Goal: Task Accomplishment & Management: Use online tool/utility

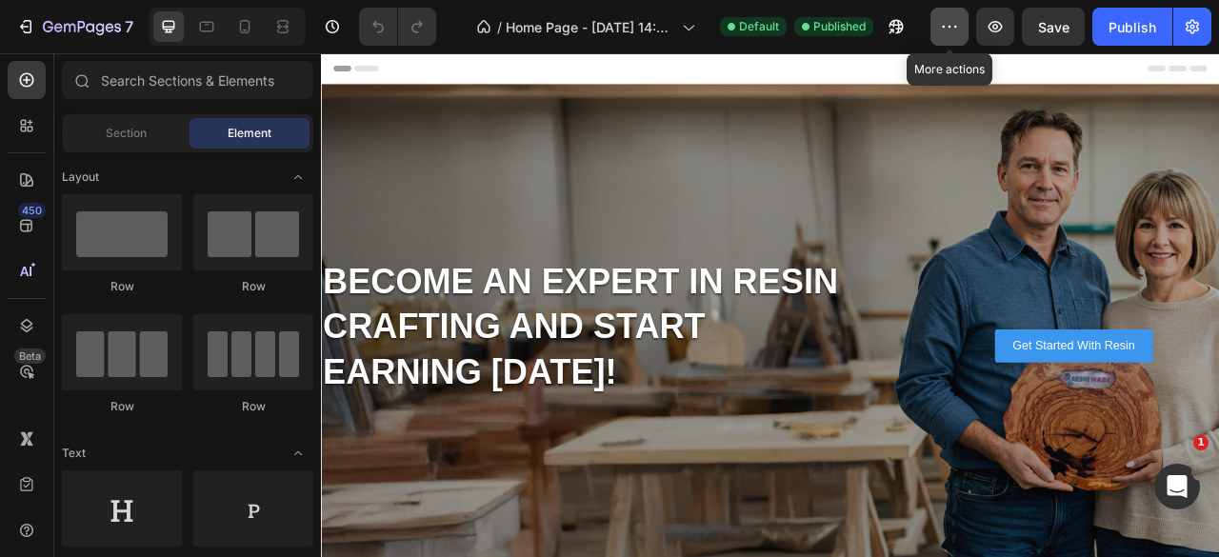
click at [947, 28] on icon "button" at bounding box center [949, 26] width 19 height 19
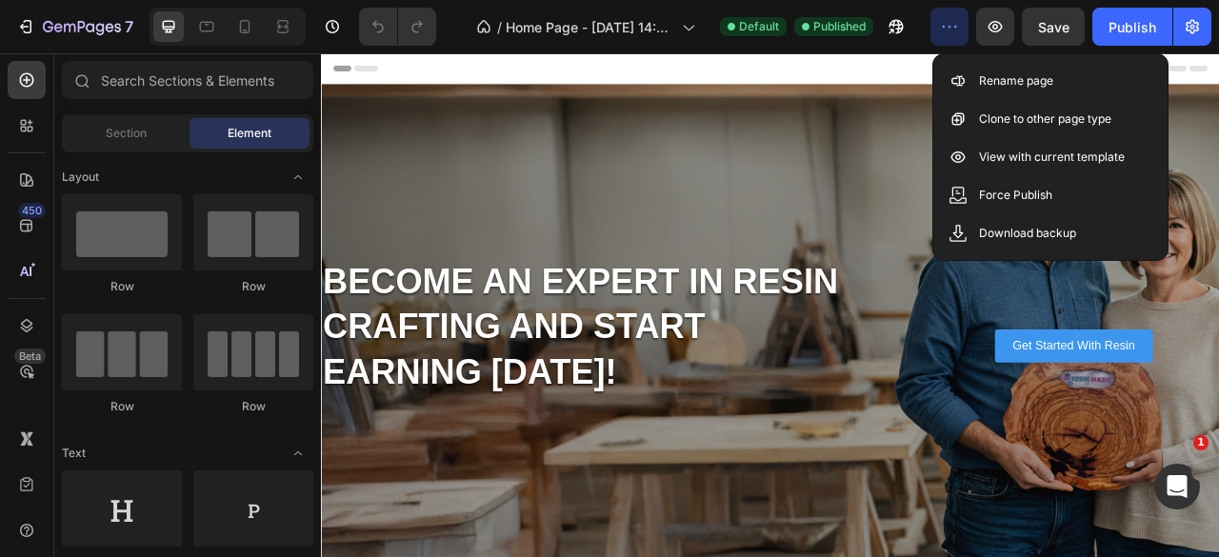
click at [945, 30] on icon "button" at bounding box center [949, 26] width 19 height 19
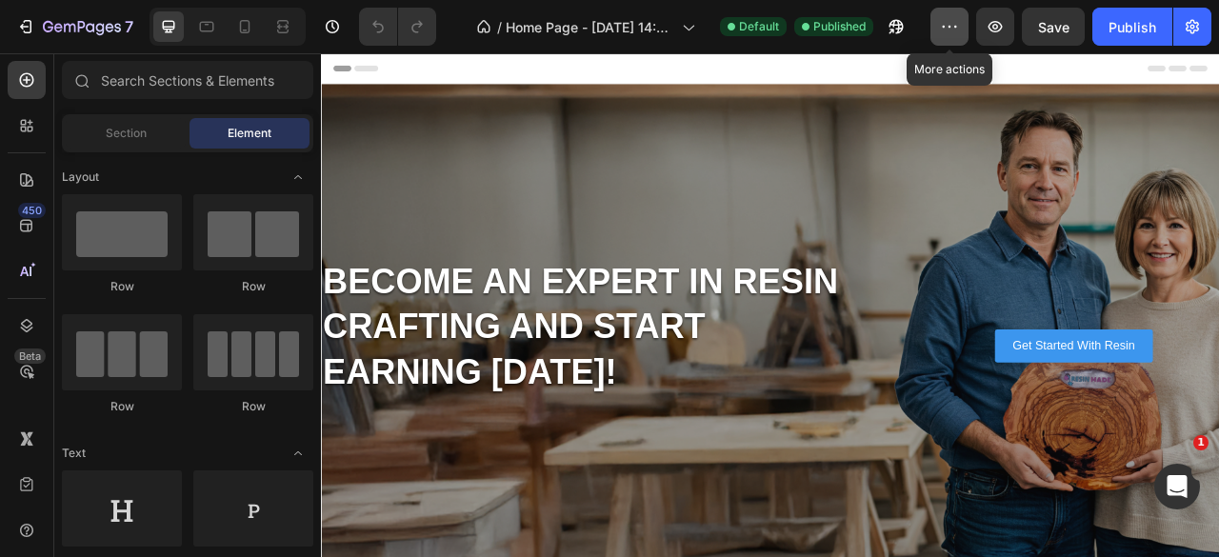
click at [945, 30] on icon "button" at bounding box center [949, 26] width 19 height 19
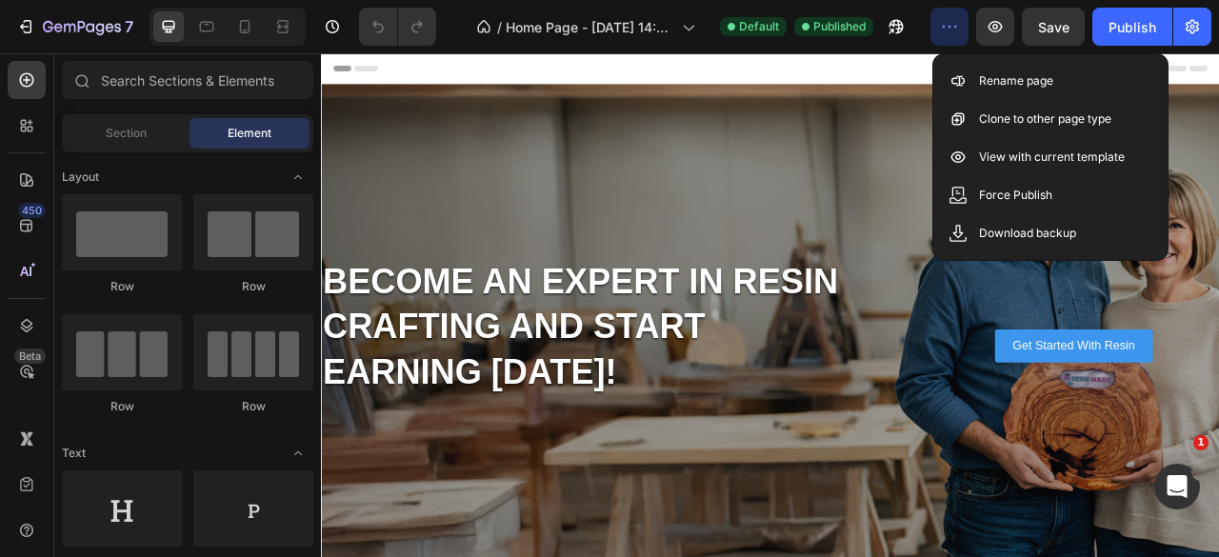
click at [943, 30] on icon "button" at bounding box center [949, 26] width 19 height 19
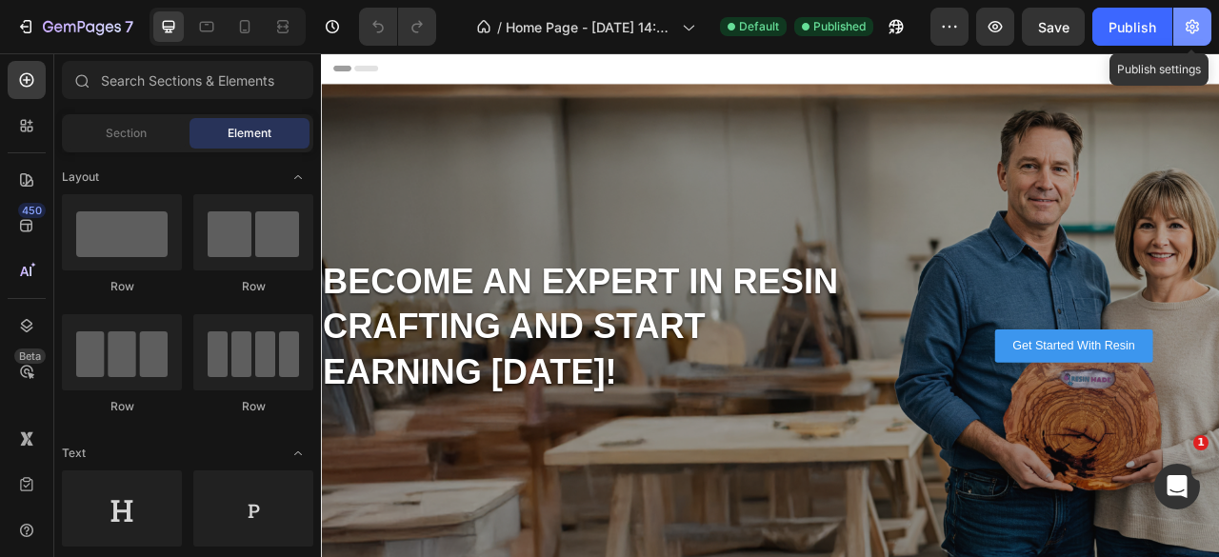
click at [1189, 30] on icon "button" at bounding box center [1192, 26] width 19 height 19
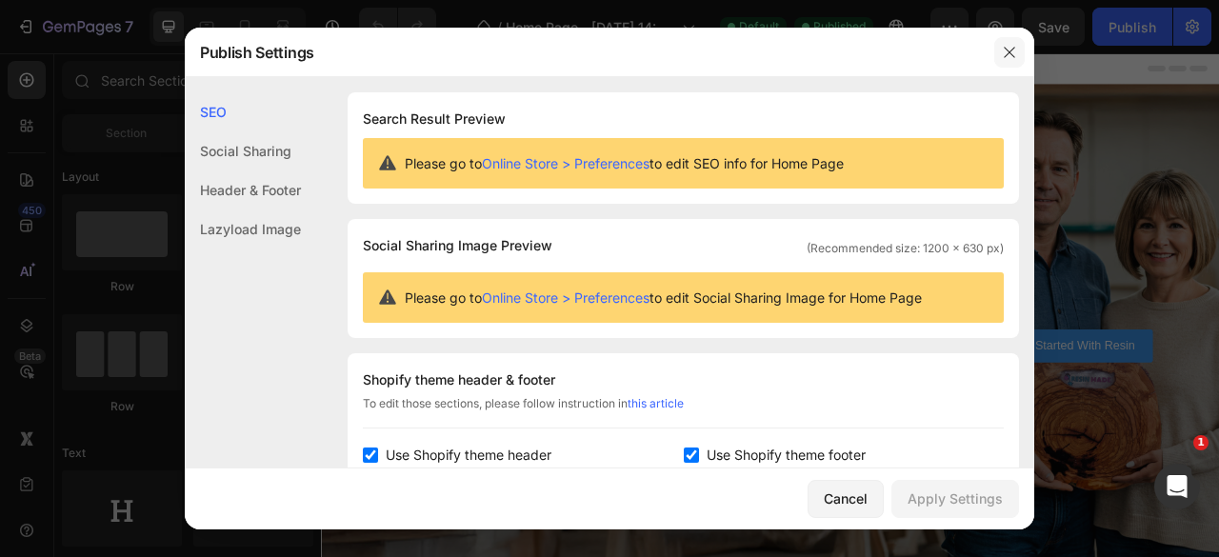
click at [1007, 53] on icon "button" at bounding box center [1009, 52] width 15 height 15
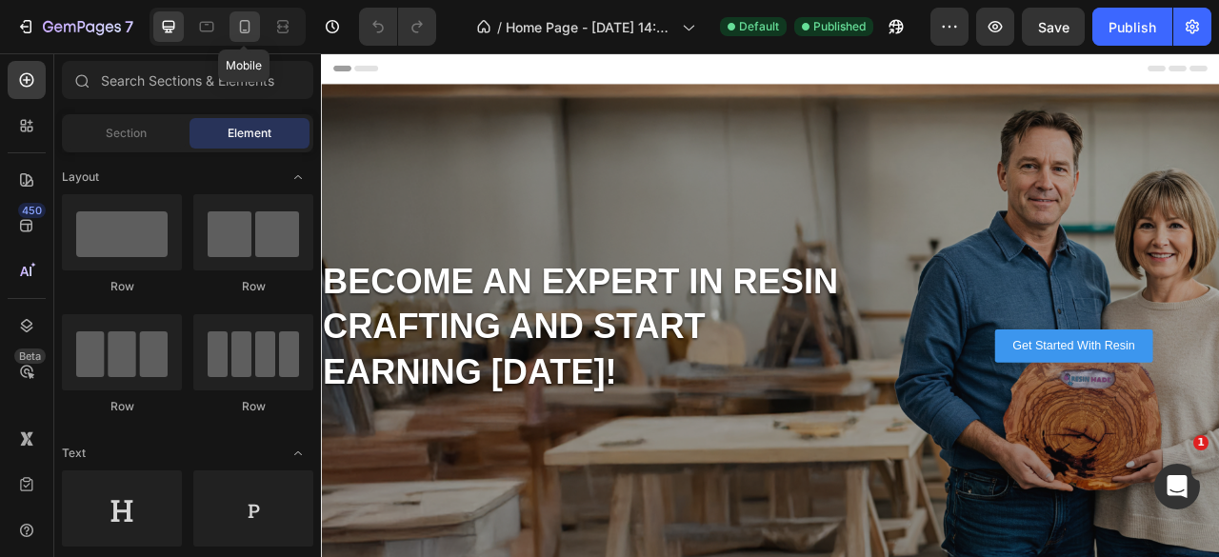
click at [250, 18] on icon at bounding box center [244, 26] width 19 height 19
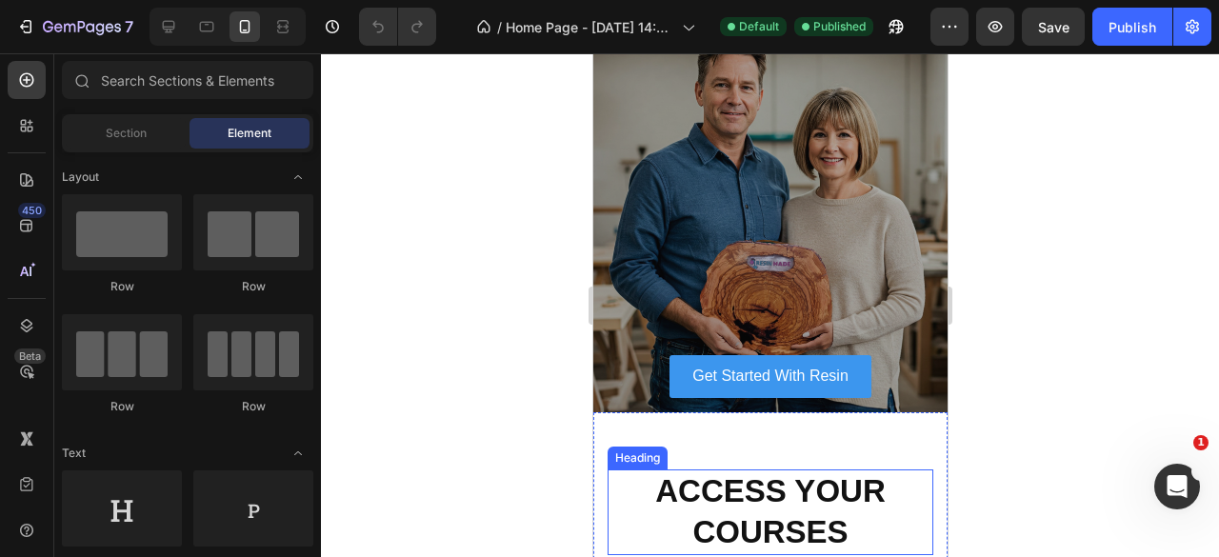
scroll to position [95, 0]
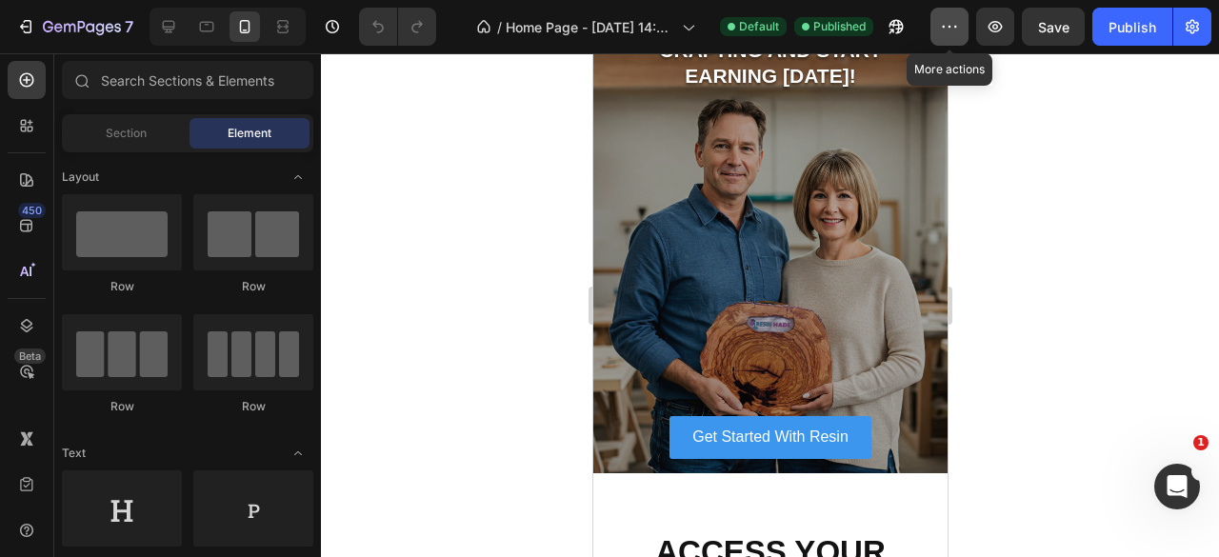
click at [951, 26] on icon "button" at bounding box center [950, 27] width 3 height 2
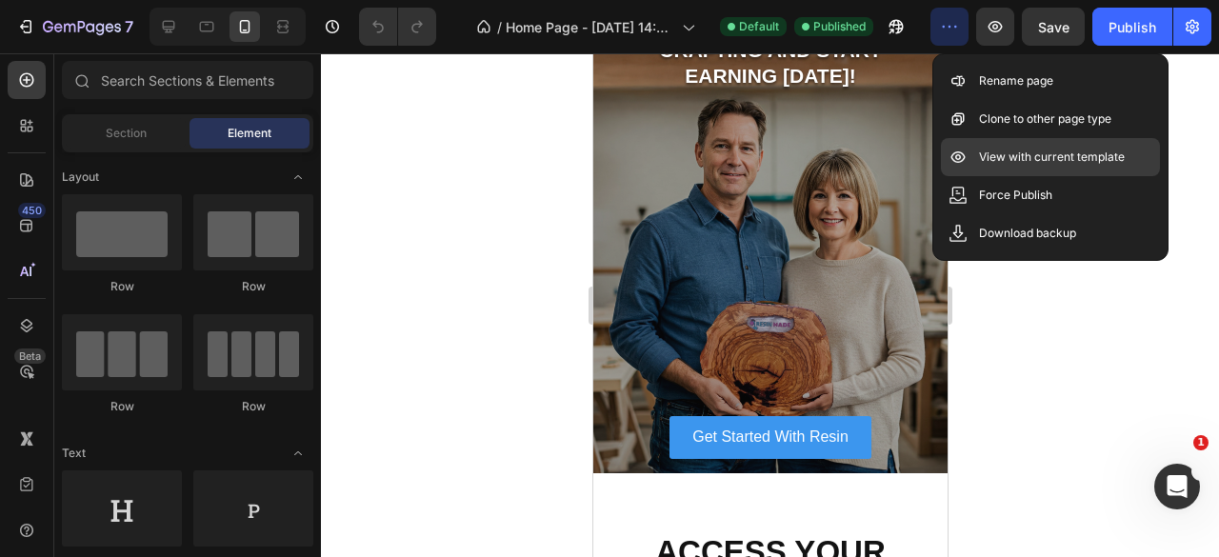
click at [1036, 165] on p "View with current template" at bounding box center [1052, 157] width 146 height 19
click at [1073, 477] on div at bounding box center [770, 305] width 898 height 504
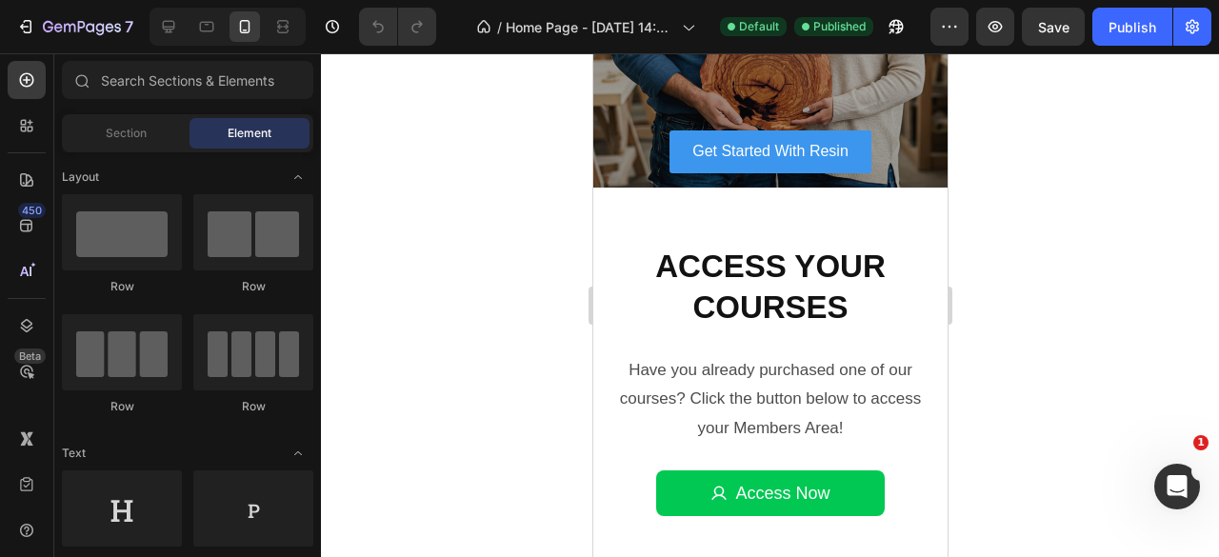
scroll to position [381, 0]
click at [184, 25] on div at bounding box center [228, 27] width 156 height 38
click at [173, 21] on icon at bounding box center [168, 26] width 19 height 19
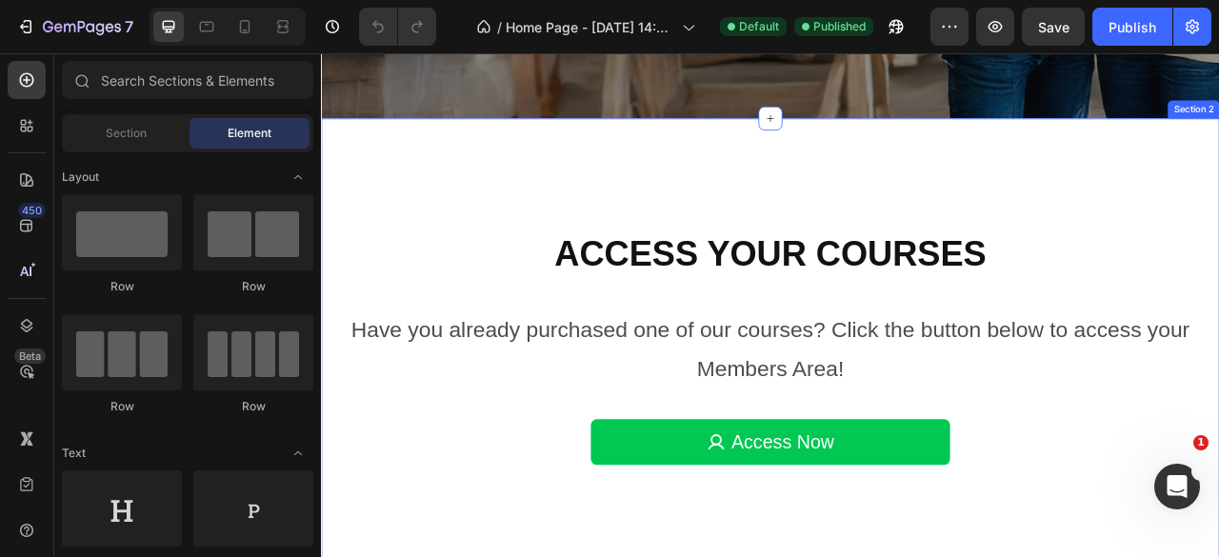
scroll to position [667, 0]
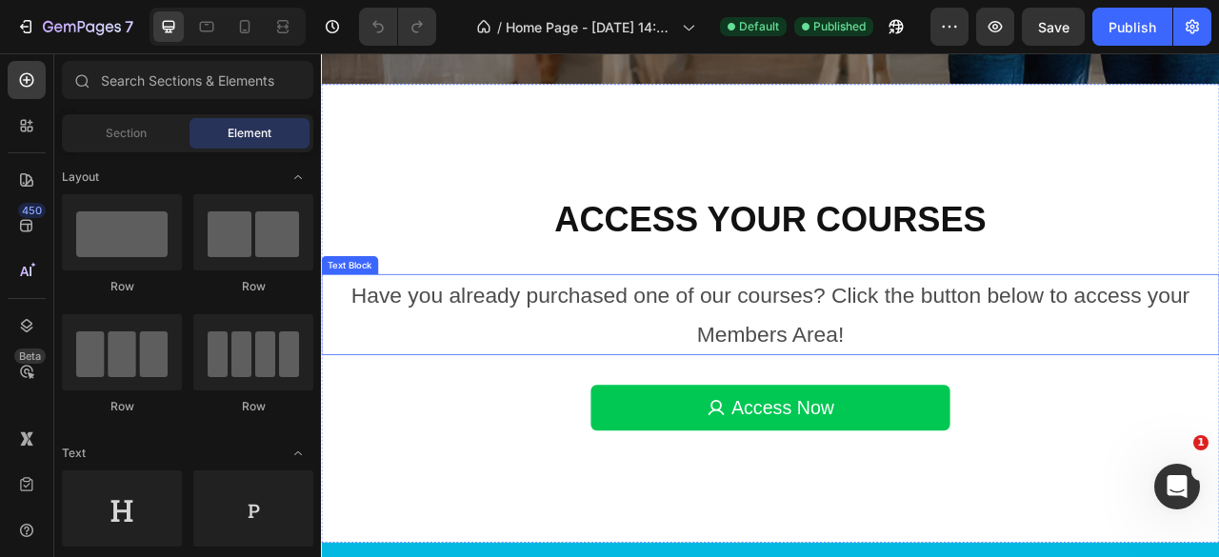
click at [969, 362] on p "Have you already purchased one of our courses? Click the button below to access…" at bounding box center [892, 385] width 1139 height 99
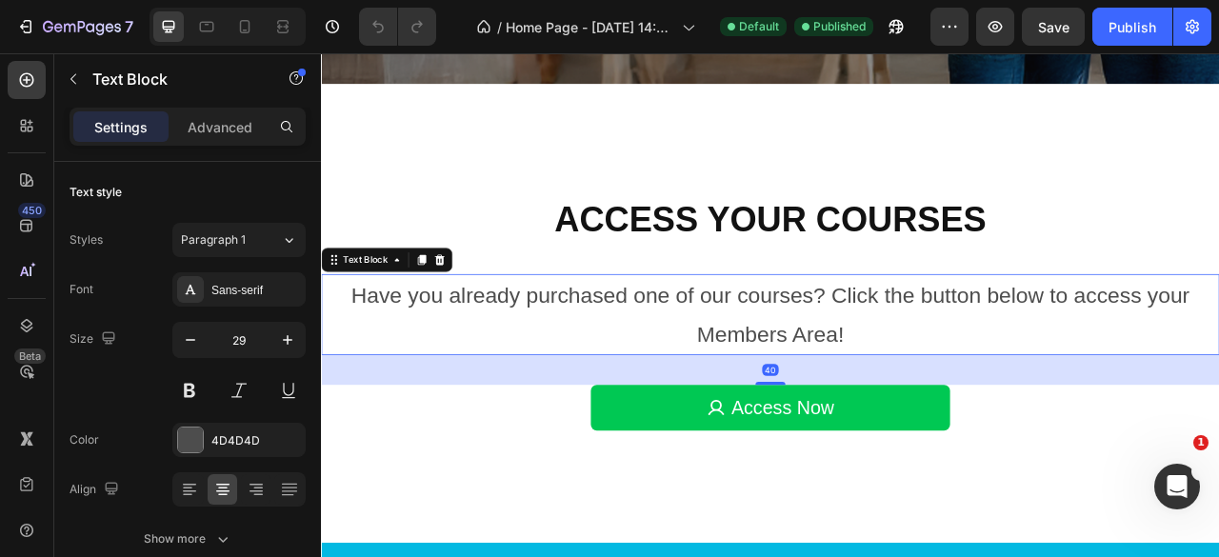
click at [969, 371] on p "Have you already purchased one of our courses? Click the button below to access…" at bounding box center [892, 385] width 1139 height 99
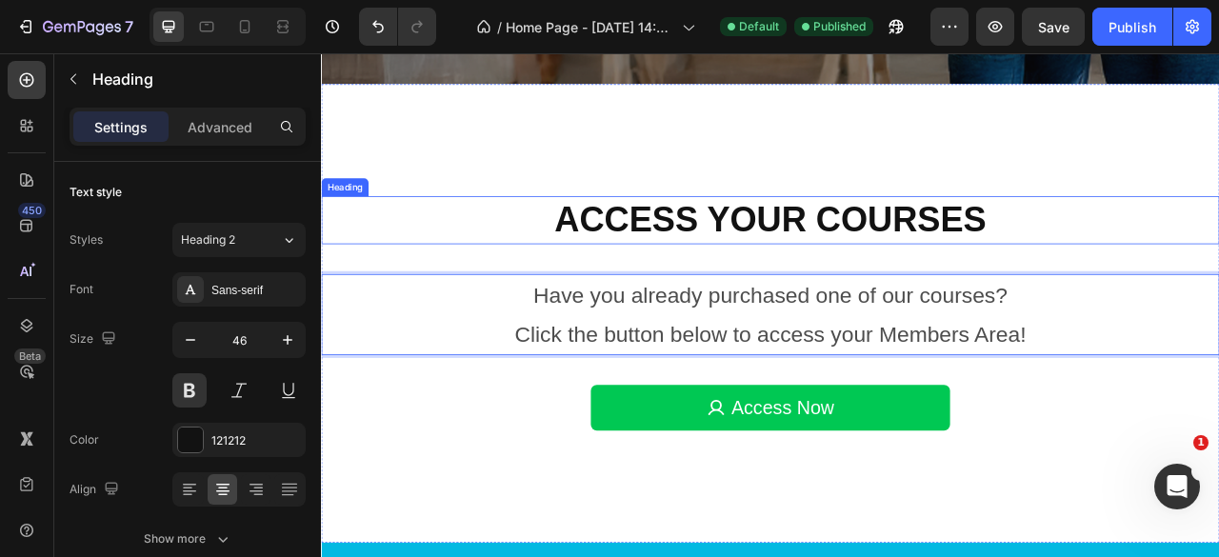
click at [1218, 282] on h2 "Access Your Courses" at bounding box center [892, 265] width 1143 height 61
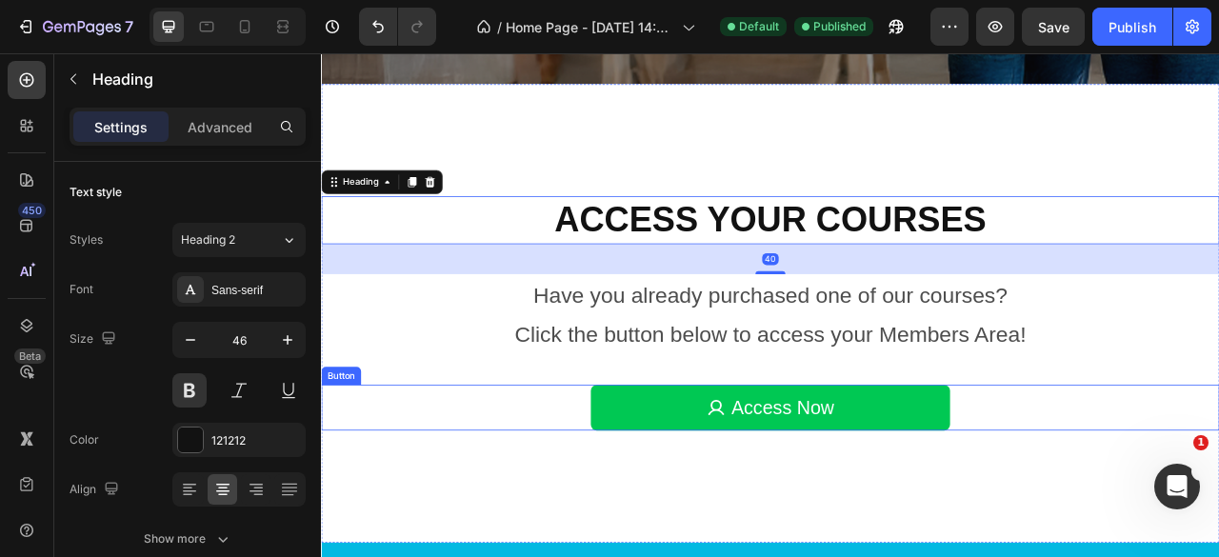
click at [1218, 482] on div "Access Now Button" at bounding box center [892, 504] width 1143 height 58
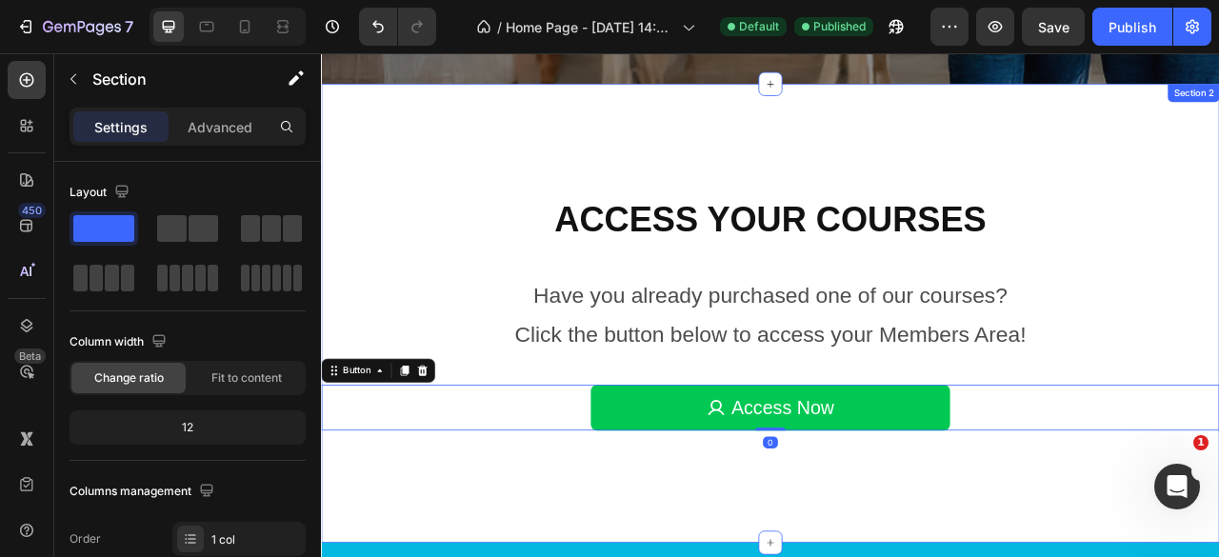
click at [1218, 556] on div "Access Your Courses Heading Have you already purchased one of our courses? Clic…" at bounding box center [892, 384] width 1143 height 584
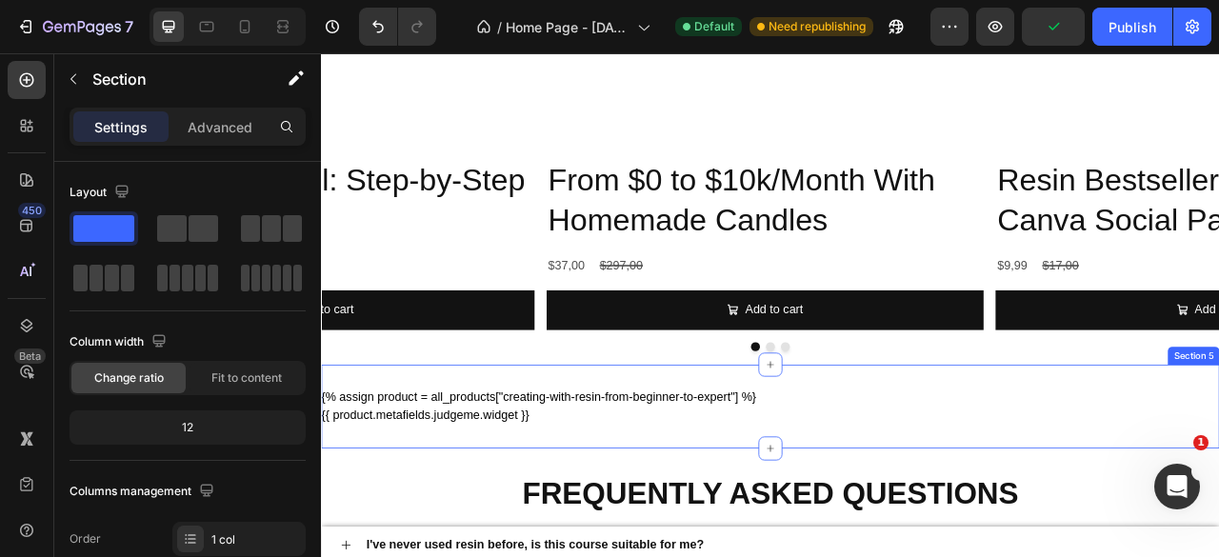
scroll to position [2762, 0]
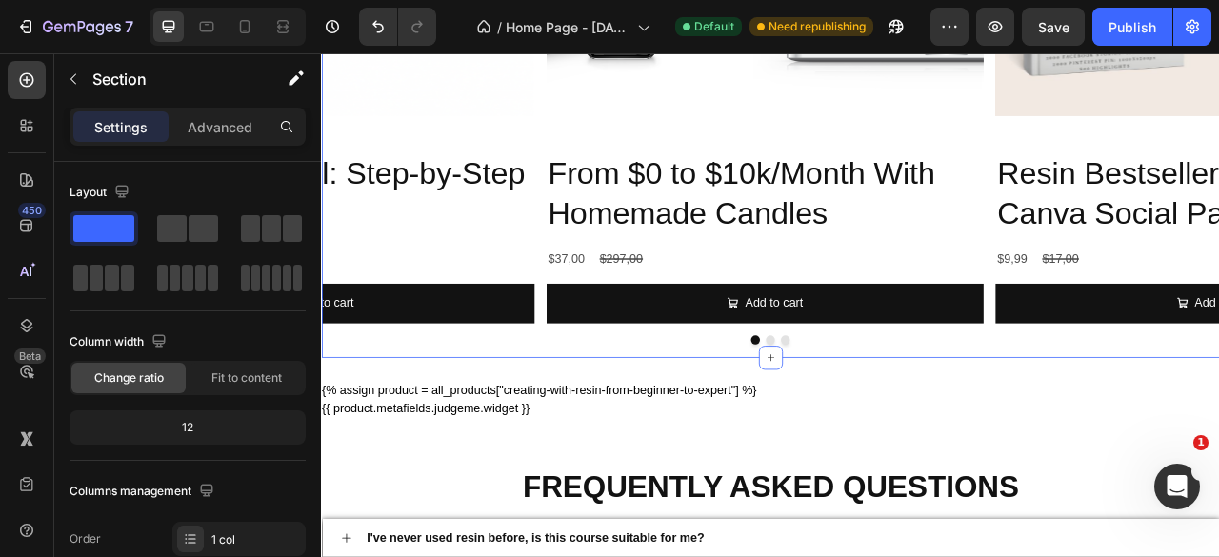
click at [255, 379] on span "Fit to content" at bounding box center [246, 378] width 70 height 17
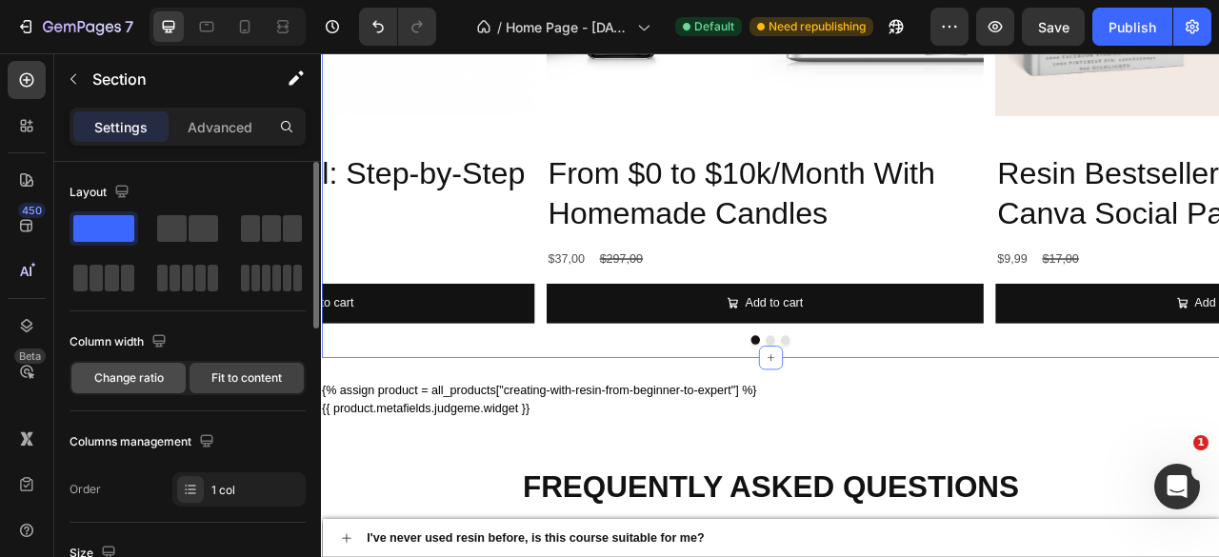
click at [107, 376] on span "Change ratio" at bounding box center [129, 378] width 70 height 17
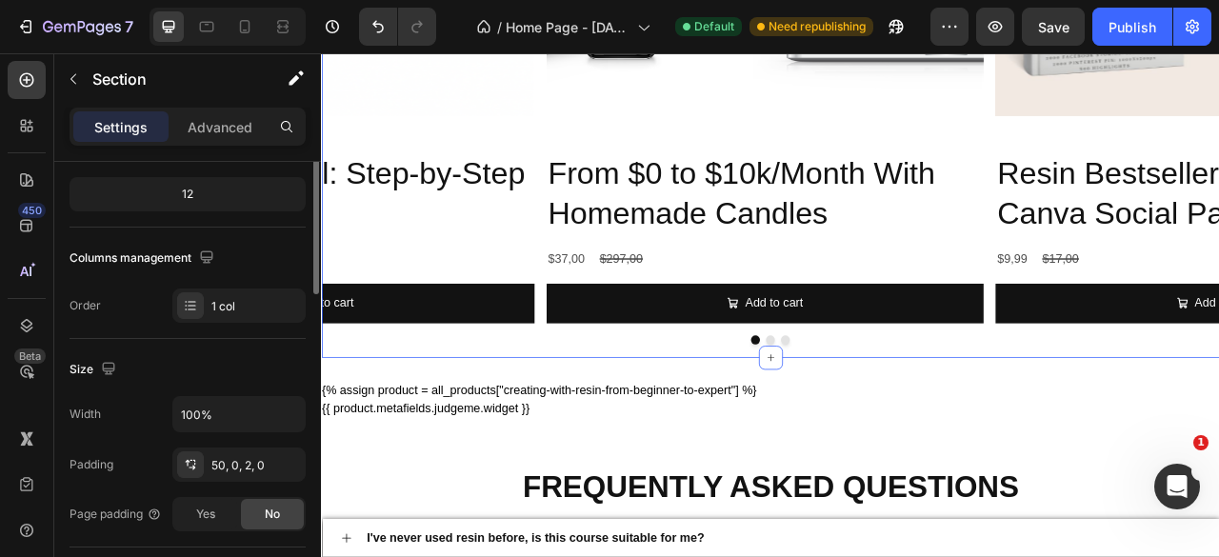
scroll to position [138, 0]
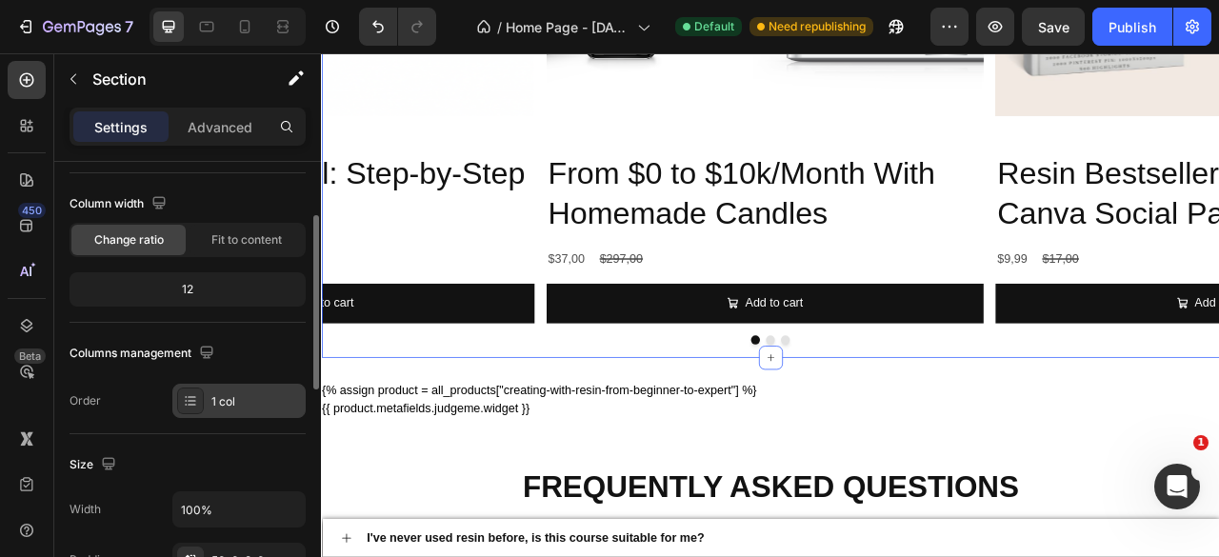
click at [264, 407] on div "1 col" at bounding box center [256, 401] width 90 height 17
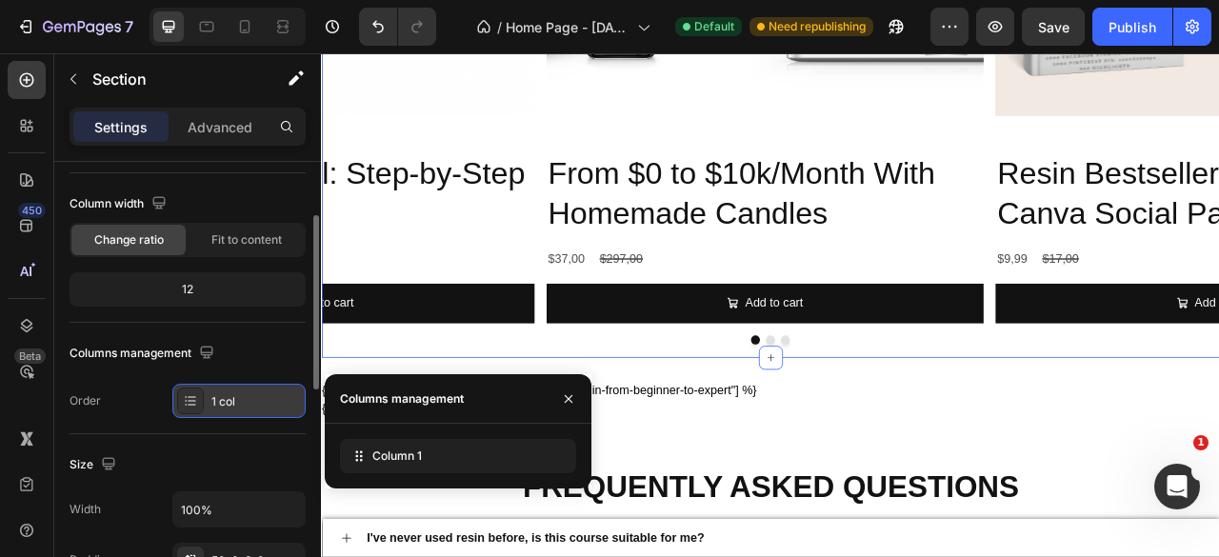
click at [264, 407] on div "1 col" at bounding box center [256, 401] width 90 height 17
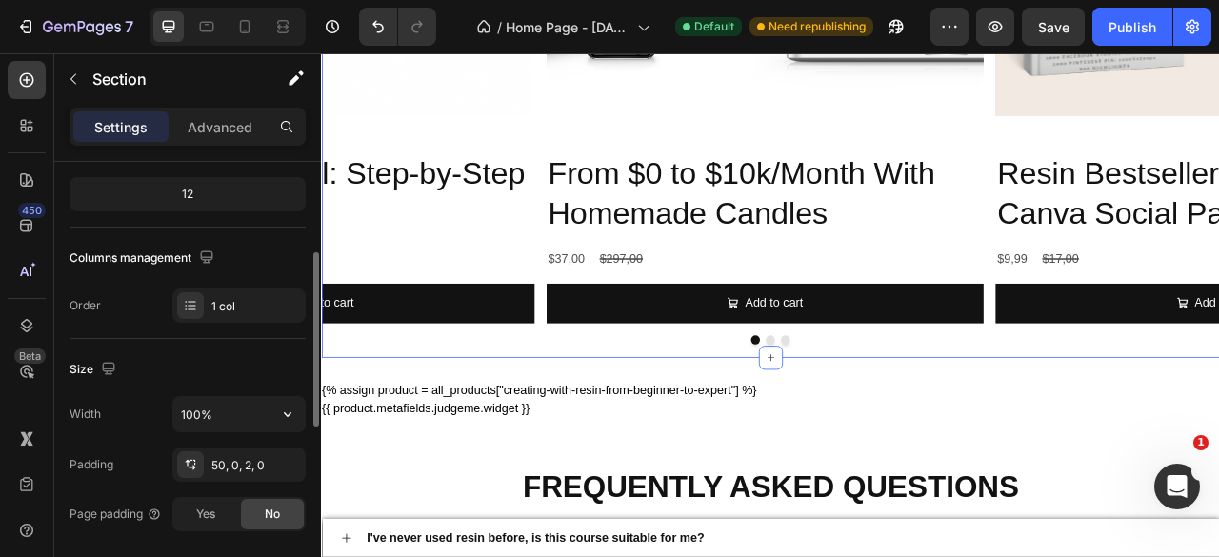
scroll to position [329, 0]
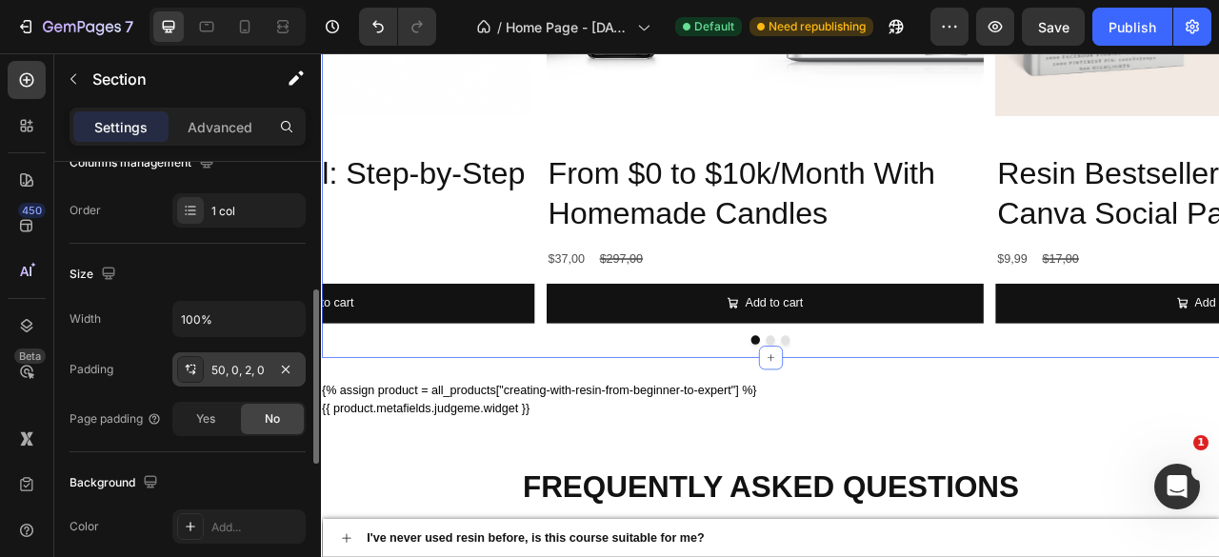
click at [229, 367] on div "50, 0, 2, 0" at bounding box center [238, 370] width 55 height 17
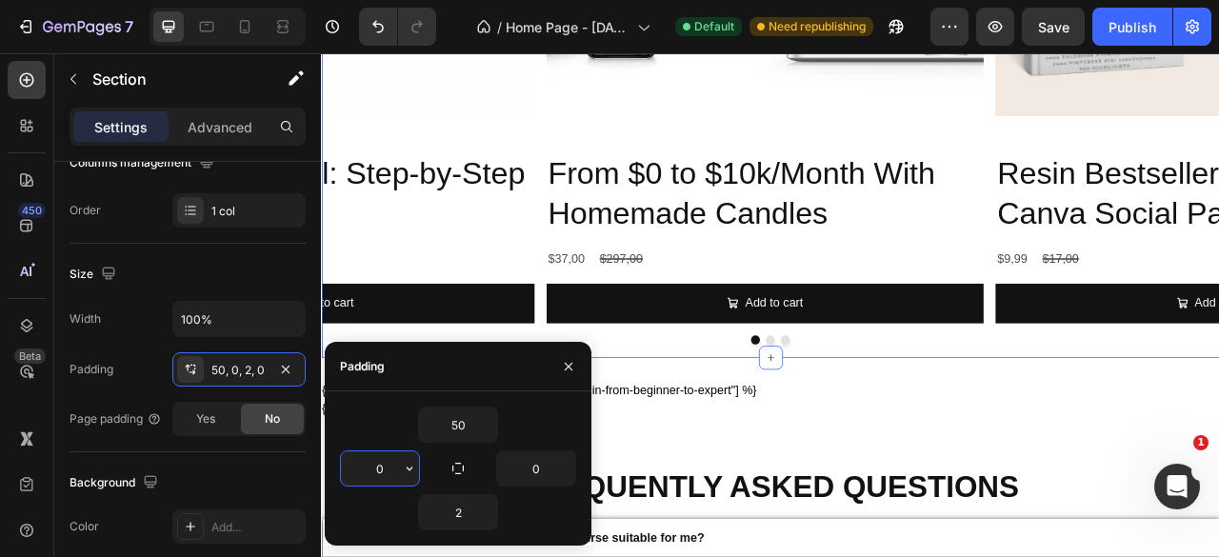
click at [362, 465] on input "0" at bounding box center [380, 468] width 78 height 34
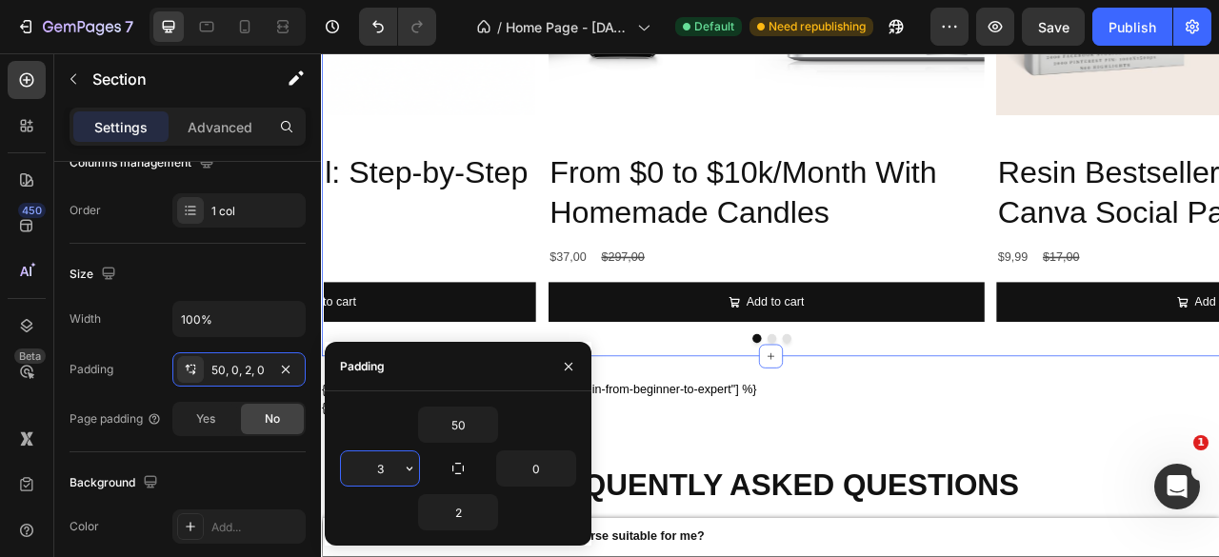
click at [367, 464] on input "3" at bounding box center [380, 468] width 78 height 34
click at [399, 473] on input "3" at bounding box center [380, 468] width 78 height 34
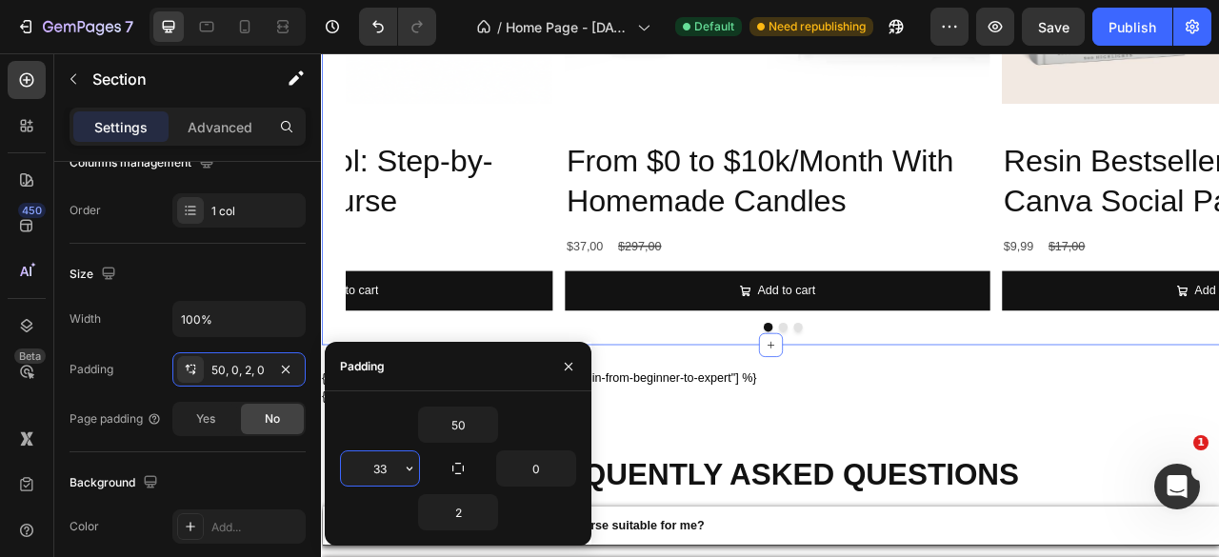
click at [398, 472] on input "33" at bounding box center [380, 468] width 78 height 34
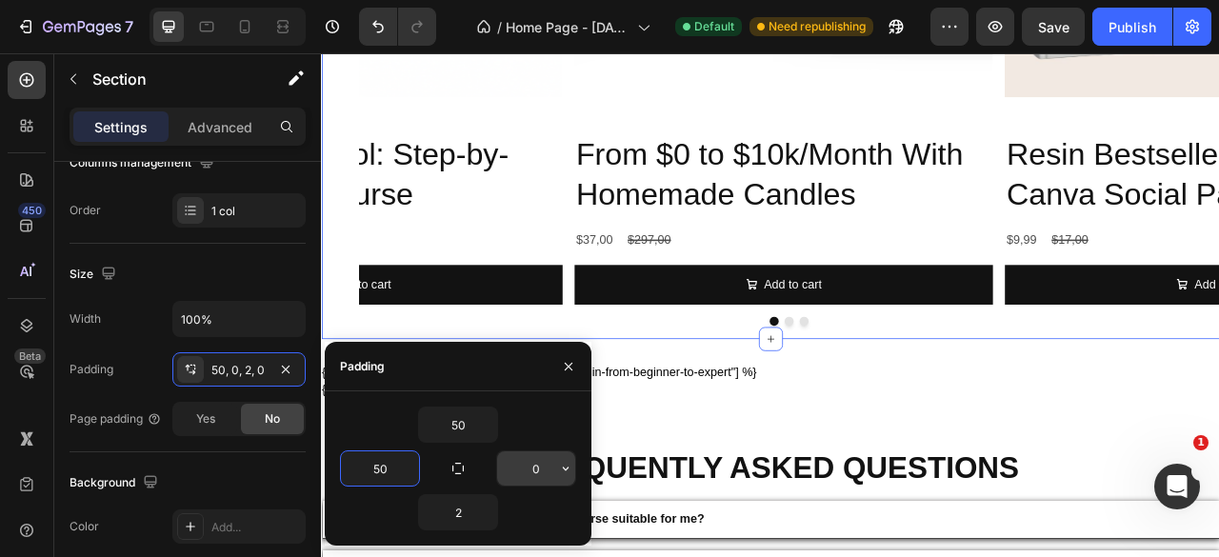
type input "50"
click at [532, 471] on input "0" at bounding box center [536, 468] width 78 height 34
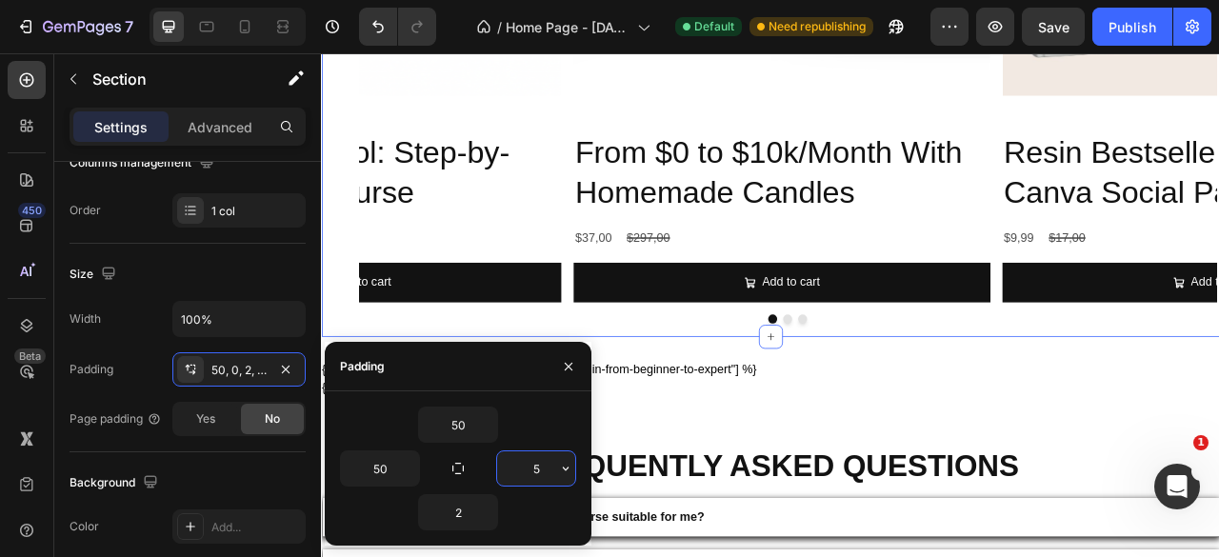
type input "50"
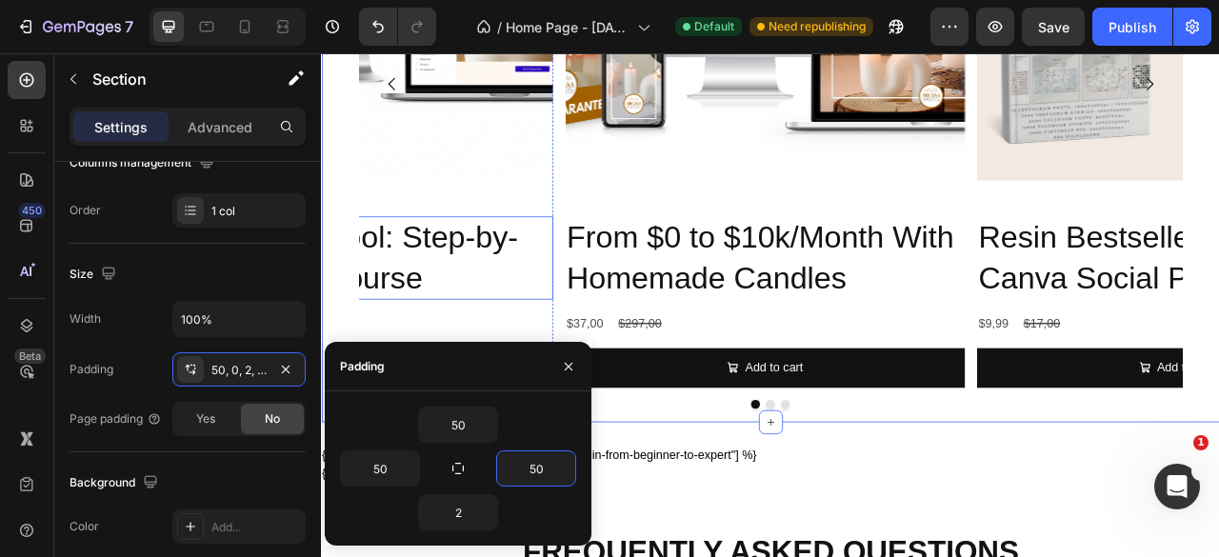
scroll to position [2667, 0]
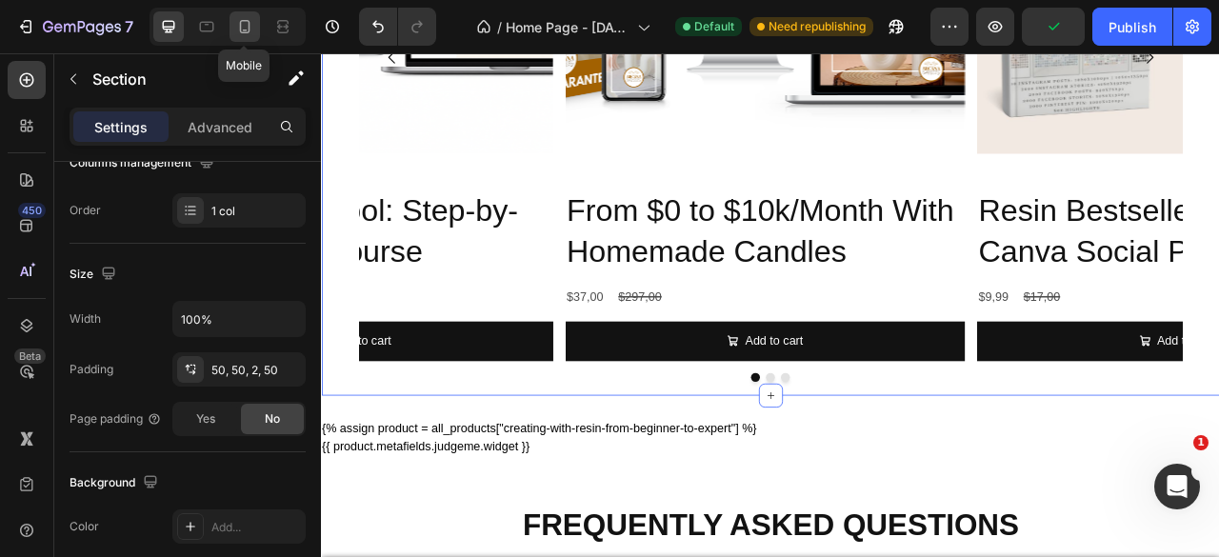
click at [249, 30] on icon at bounding box center [245, 26] width 10 height 13
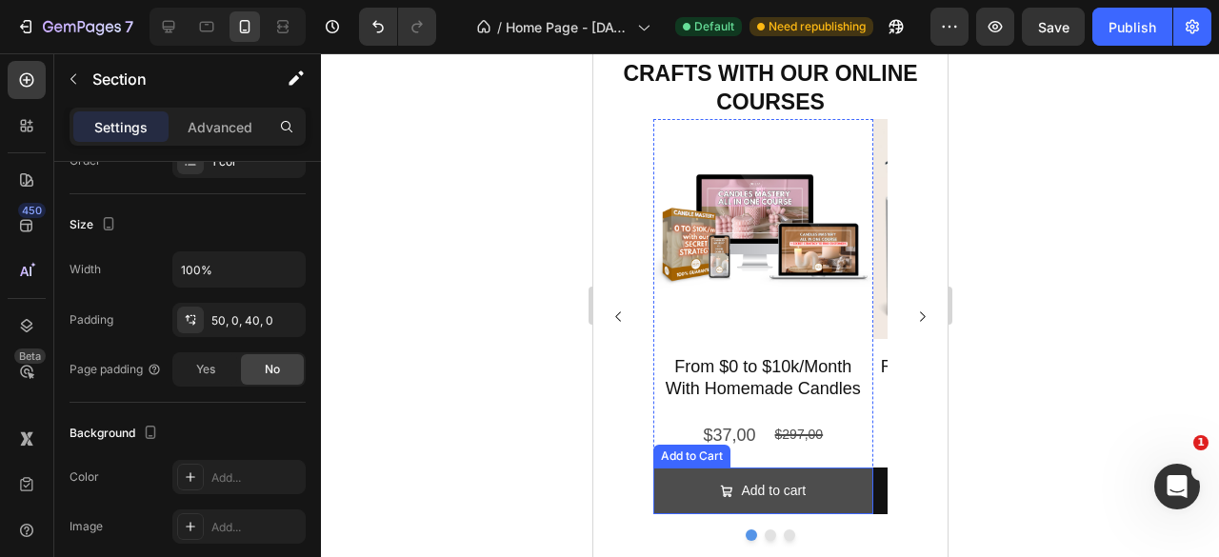
scroll to position [2088, 0]
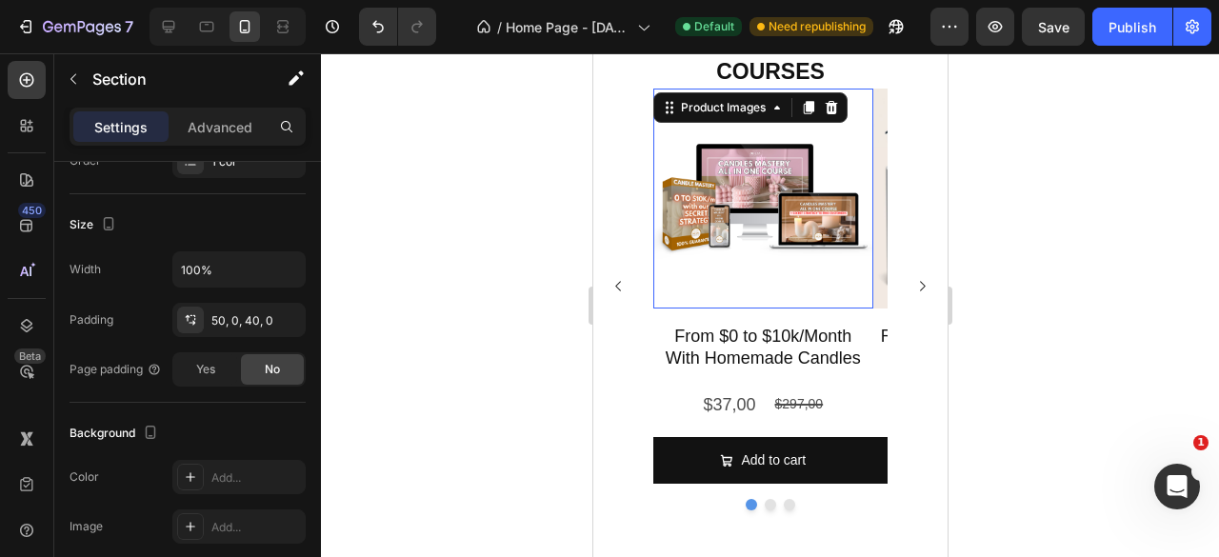
click at [766, 89] on img at bounding box center [762, 199] width 220 height 220
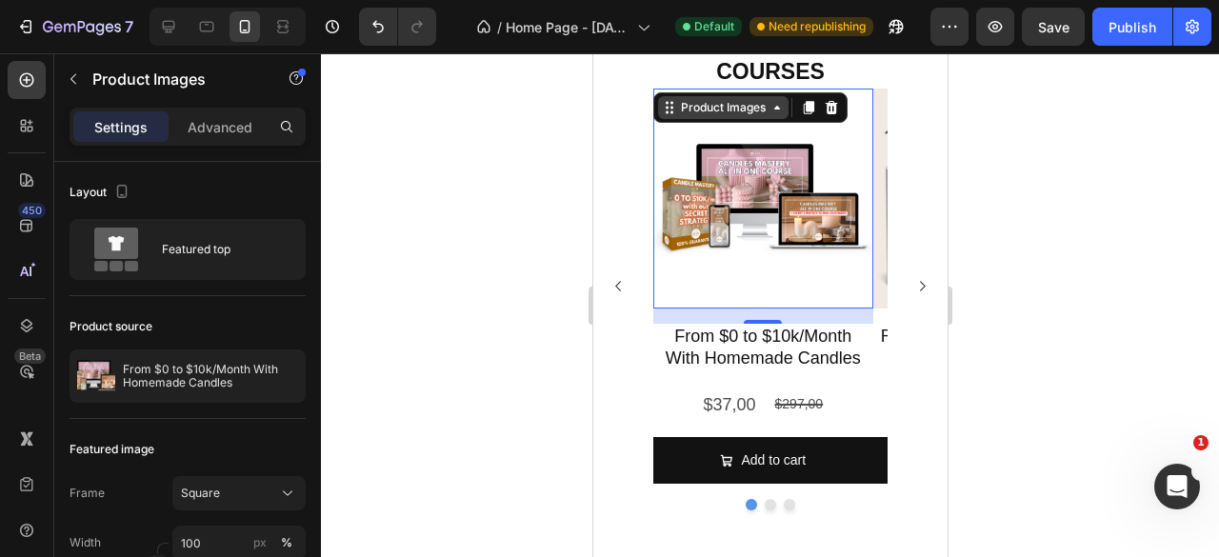
click at [722, 108] on div "Product Images" at bounding box center [722, 107] width 92 height 17
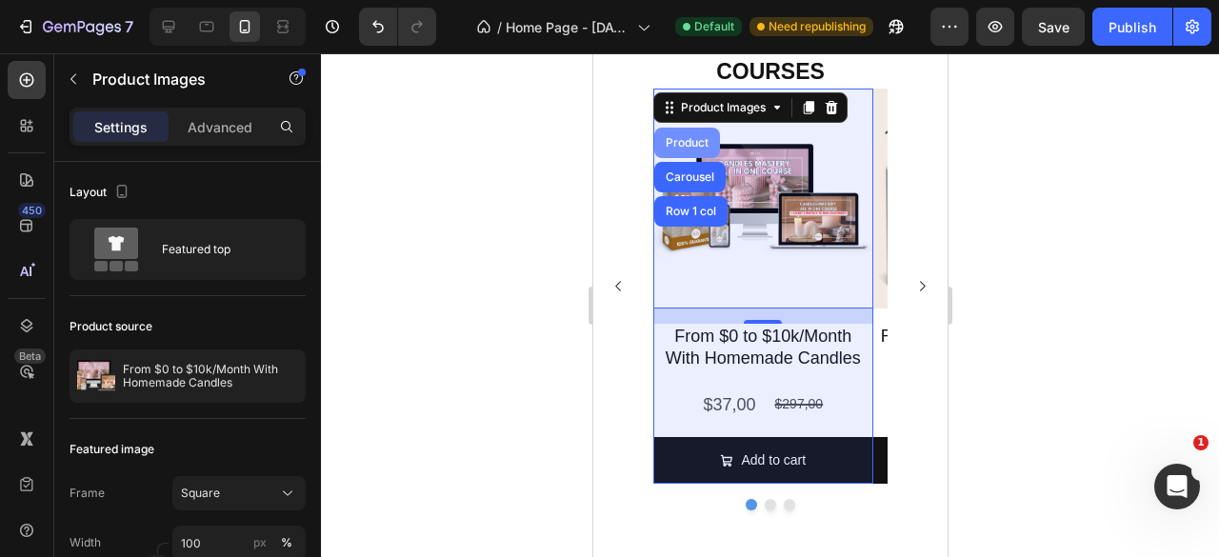
click at [678, 140] on div "Product" at bounding box center [686, 142] width 50 height 11
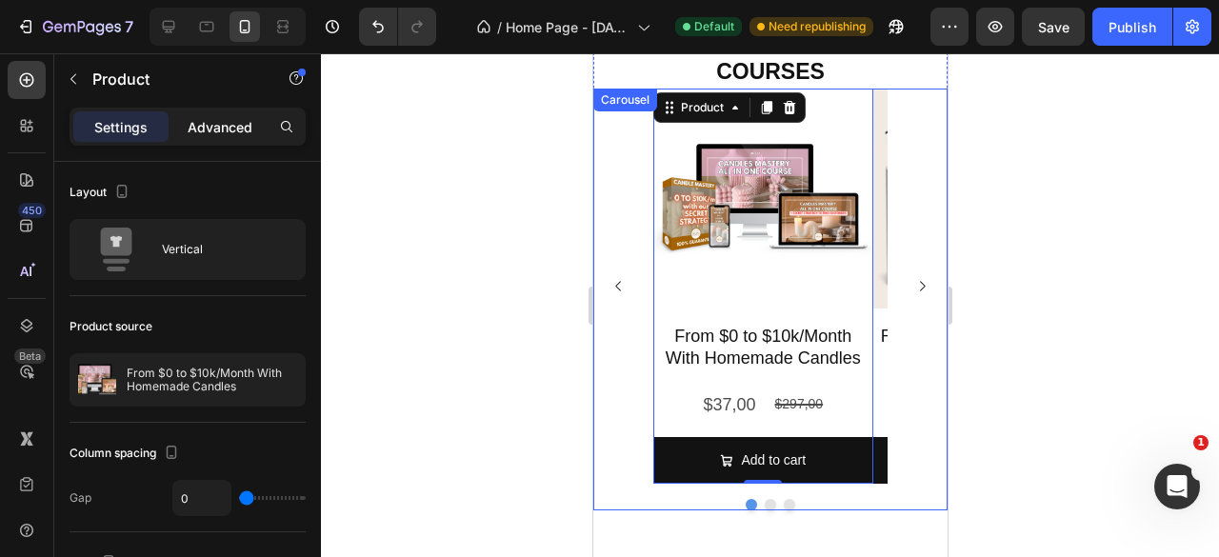
click at [196, 134] on p "Advanced" at bounding box center [220, 127] width 65 height 20
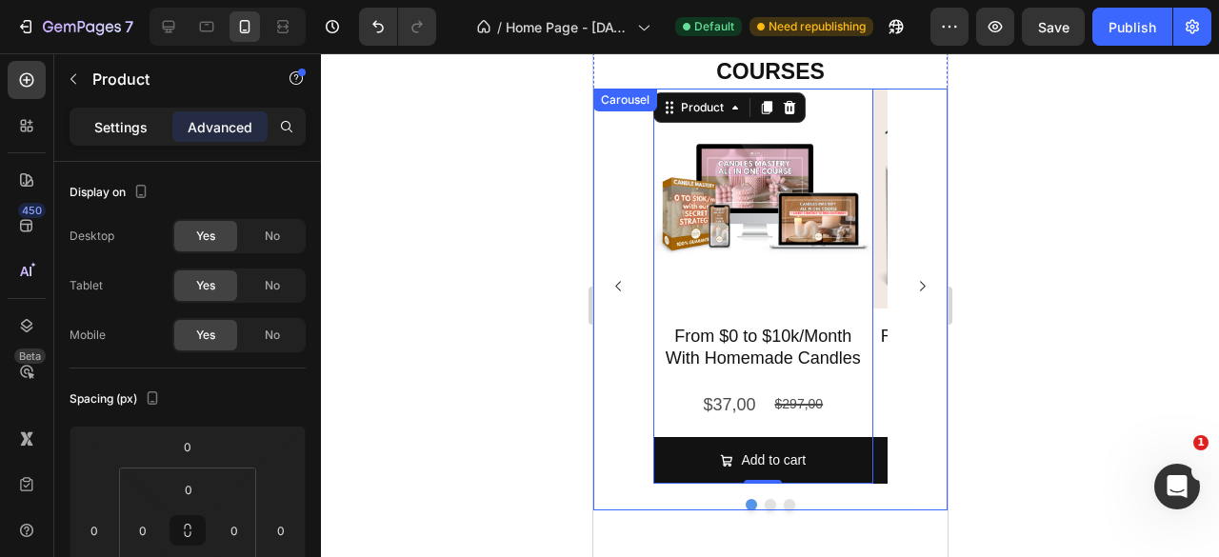
click at [130, 128] on p "Settings" at bounding box center [120, 127] width 53 height 20
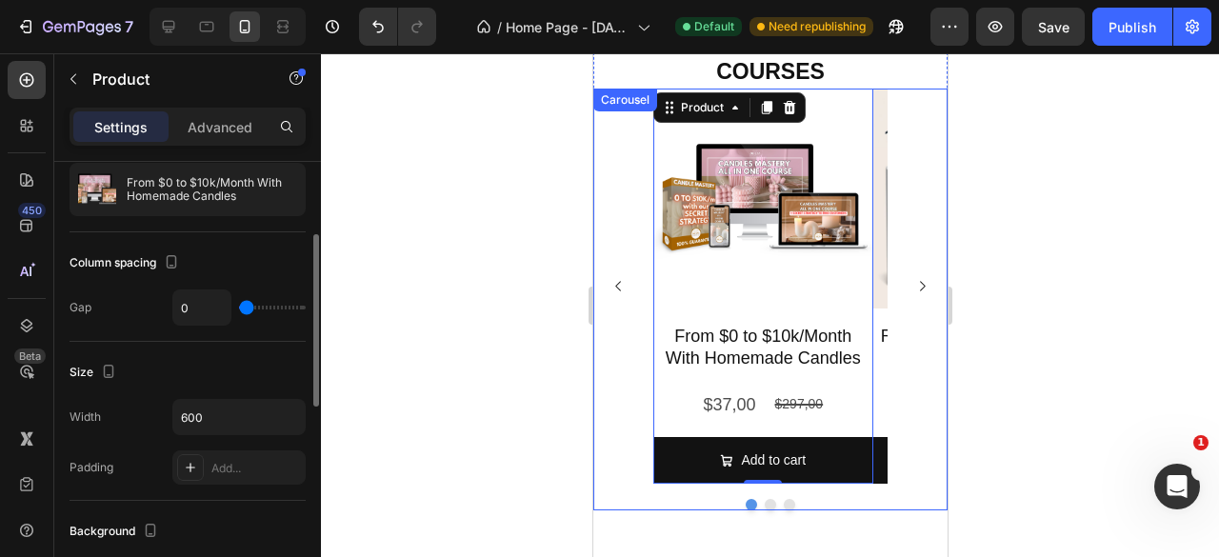
scroll to position [286, 0]
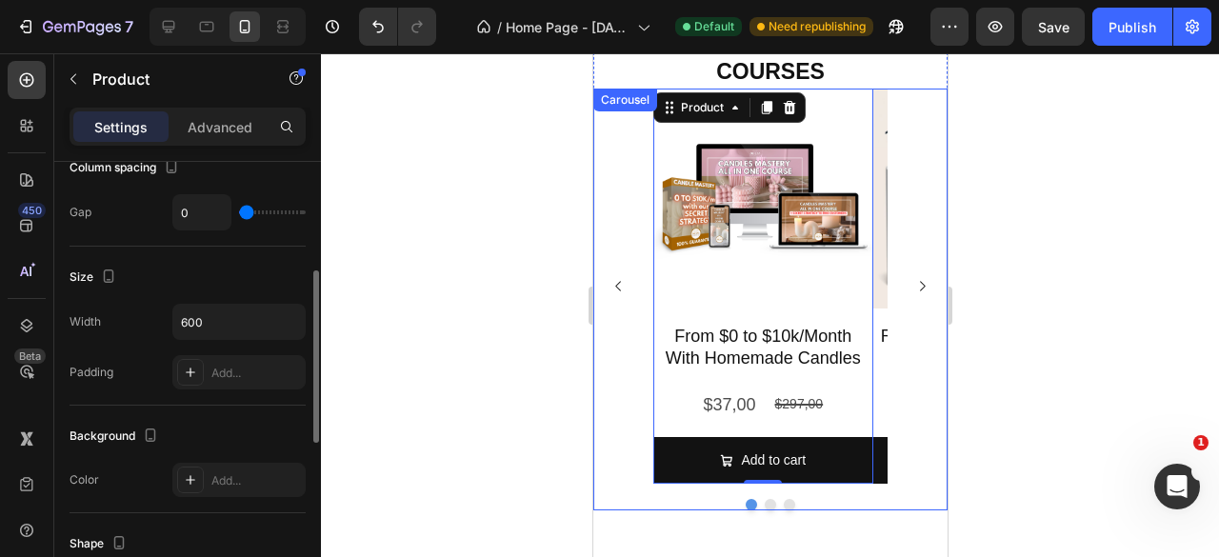
click at [123, 367] on div "Padding Add..." at bounding box center [188, 372] width 236 height 34
click at [97, 376] on div "Padding" at bounding box center [92, 372] width 44 height 17
click at [197, 365] on icon at bounding box center [190, 372] width 15 height 15
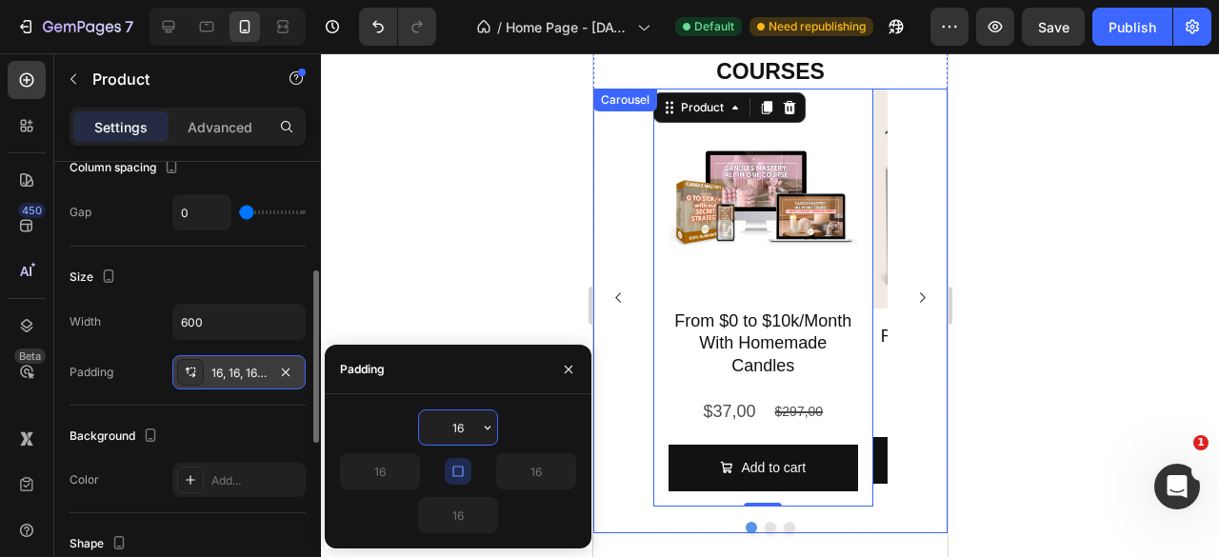
click at [195, 368] on icon at bounding box center [190, 372] width 15 height 15
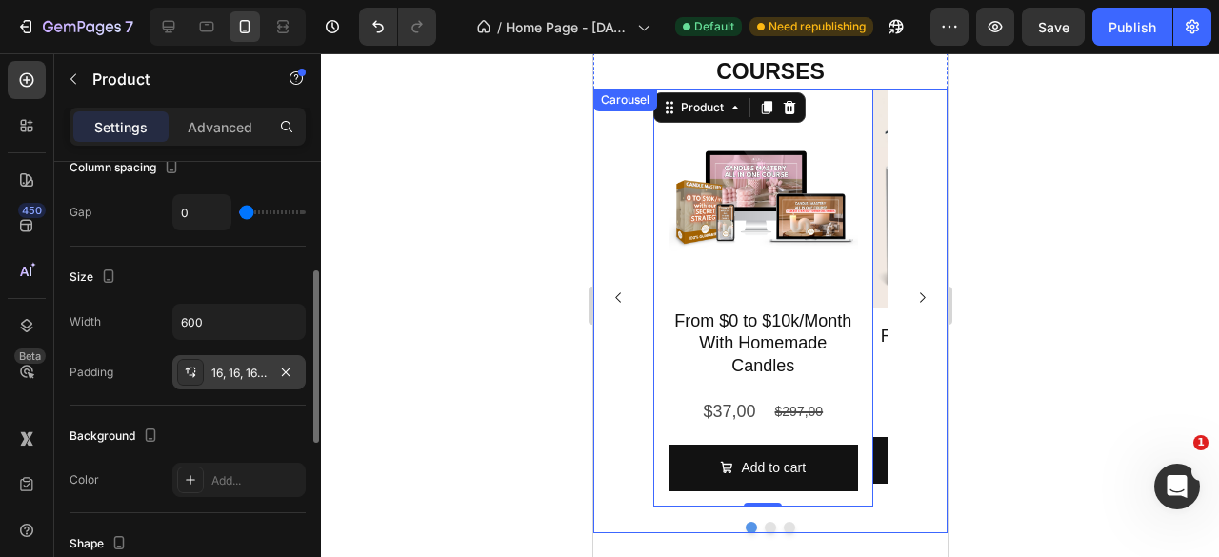
click at [195, 368] on icon at bounding box center [190, 372] width 15 height 15
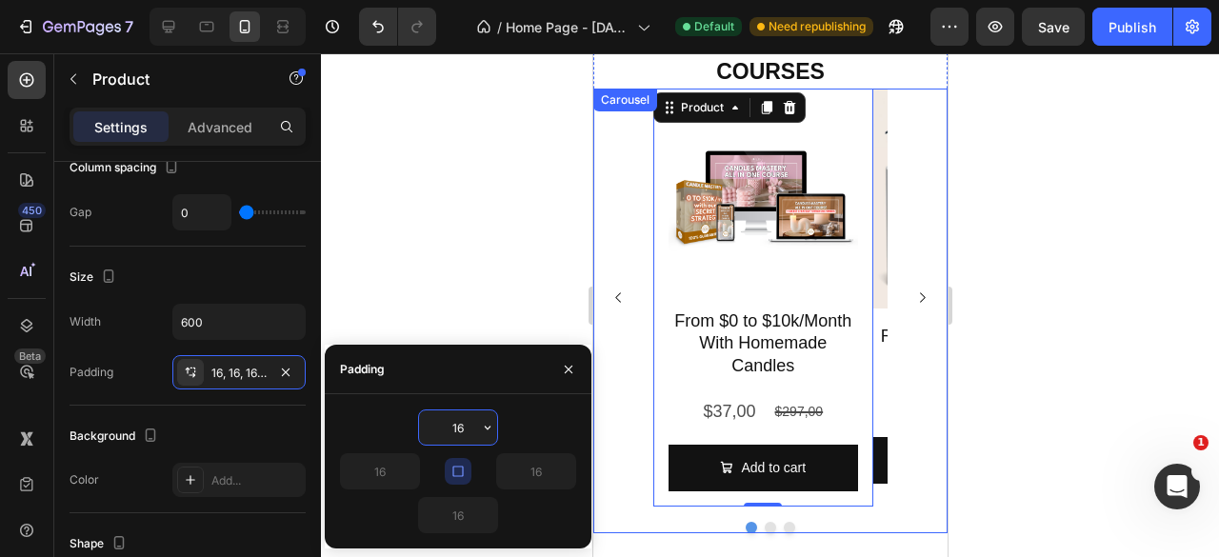
click at [474, 422] on input "16" at bounding box center [458, 427] width 78 height 34
click at [490, 428] on icon "button" at bounding box center [487, 427] width 15 height 15
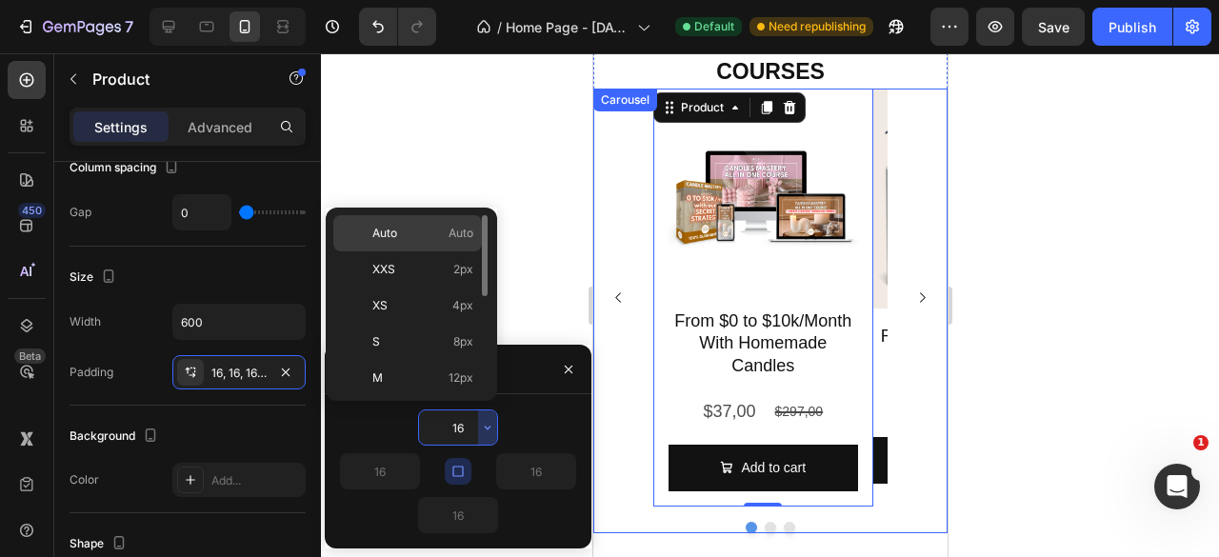
click at [425, 251] on div "Auto Auto" at bounding box center [407, 269] width 149 height 36
type input "Auto"
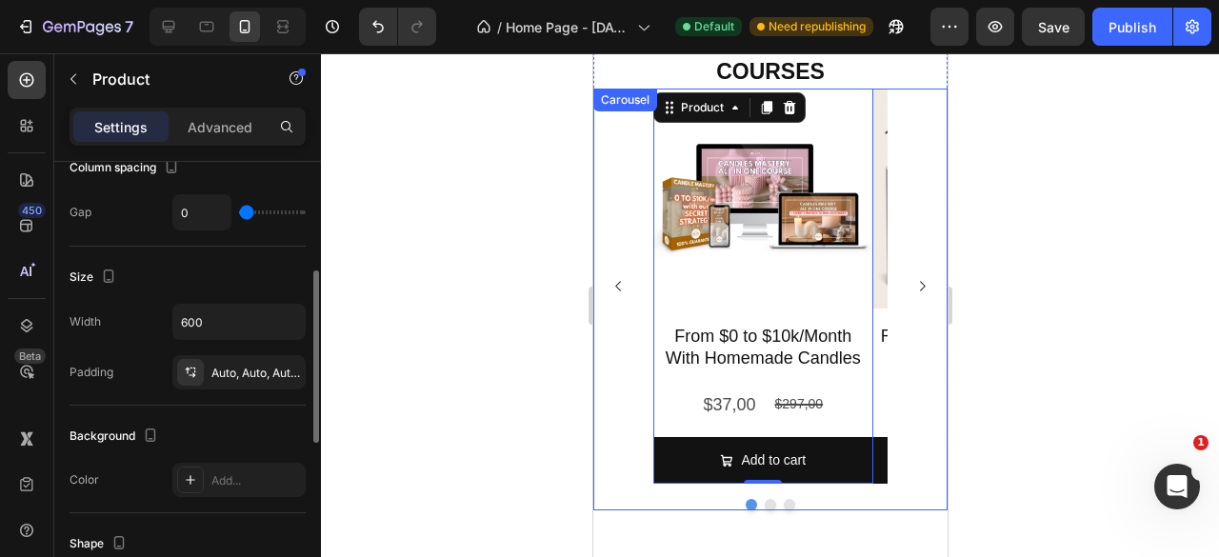
click at [137, 372] on div "Padding Auto, Auto, Auto, Auto" at bounding box center [188, 372] width 236 height 34
click at [256, 369] on div "Auto, Auto, Auto, Auto" at bounding box center [238, 373] width 55 height 17
click at [150, 371] on div "Padding Auto, Auto, Auto, Auto" at bounding box center [188, 372] width 236 height 34
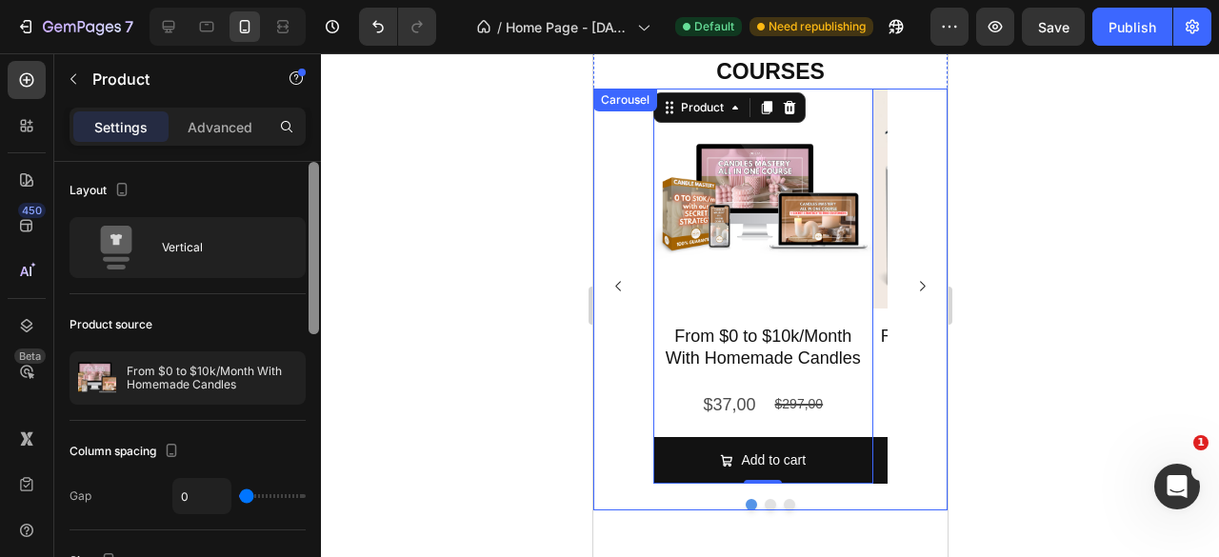
scroll to position [0, 0]
drag, startPoint x: 316, startPoint y: 367, endPoint x: 326, endPoint y: 157, distance: 209.7
click at [326, 0] on div "7 Version history / Home Page - Feb 22, 14:56:50 Default Need republishing Prev…" at bounding box center [609, 0] width 1219 height 0
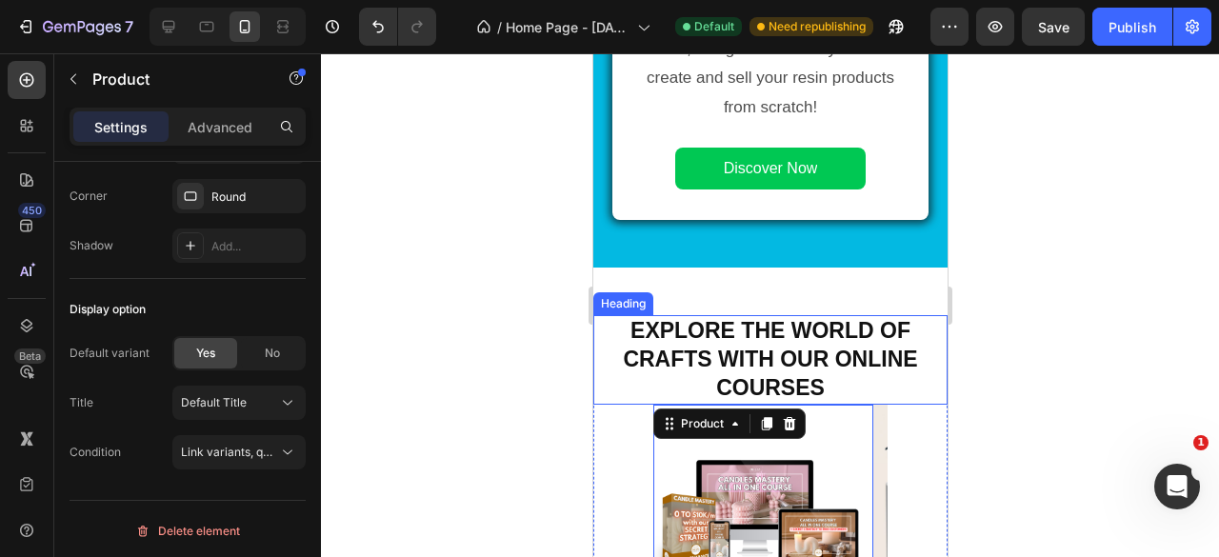
scroll to position [1897, 0]
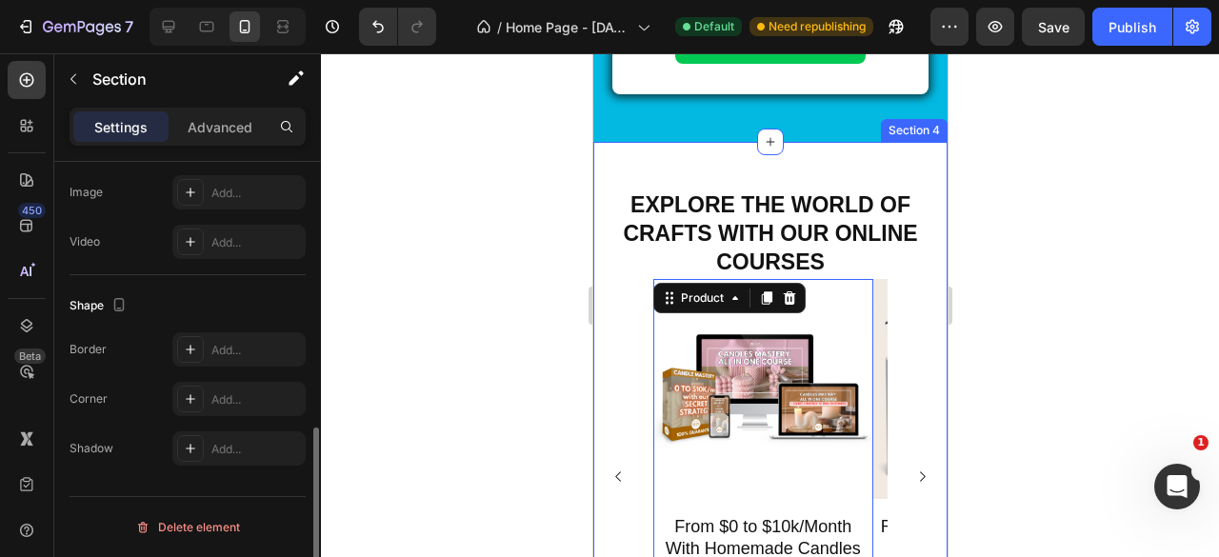
click at [924, 176] on div "Explore the world of crafts with our online courses Heading Product Images From…" at bounding box center [769, 448] width 354 height 612
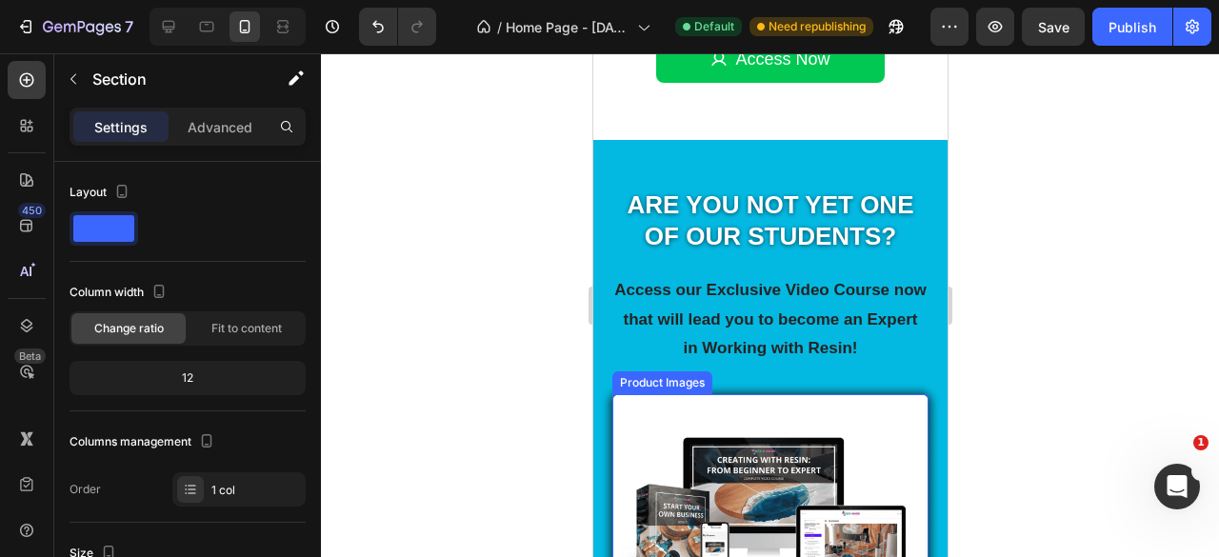
scroll to position [1055, 0]
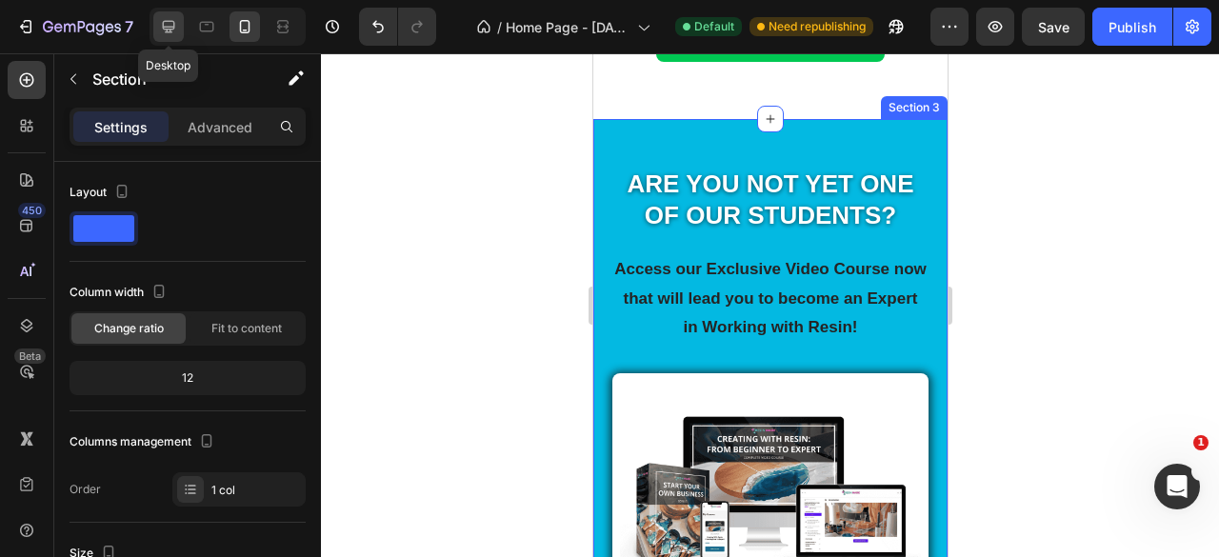
click at [171, 30] on icon at bounding box center [168, 26] width 19 height 19
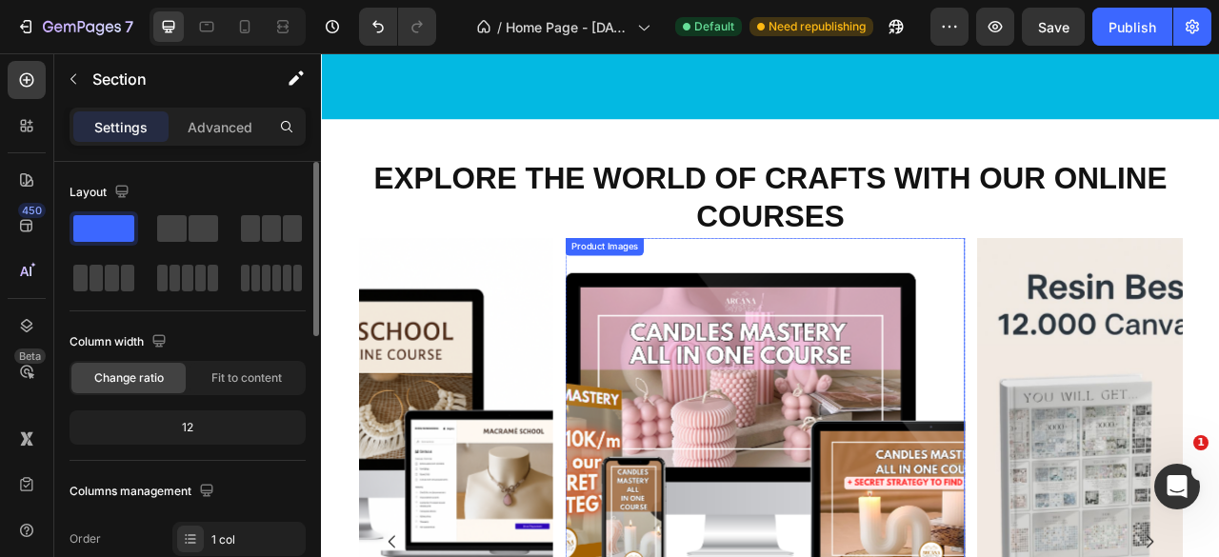
scroll to position [2068, 0]
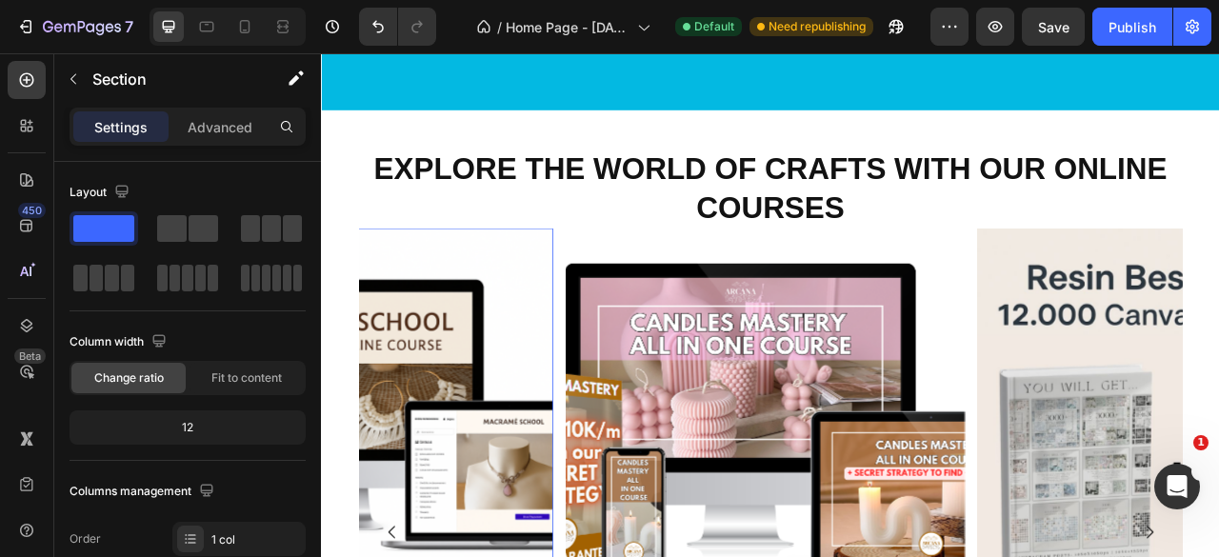
click at [580, 292] on img at bounding box center [361, 530] width 509 height 509
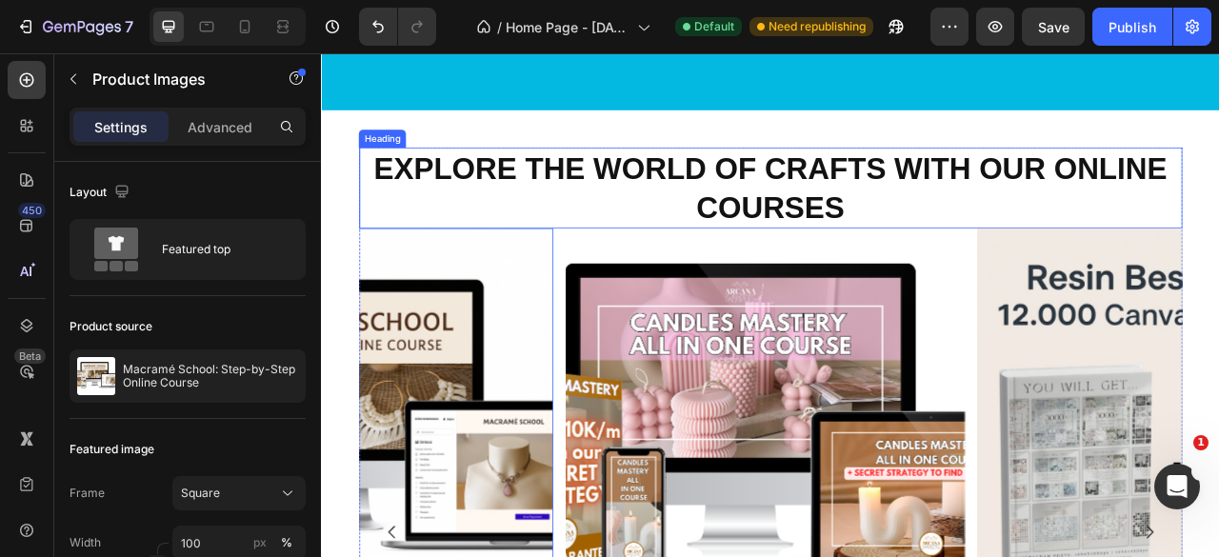
click at [955, 239] on strong "Explore the world of crafts with our online courses" at bounding box center [892, 224] width 1009 height 91
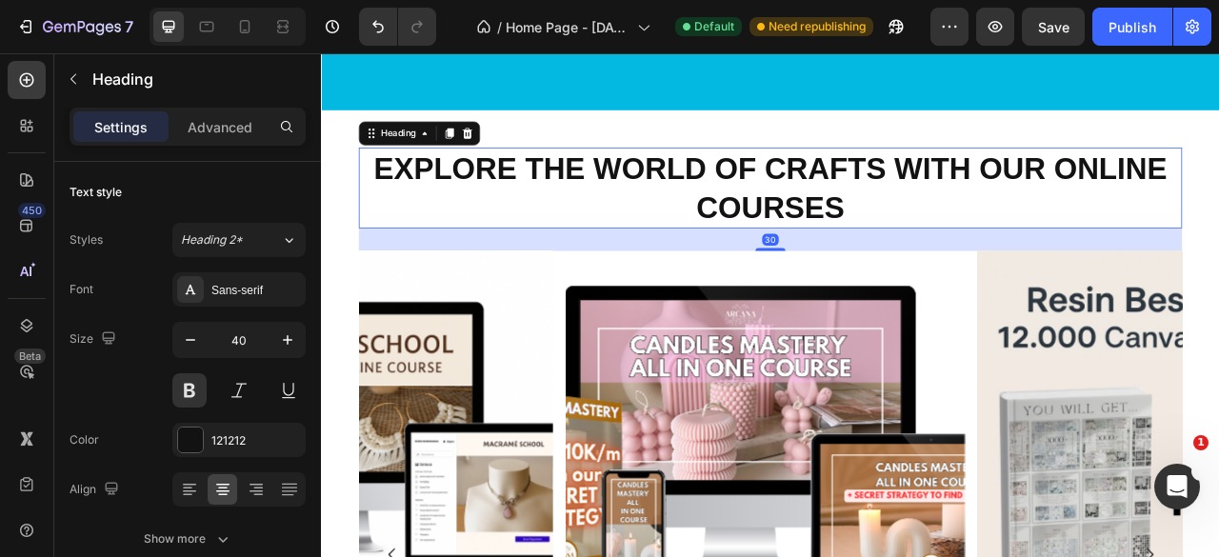
drag, startPoint x: 891, startPoint y: 266, endPoint x: 929, endPoint y: 294, distance: 46.9
click at [929, 276] on div "30" at bounding box center [893, 276] width 1048 height 0
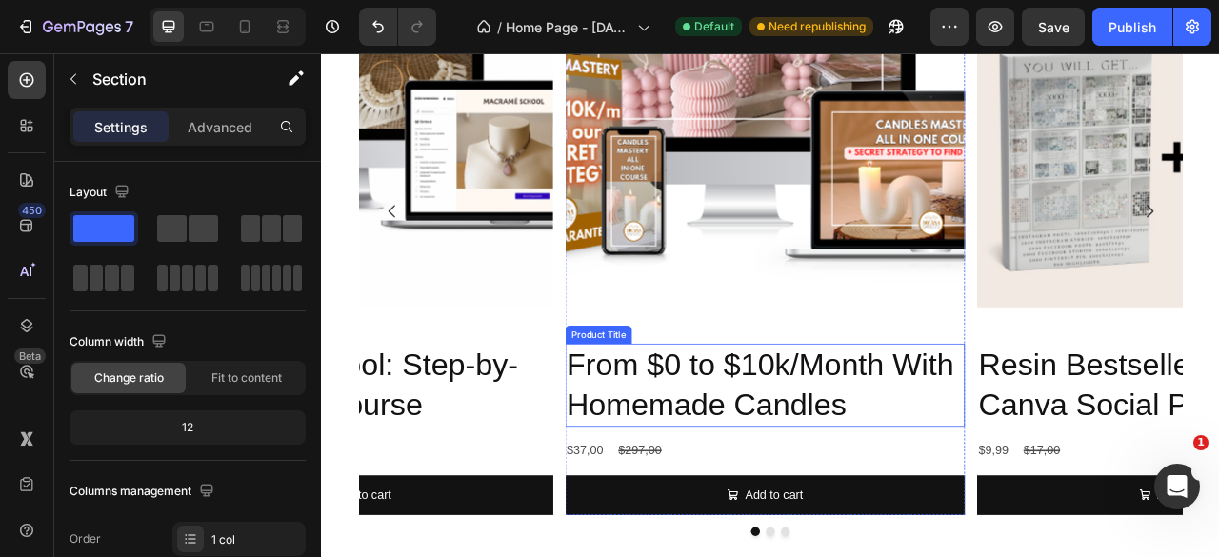
scroll to position [2545, 0]
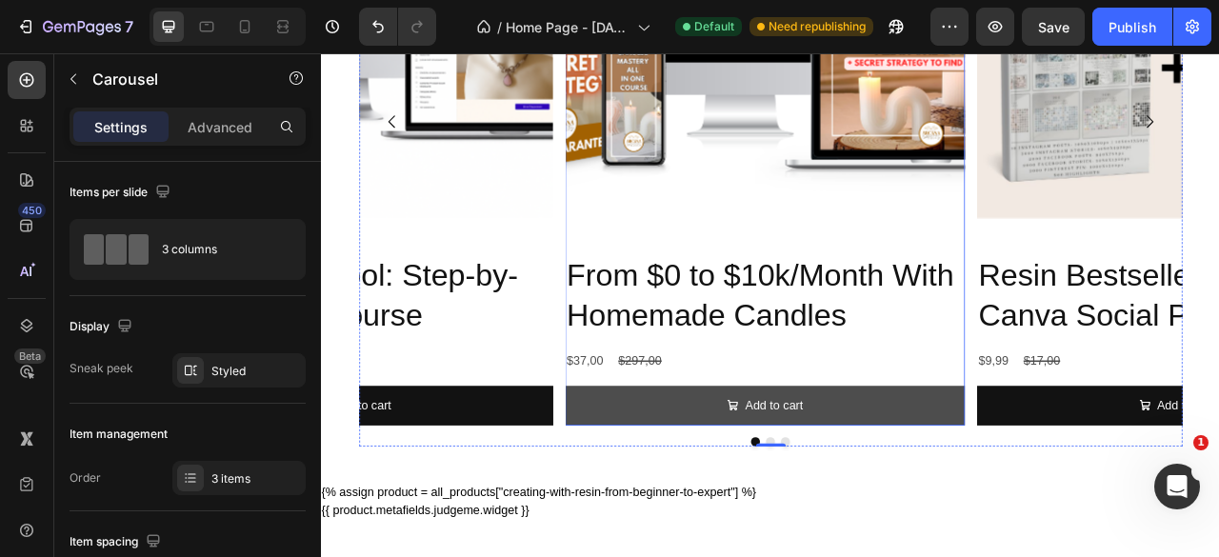
scroll to position [2640, 0]
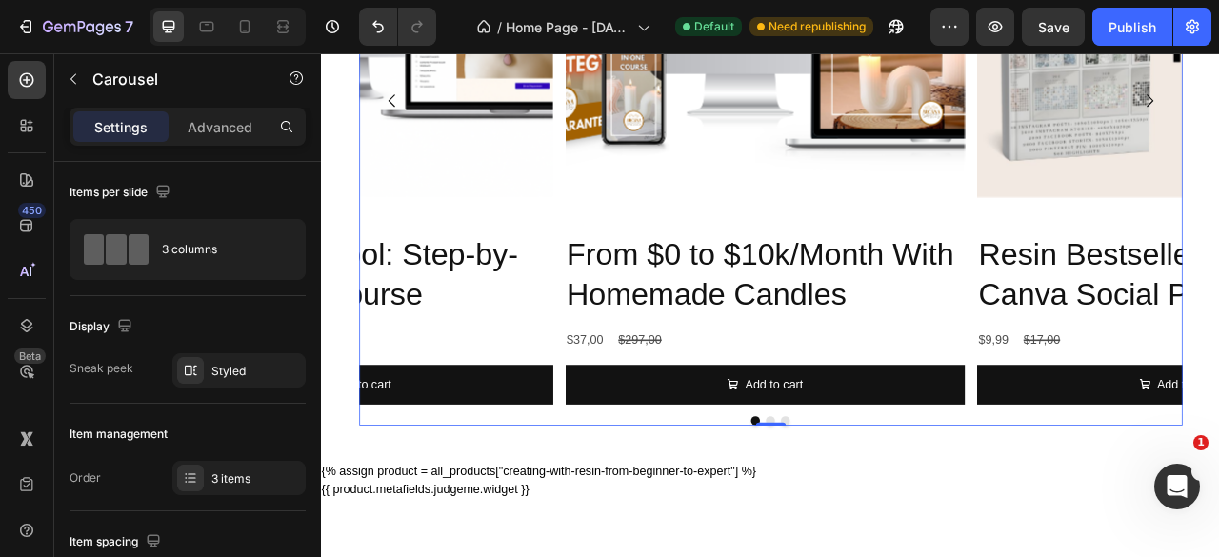
click at [887, 515] on button "Dot" at bounding box center [892, 520] width 11 height 11
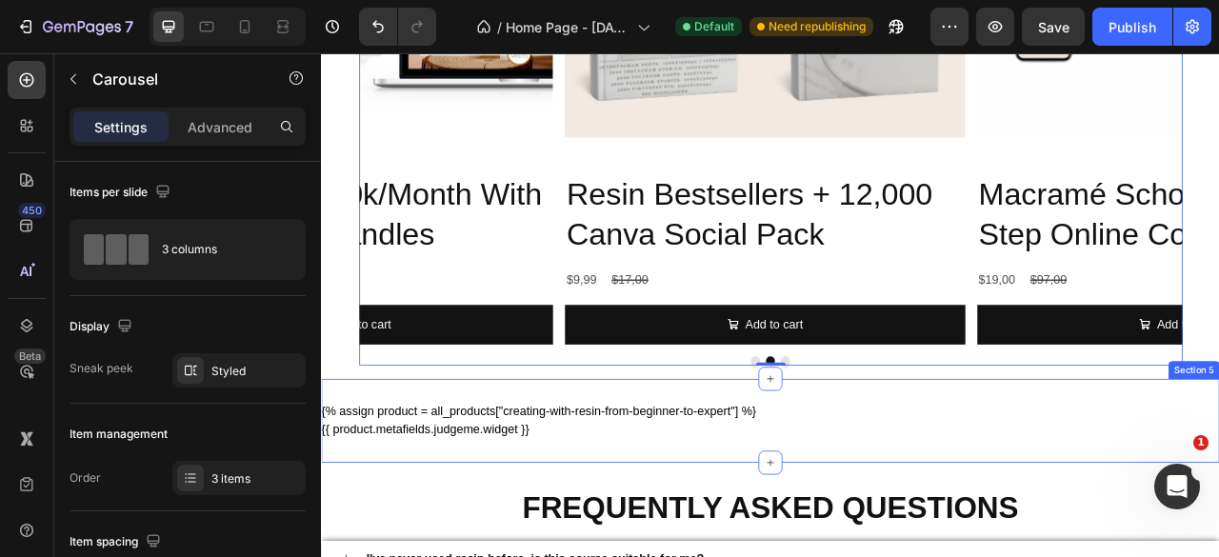
scroll to position [2735, 0]
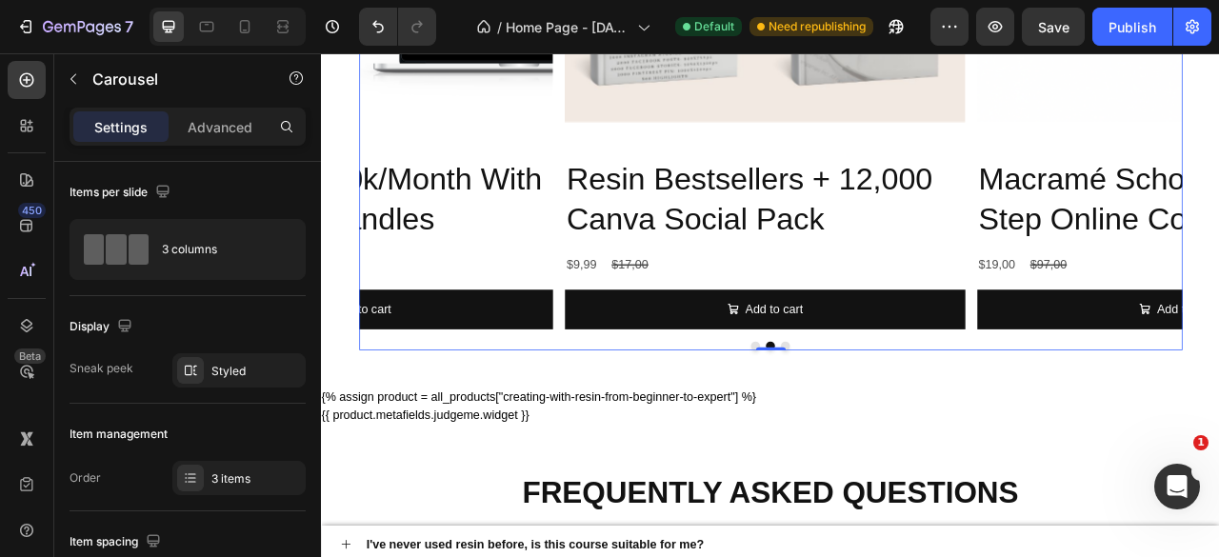
click at [869, 423] on button "Dot" at bounding box center [873, 425] width 11 height 11
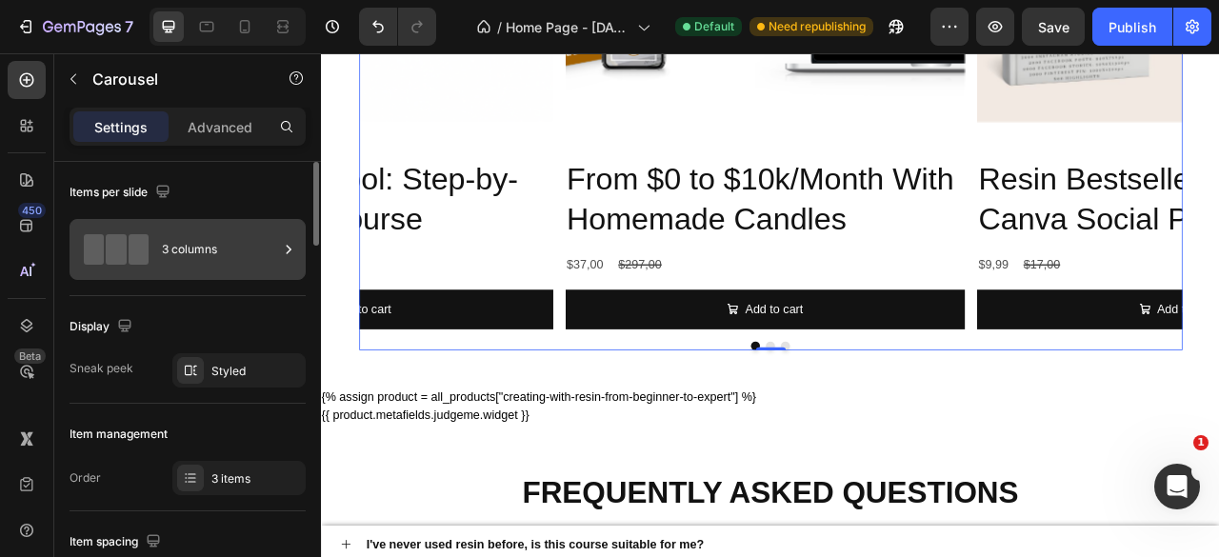
click at [138, 248] on span at bounding box center [139, 249] width 20 height 30
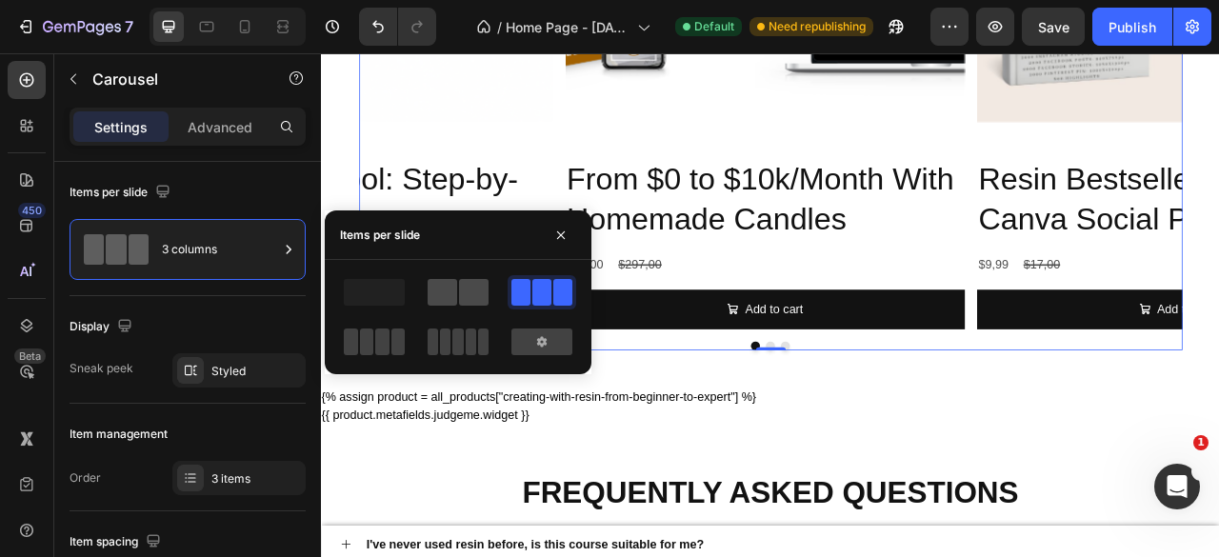
click at [461, 304] on span at bounding box center [474, 292] width 30 height 27
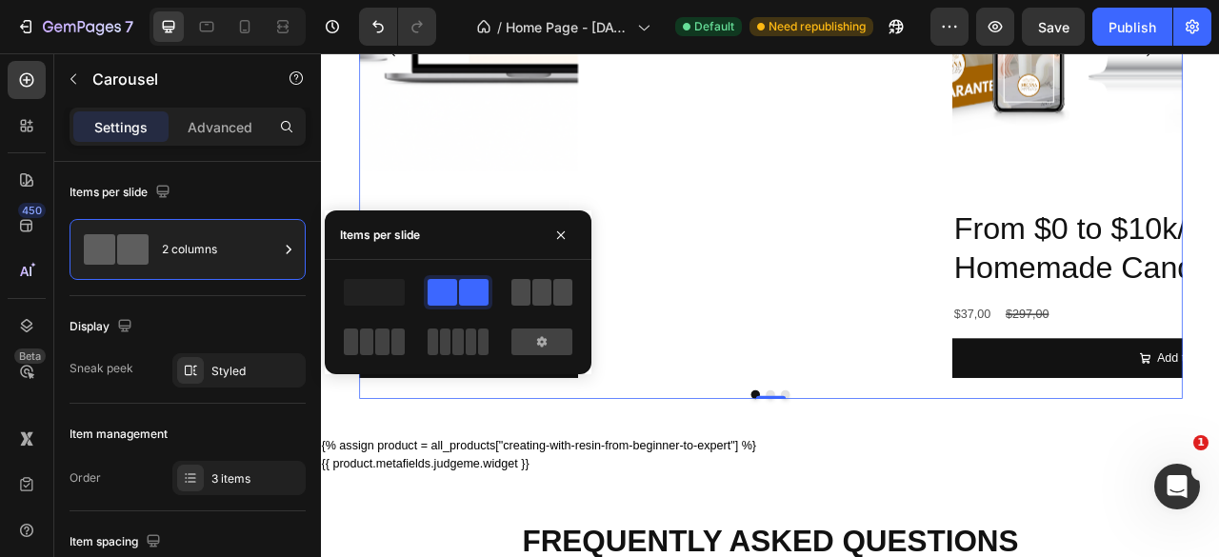
click at [548, 296] on span at bounding box center [541, 292] width 19 height 27
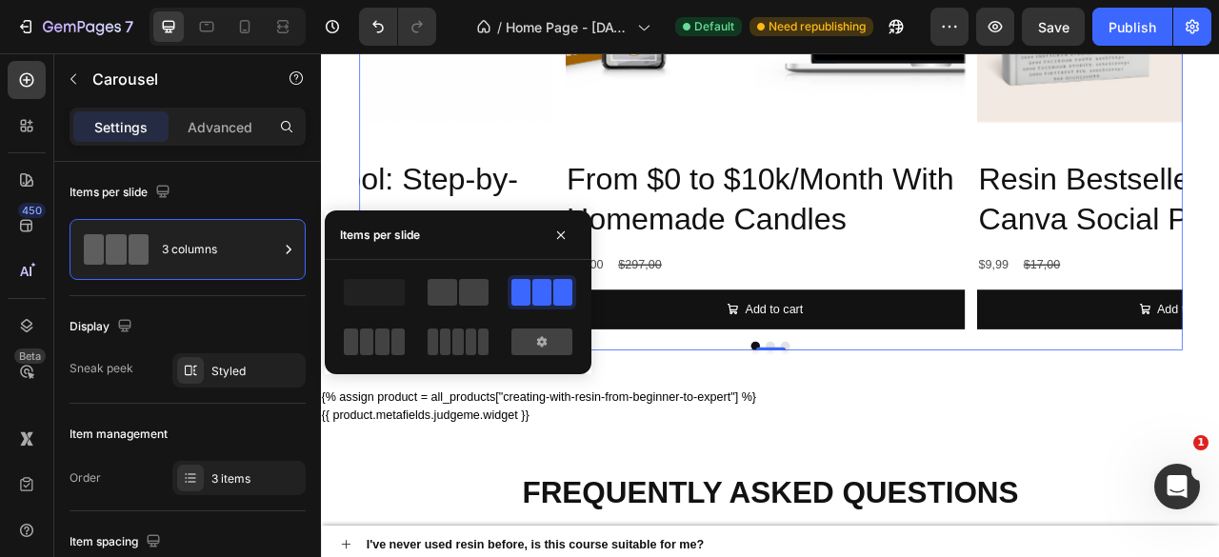
scroll to position [2704, 0]
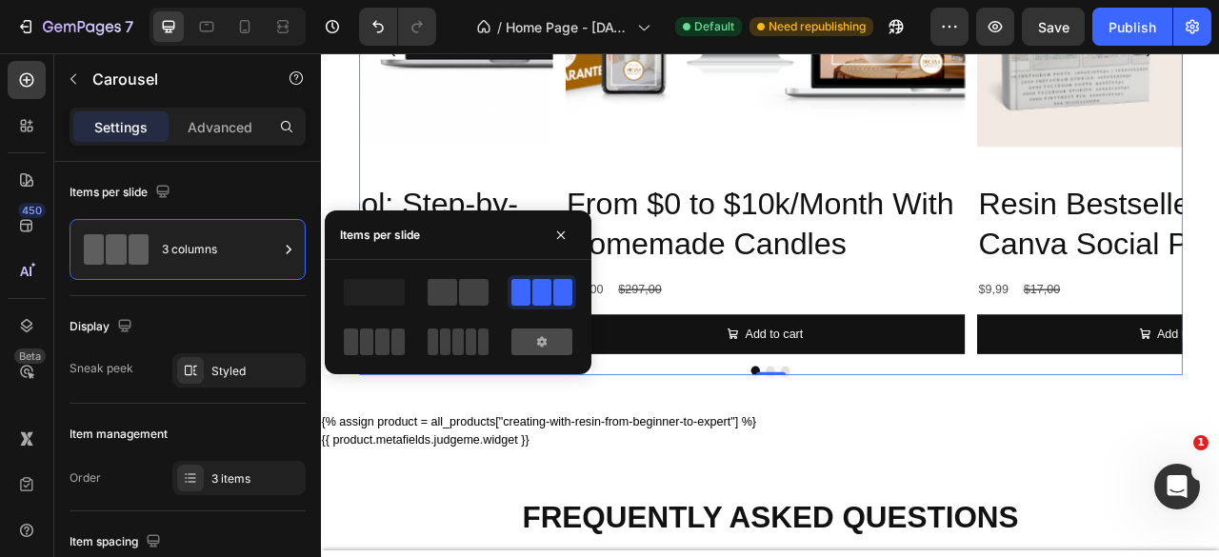
click at [550, 343] on div at bounding box center [541, 342] width 61 height 27
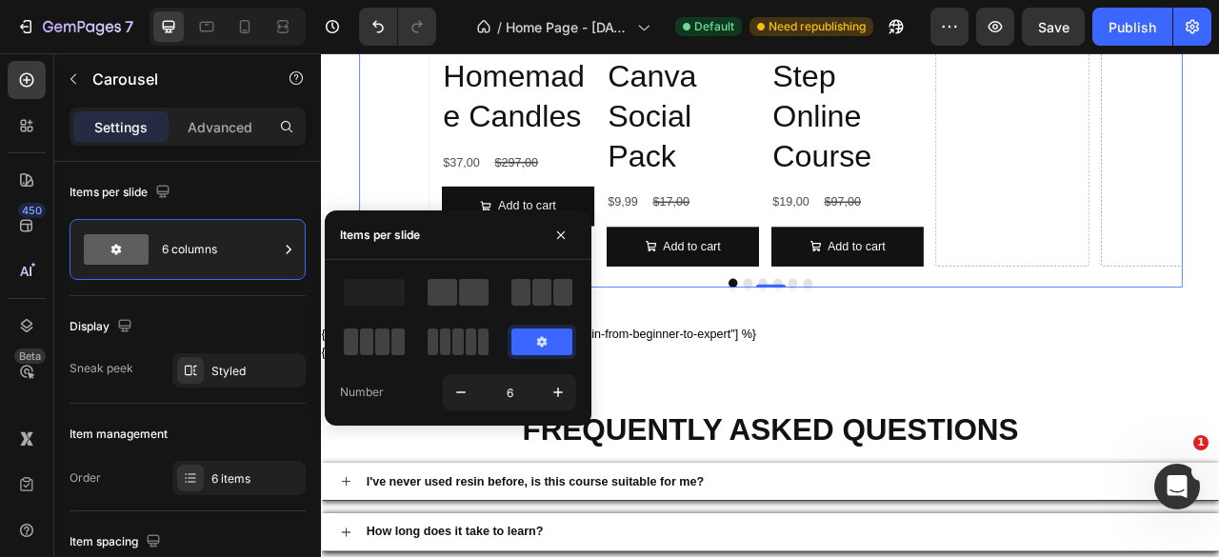
scroll to position [2647, 0]
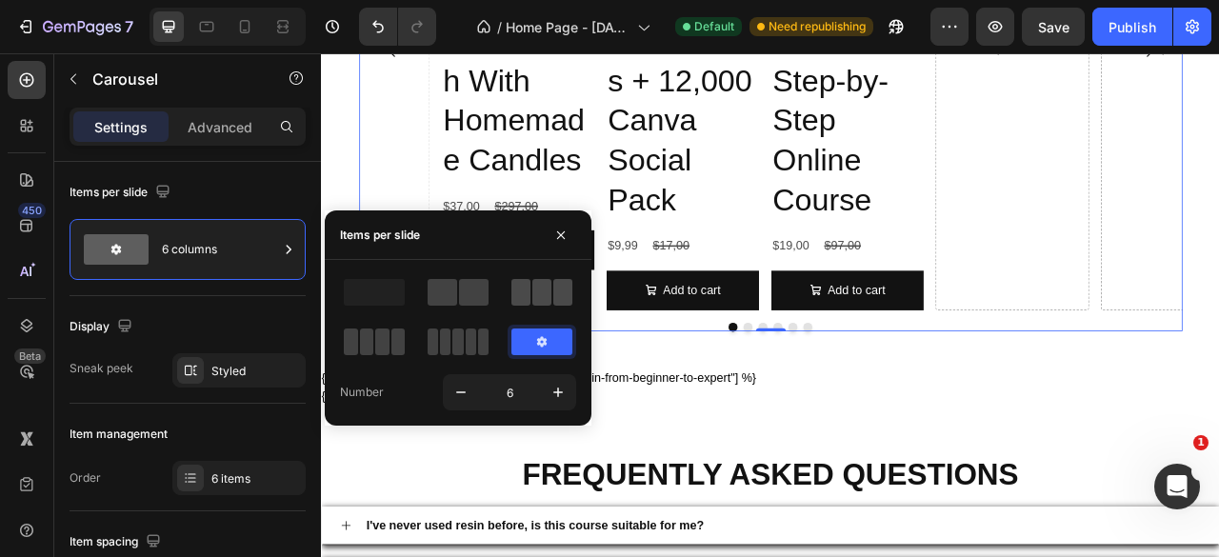
click at [538, 294] on span at bounding box center [541, 292] width 19 height 27
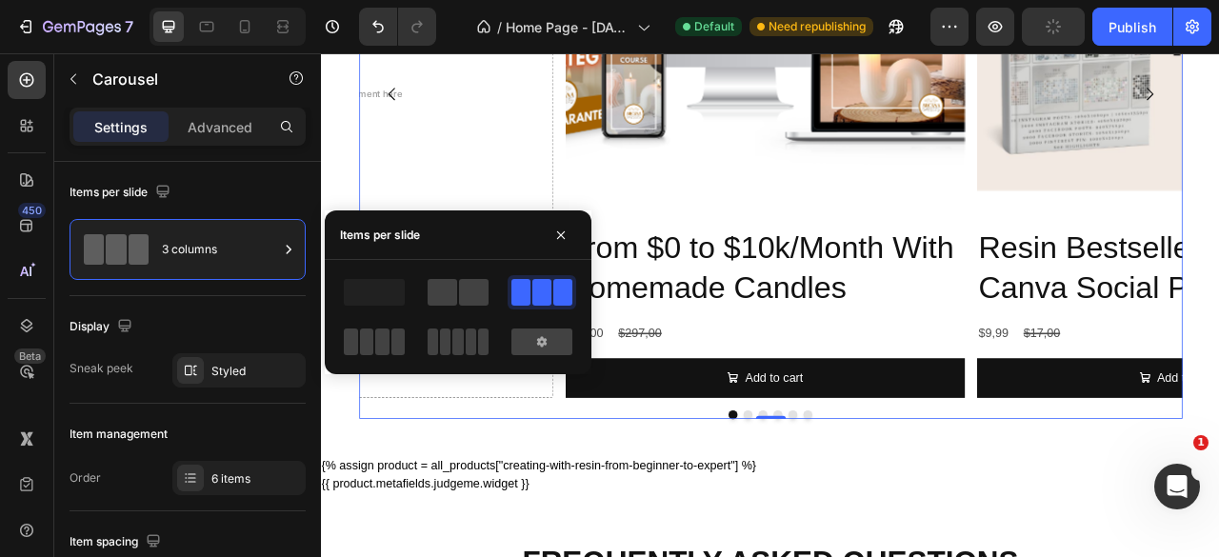
scroll to position [2704, 0]
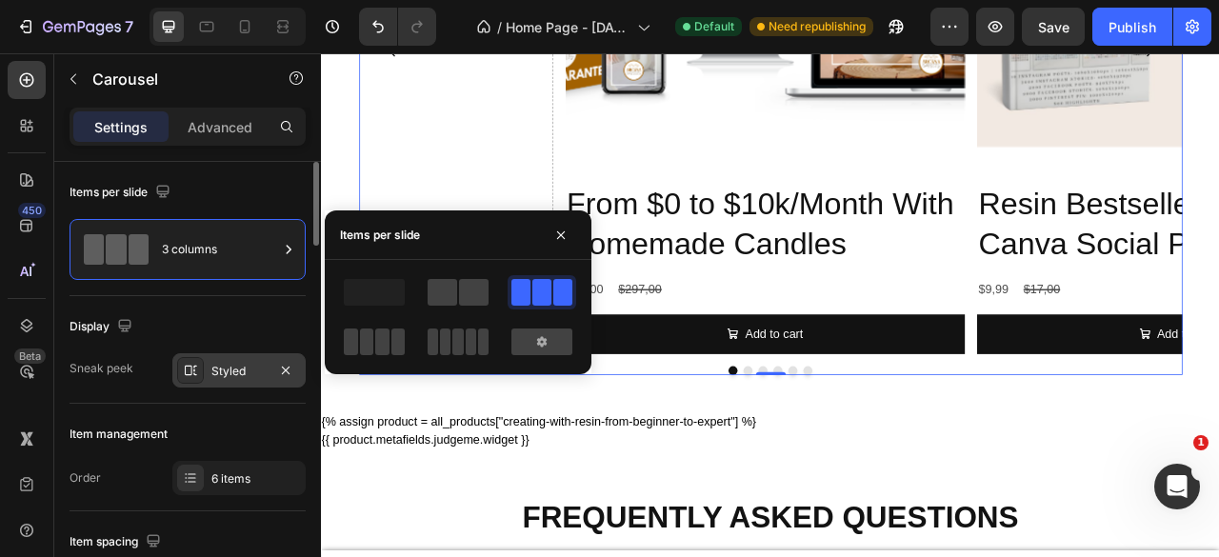
click at [244, 376] on div "Styled" at bounding box center [238, 371] width 55 height 17
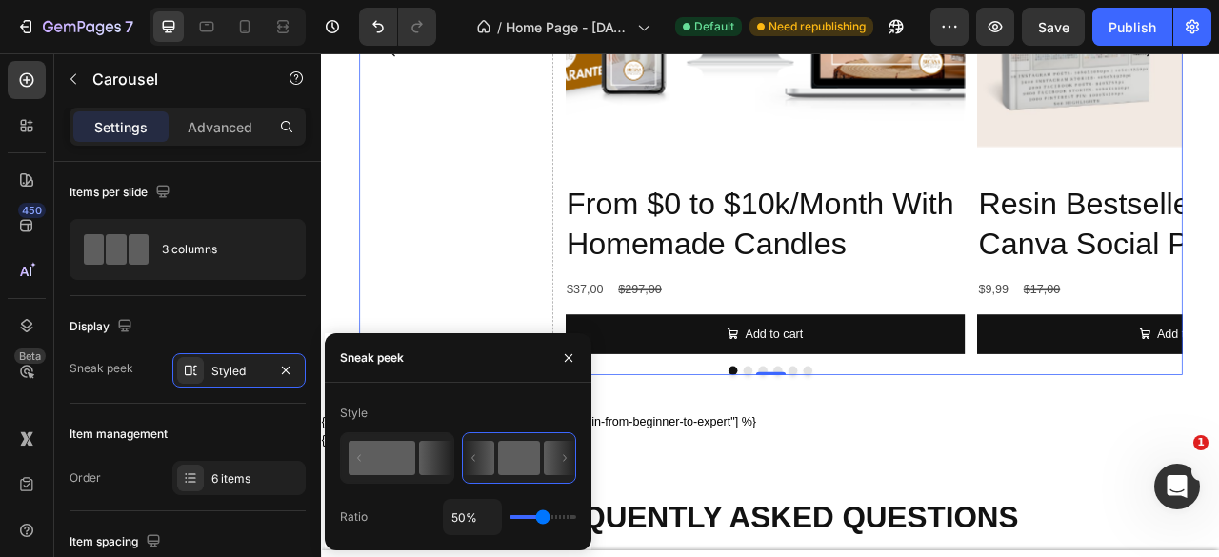
click at [423, 455] on icon at bounding box center [435, 458] width 33 height 34
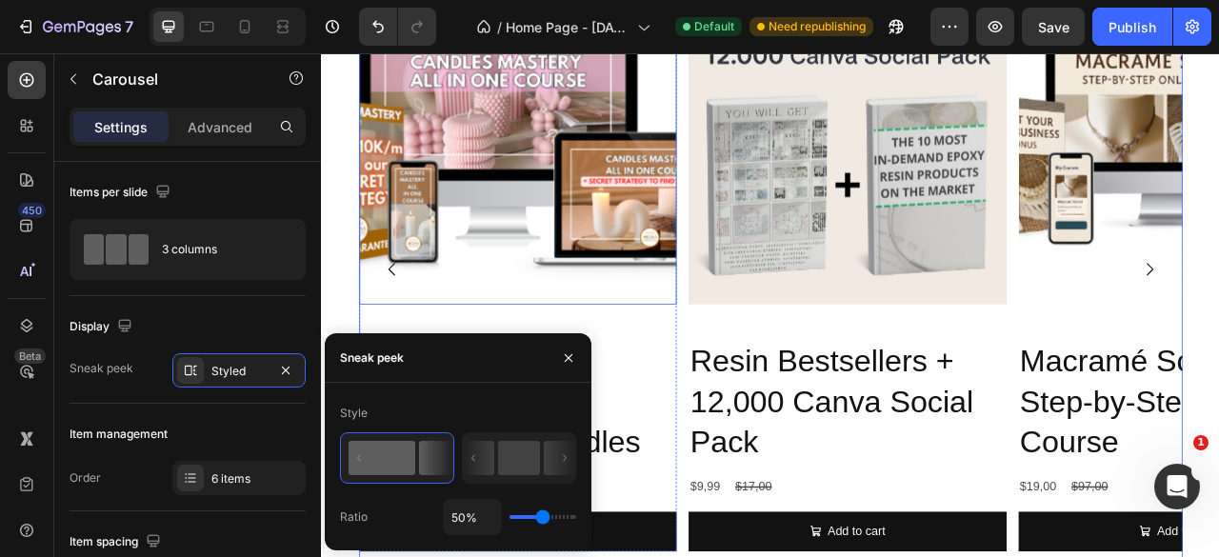
scroll to position [2486, 0]
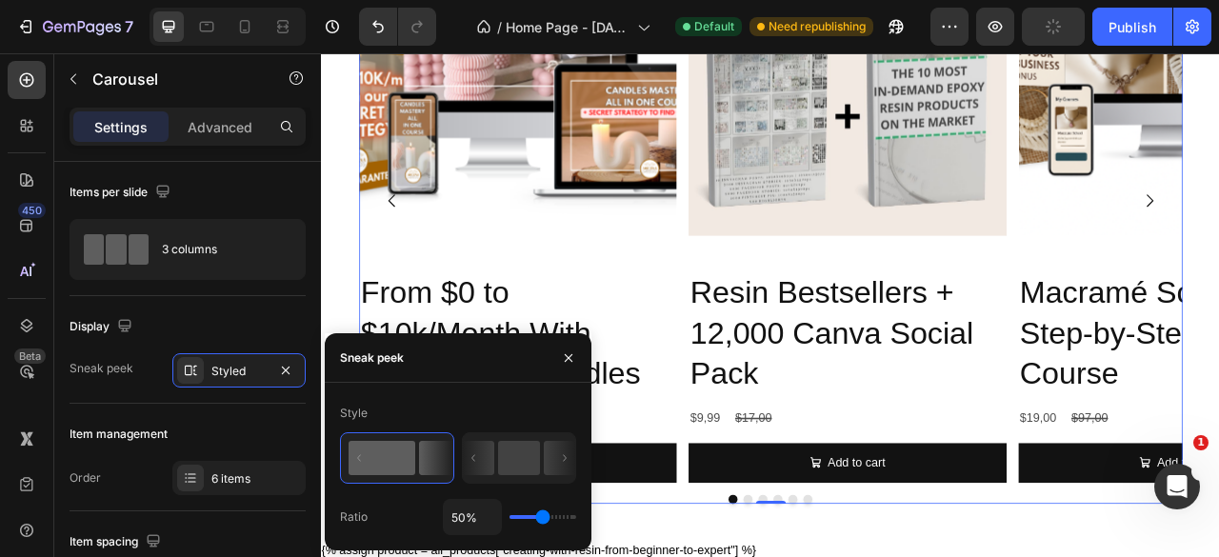
type input "65%"
type input "65"
type input "91%"
type input "91"
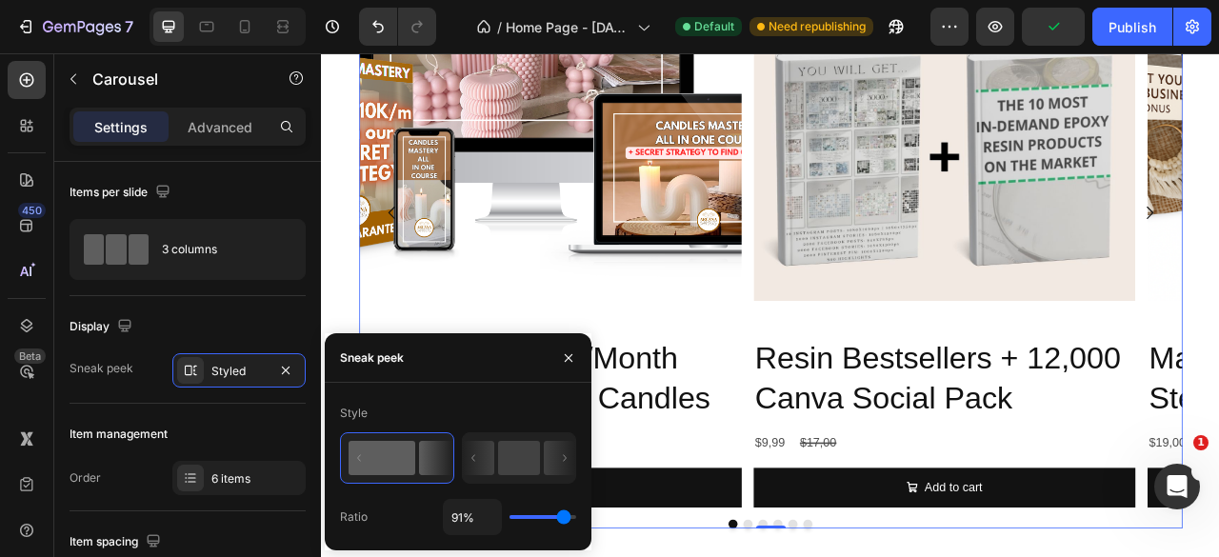
type input "97%"
type input "97"
type input "100%"
type input "100"
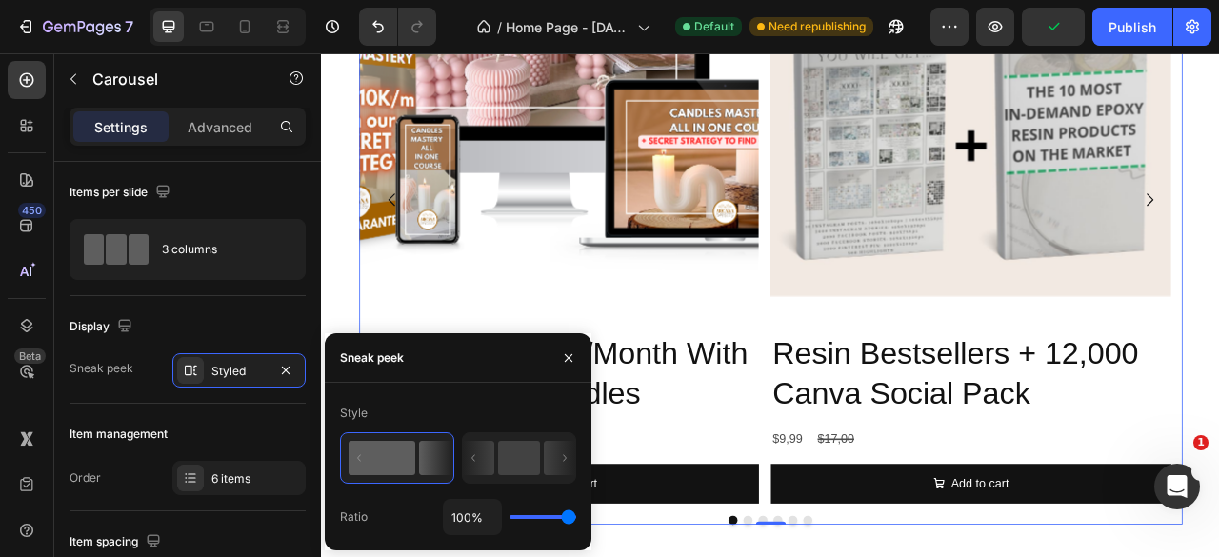
type input "99%"
type input "99"
type input "84%"
type input "84"
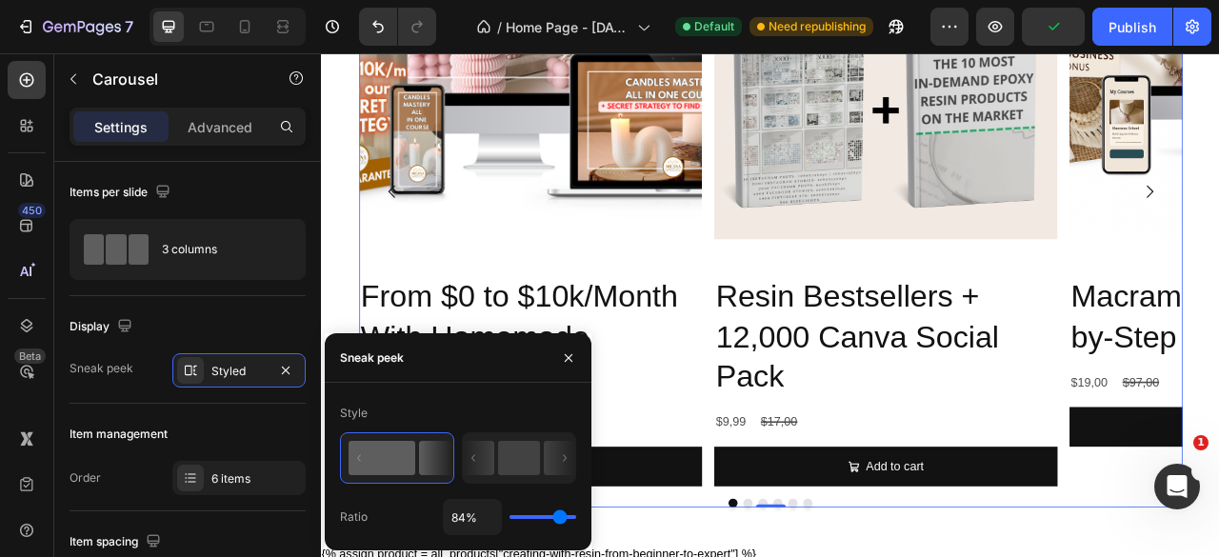
type input "68%"
type input "68"
type input "55%"
type input "55"
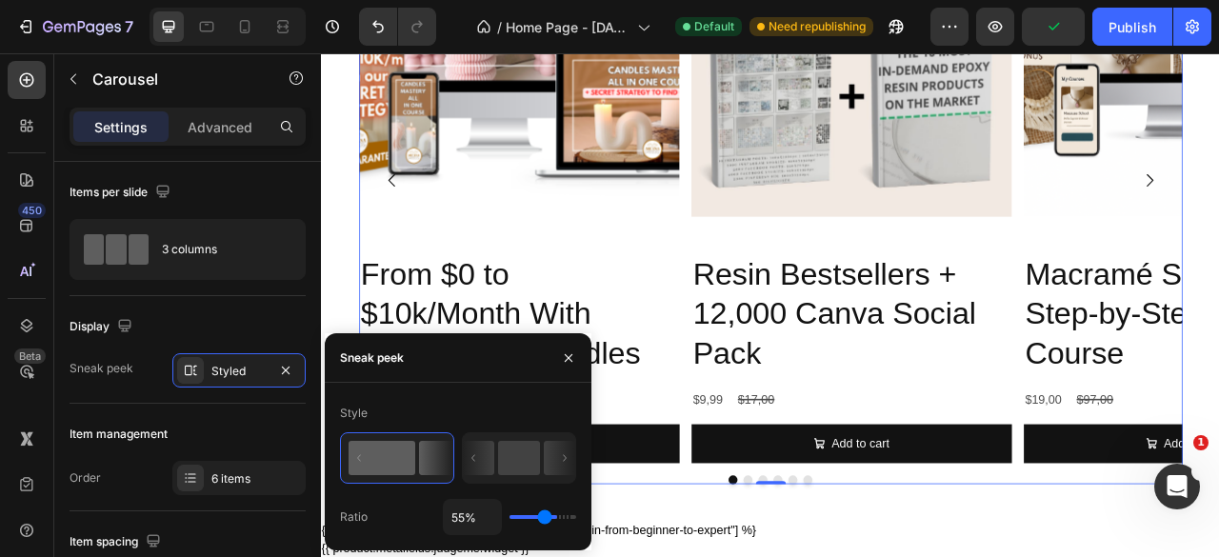
type input "52%"
type input "52"
type input "48%"
type input "48"
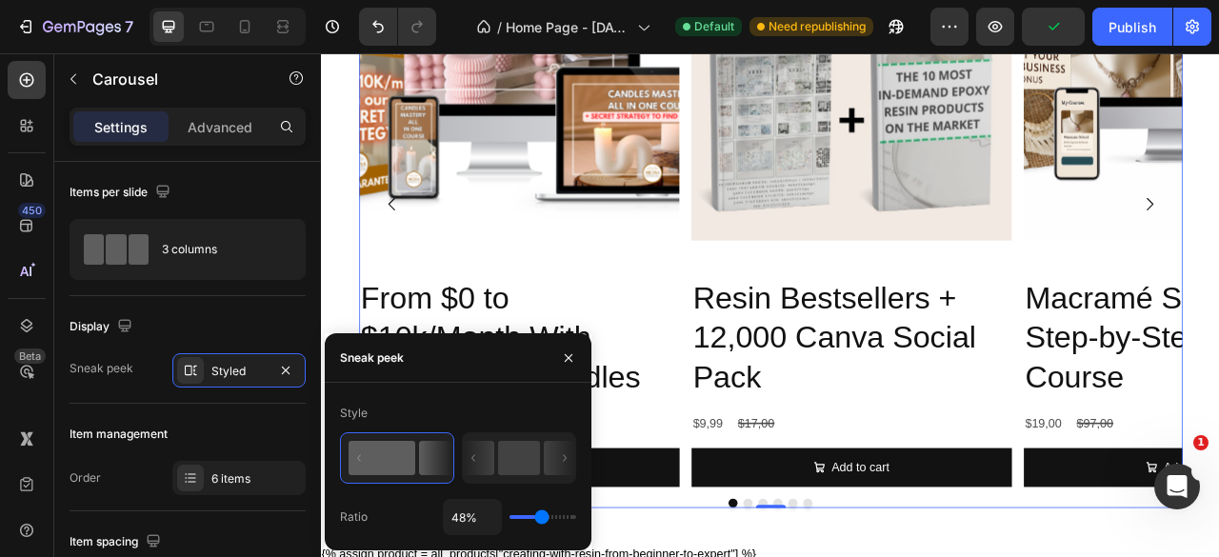
type input "43%"
type input "43"
type input "40%"
type input "40"
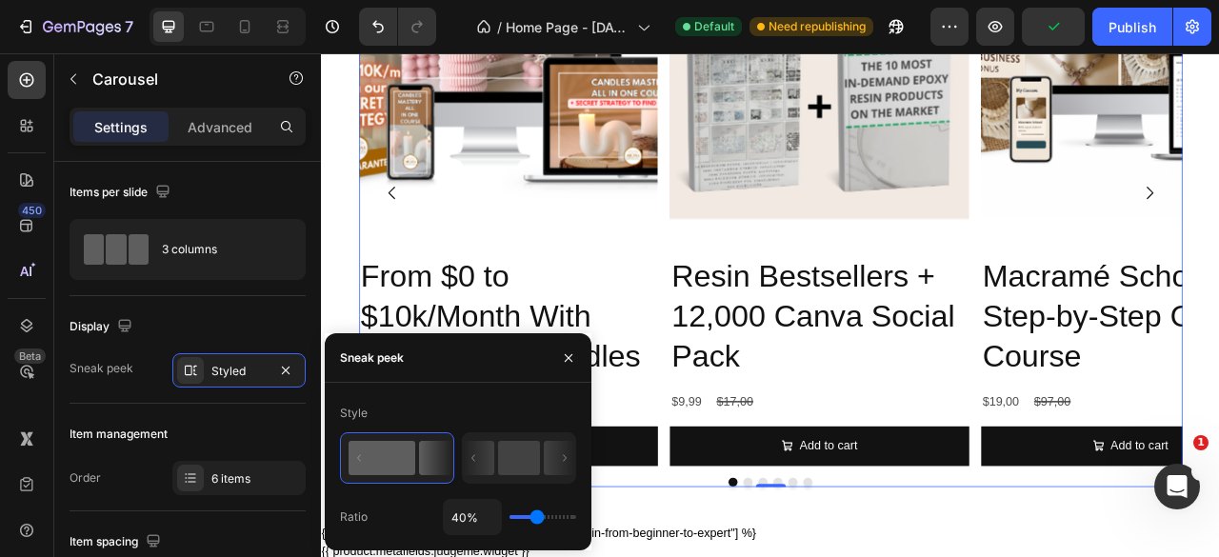
type input "35%"
type input "35"
type input "29%"
type input "29"
type input "25%"
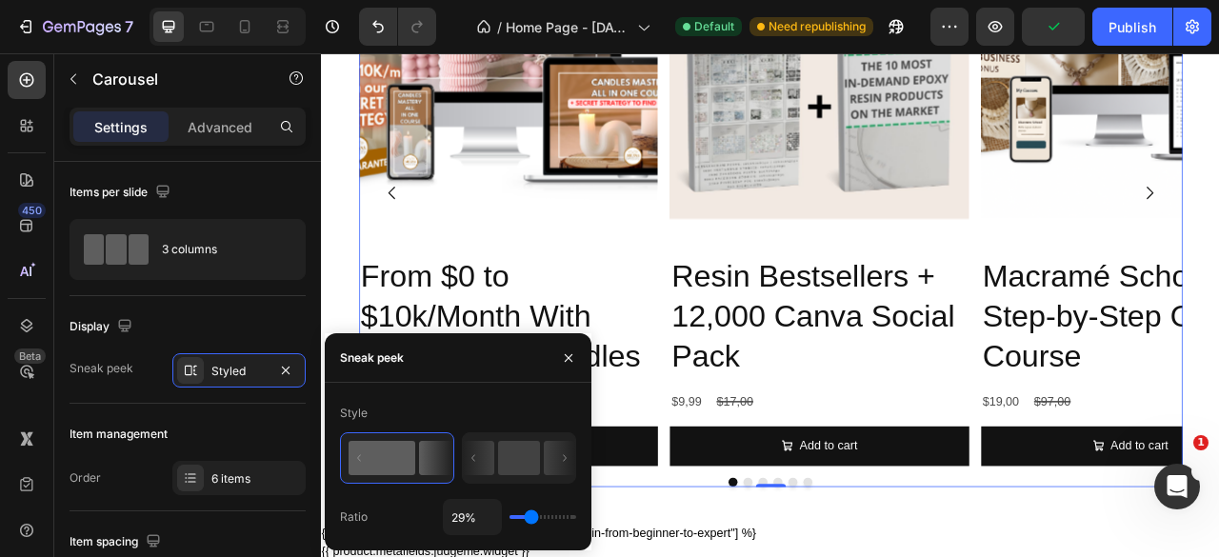
type input "25"
type input "21%"
type input "21"
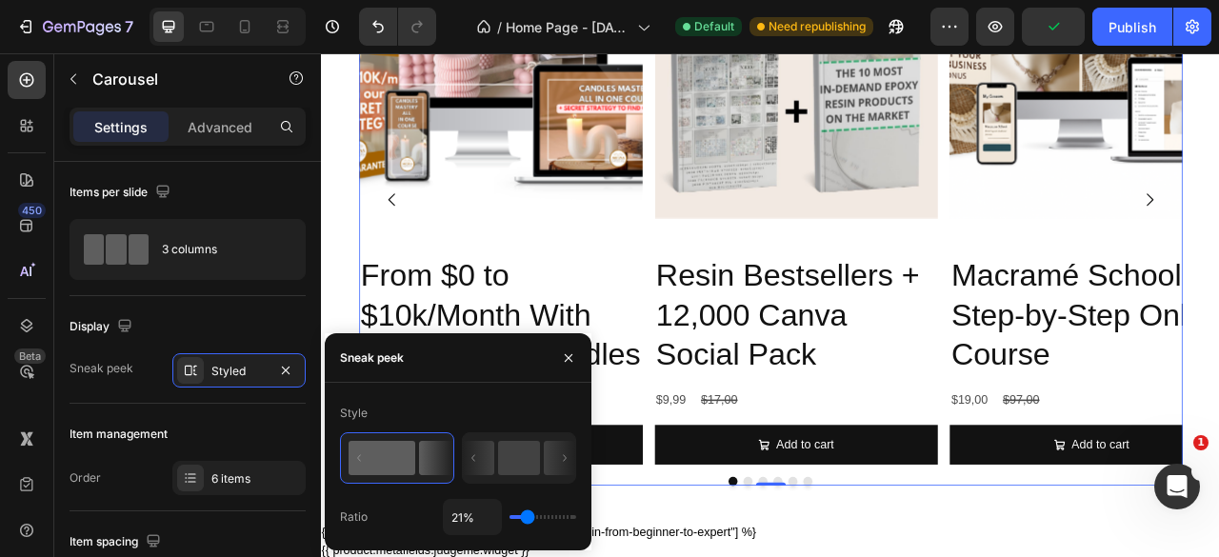
type input "20%"
type input "20"
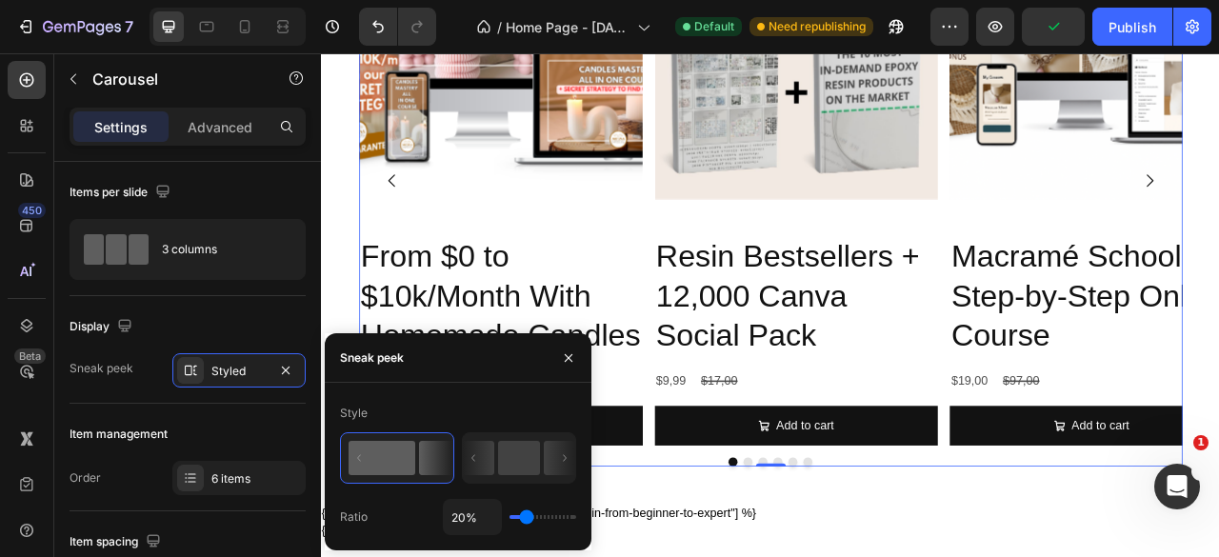
type input "8%"
type input "8"
type input "1%"
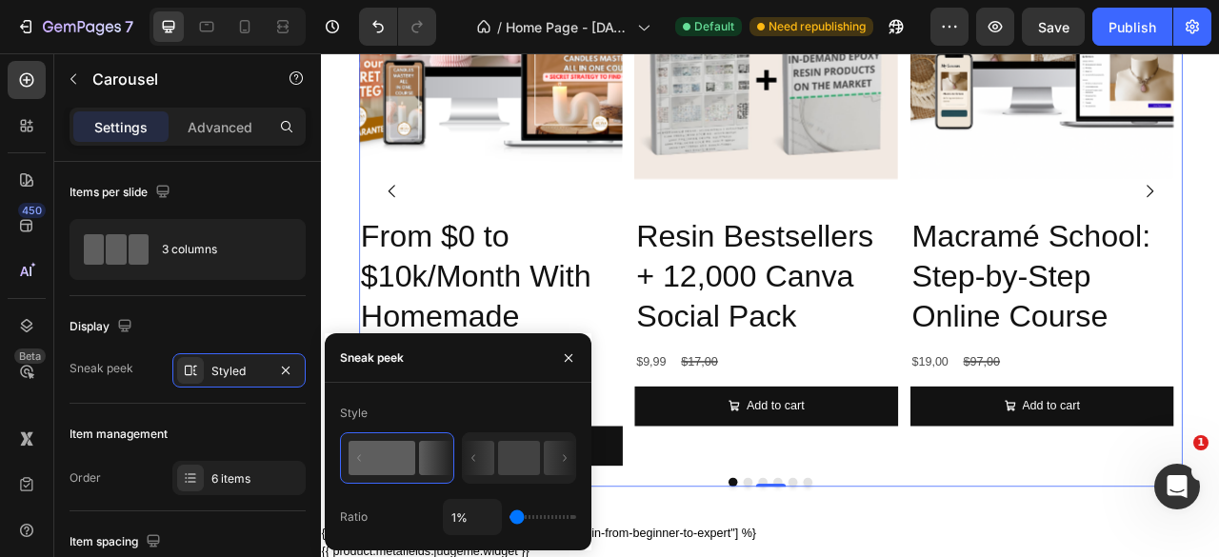
scroll to position [2477, 0]
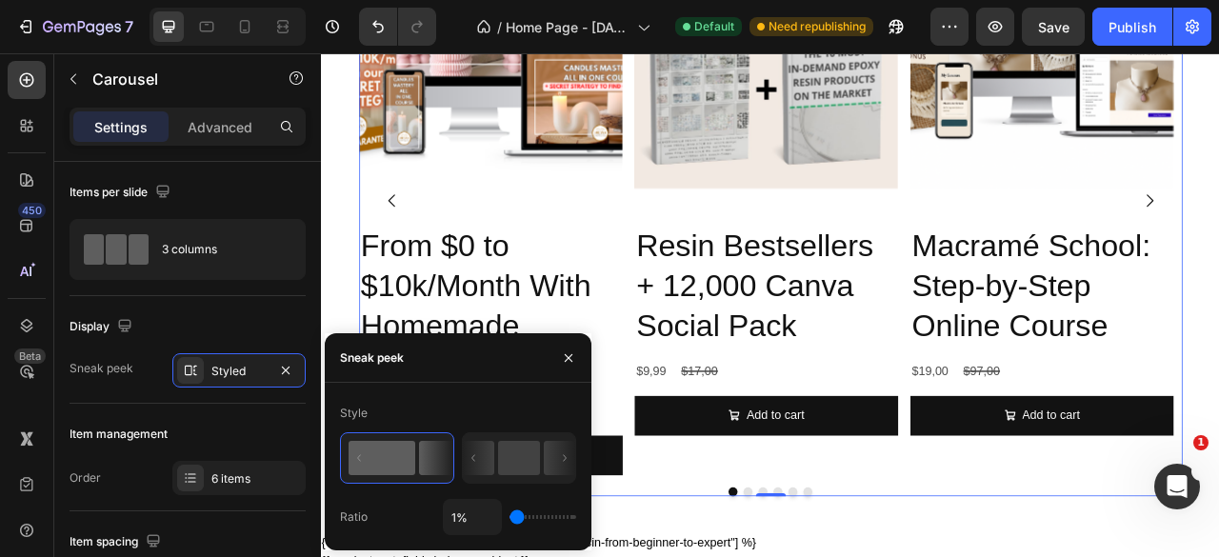
drag, startPoint x: 545, startPoint y: 513, endPoint x: 487, endPoint y: 514, distance: 58.1
type input "1"
click at [509, 515] on input "range" at bounding box center [542, 517] width 67 height 4
click at [505, 464] on rect at bounding box center [519, 458] width 42 height 34
type input "50%"
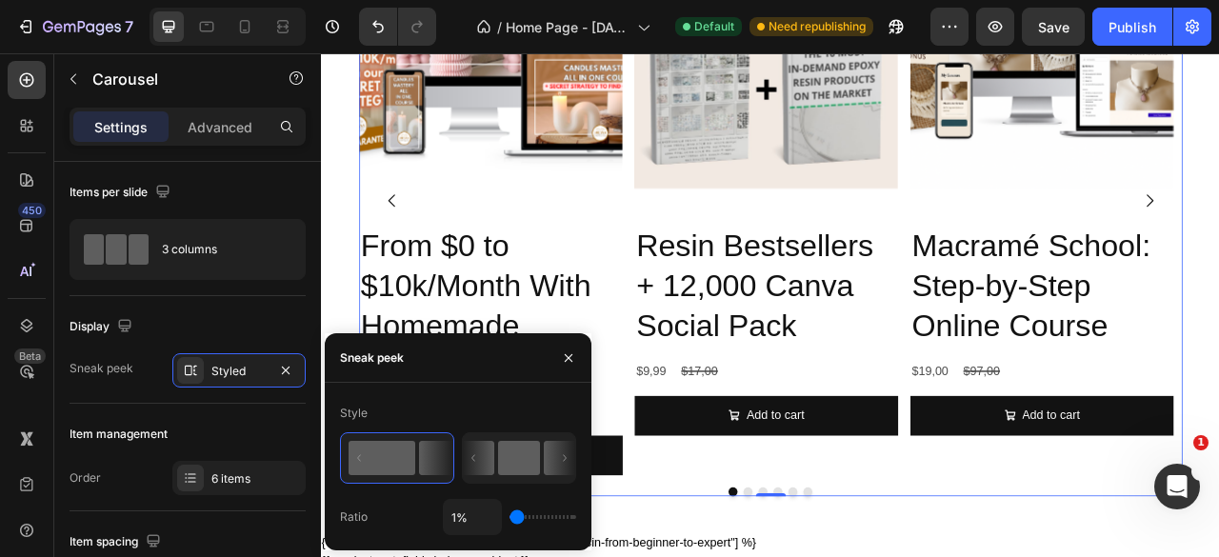
type input "50"
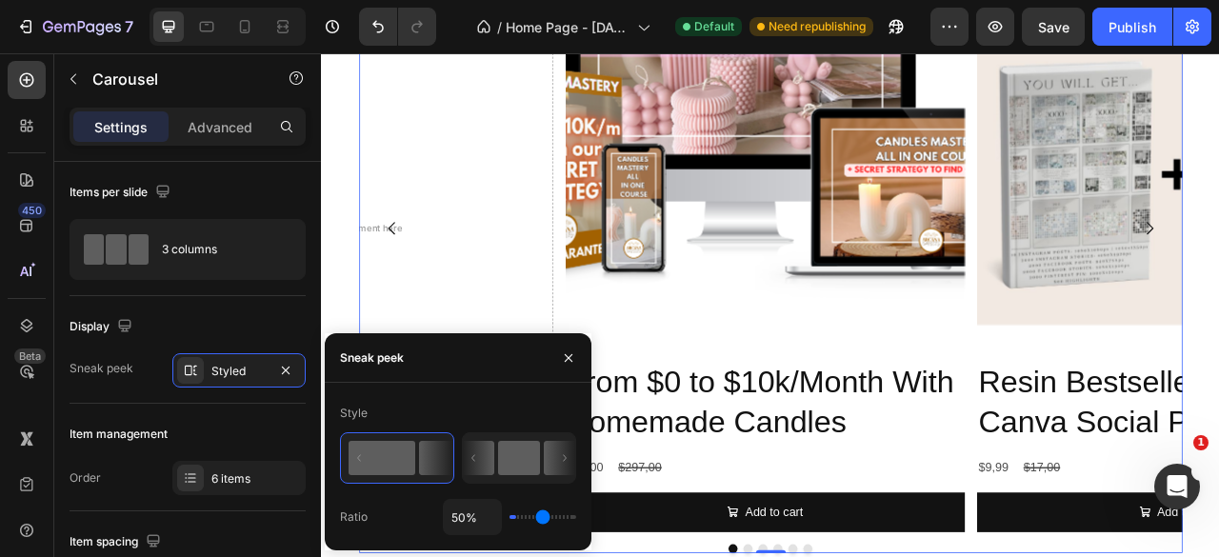
scroll to position [2513, 0]
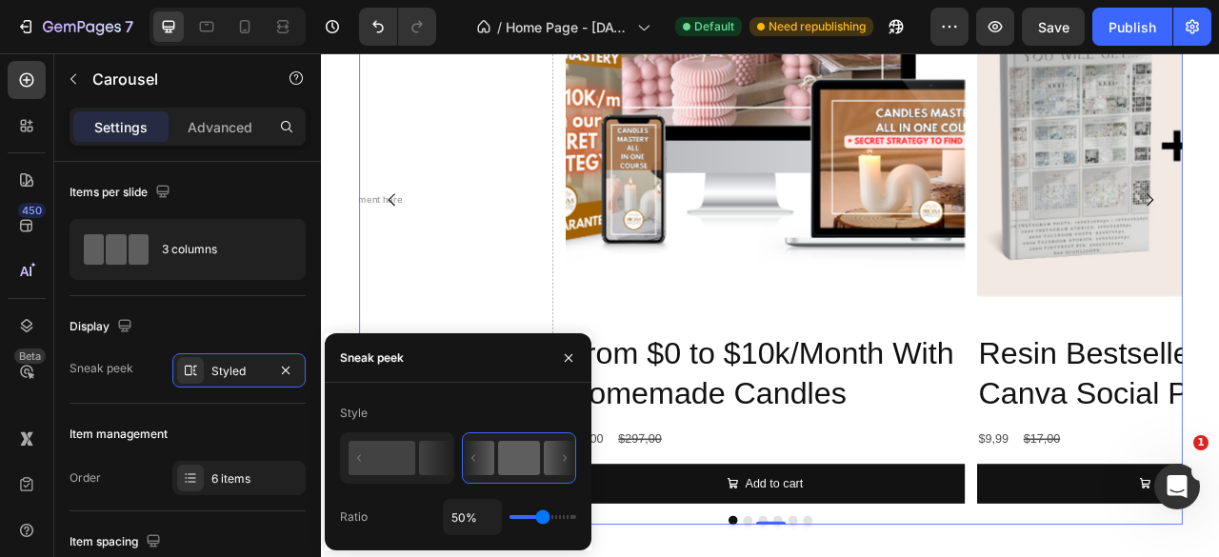
type input "40%"
type input "40"
type input "14%"
type input "14"
type input "6%"
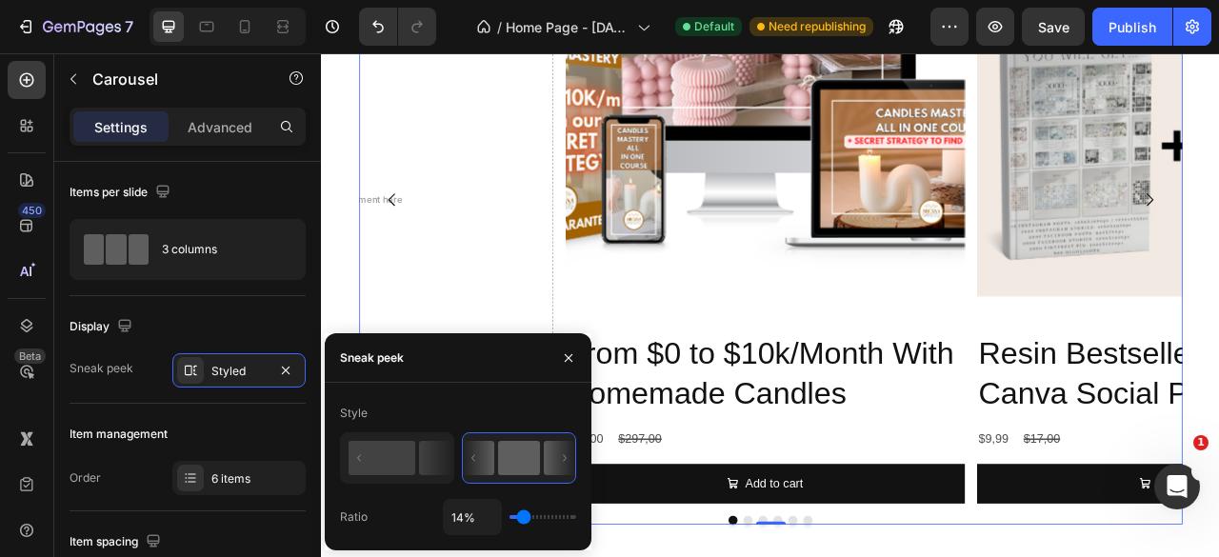
type input "6"
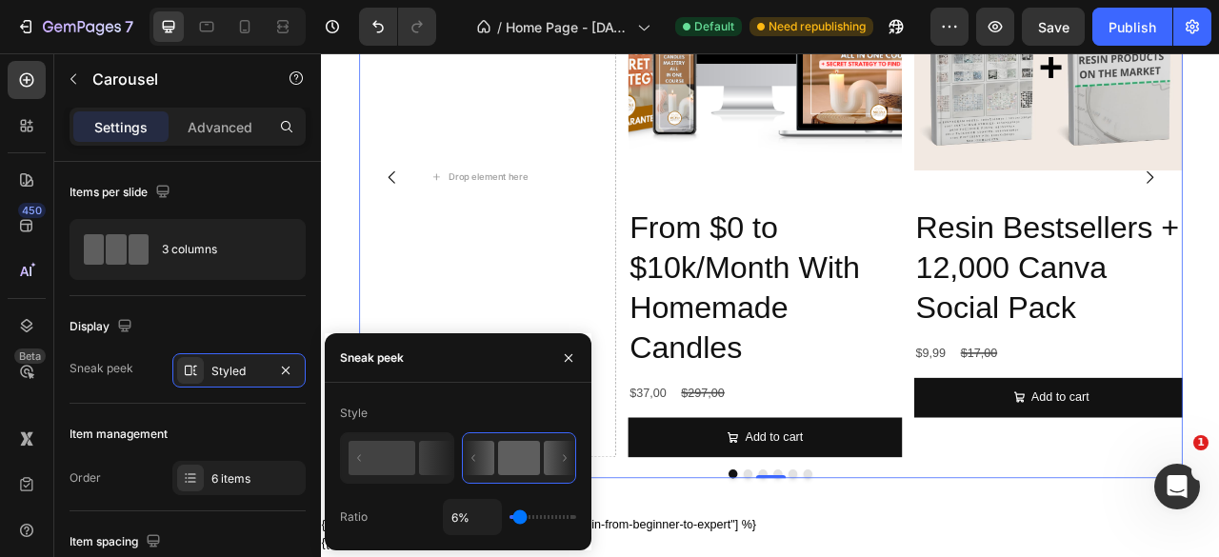
scroll to position [2478, 0]
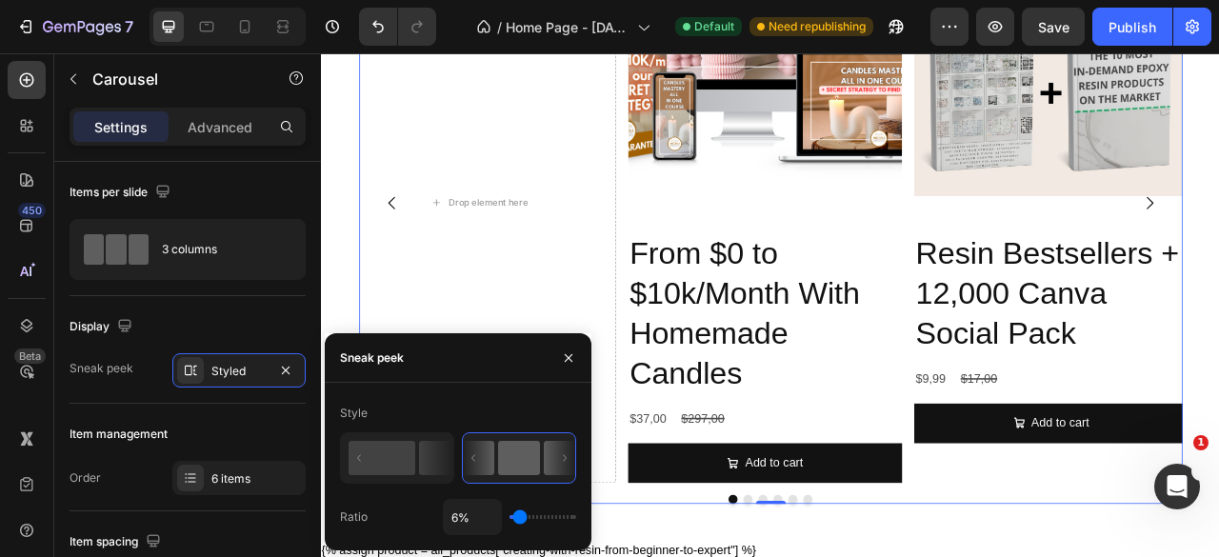
type input "1%"
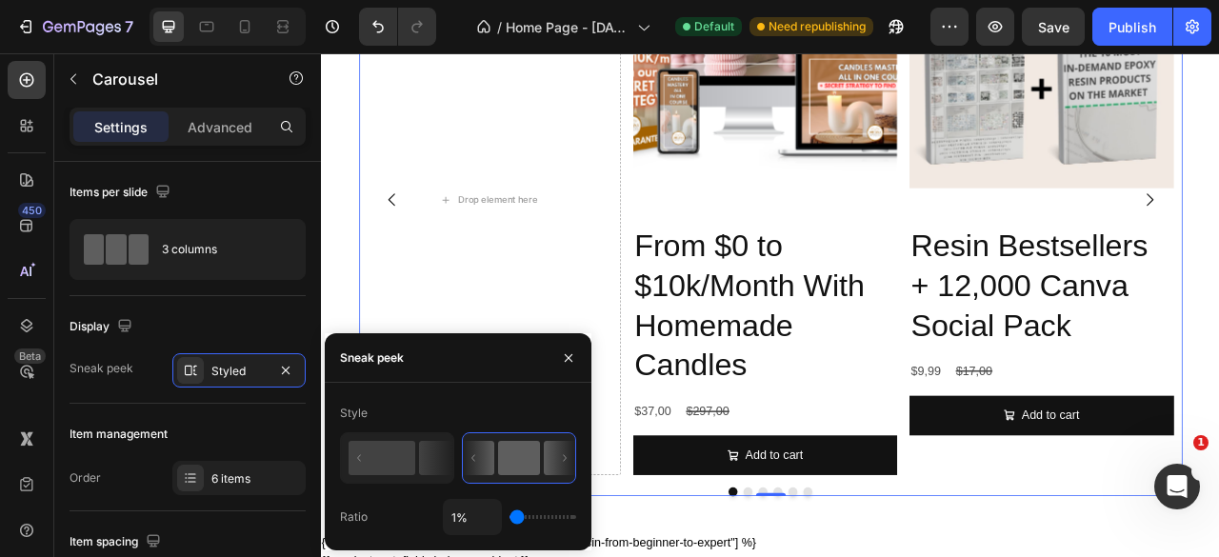
drag, startPoint x: 539, startPoint y: 519, endPoint x: 491, endPoint y: 513, distance: 48.0
type input "1"
click at [509, 515] on input "range" at bounding box center [542, 517] width 67 height 4
click at [429, 461] on icon at bounding box center [435, 458] width 33 height 34
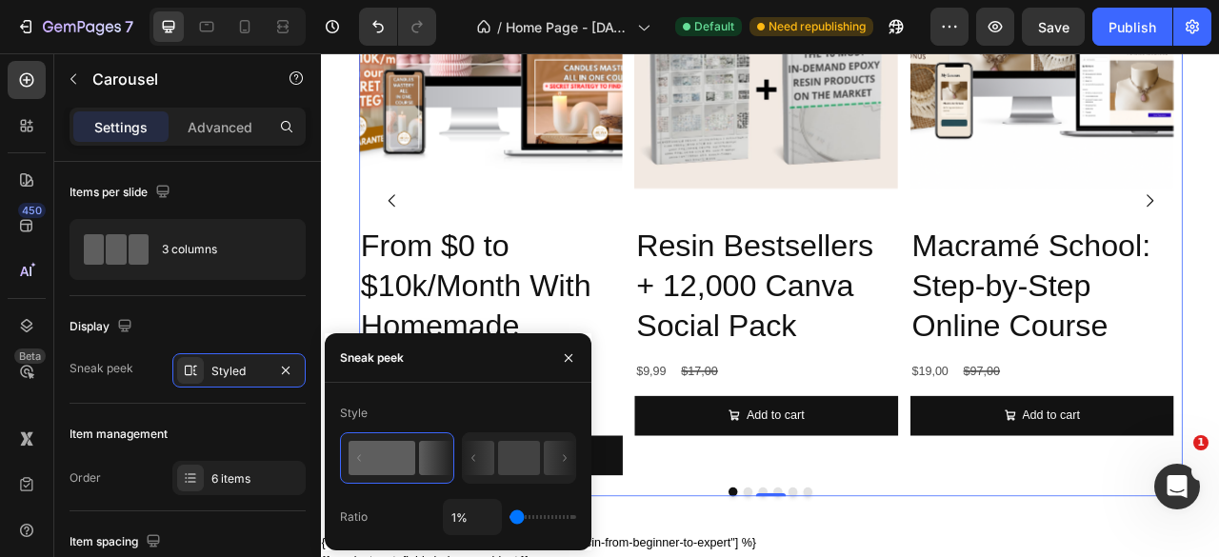
type input "6%"
type input "6"
type input "1%"
type input "1"
type input "26%"
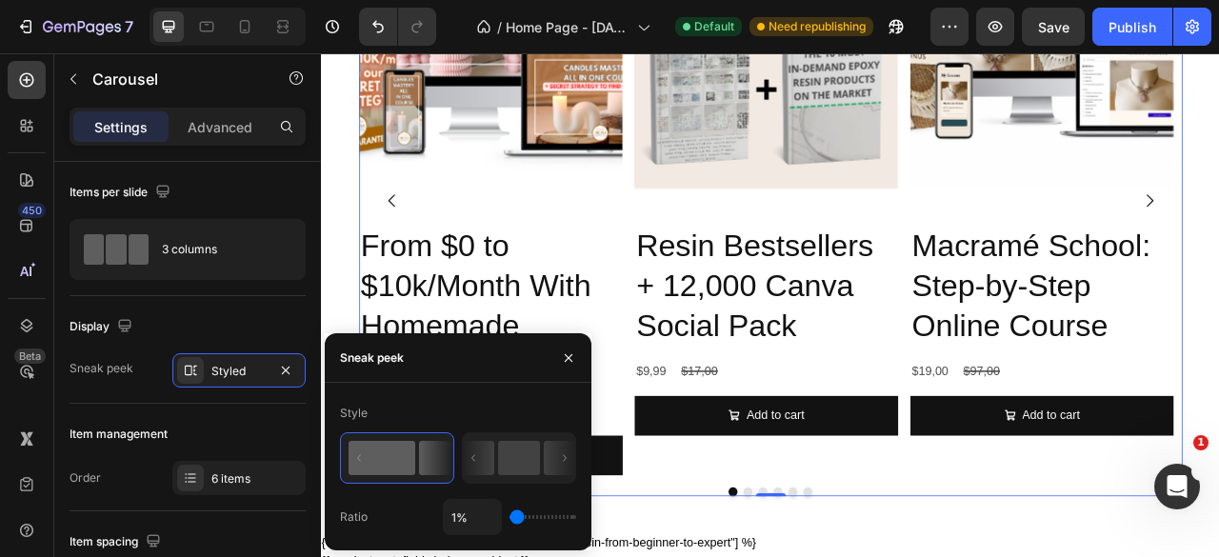
type input "26"
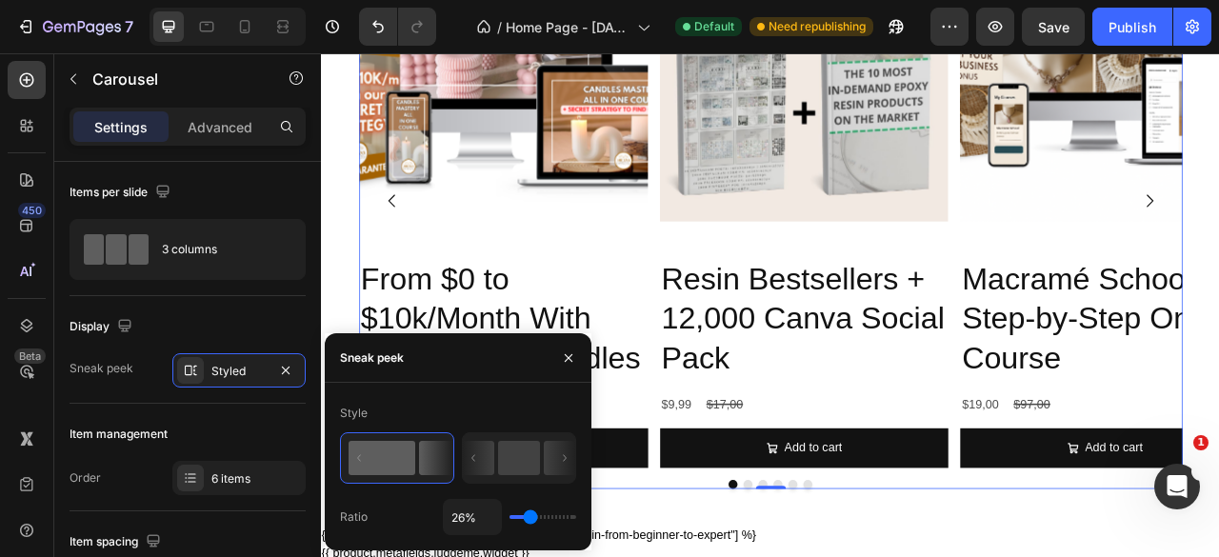
type input "32%"
type input "32"
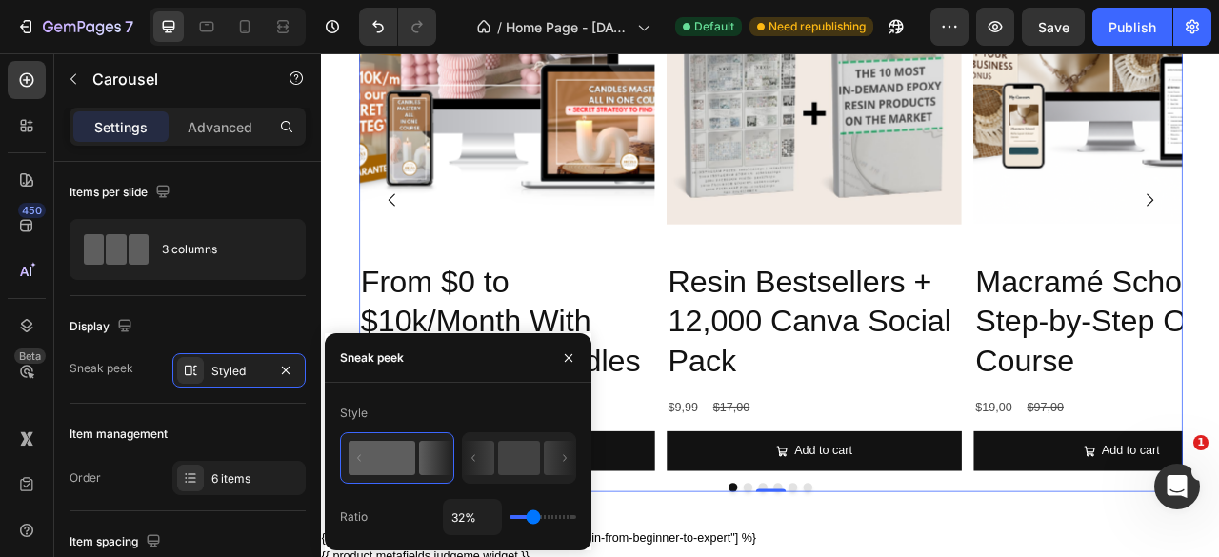
type input "10%"
type input "10"
type input "1%"
type input "1"
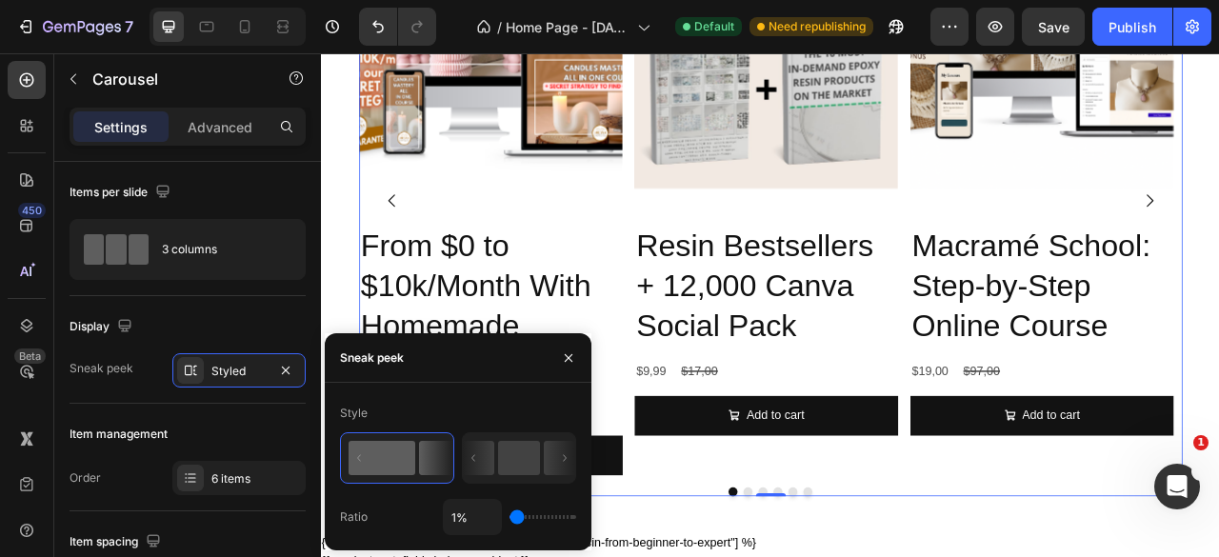
drag, startPoint x: 521, startPoint y: 517, endPoint x: 486, endPoint y: 519, distance: 35.3
click at [509, 519] on input "range" at bounding box center [542, 517] width 67 height 4
click at [243, 487] on div "6 items" at bounding box center [238, 478] width 133 height 34
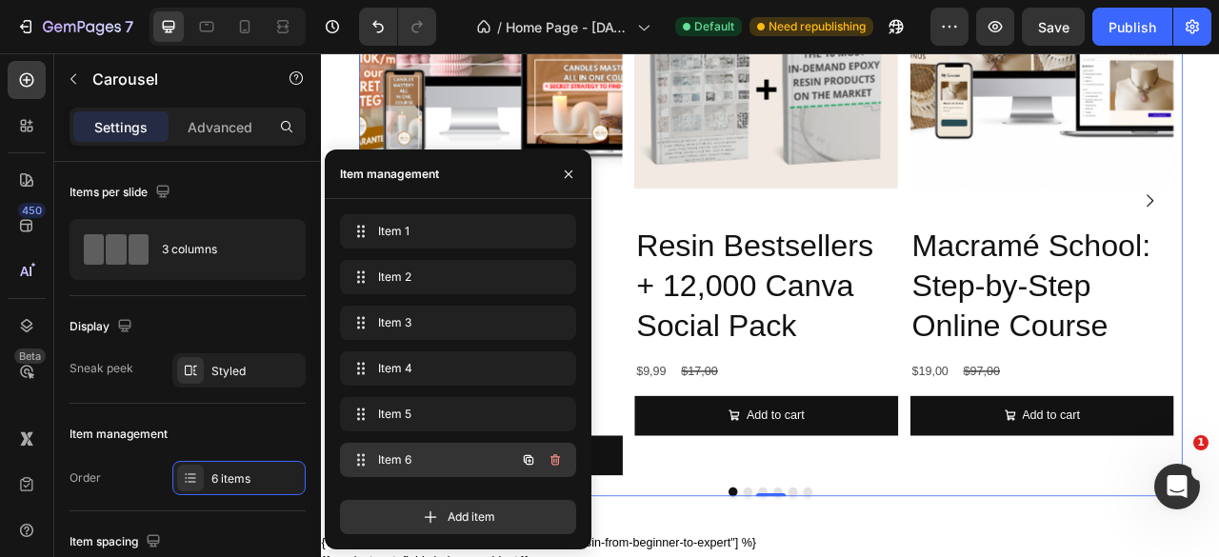
click at [453, 463] on span "Item 6" at bounding box center [432, 459] width 108 height 17
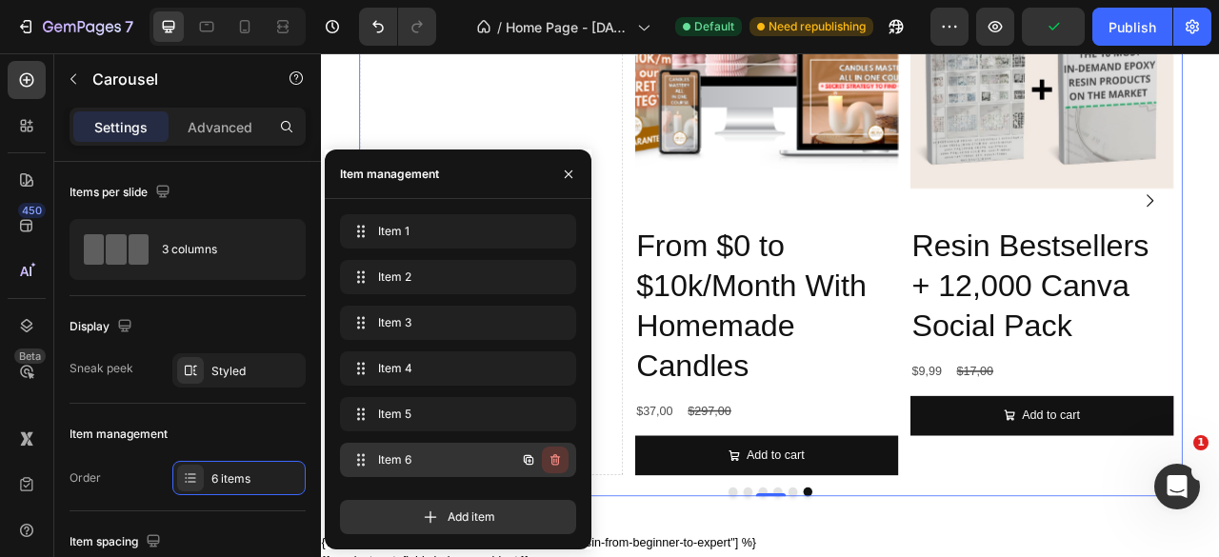
click at [561, 463] on icon "button" at bounding box center [555, 459] width 15 height 15
click at [555, 449] on button "Delete" at bounding box center [542, 460] width 52 height 27
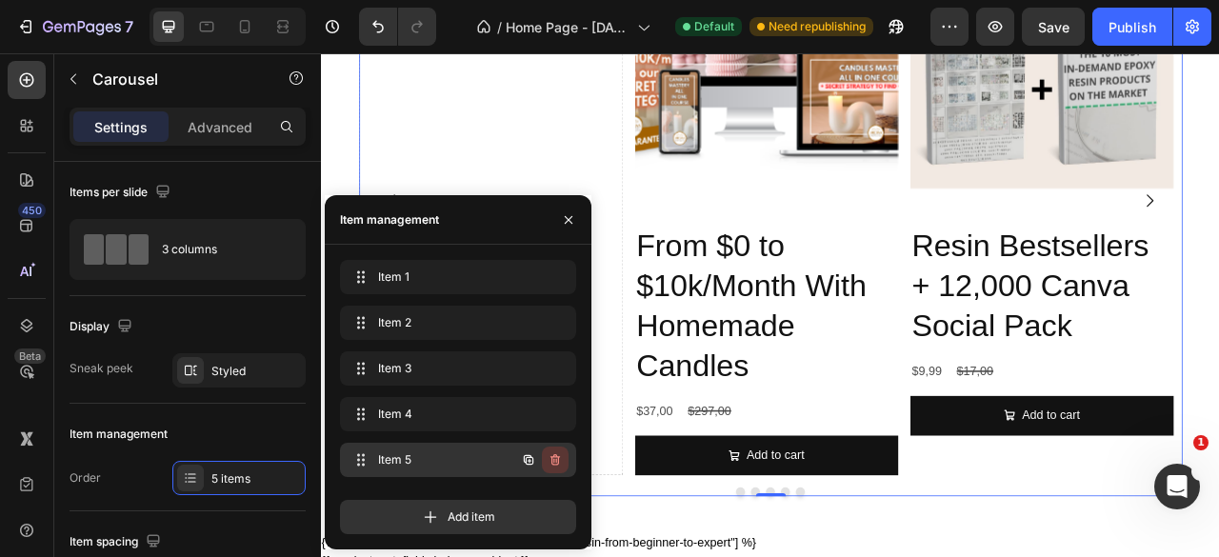
click at [557, 464] on icon "button" at bounding box center [555, 459] width 10 height 11
click at [557, 464] on div "Delete" at bounding box center [542, 459] width 35 height 17
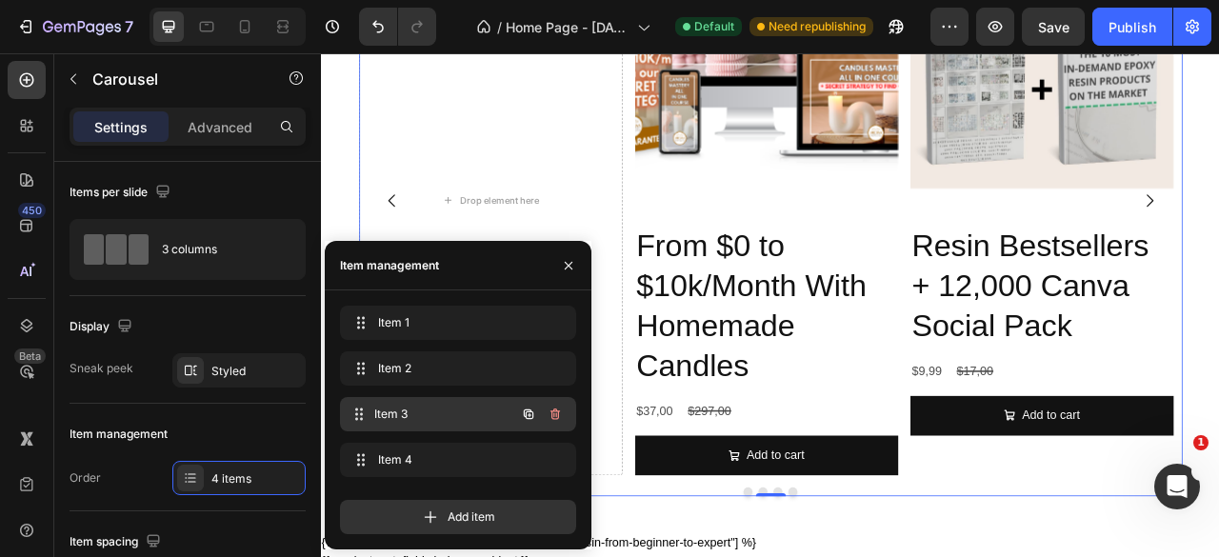
click at [463, 420] on span "Item 3" at bounding box center [444, 414] width 141 height 17
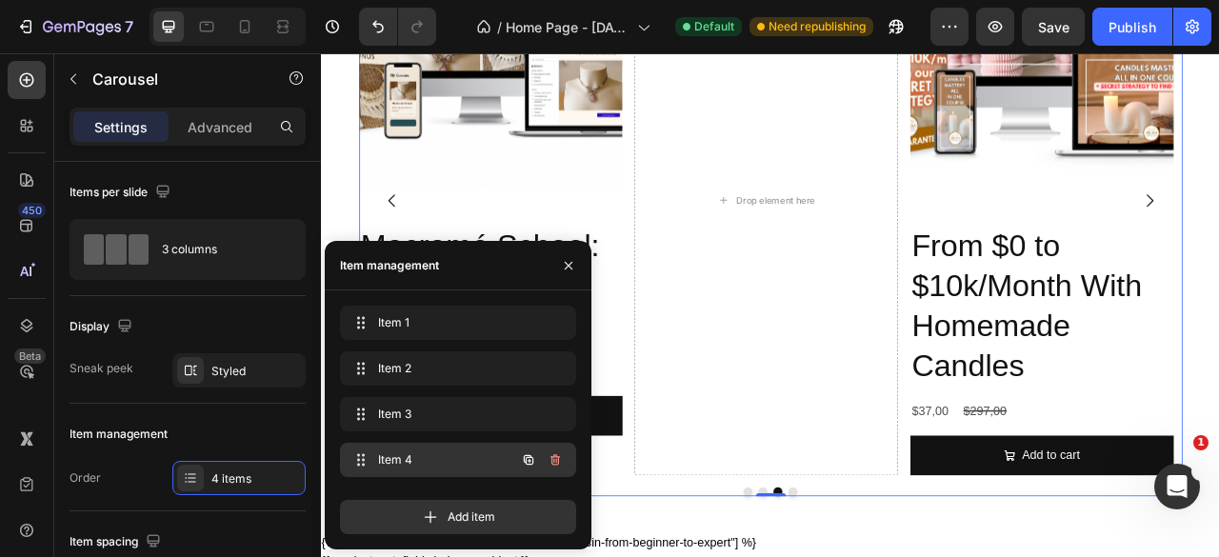
click at [465, 453] on span "Item 4" at bounding box center [432, 459] width 108 height 17
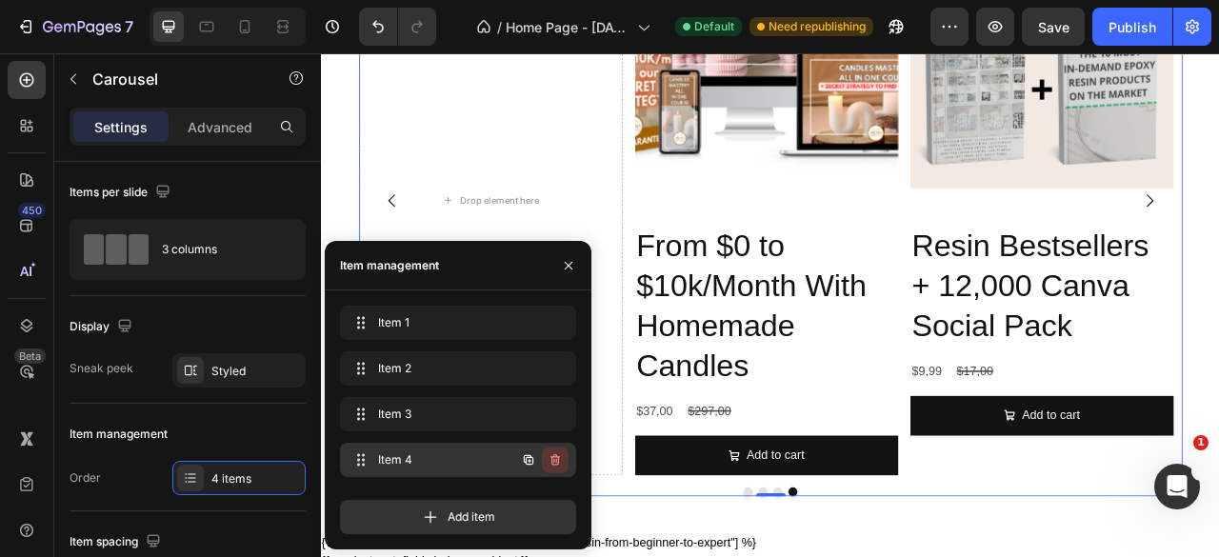
click at [562, 462] on icon "button" at bounding box center [555, 459] width 15 height 15
click at [562, 462] on button "Delete" at bounding box center [542, 460] width 52 height 27
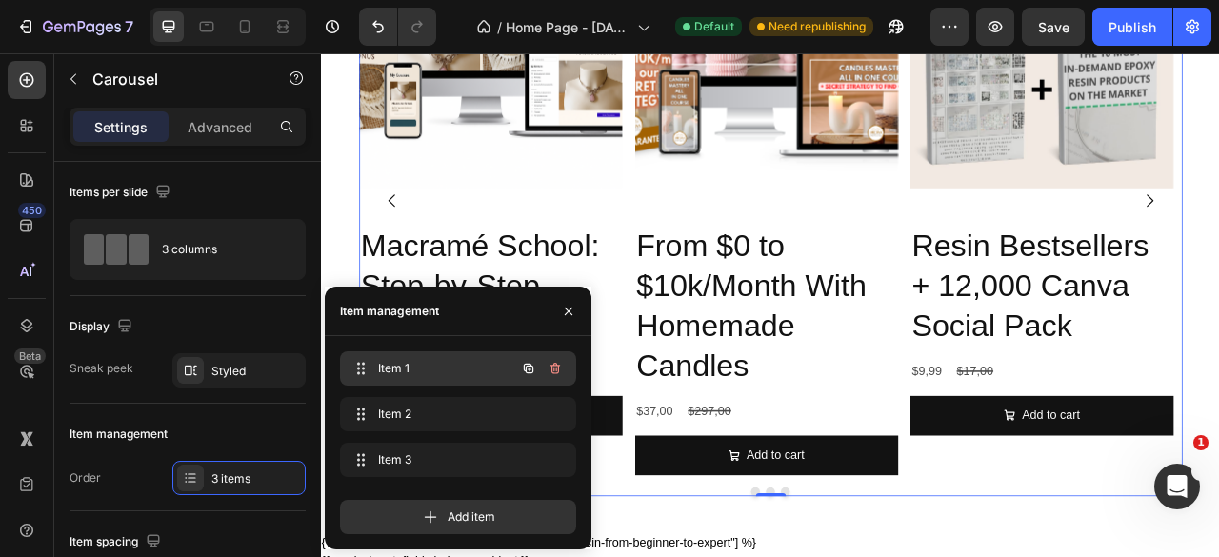
click at [452, 375] on span "Item 1" at bounding box center [432, 368] width 108 height 17
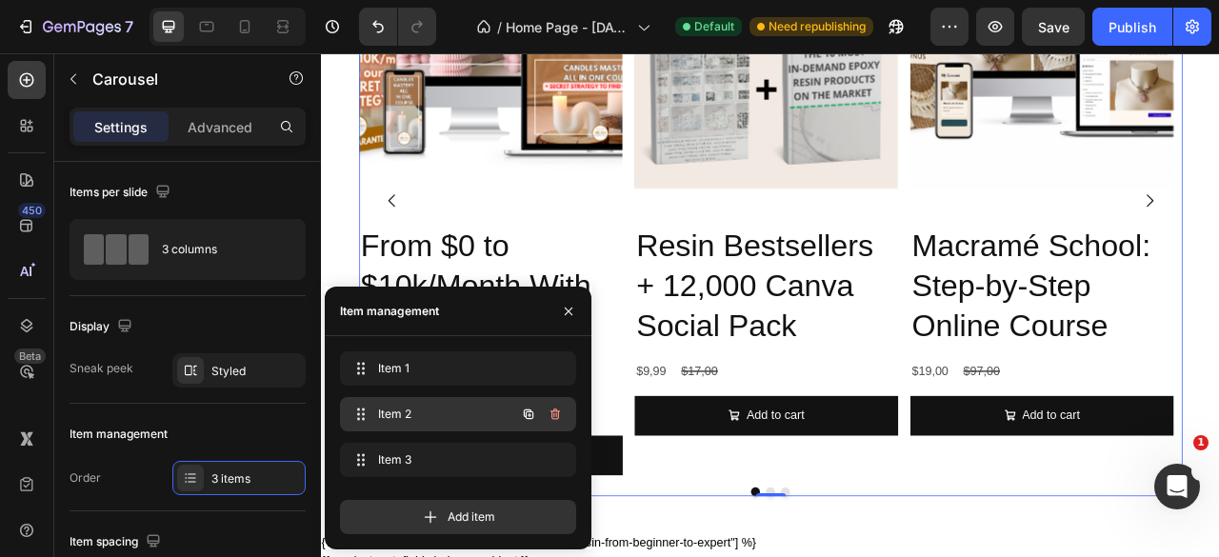
click at [471, 401] on div "Item 2 Item 2" at bounding box center [432, 414] width 168 height 27
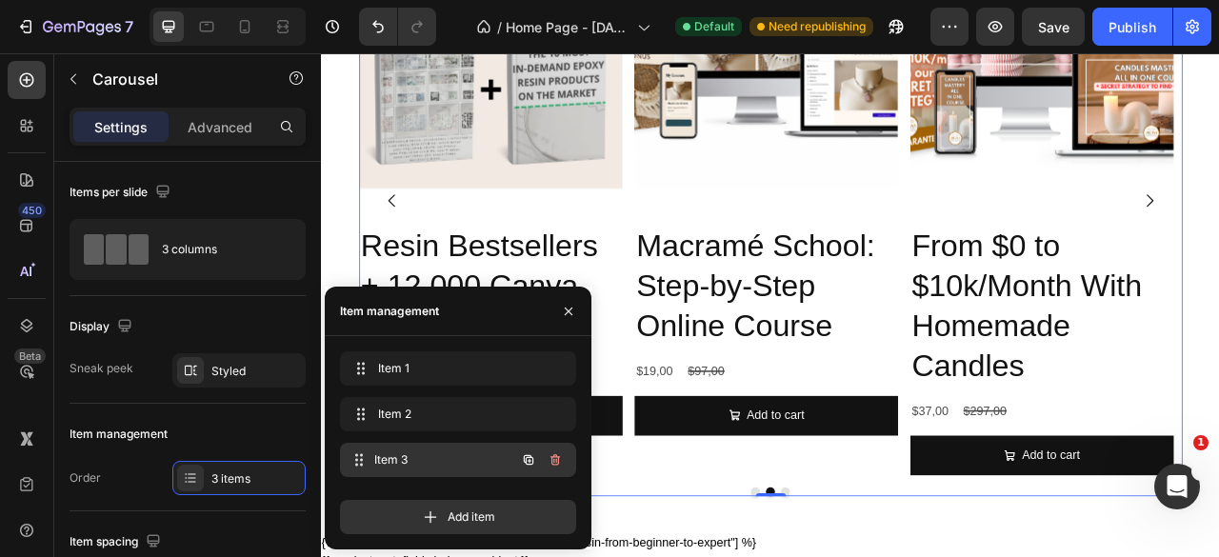
click at [474, 449] on div "Item 3 Item 3" at bounding box center [432, 460] width 168 height 27
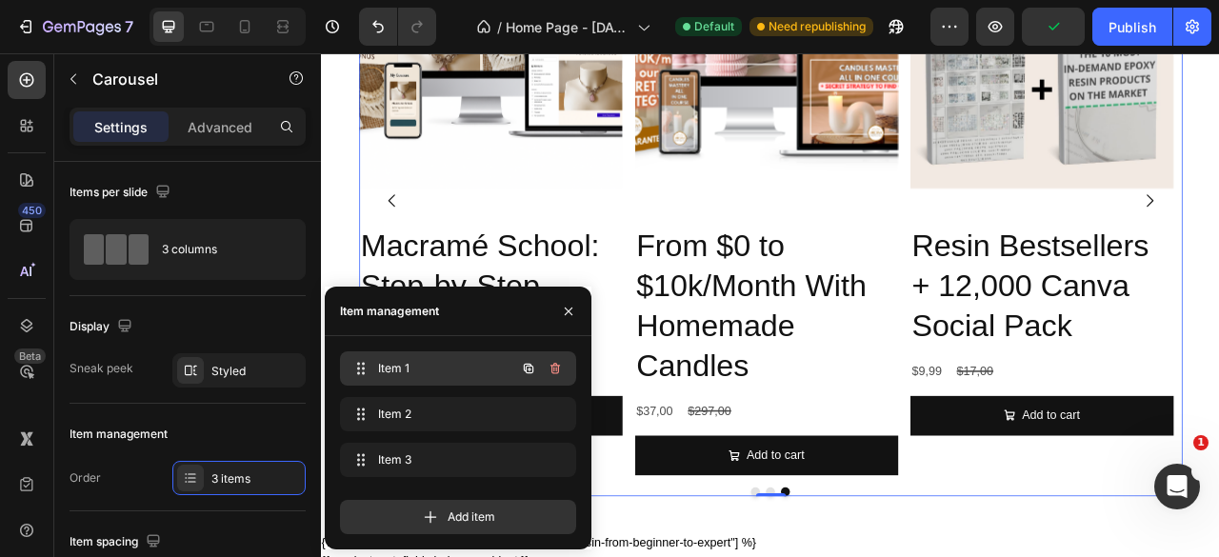
click at [456, 365] on span "Item 1" at bounding box center [432, 368] width 108 height 17
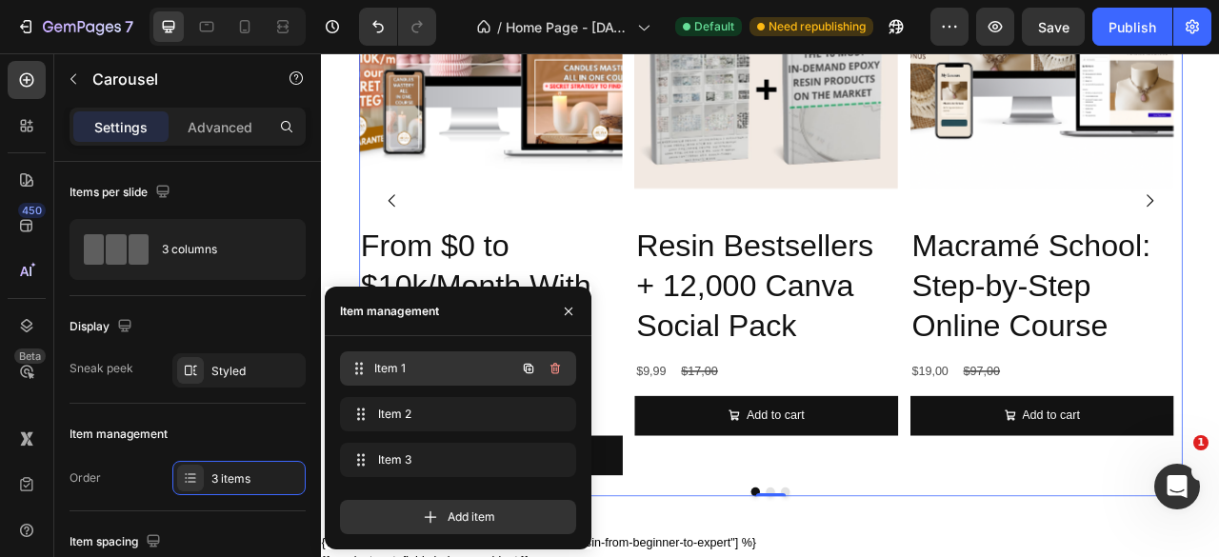
click at [456, 365] on span "Item 1" at bounding box center [444, 368] width 141 height 17
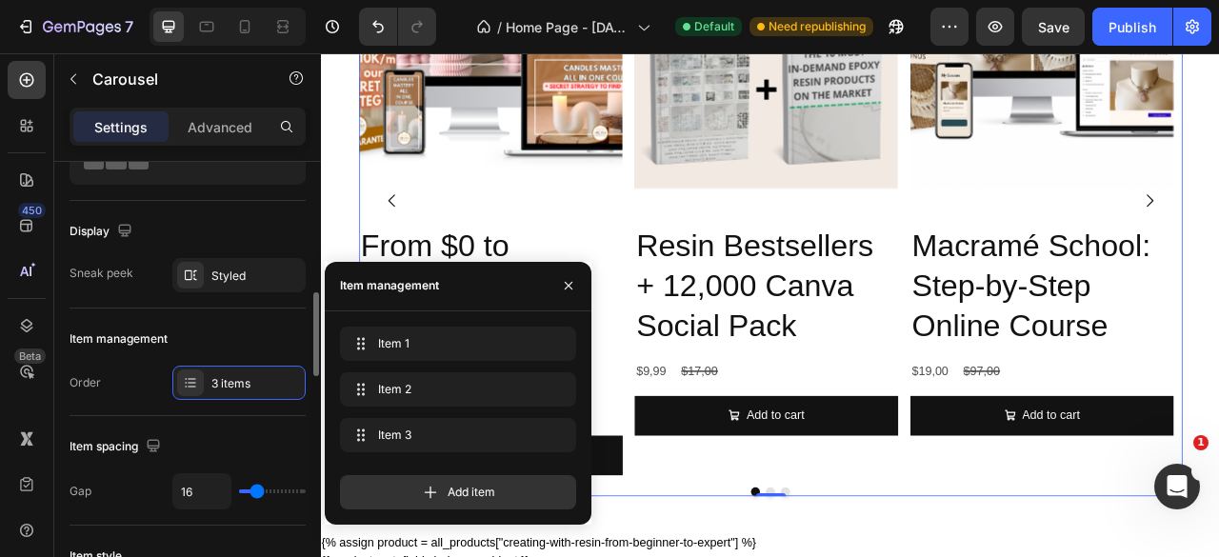
scroll to position [190, 0]
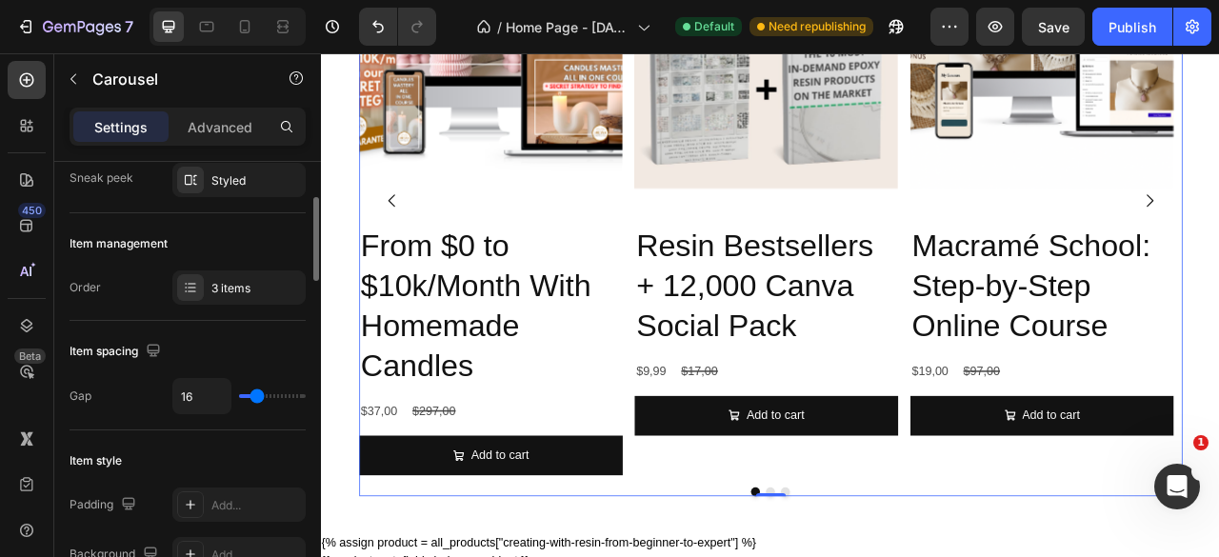
type input "17"
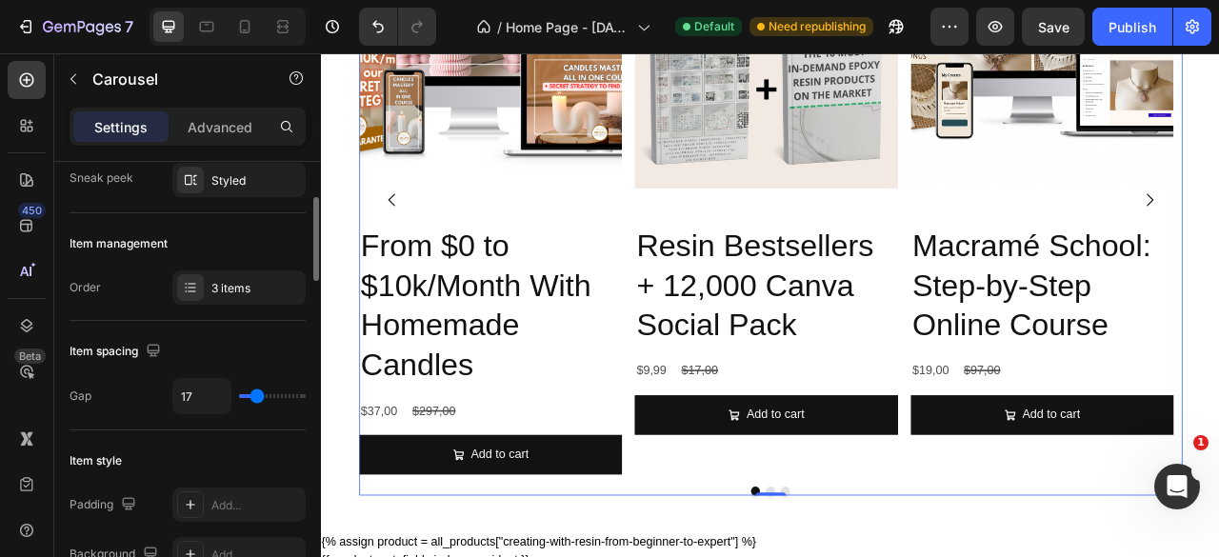
type input "18"
type input "30"
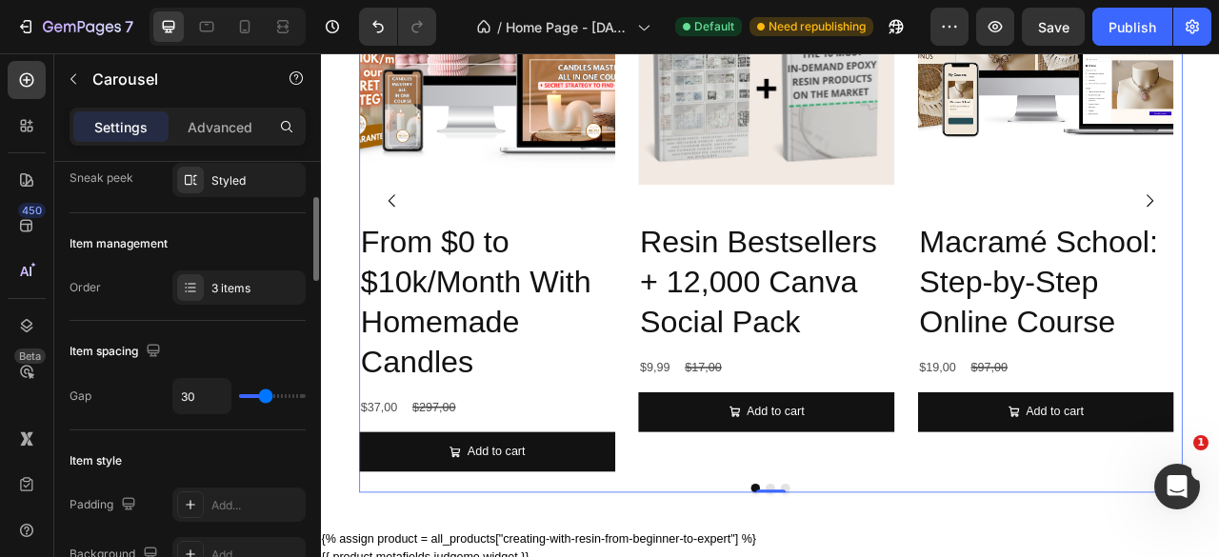
type input "31"
type input "32"
type input "36"
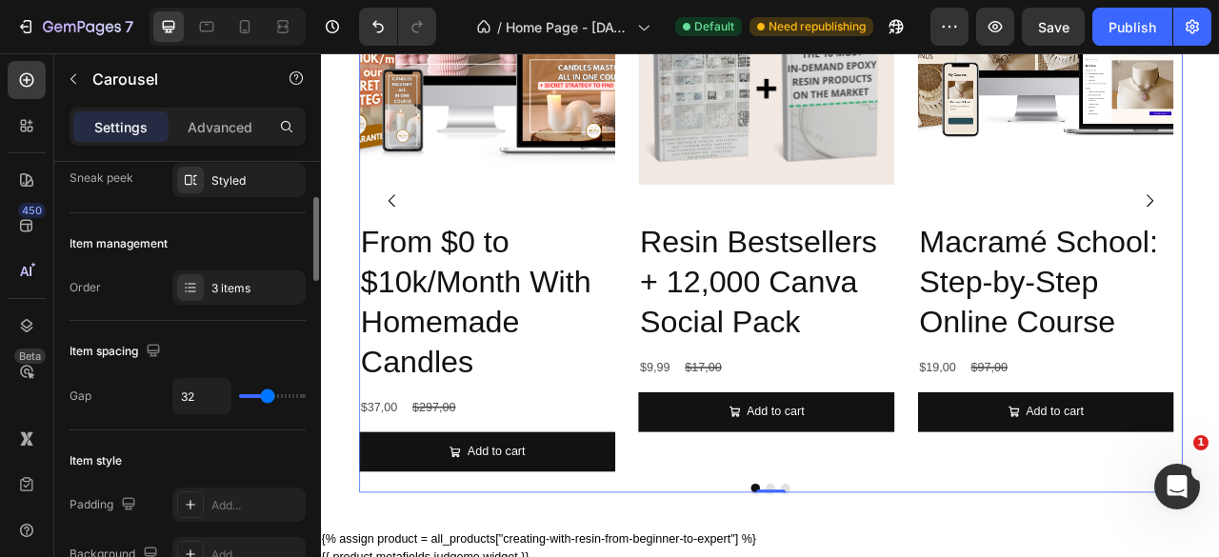
type input "36"
type input "39"
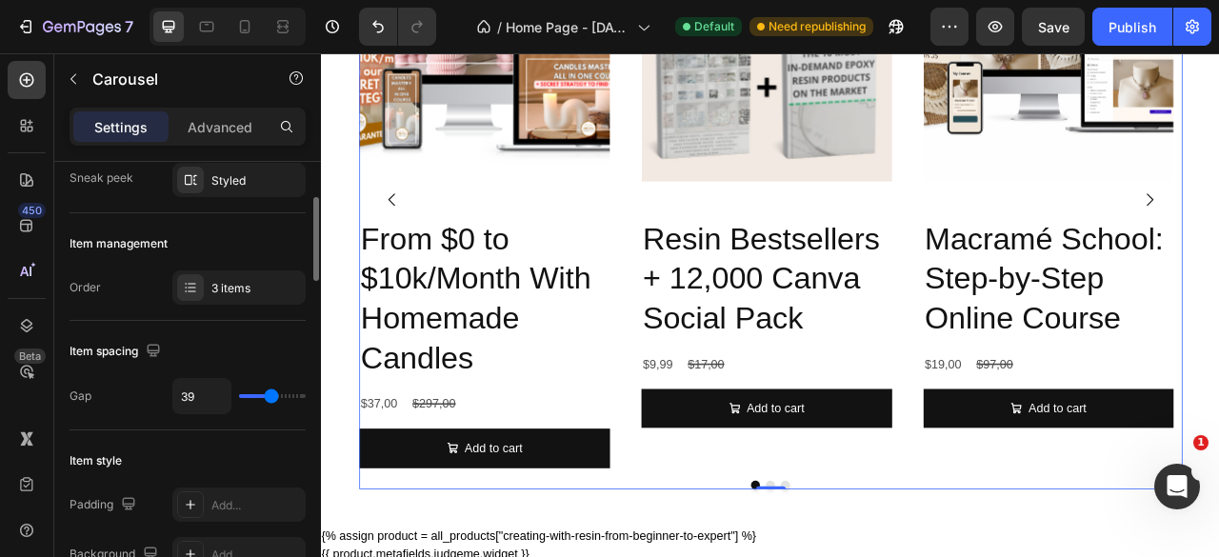
type input "42"
type input "44"
type input "47"
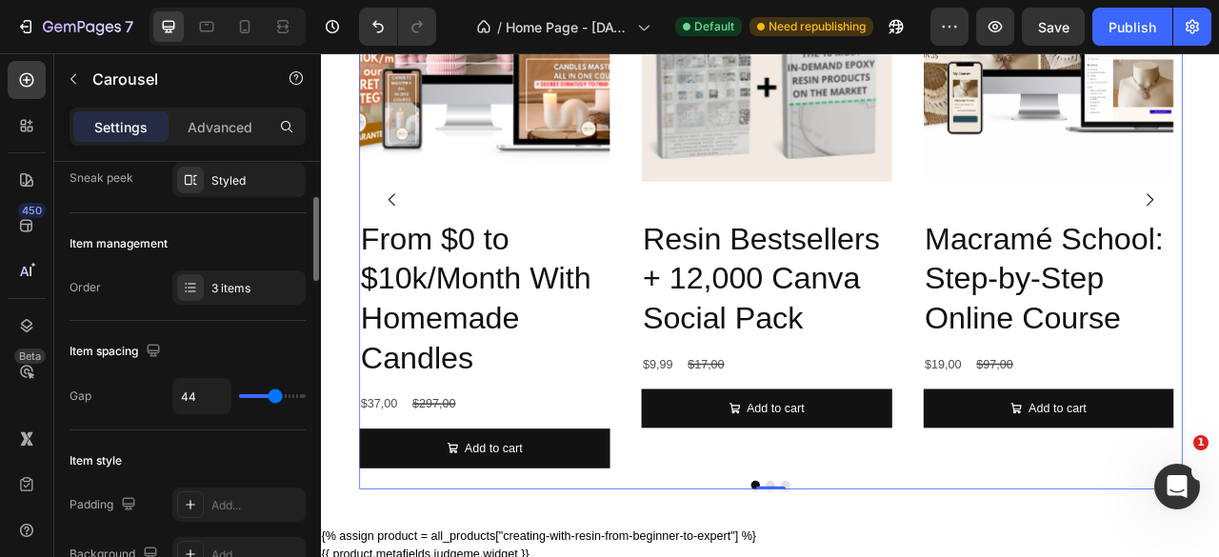
type input "47"
type input "49"
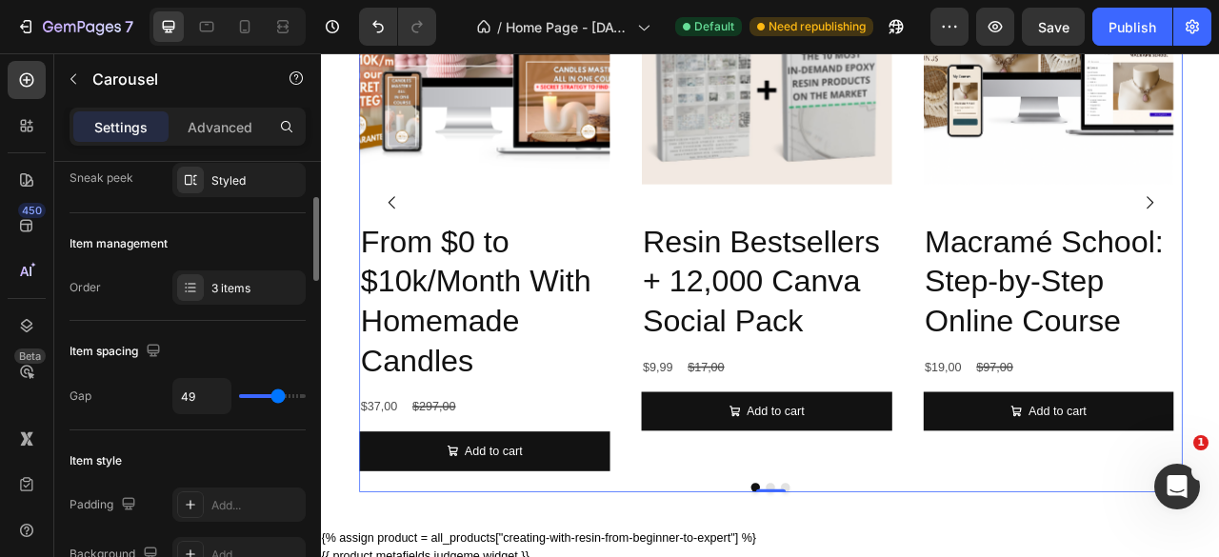
type input "53"
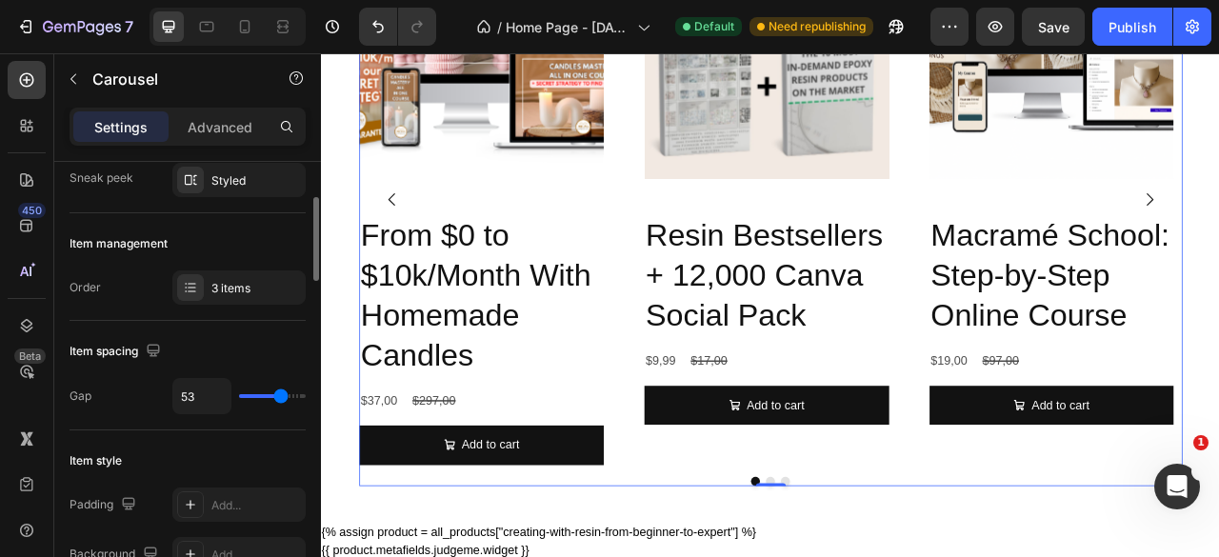
type input "54"
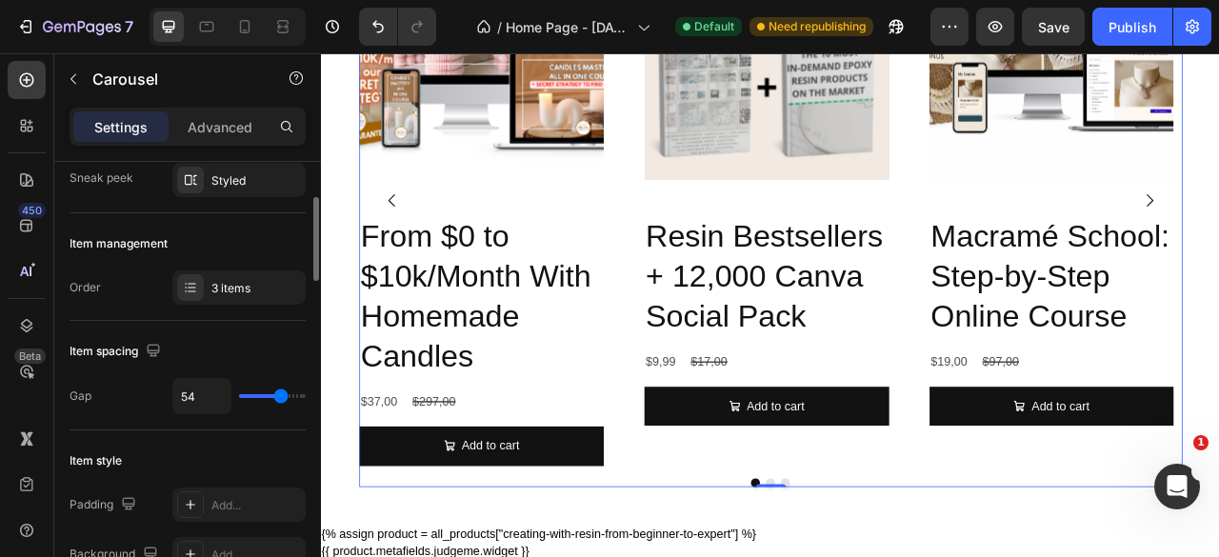
type input "55"
type input "64"
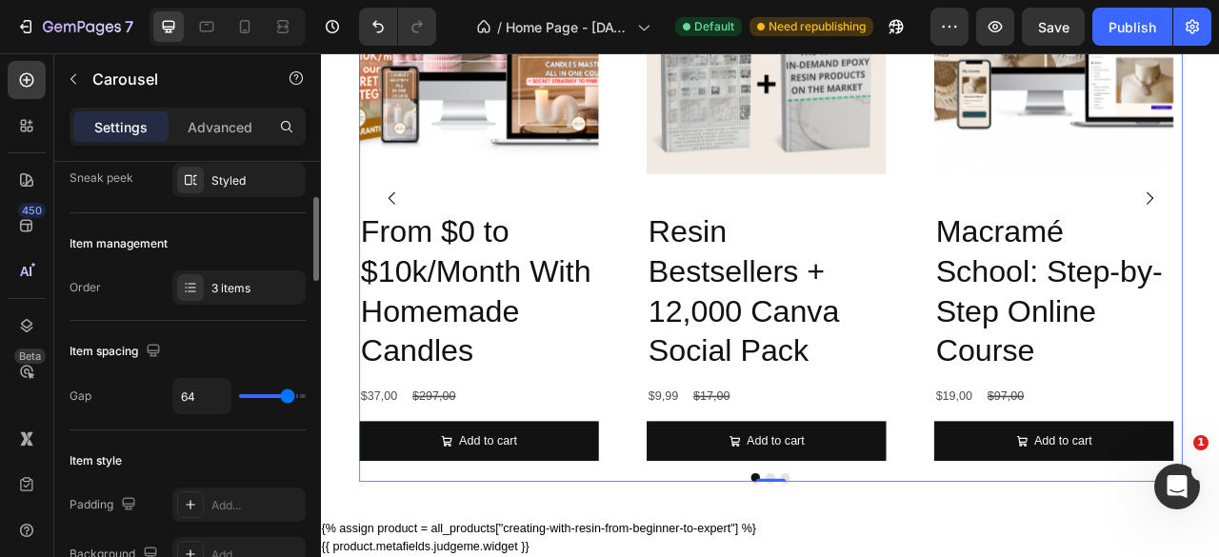
scroll to position [2462, 0]
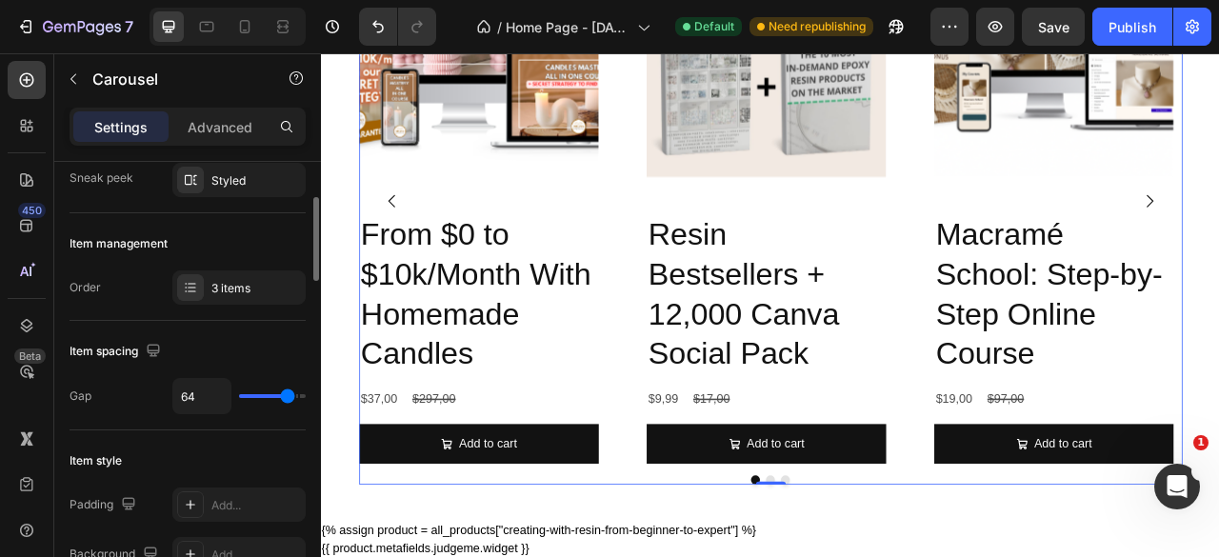
type input "65"
type input "71"
type input "72"
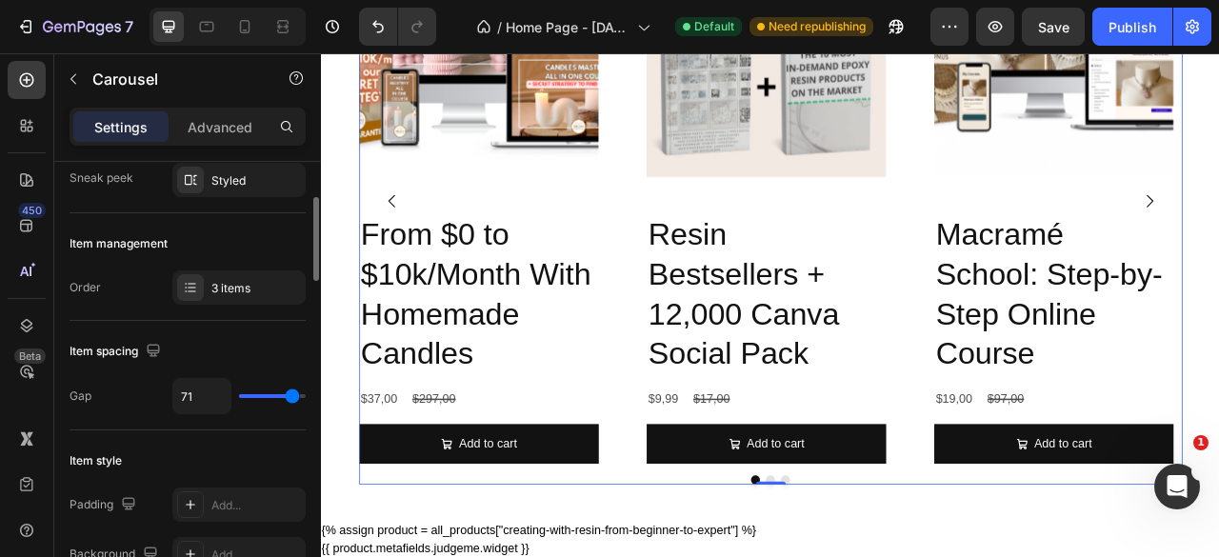
type input "72"
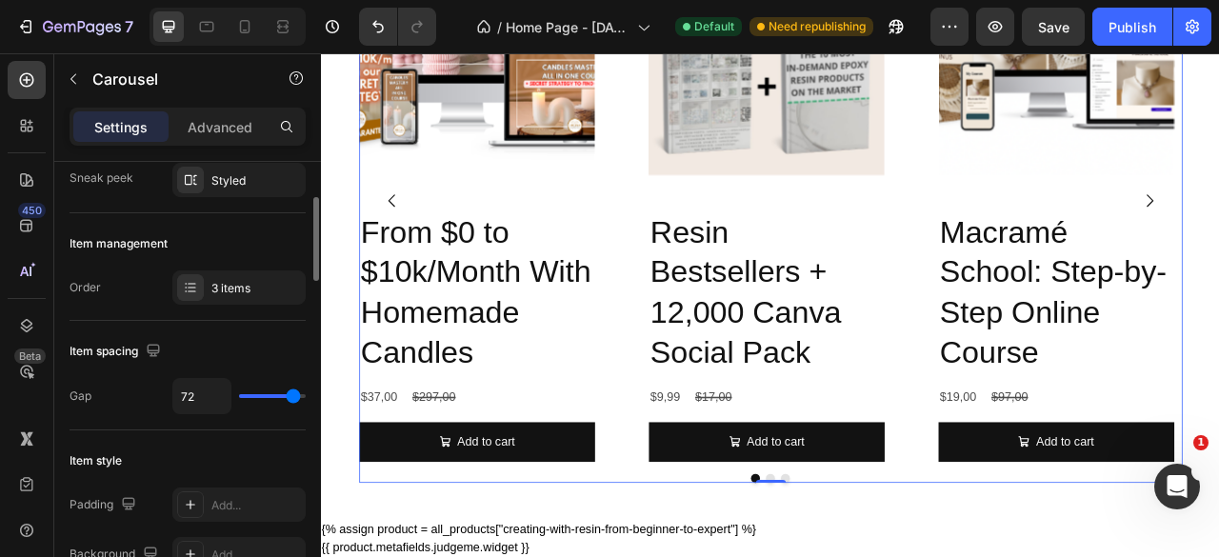
type input "71"
type input "70"
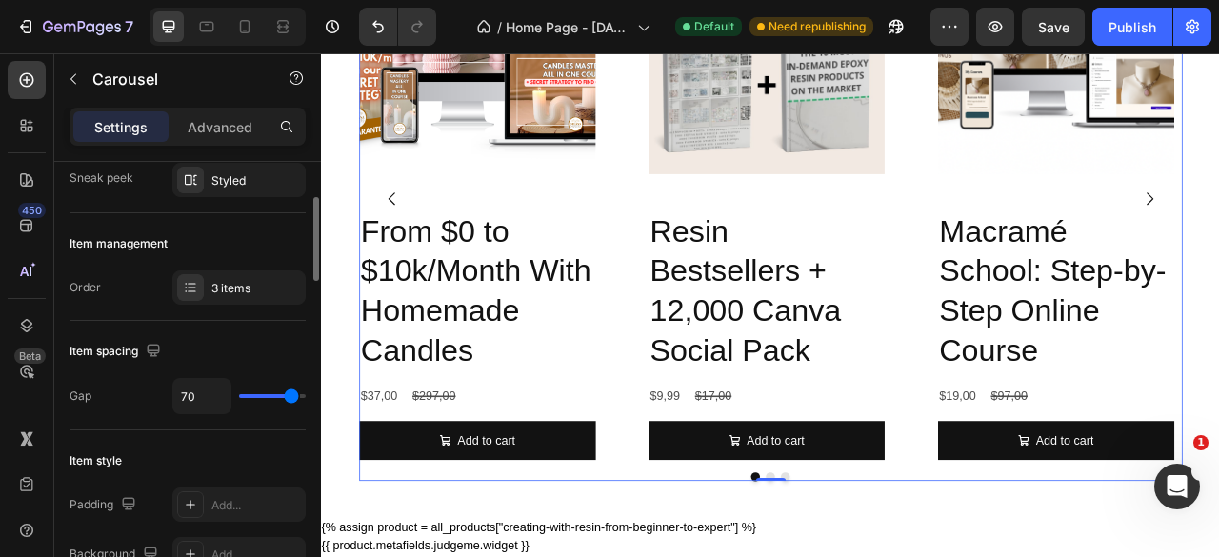
type input "67"
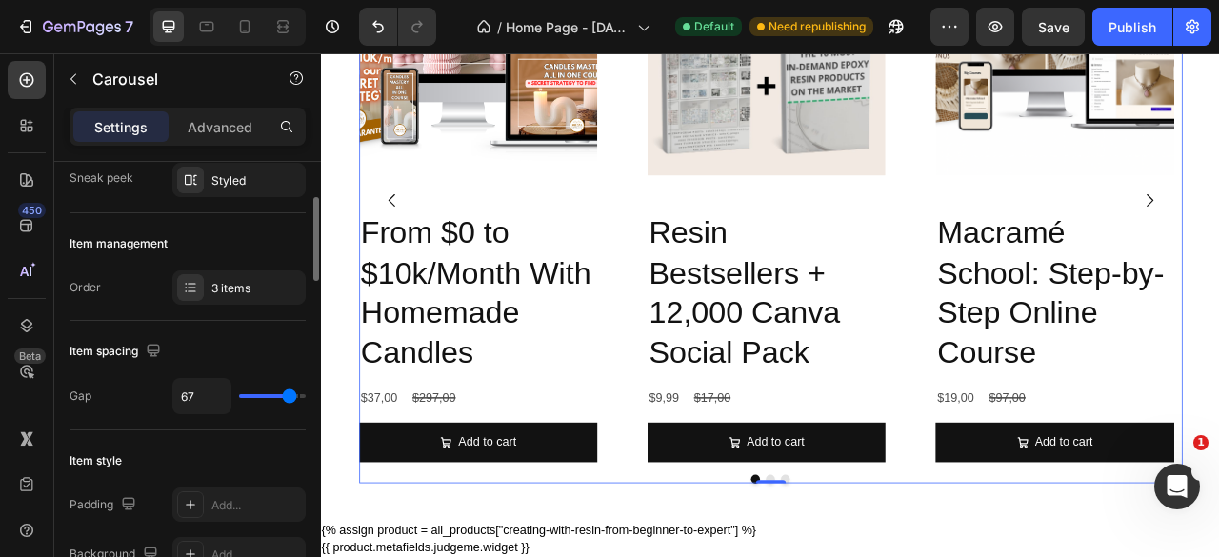
type input "66"
type input "65"
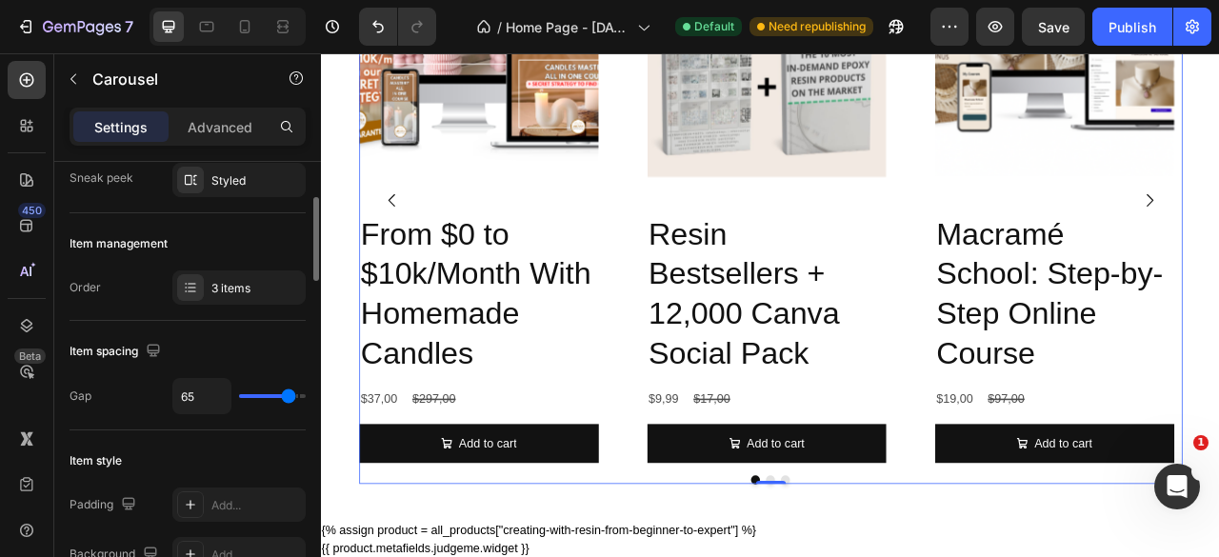
type input "64"
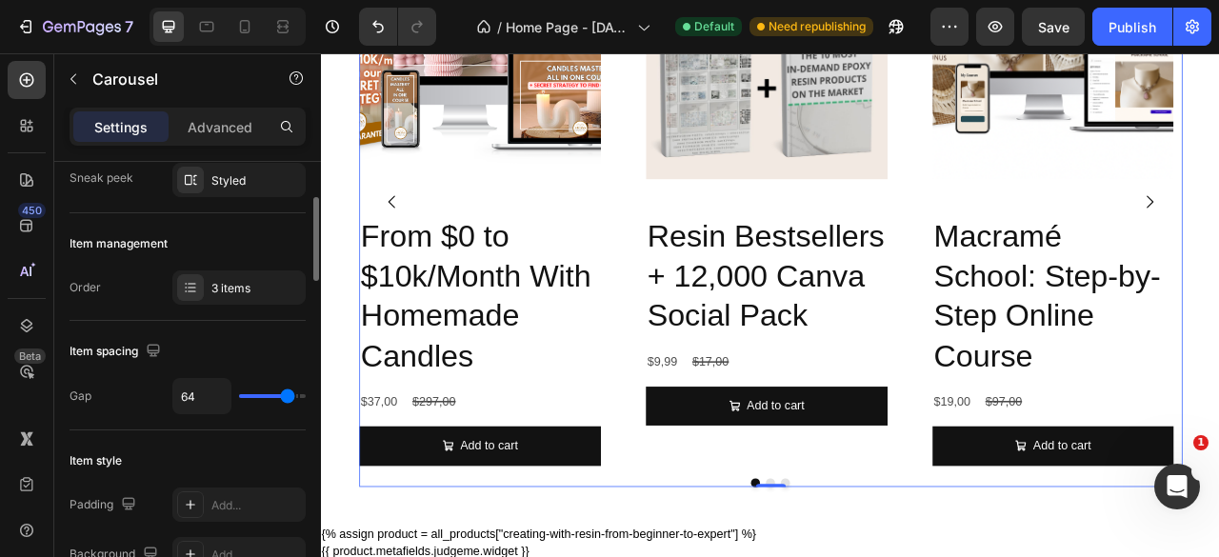
type input "60"
type input "57"
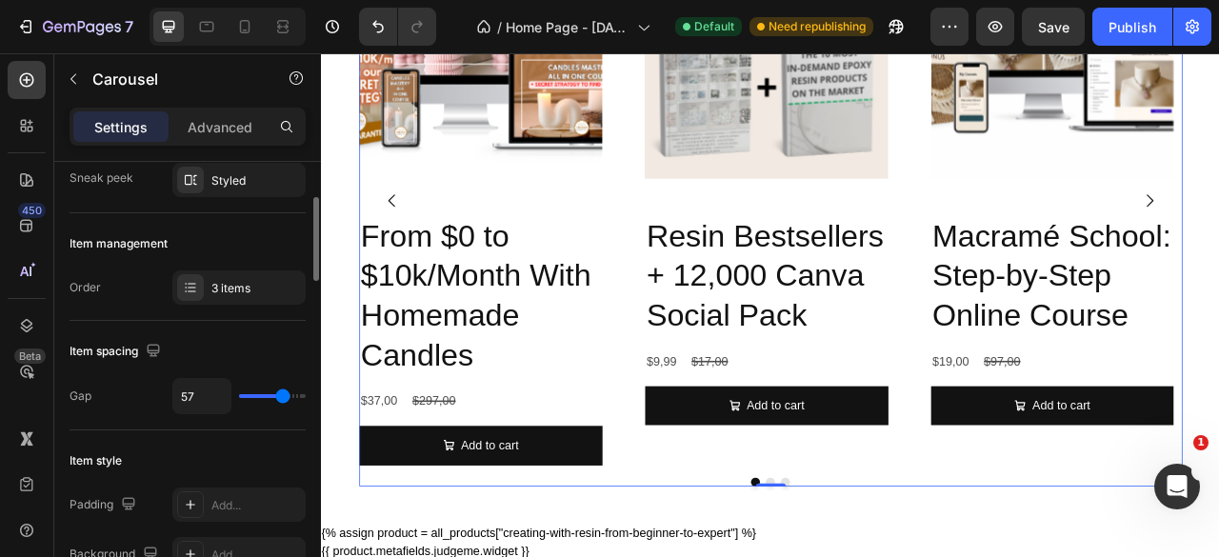
type input "58"
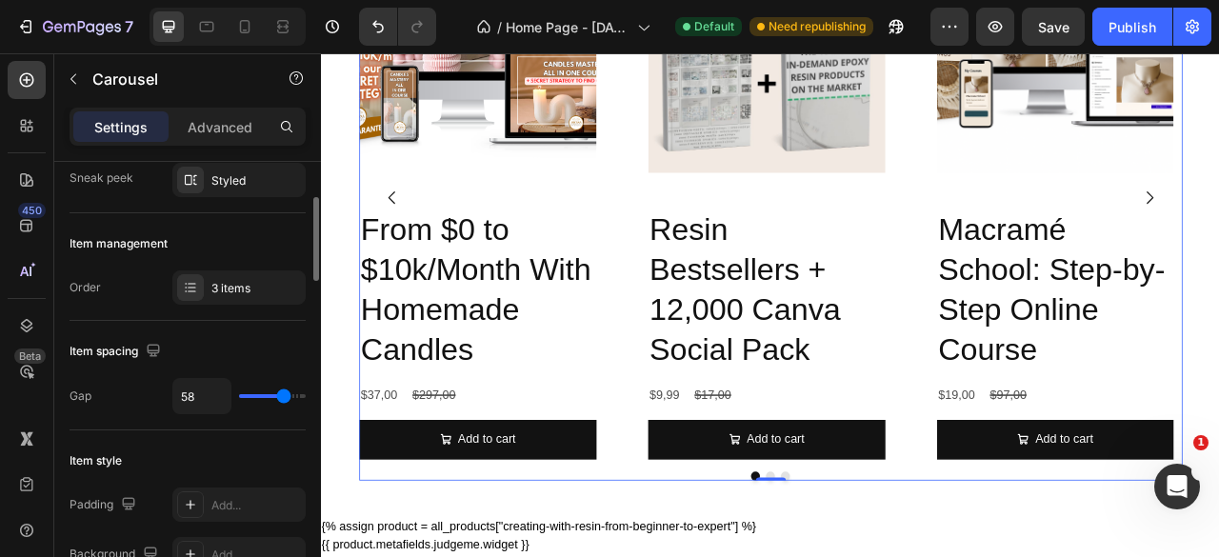
type input "69"
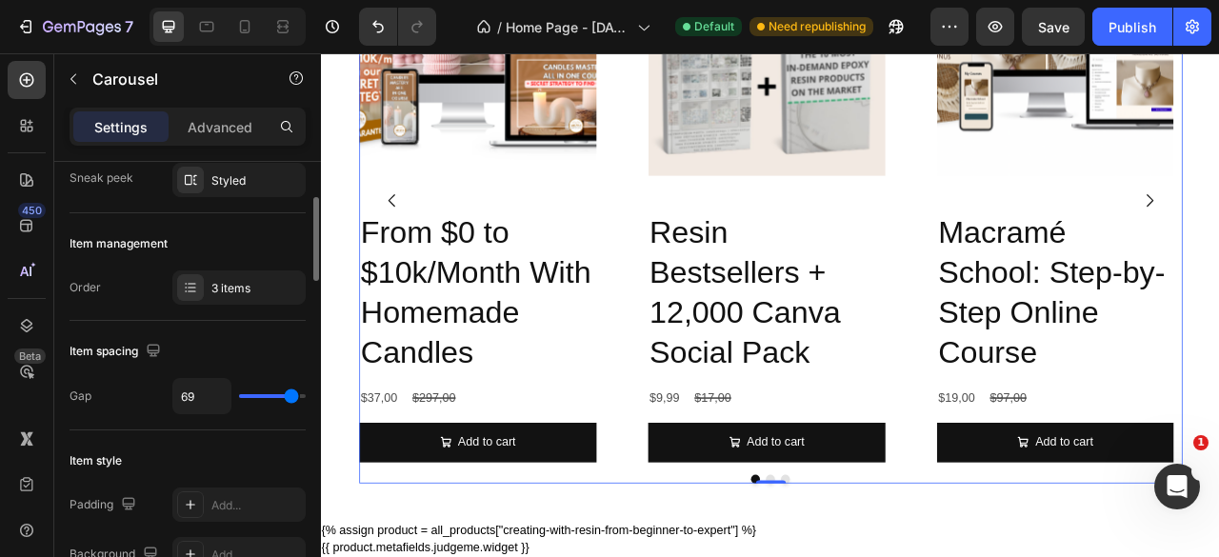
type input "71"
type input "78"
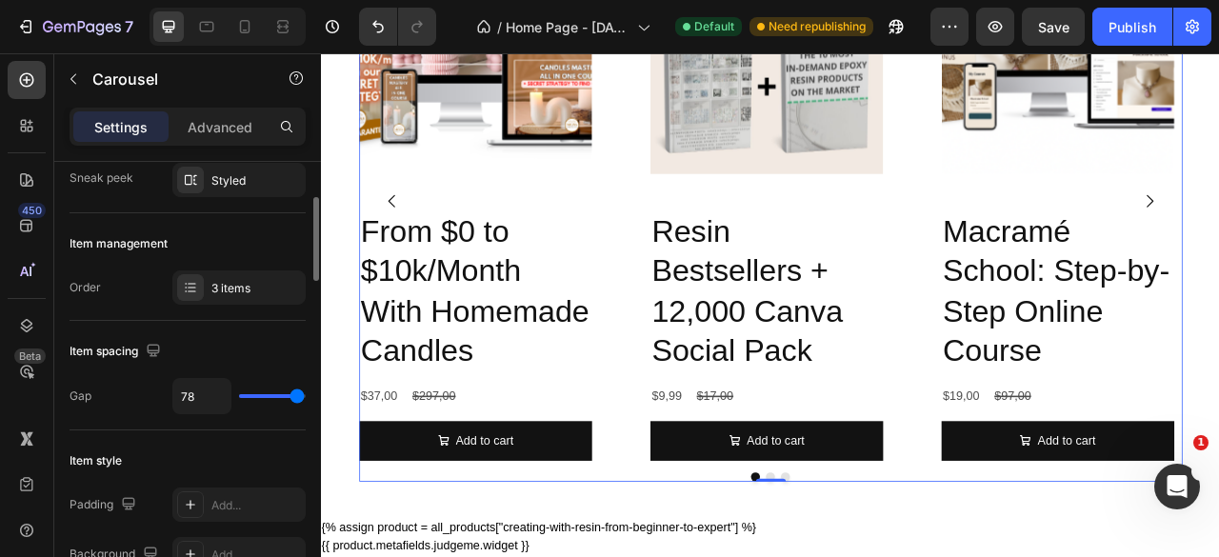
type input "77"
type input "76"
type input "71"
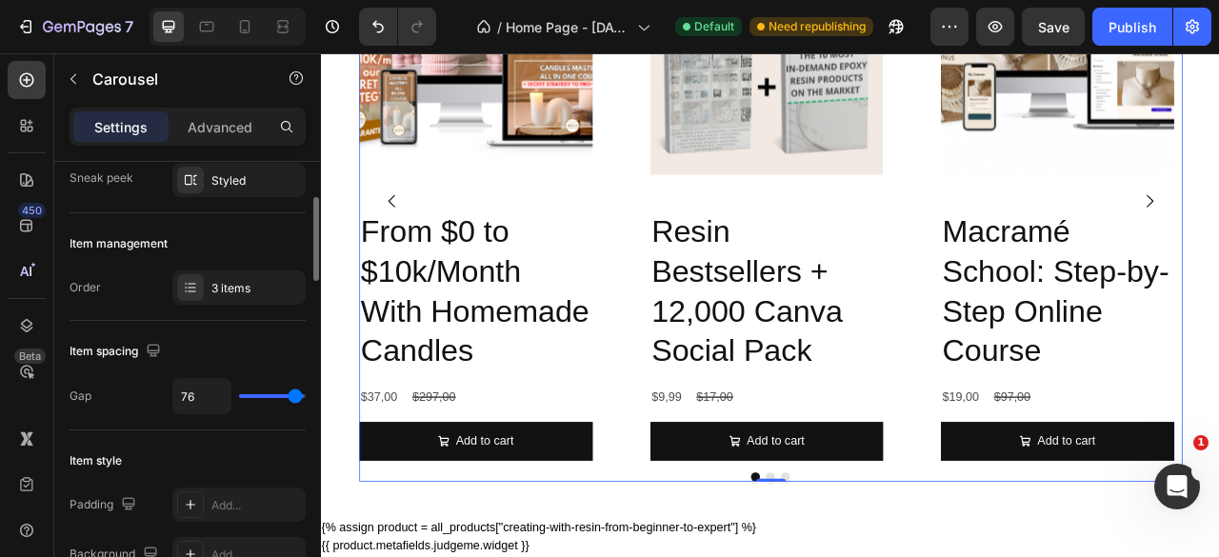
type input "71"
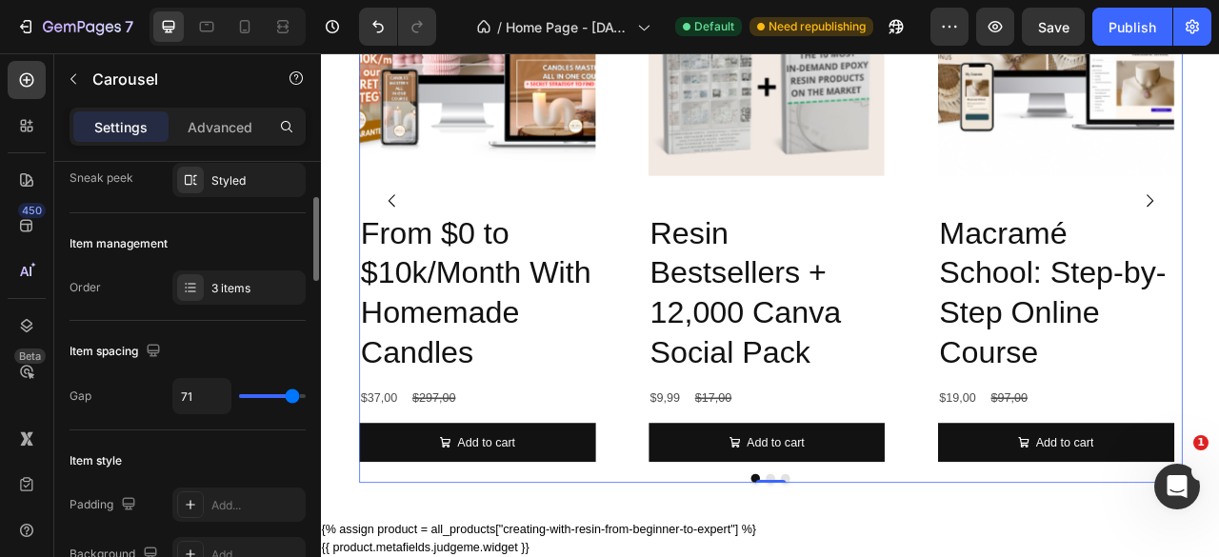
type input "70"
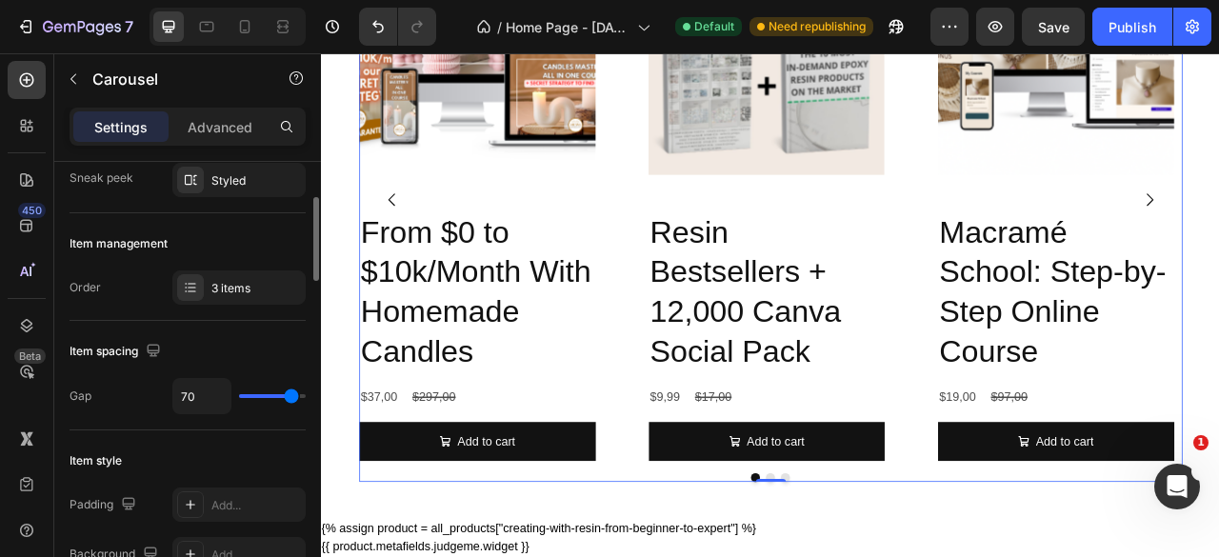
type input "74"
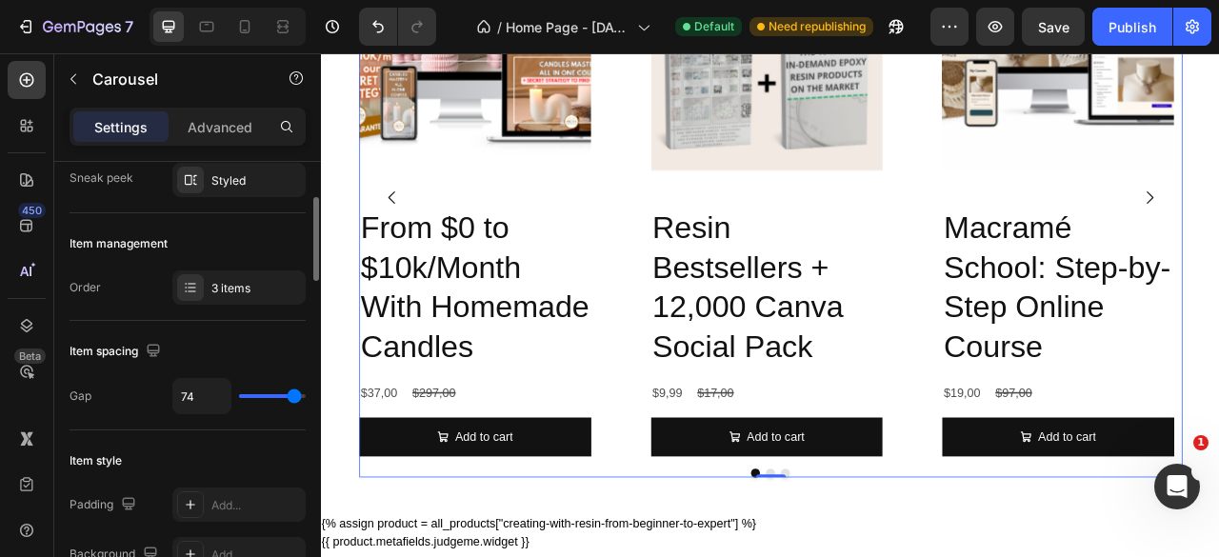
type input "80"
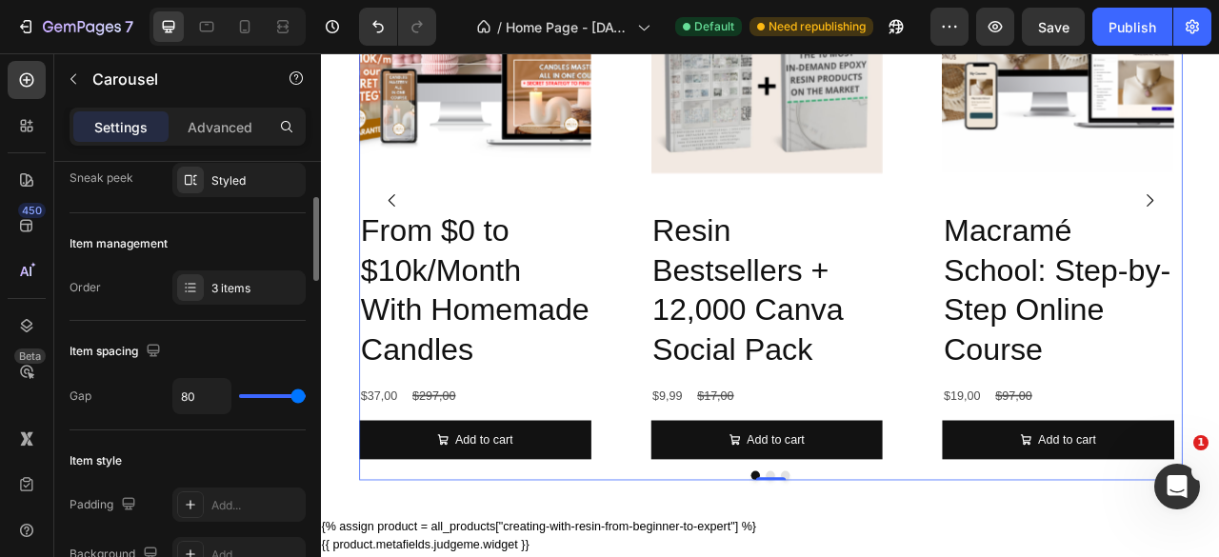
type input "71"
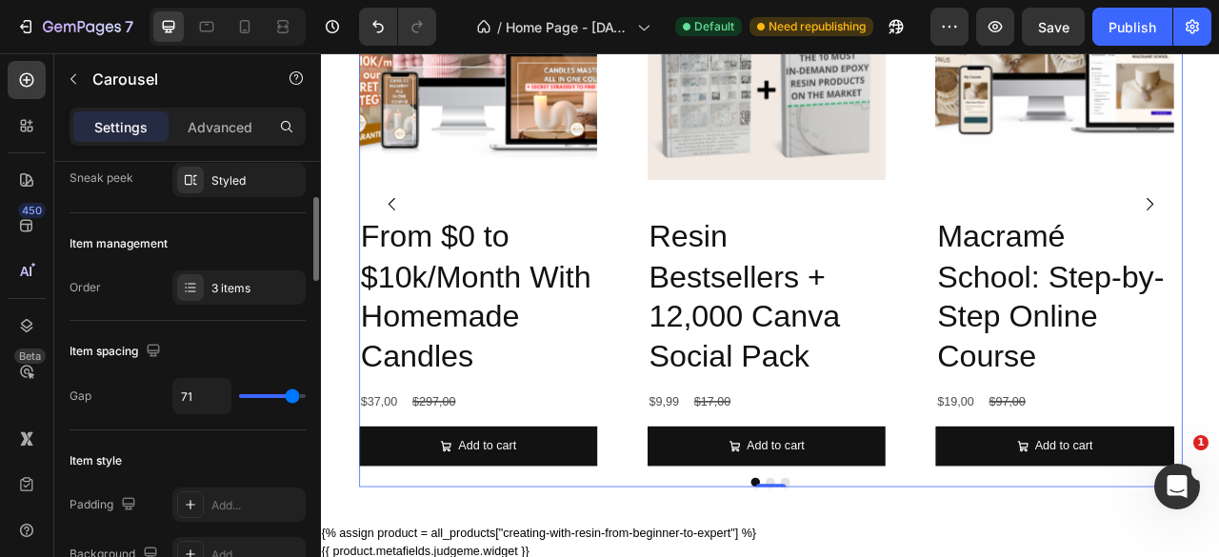
type input "67"
type input "64"
type input "61"
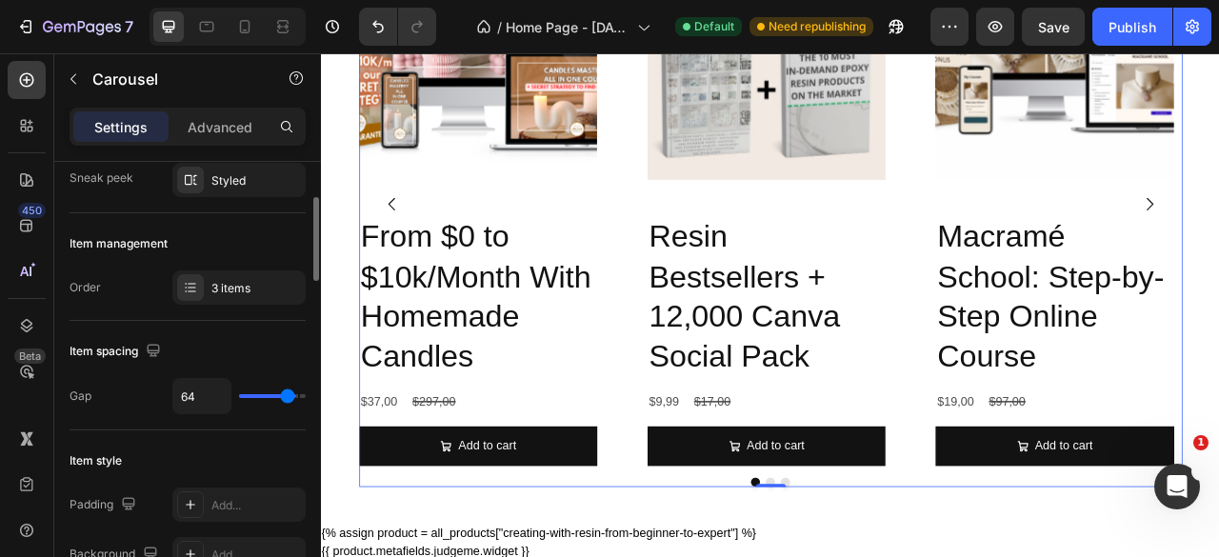
type input "61"
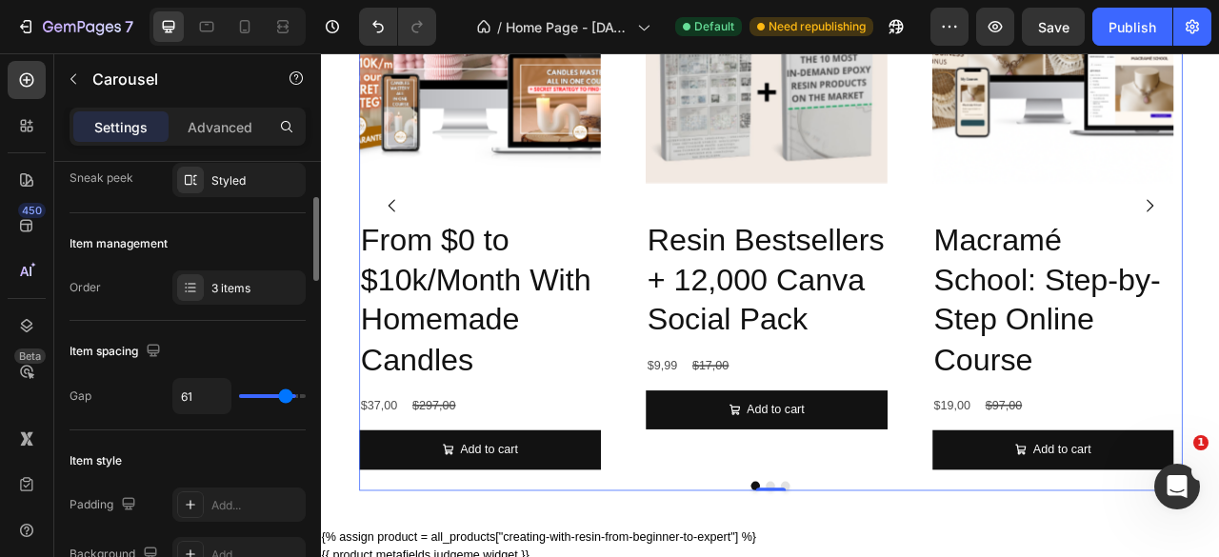
type input "60"
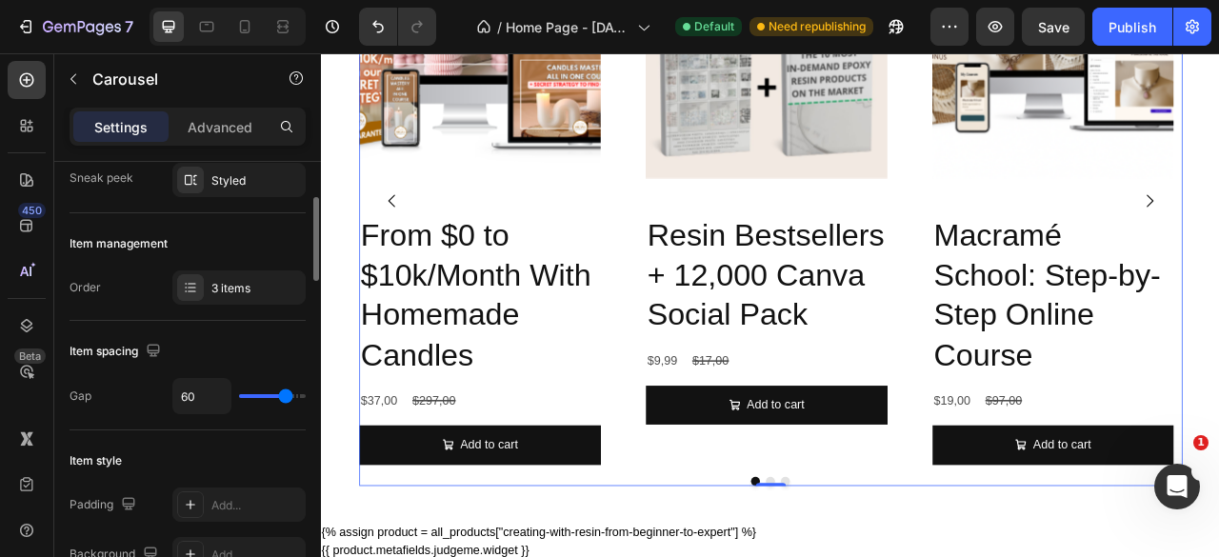
type input "61"
type input "62"
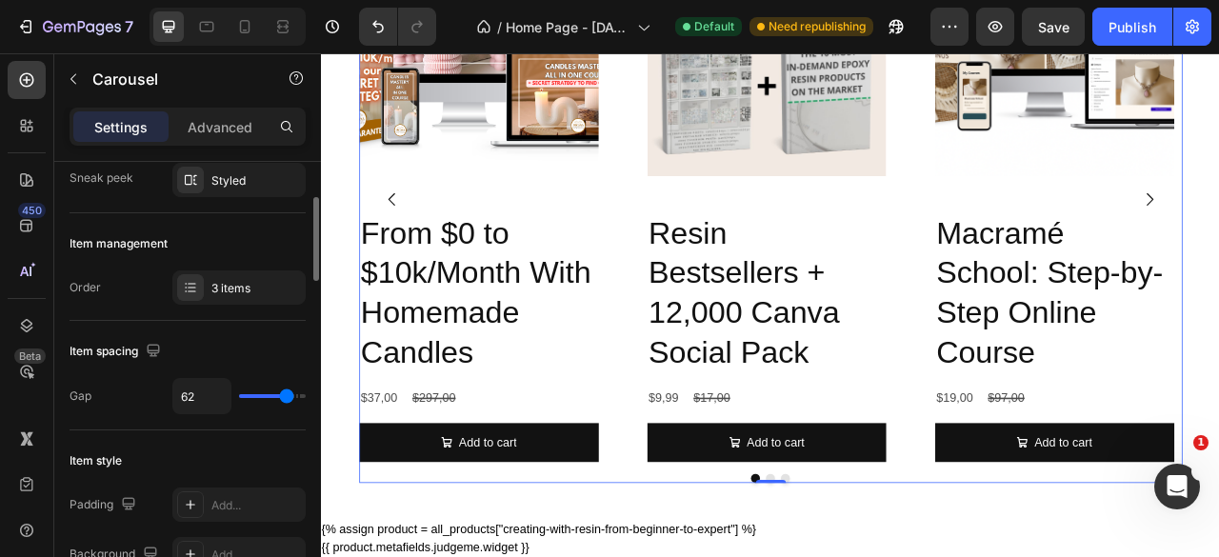
type input "65"
type input "66"
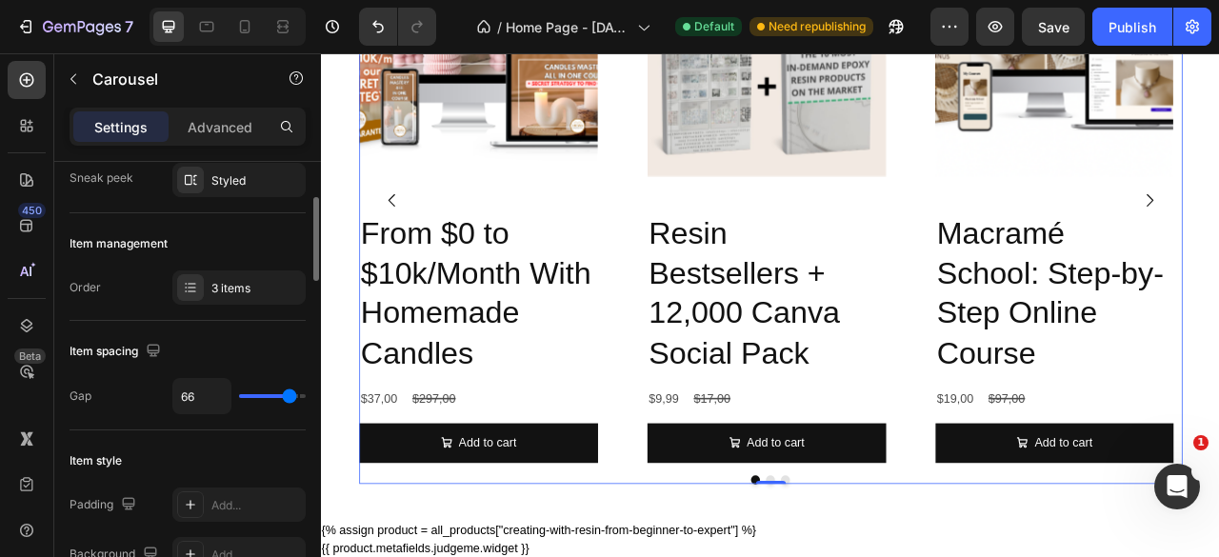
type input "65"
type input "64"
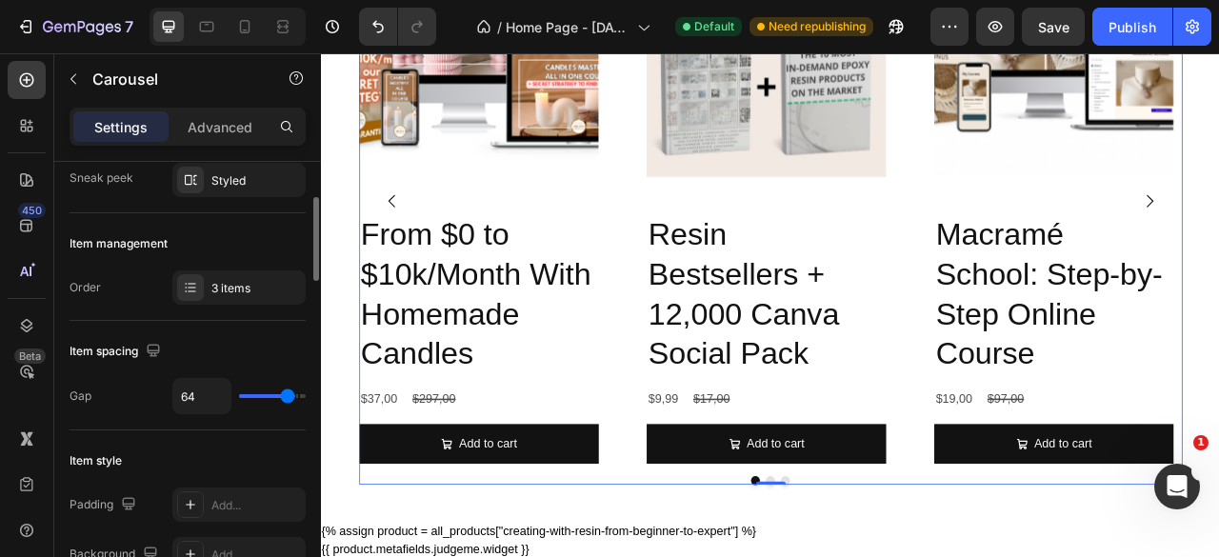
type input "63"
type input "62"
type input "61"
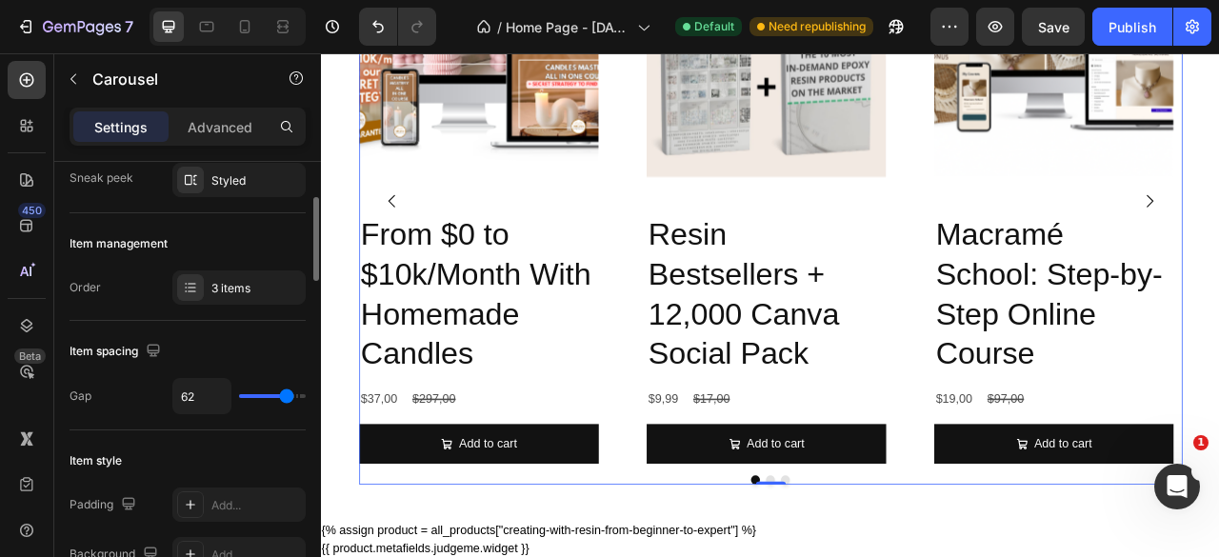
type input "61"
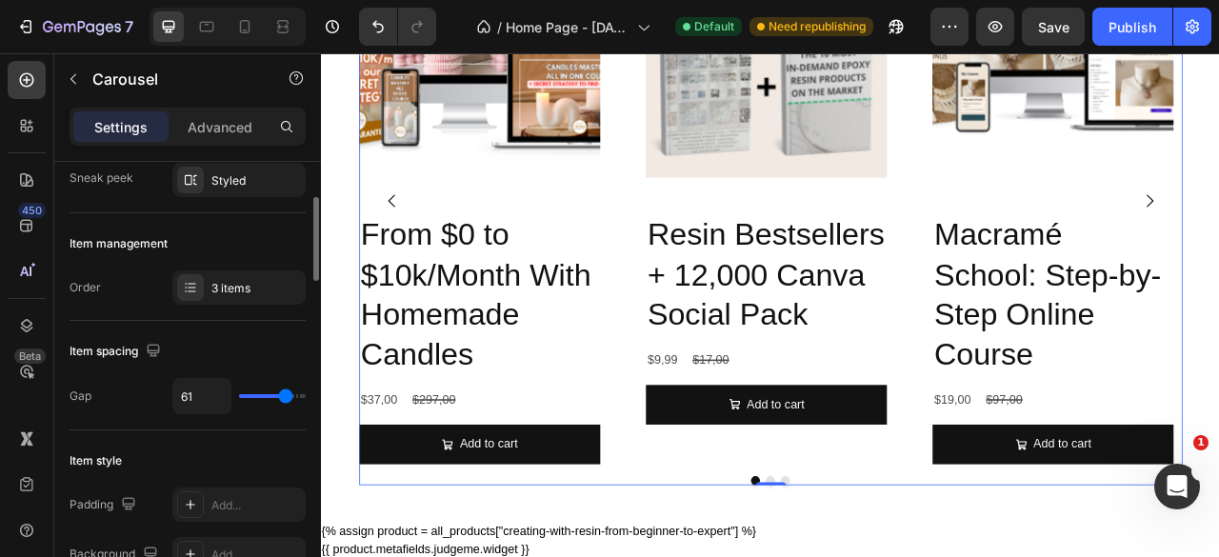
type input "60"
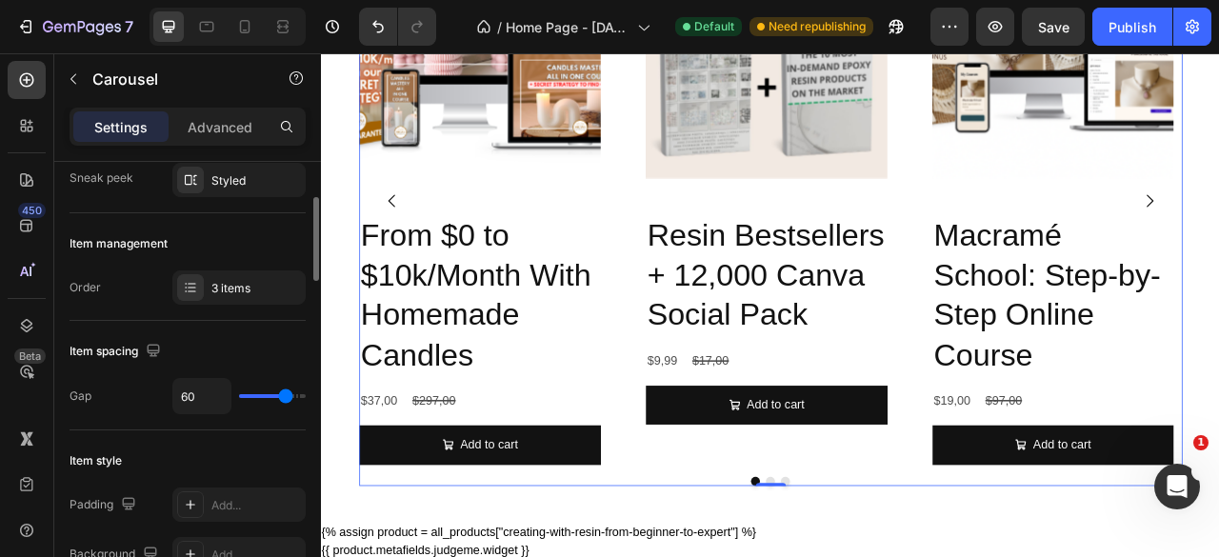
type input "55"
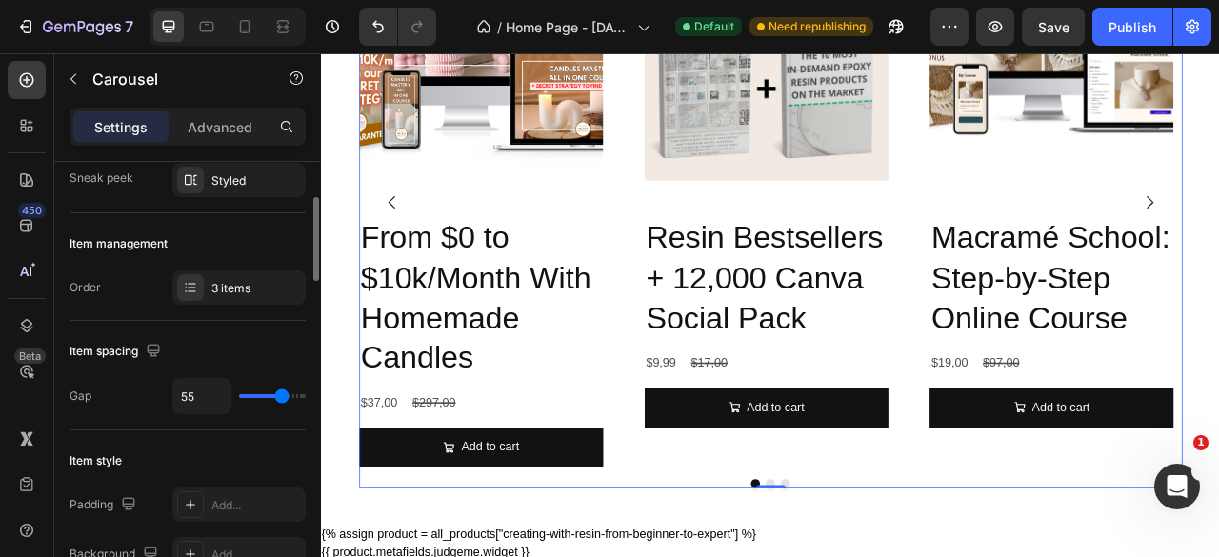
scroll to position [2465, 0]
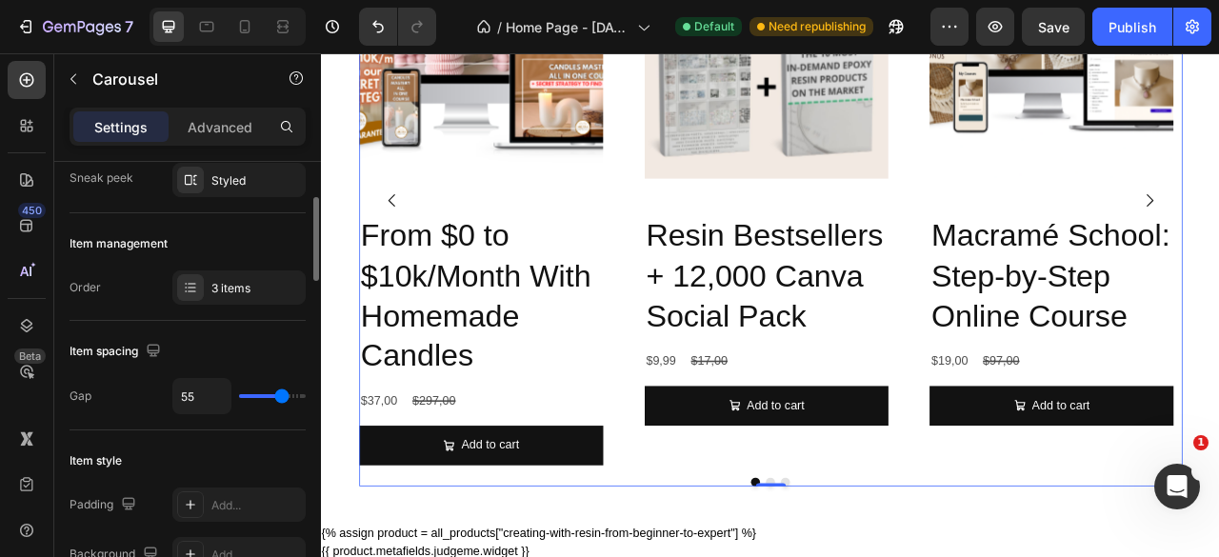
type input "54"
type input "51"
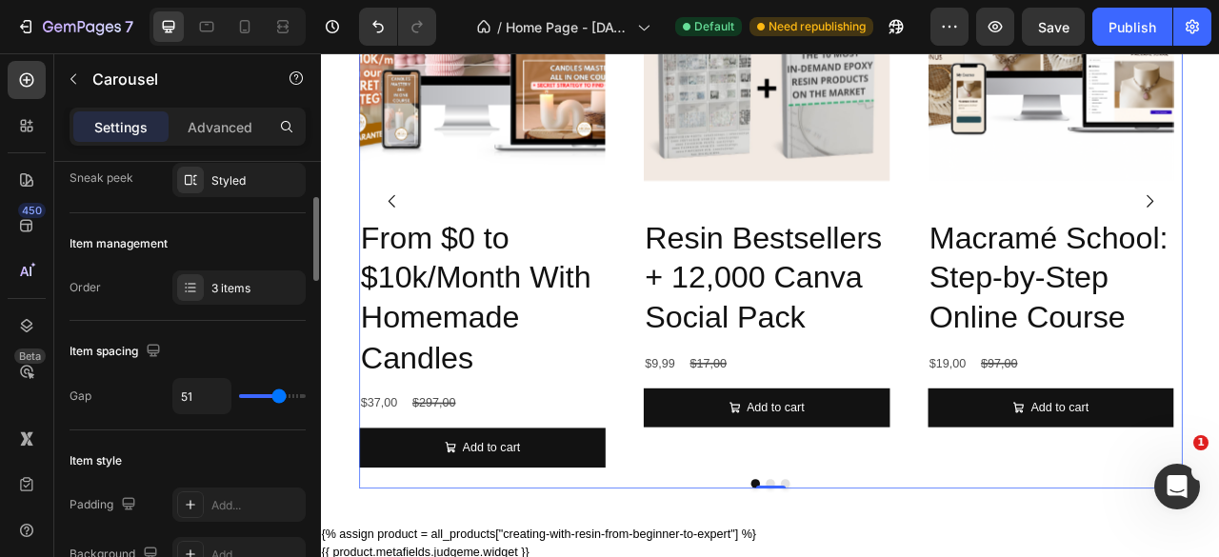
type input "47"
type input "46"
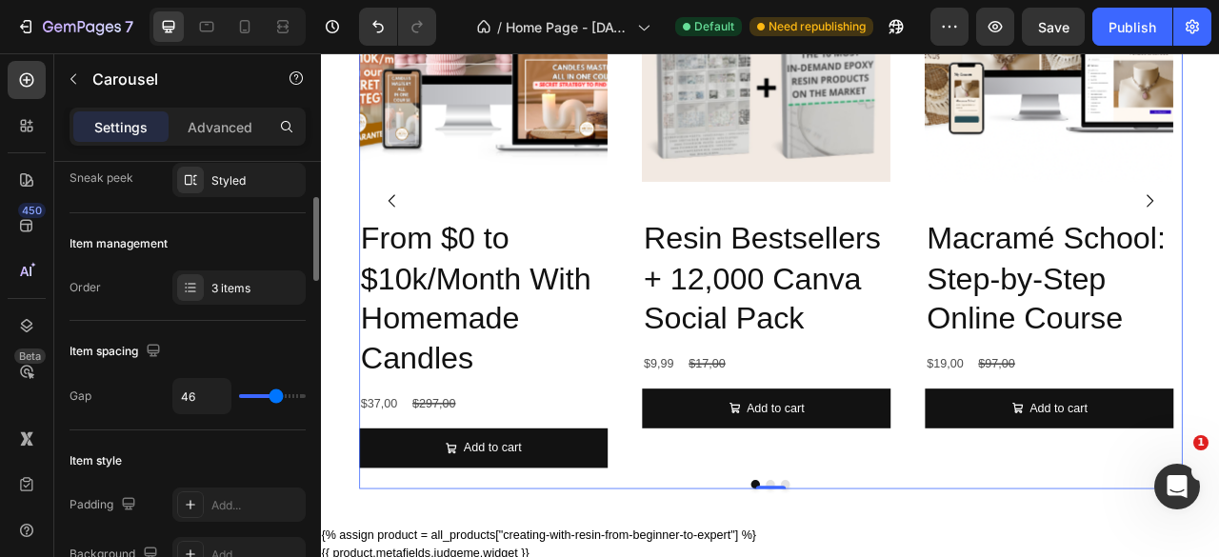
type input "43"
type input "42"
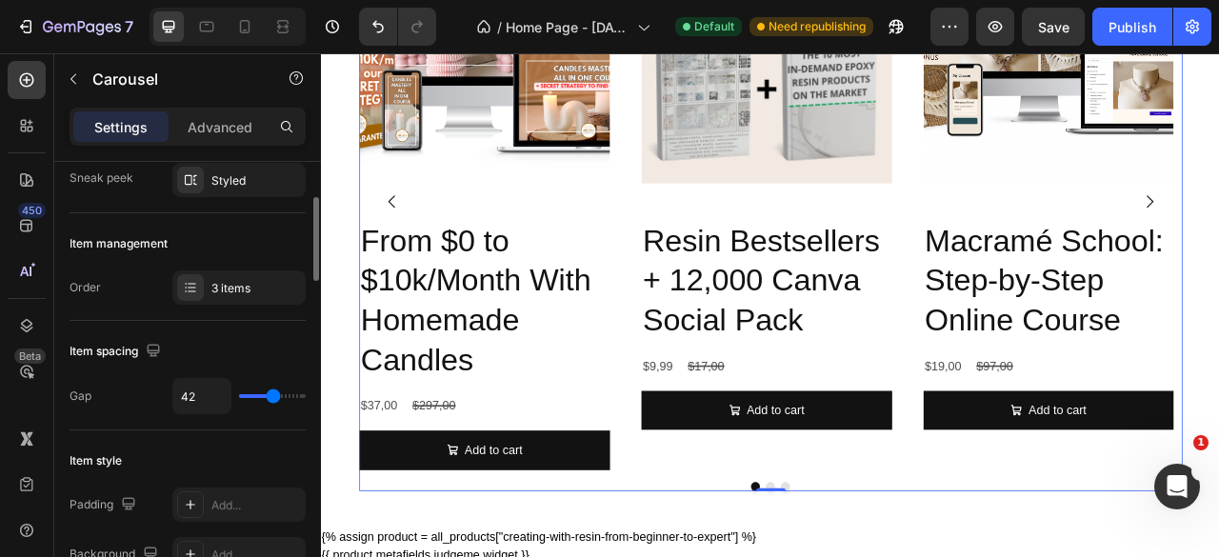
scroll to position [2468, 0]
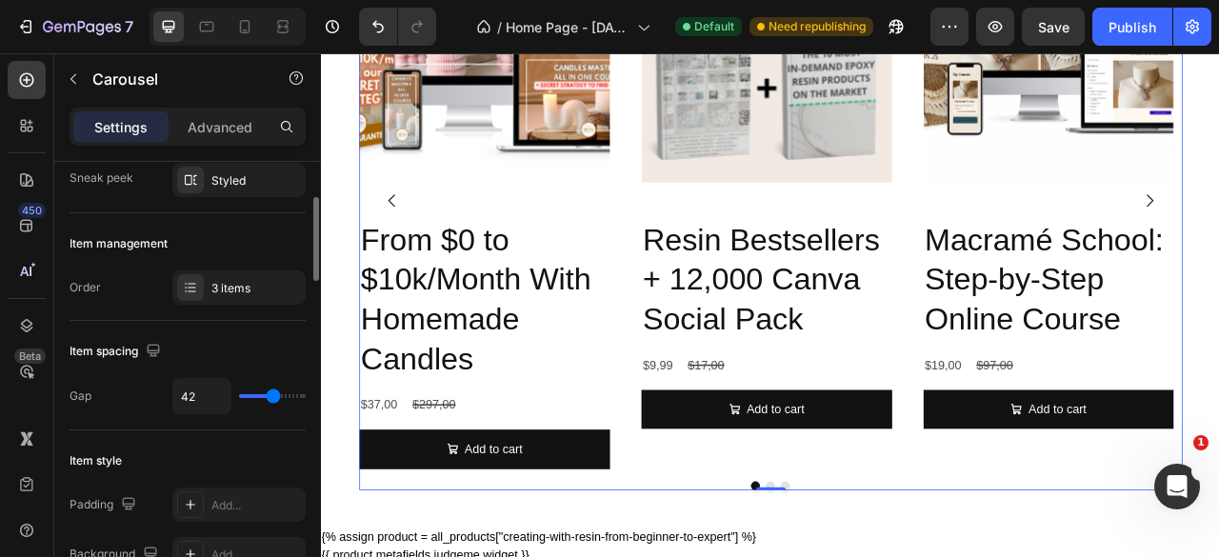
type input "41"
type input "32"
type input "31"
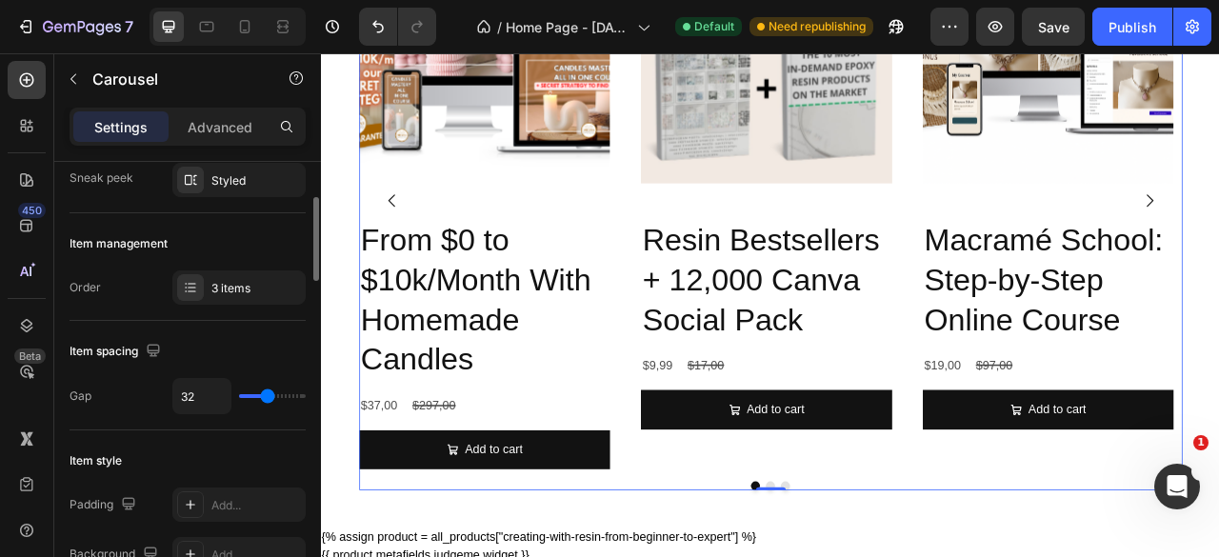
type input "31"
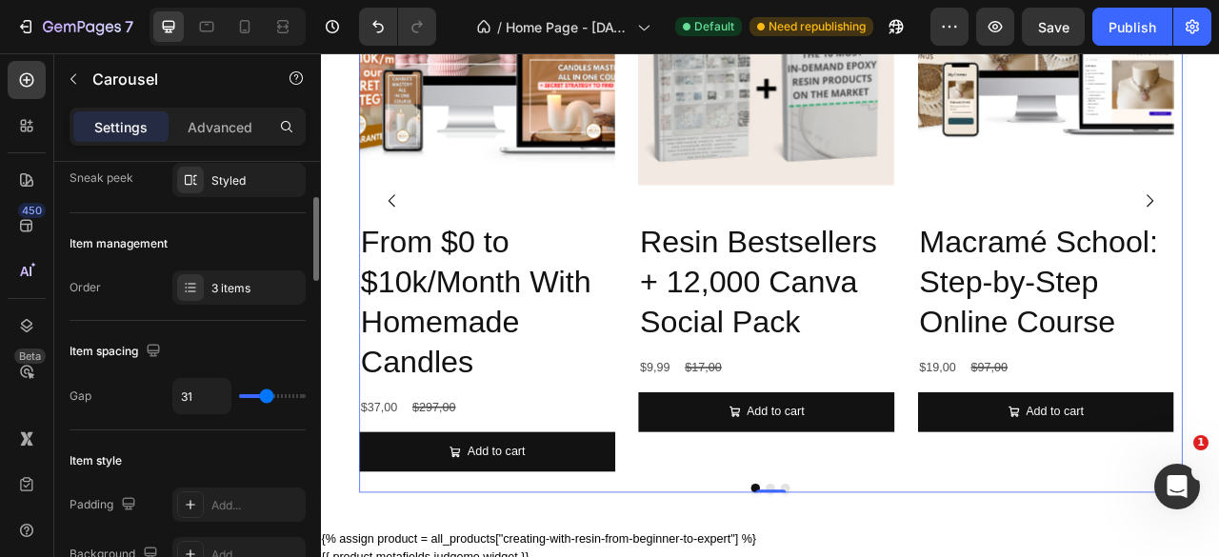
type input "32"
type input "35"
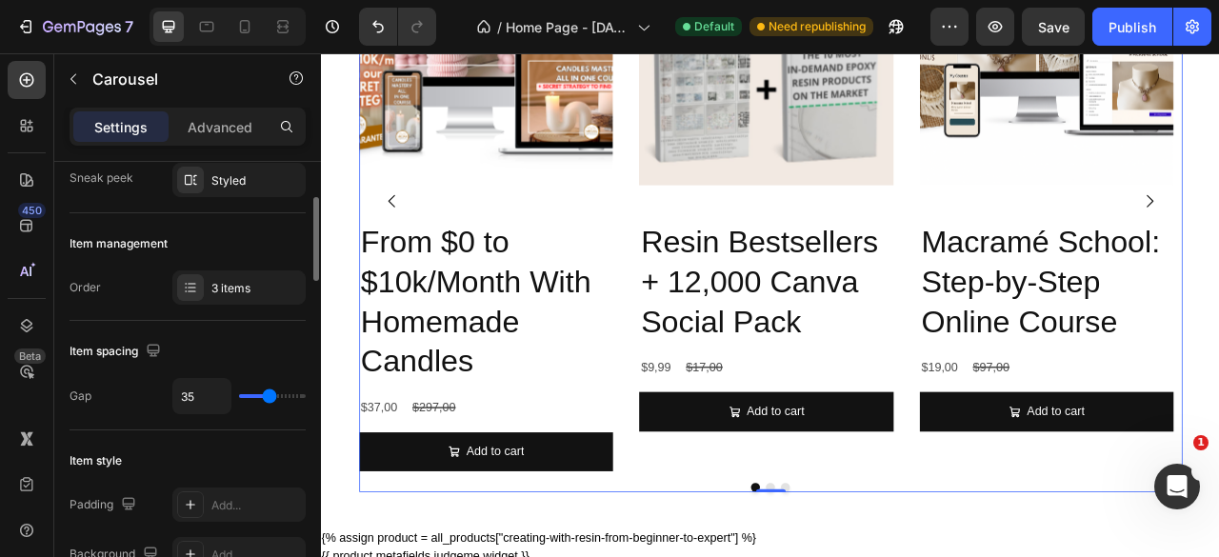
type input "36"
type input "37"
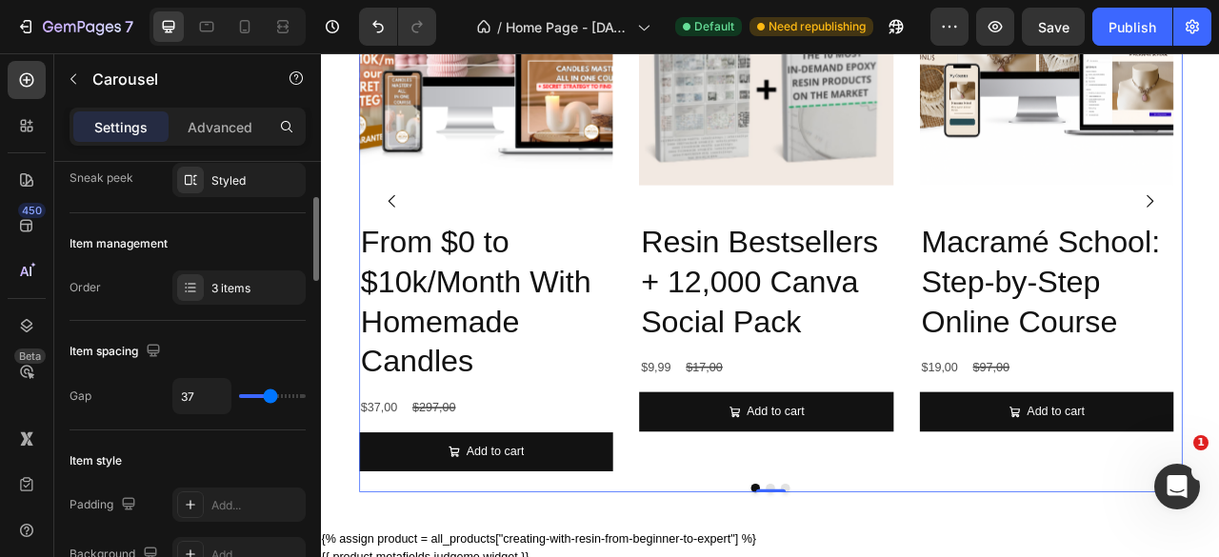
type input "39"
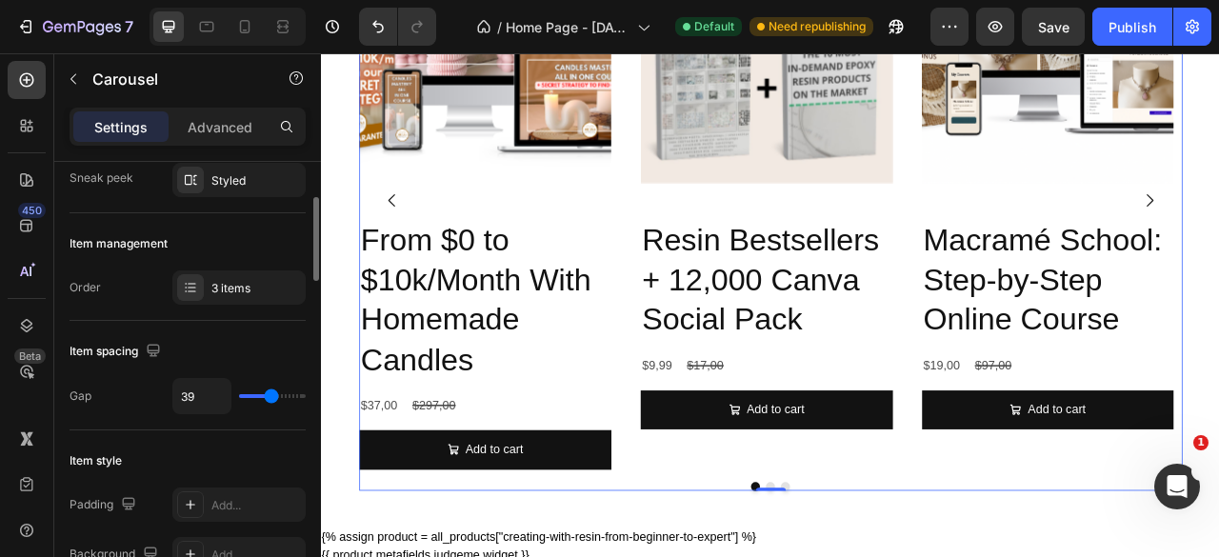
type input "40"
drag, startPoint x: 257, startPoint y: 399, endPoint x: 272, endPoint y: 413, distance: 20.9
type input "40"
click at [272, 398] on input "range" at bounding box center [272, 396] width 67 height 4
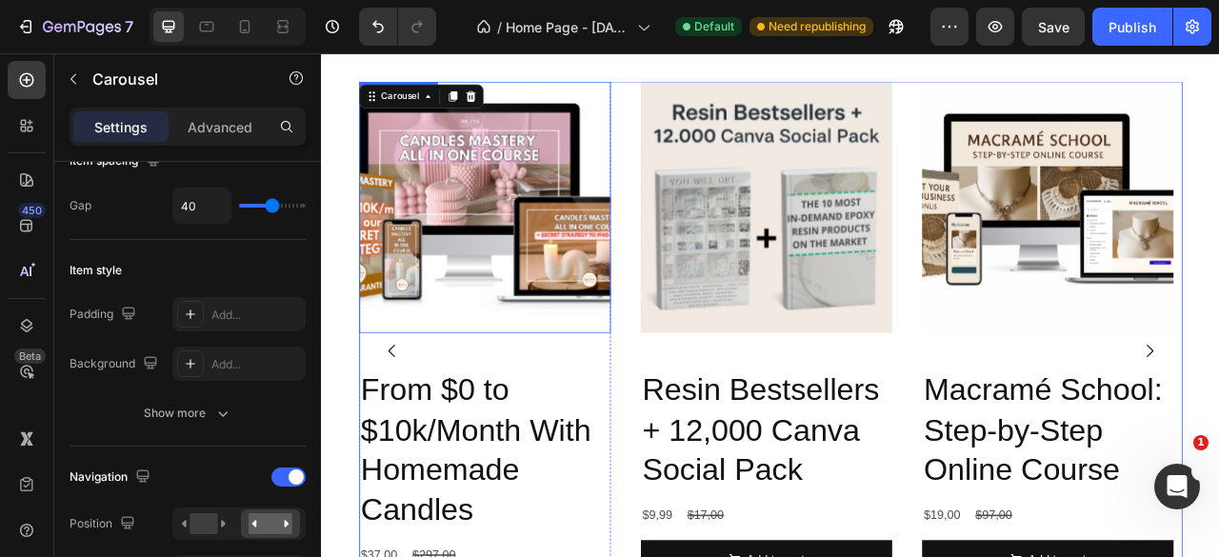
scroll to position [2184, 0]
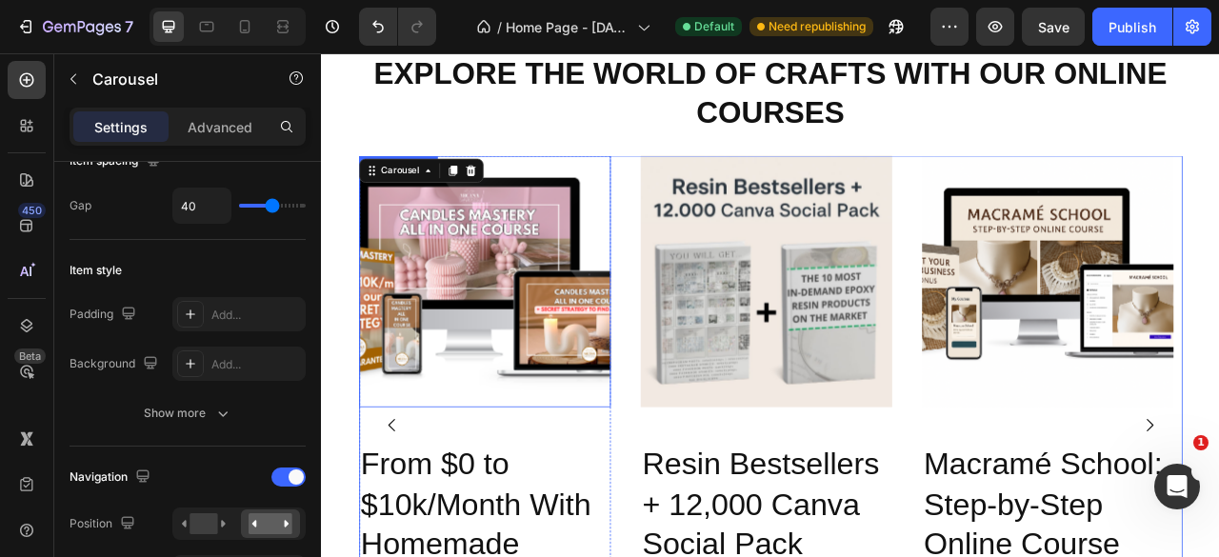
click at [556, 395] on img at bounding box center [529, 344] width 320 height 320
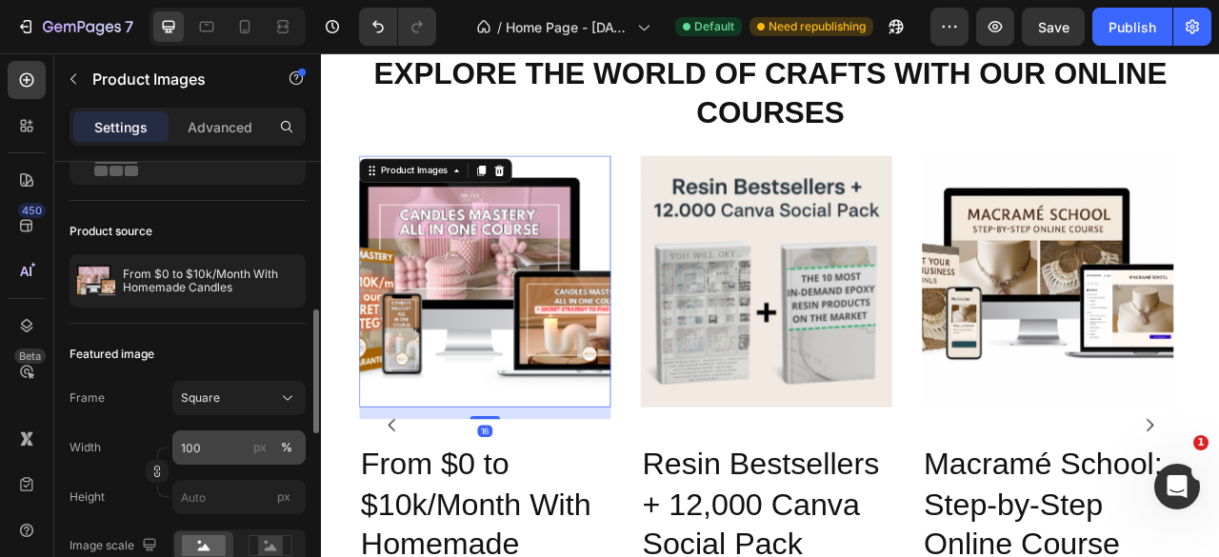
scroll to position [190, 0]
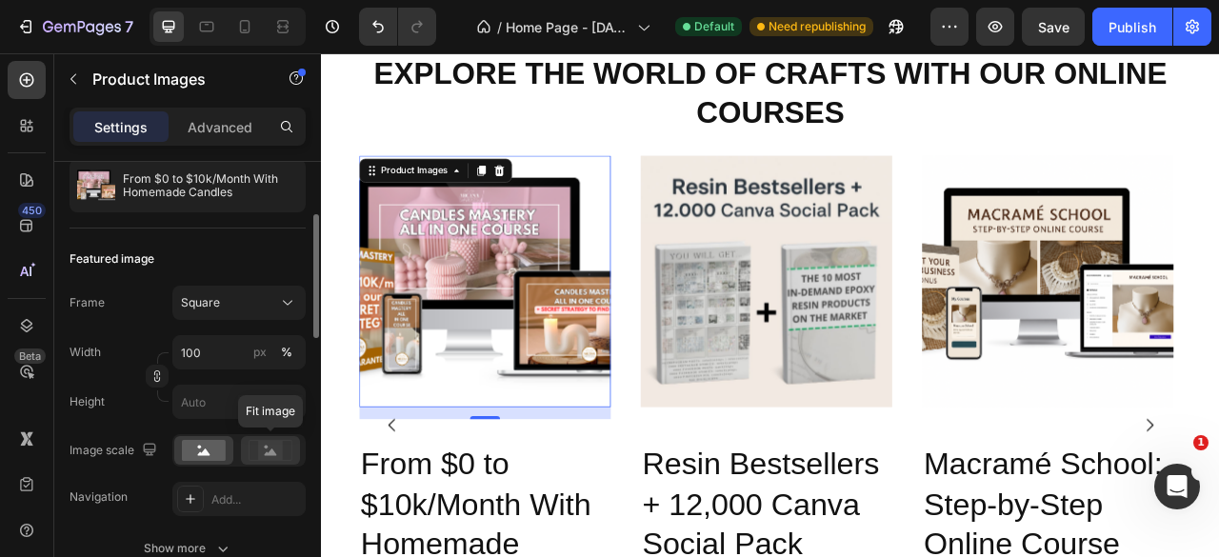
click at [256, 460] on div at bounding box center [270, 450] width 59 height 29
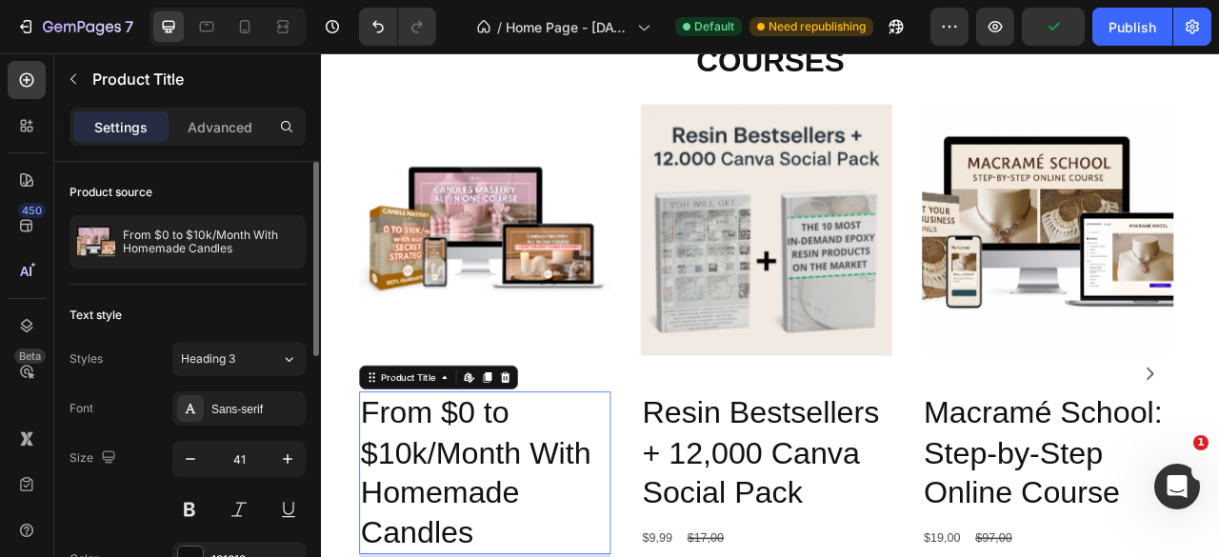
scroll to position [2279, 0]
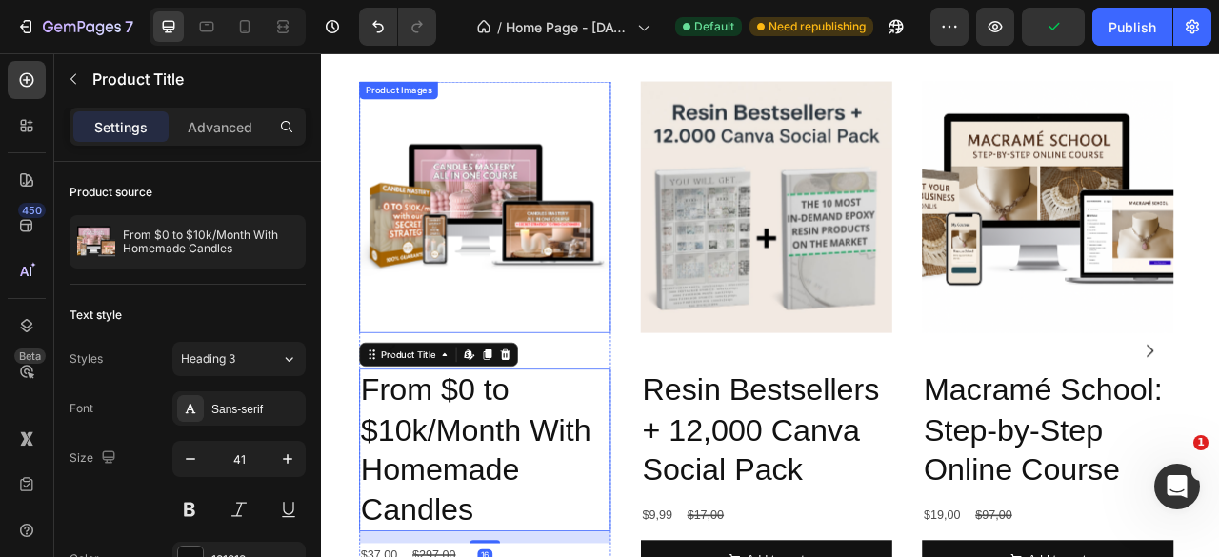
click at [489, 322] on img at bounding box center [529, 249] width 320 height 320
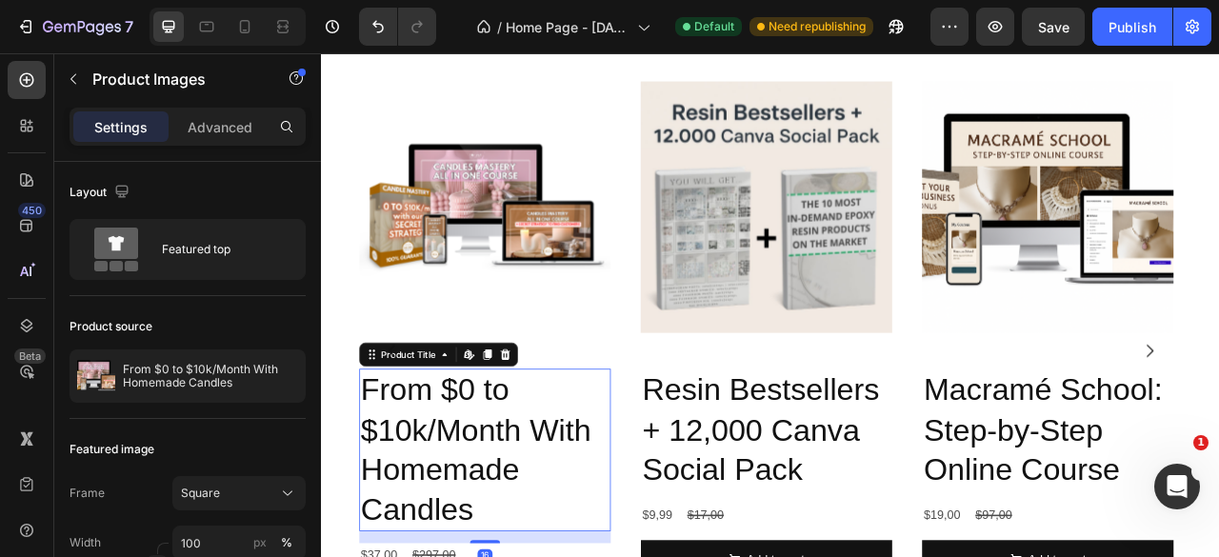
click at [489, 556] on h2 "From $0 to $10k/Month With Homemade Candles" at bounding box center [529, 557] width 320 height 207
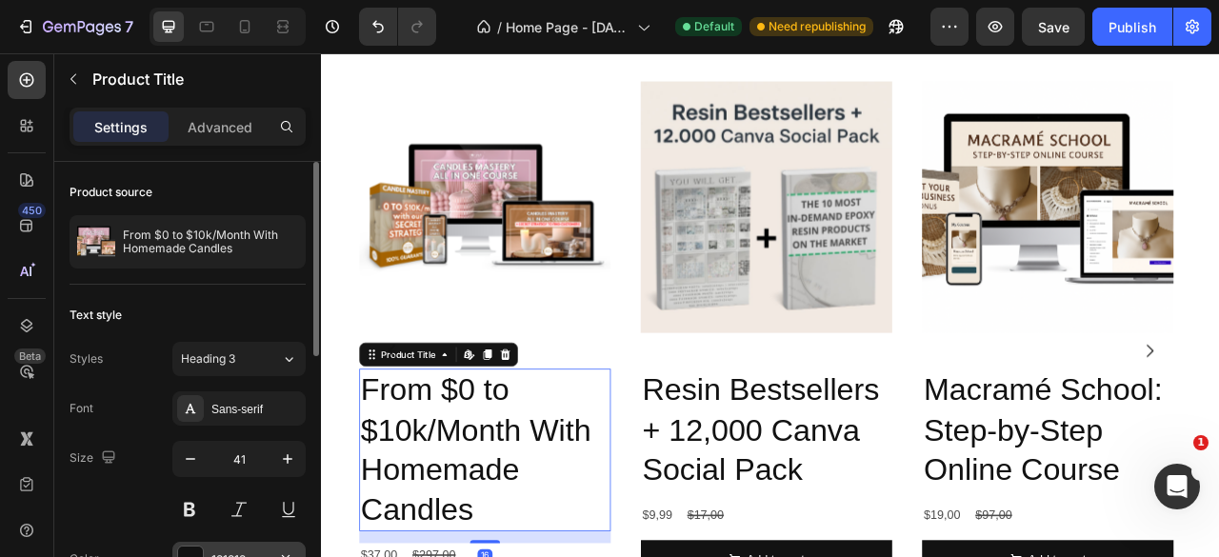
scroll to position [95, 0]
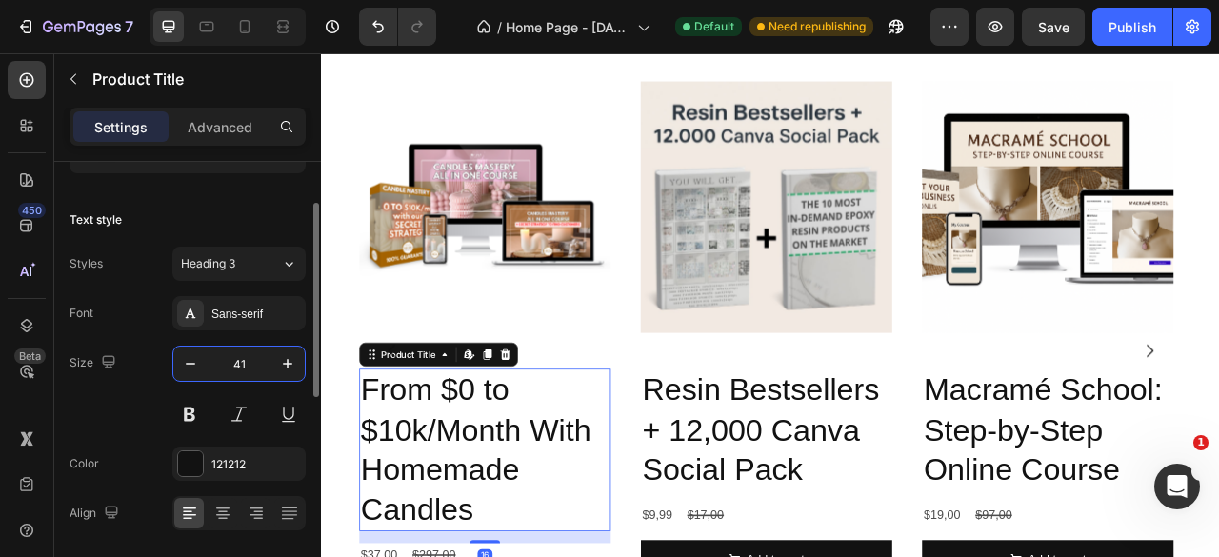
click at [237, 366] on input "41" at bounding box center [239, 364] width 63 height 34
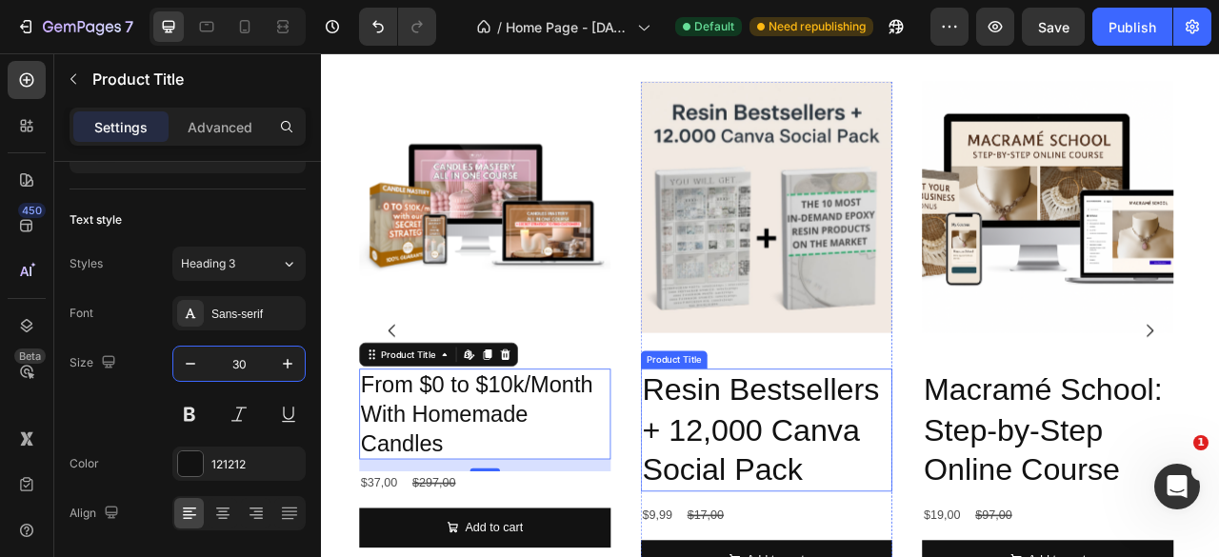
click at [870, 499] on h2 "Resin Bestsellers + 12,000 Canva Social Pack" at bounding box center [887, 532] width 320 height 156
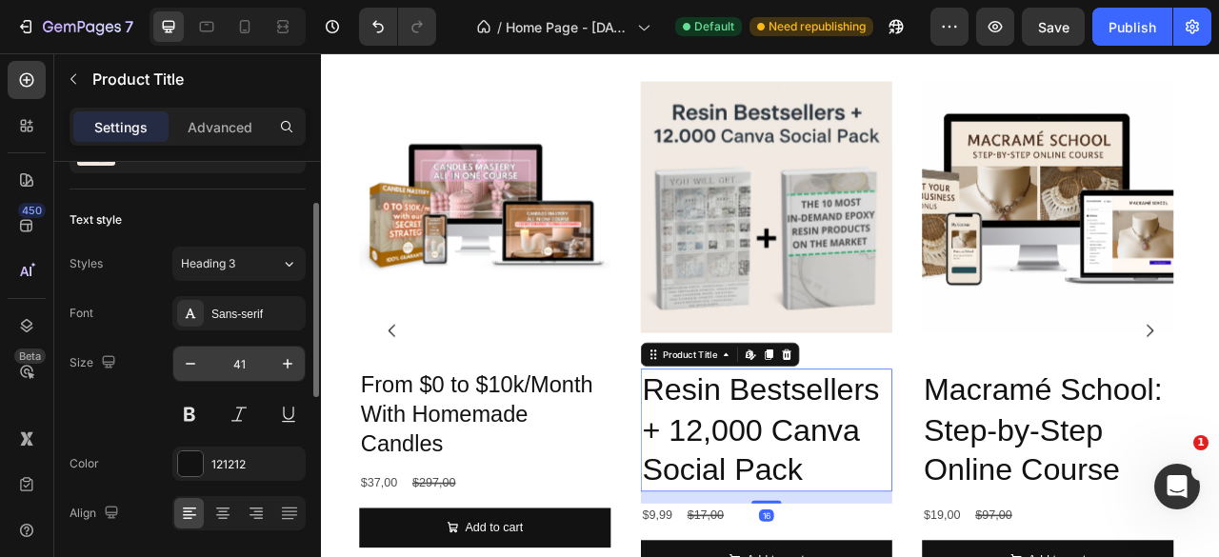
click at [239, 372] on input "41" at bounding box center [239, 364] width 63 height 34
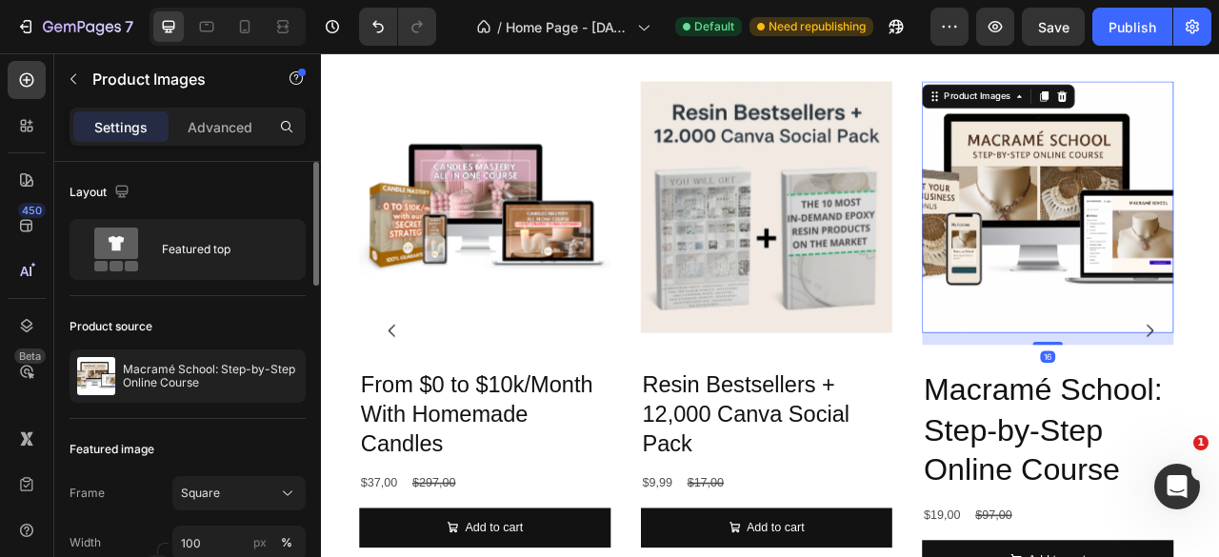
scroll to position [190, 0]
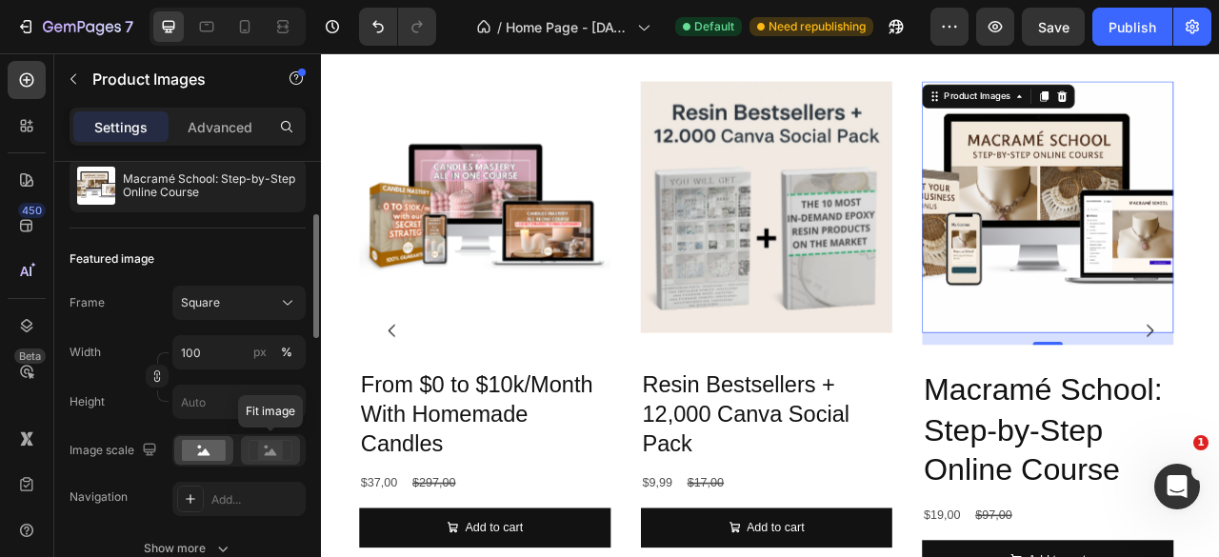
click at [270, 450] on icon at bounding box center [271, 452] width 12 height 7
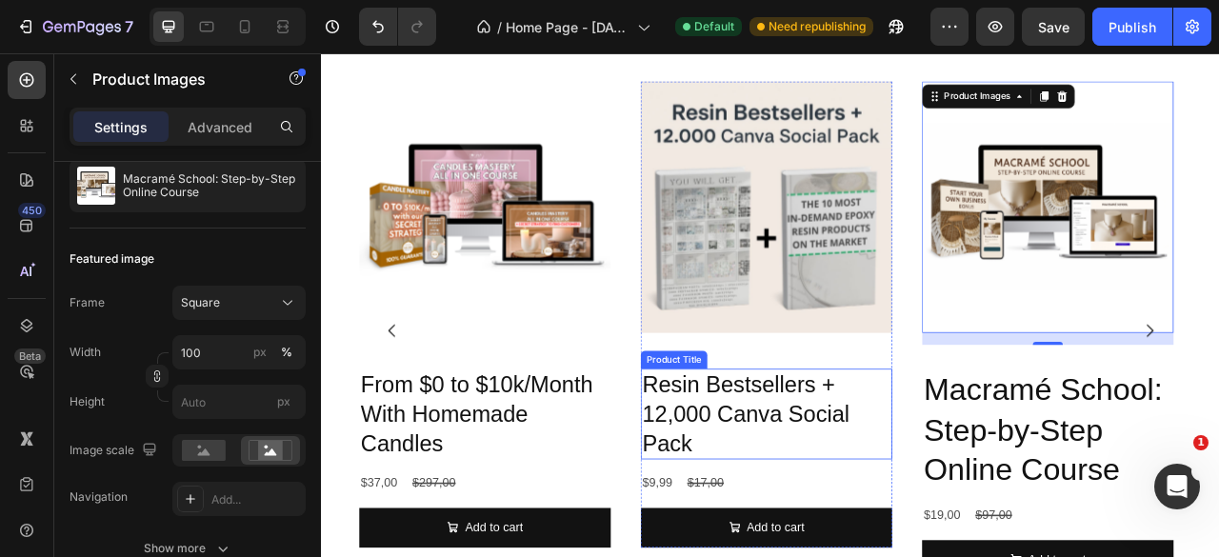
click at [829, 505] on h2 "Resin Bestsellers + 12,000 Canva Social Pack" at bounding box center [887, 511] width 320 height 115
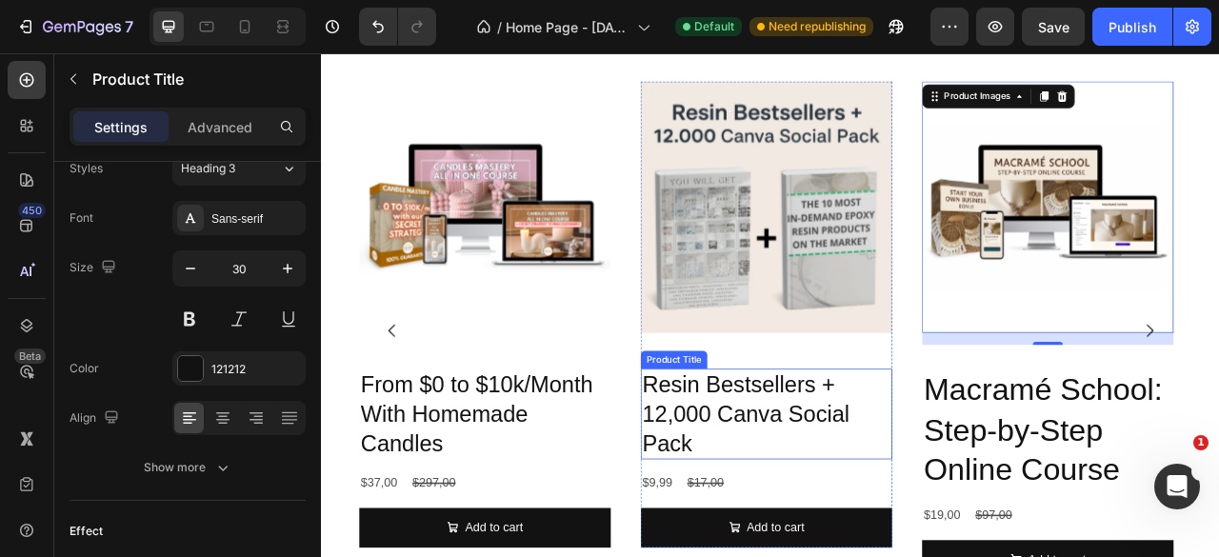
scroll to position [0, 0]
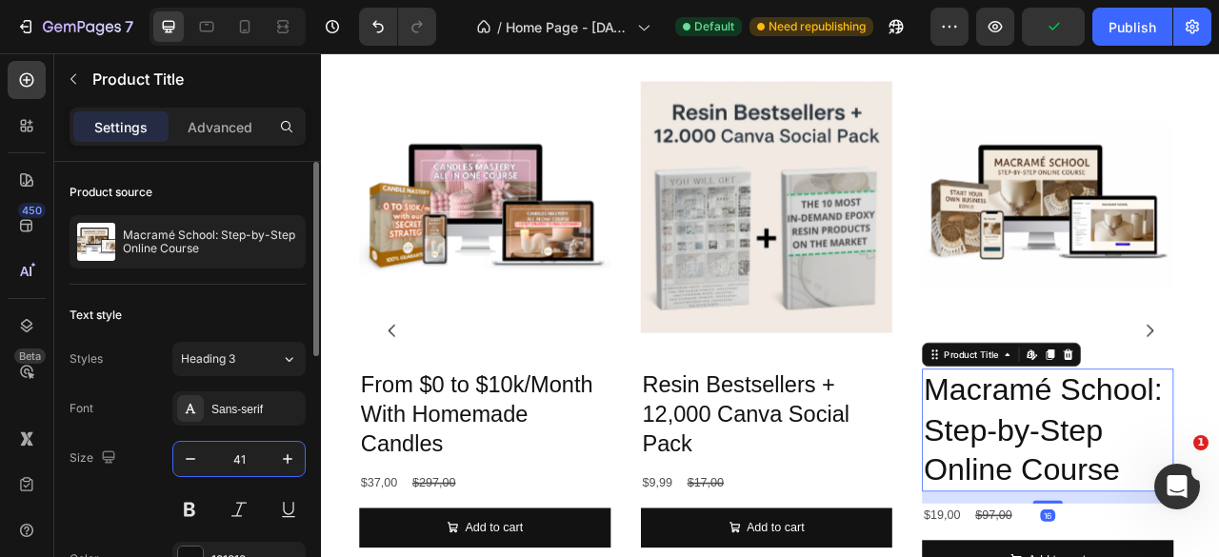
click at [243, 463] on input "41" at bounding box center [239, 459] width 63 height 34
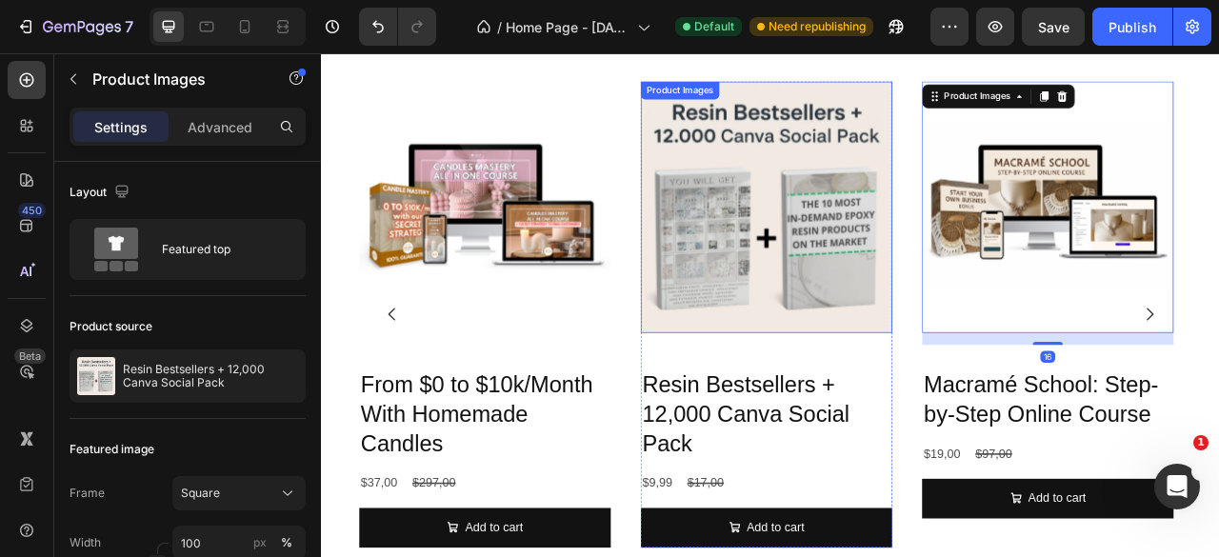
click at [968, 371] on img at bounding box center [887, 249] width 320 height 320
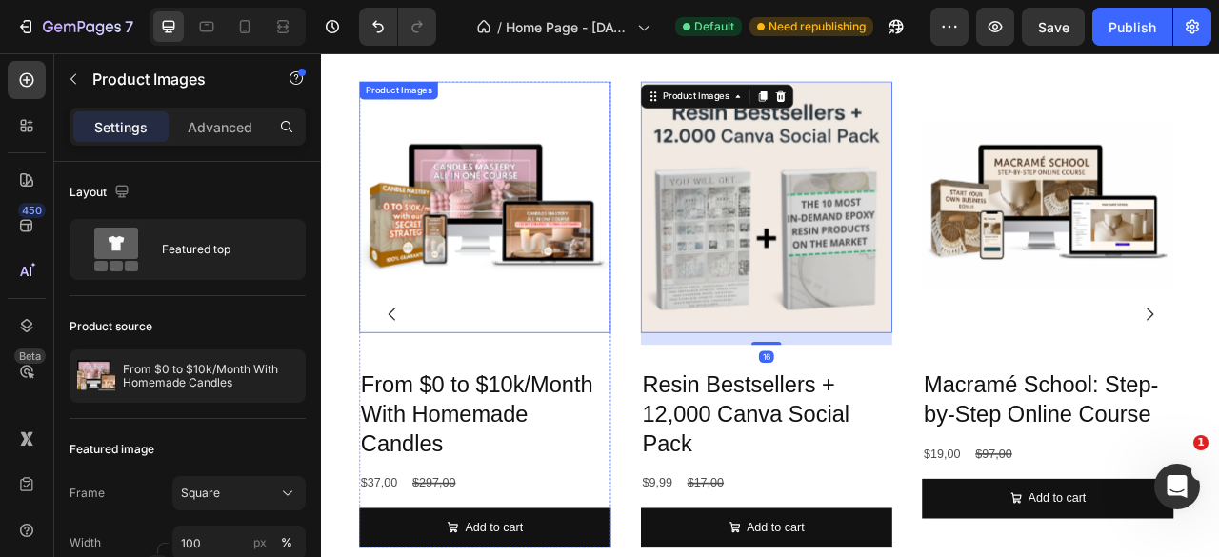
click at [540, 366] on img at bounding box center [529, 249] width 320 height 320
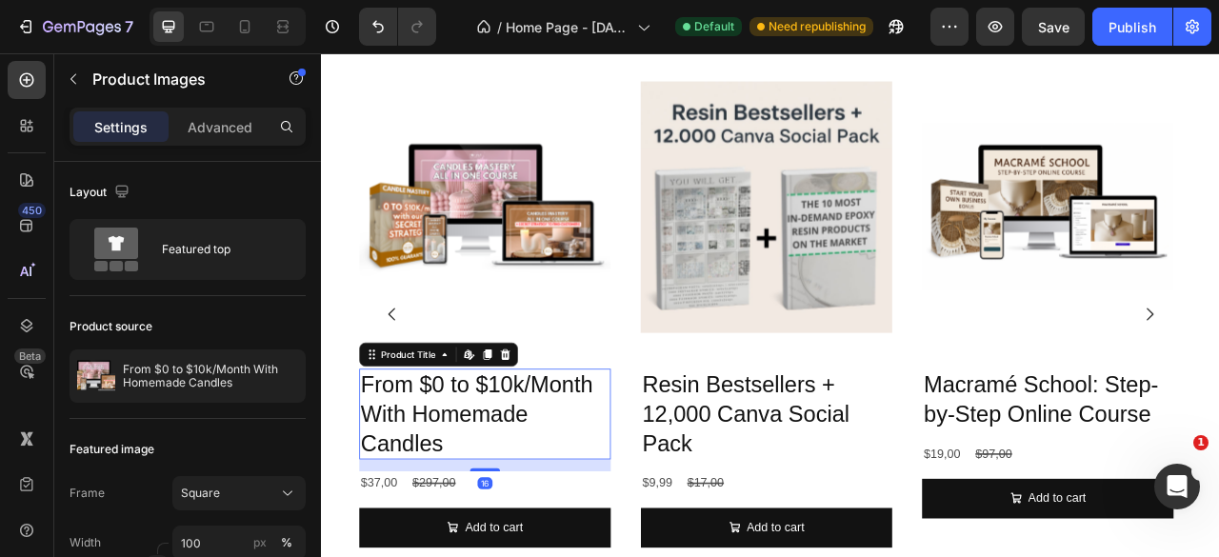
click at [536, 475] on h2 "From $0 to $10k/Month With Homemade Candles" at bounding box center [529, 511] width 320 height 115
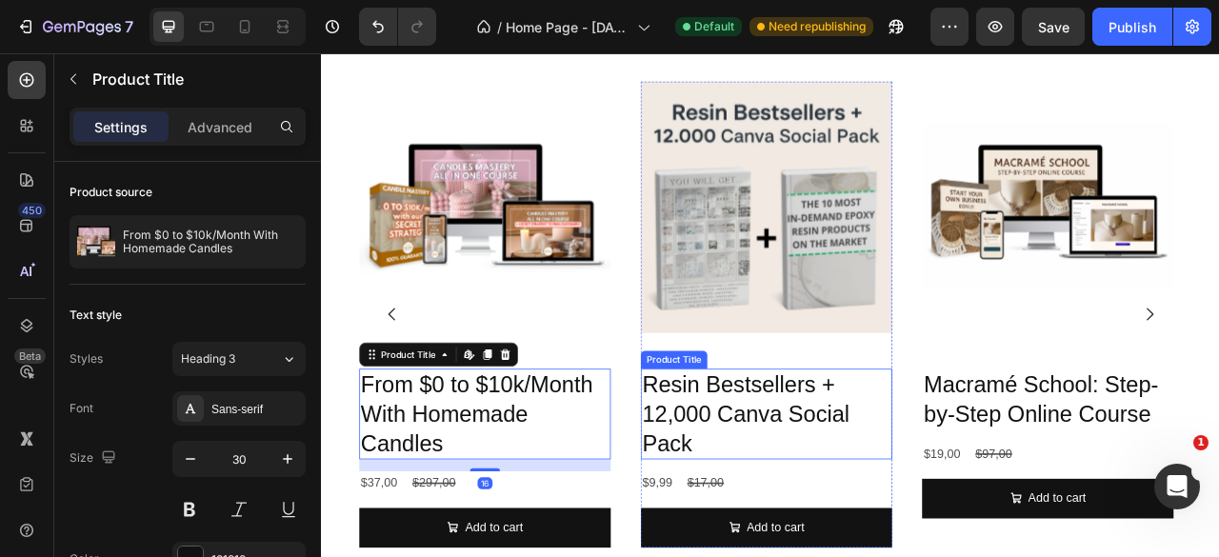
click at [847, 509] on h2 "Resin Bestsellers + 12,000 Canva Social Pack" at bounding box center [887, 511] width 320 height 115
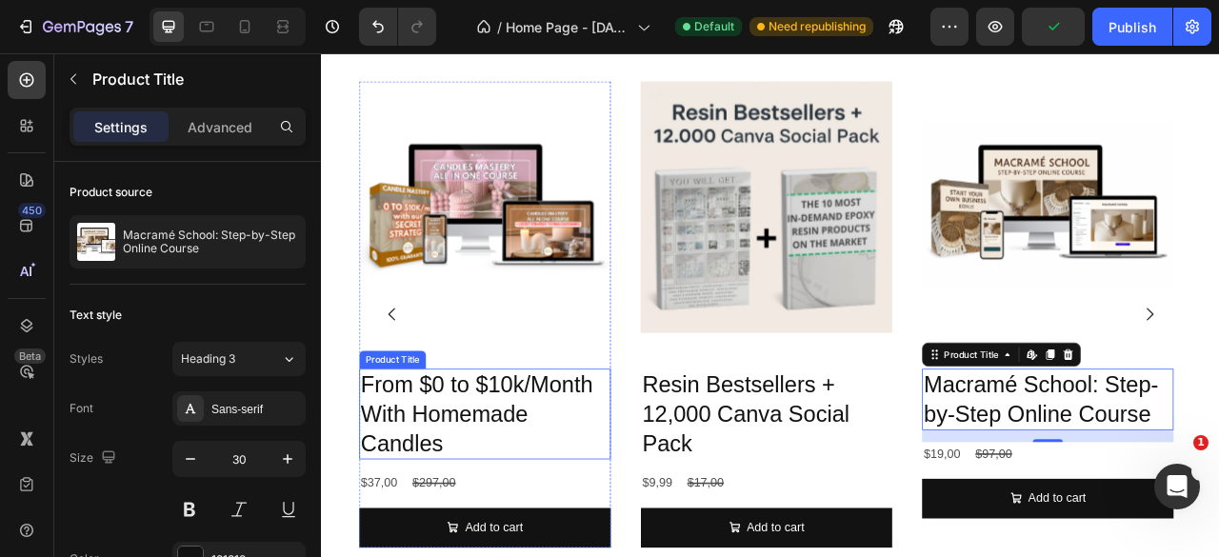
click at [595, 519] on h2 "From $0 to $10k/Month With Homemade Candles" at bounding box center [529, 511] width 320 height 115
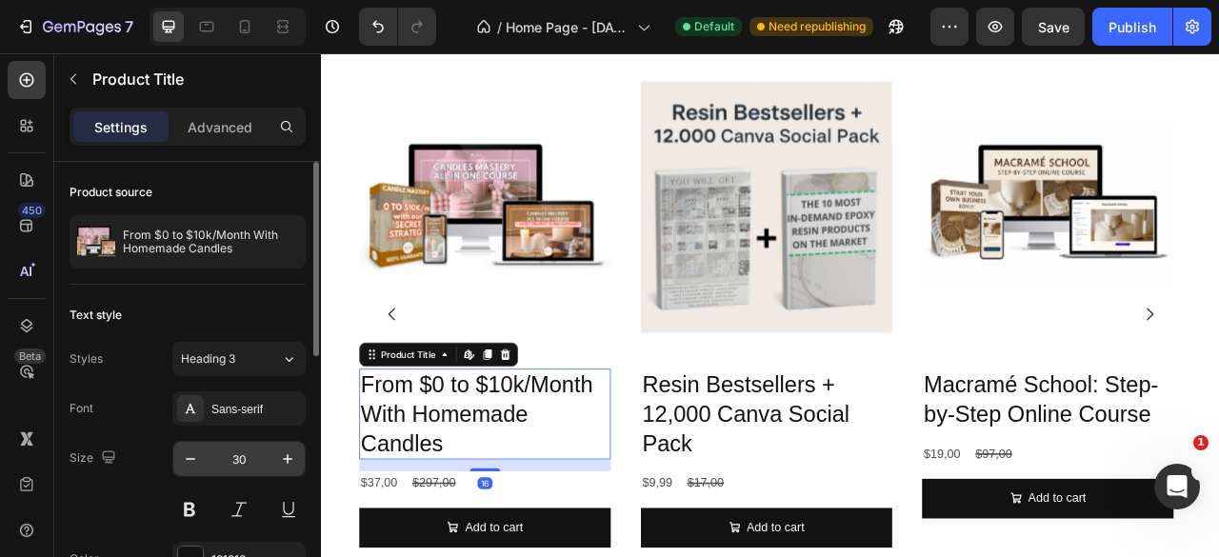
click at [225, 452] on input "30" at bounding box center [239, 459] width 63 height 34
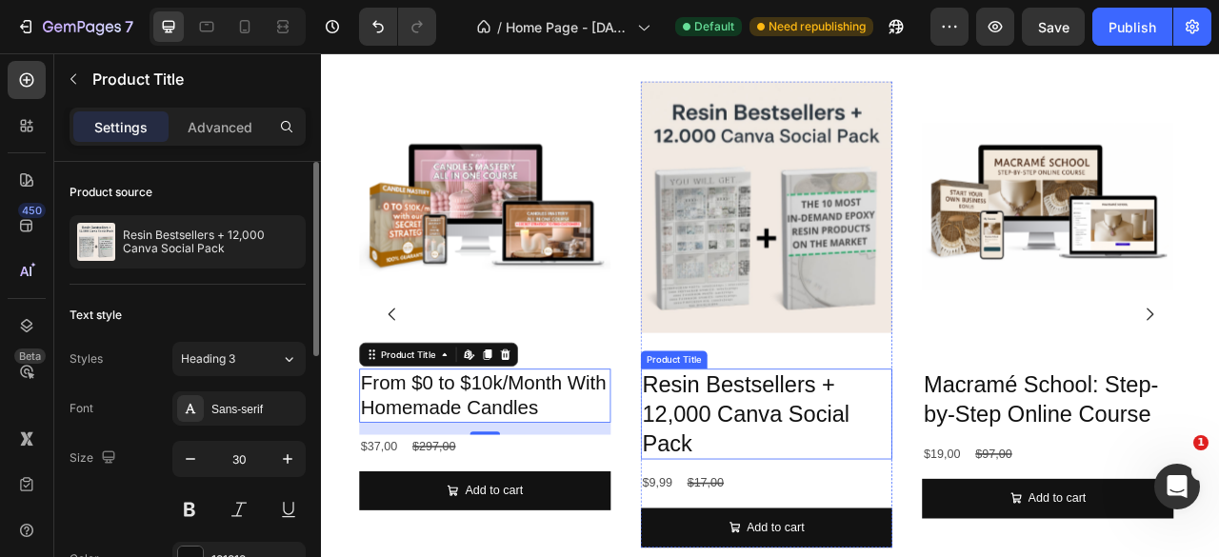
click at [870, 517] on h2 "Resin Bestsellers + 12,000 Canva Social Pack" at bounding box center [887, 511] width 320 height 115
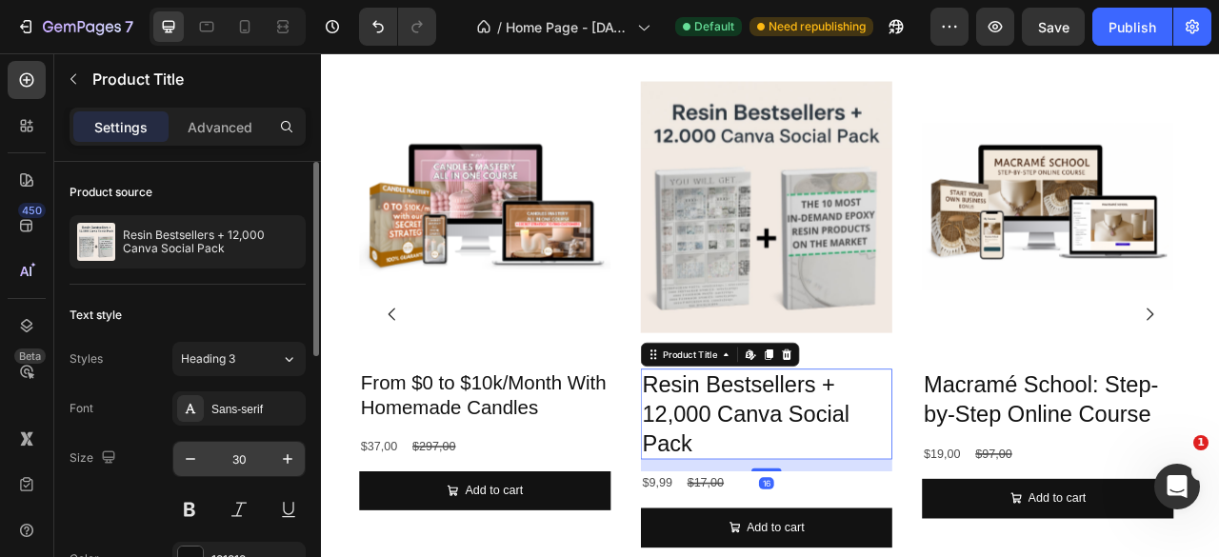
click at [237, 458] on input "30" at bounding box center [239, 459] width 63 height 34
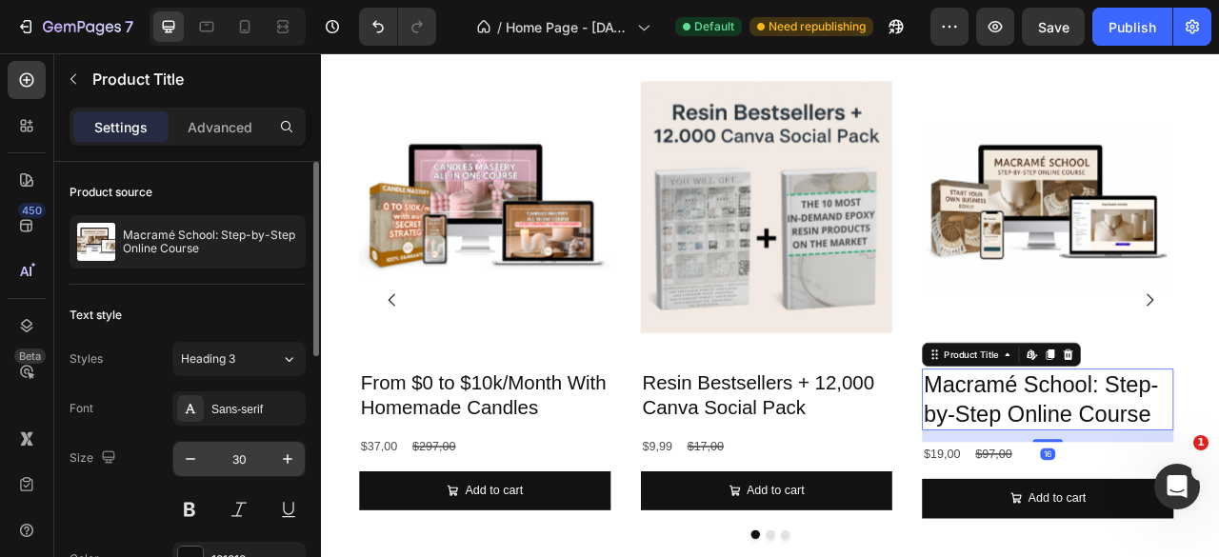
click at [230, 462] on input "30" at bounding box center [239, 459] width 63 height 34
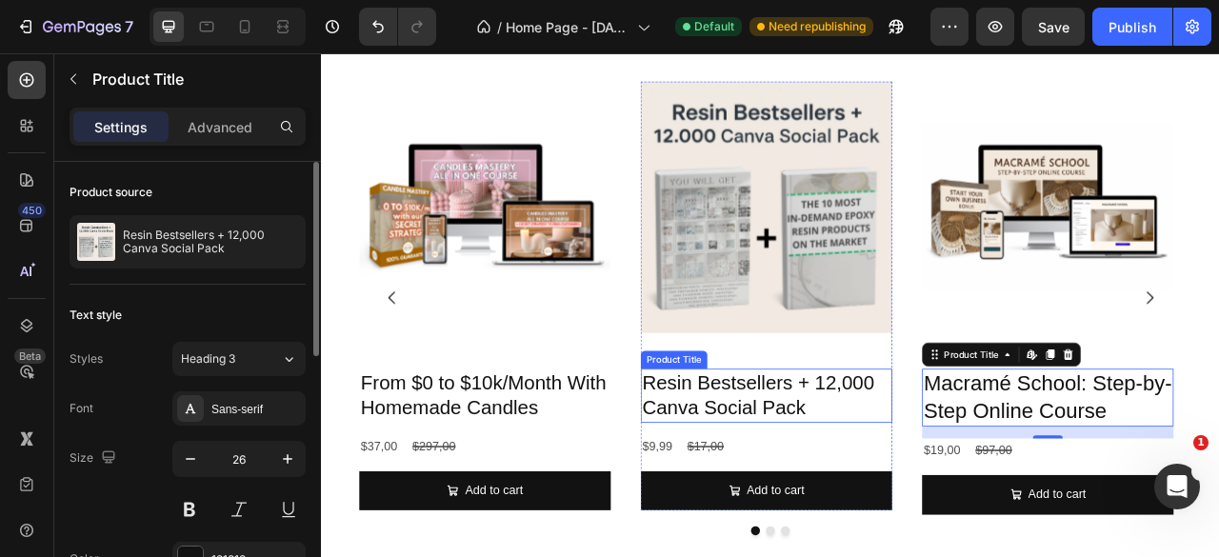
click at [928, 503] on h2 "Resin Bestsellers + 12,000 Canva Social Pack" at bounding box center [887, 488] width 320 height 69
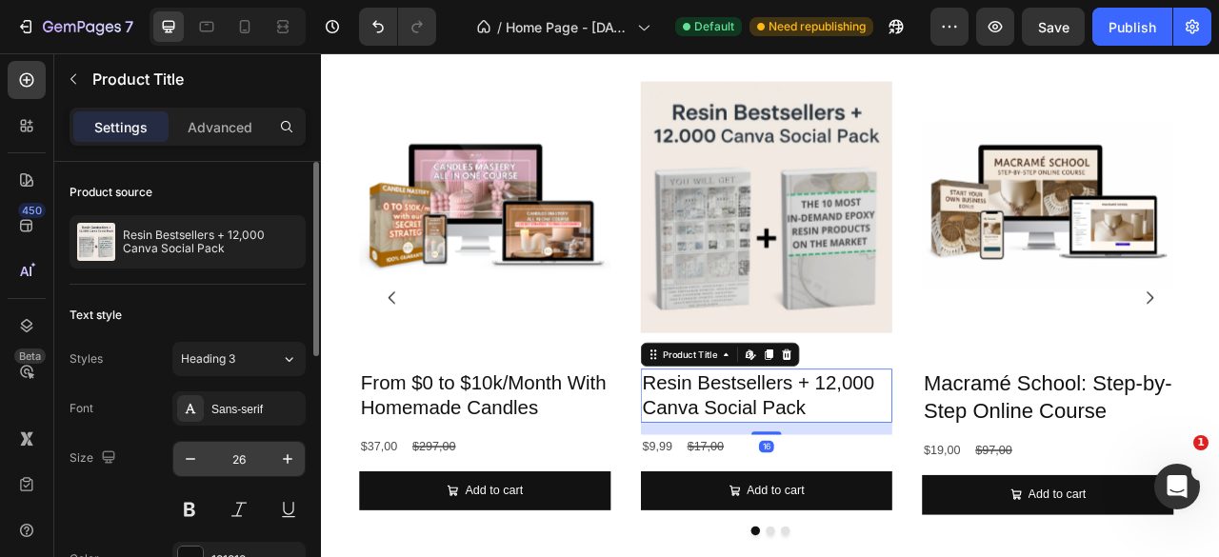
click at [238, 460] on input "26" at bounding box center [239, 459] width 63 height 34
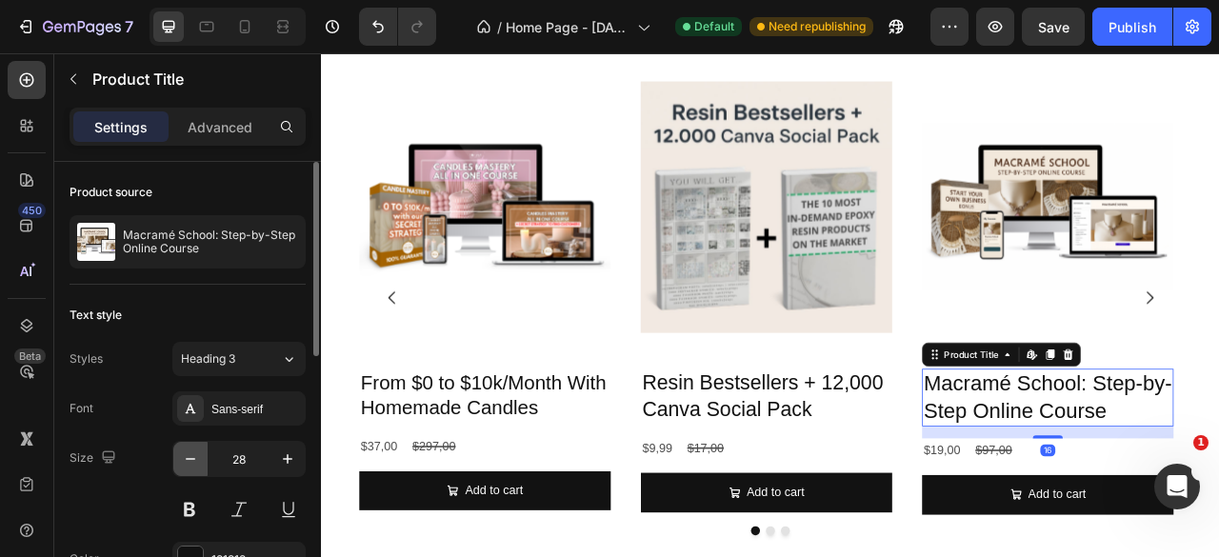
click at [194, 457] on icon "button" at bounding box center [190, 458] width 19 height 19
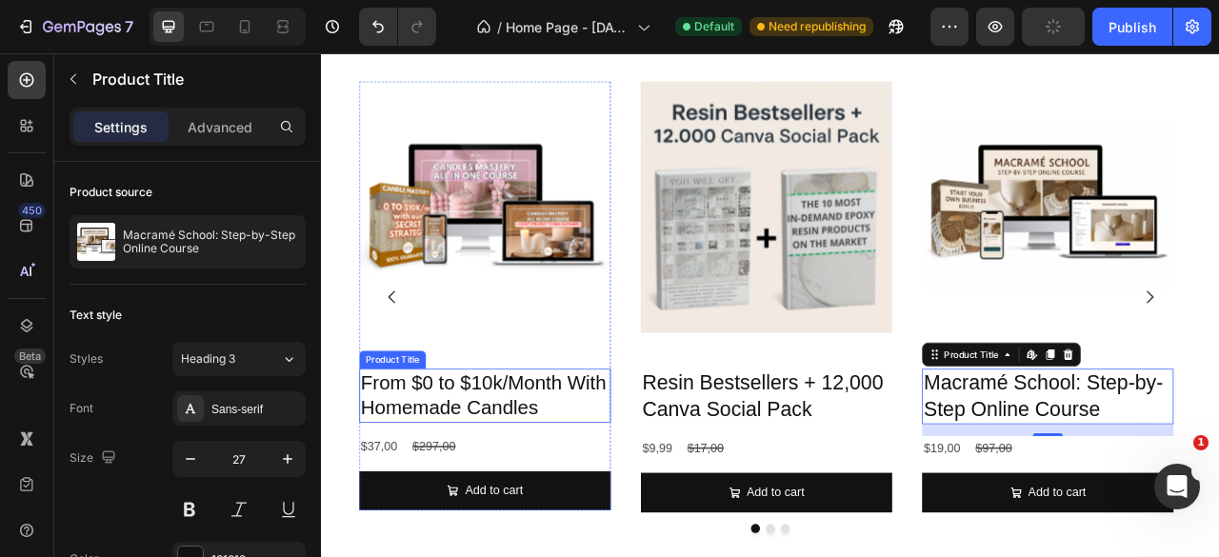
click at [516, 498] on h2 "From $0 to $10k/Month With Homemade Candles" at bounding box center [529, 488] width 320 height 69
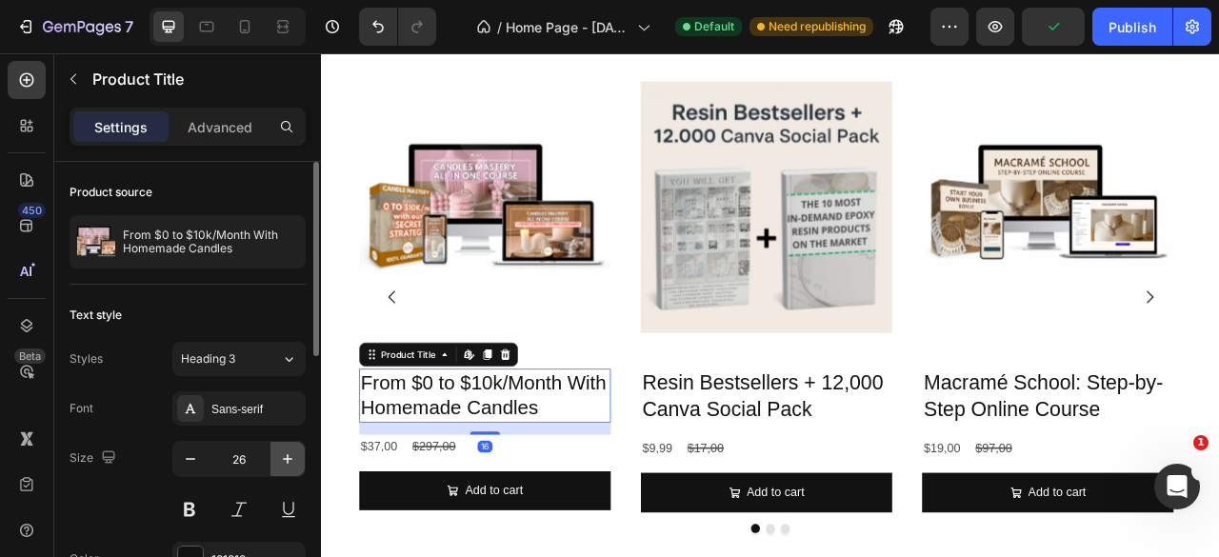
click at [296, 452] on icon "button" at bounding box center [287, 458] width 19 height 19
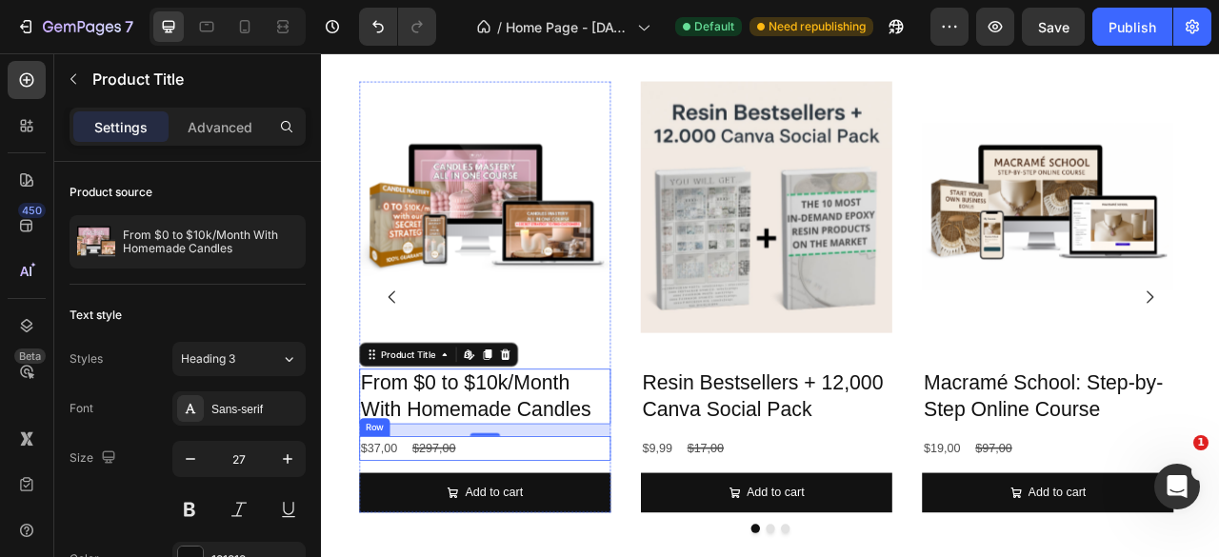
click at [540, 556] on div "$37,00 Product Price Product Price $297,00 Product Price Product Price Row" at bounding box center [529, 555] width 320 height 31
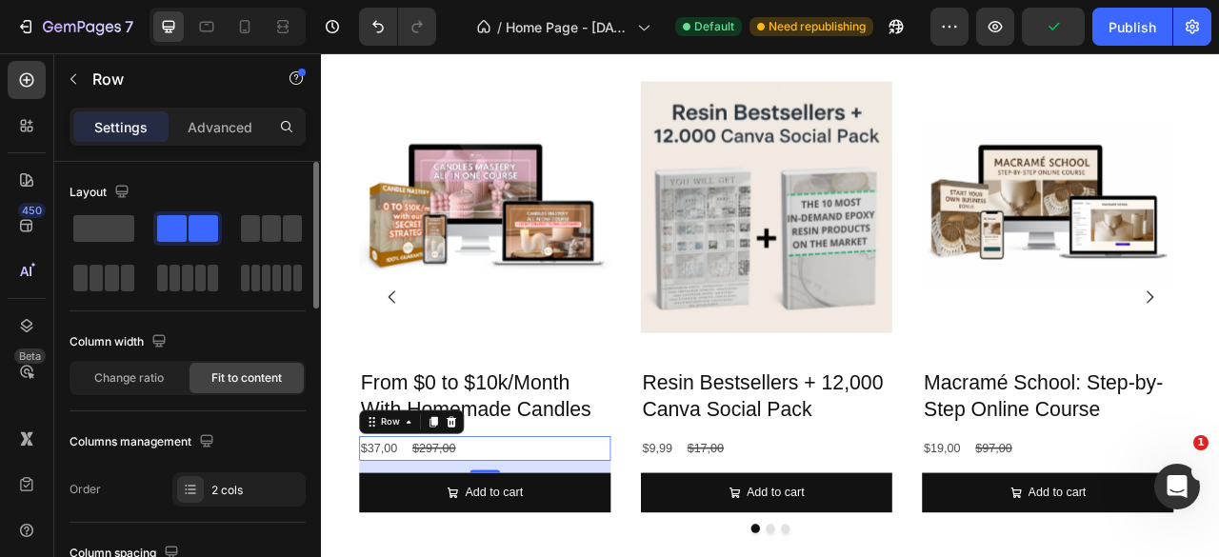
click at [501, 552] on div "$37,00 Product Price Product Price $297,00 Product Price Product Price Row 16" at bounding box center [529, 555] width 320 height 31
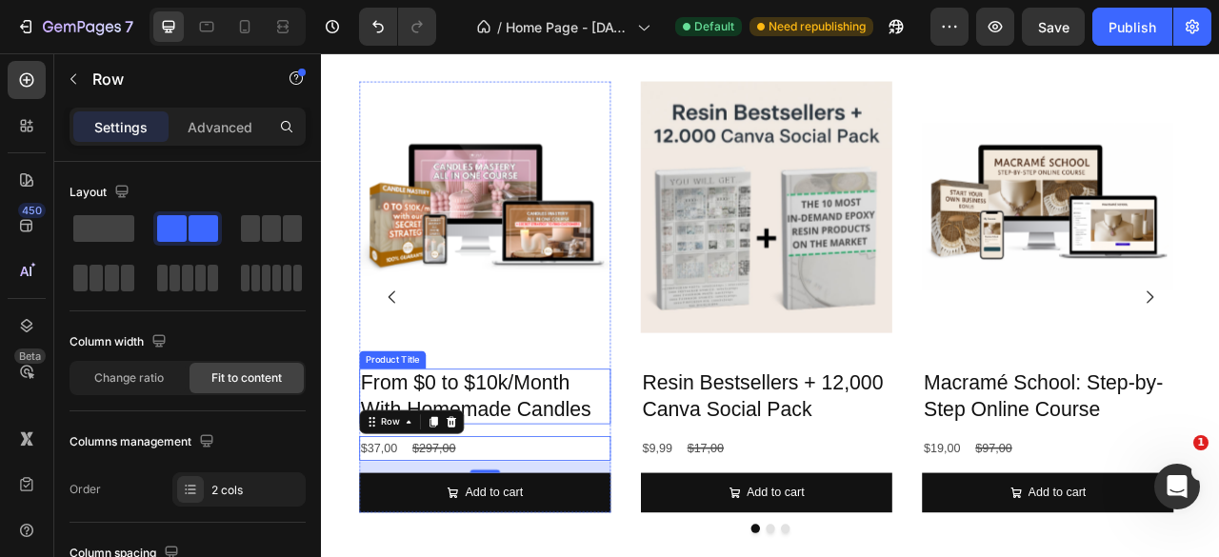
click at [551, 474] on h2 "From $0 to $10k/Month With Homemade Candles" at bounding box center [529, 489] width 320 height 70
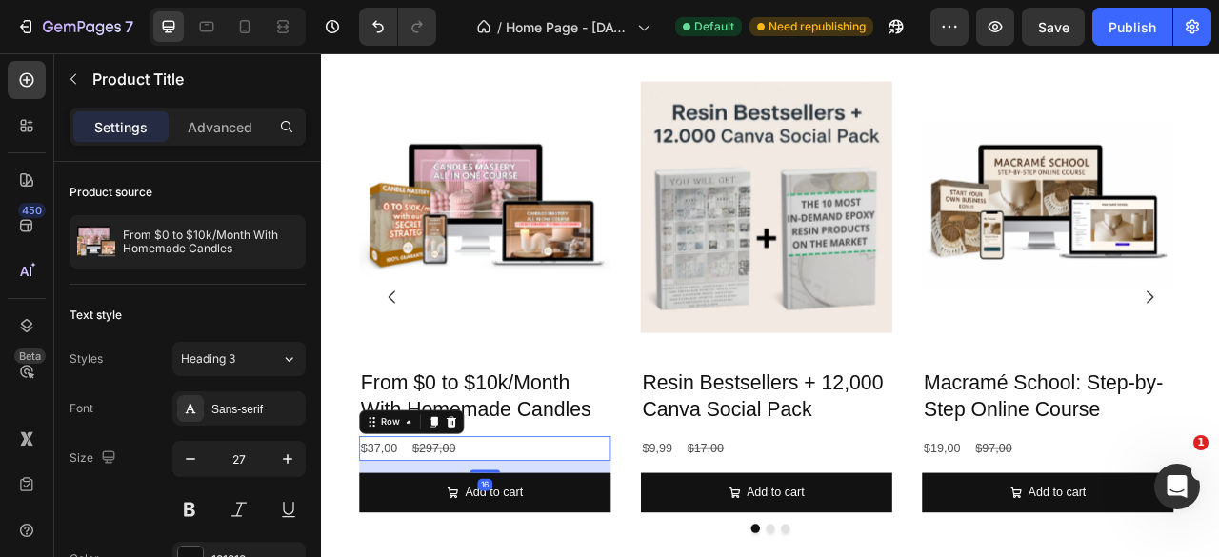
click at [567, 556] on div "$37,00 Product Price Product Price $297,00 Product Price Product Price Row 16" at bounding box center [529, 555] width 320 height 31
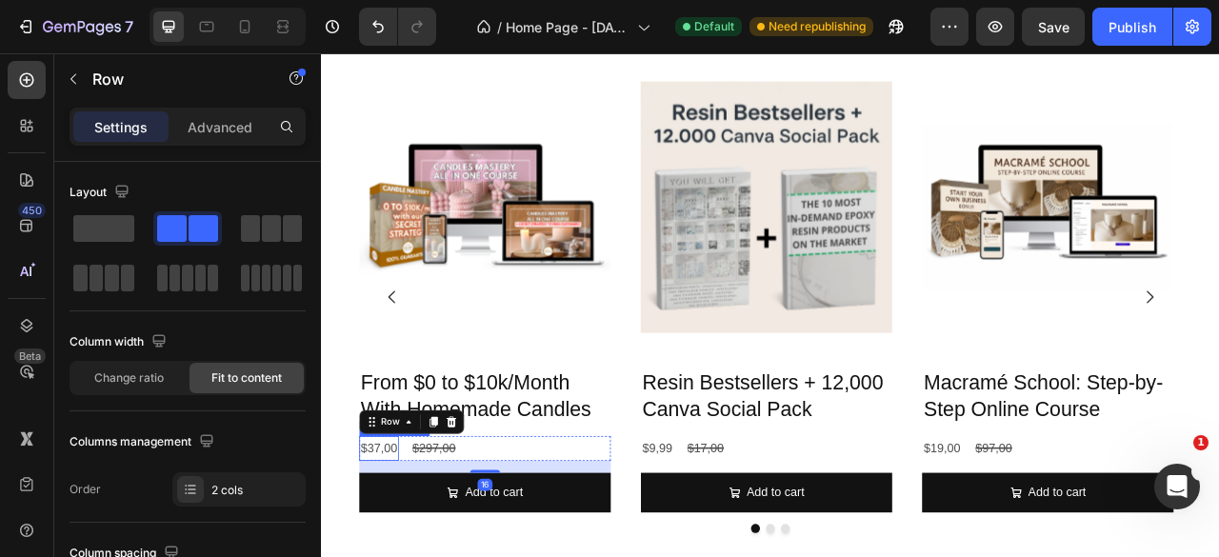
click at [381, 556] on div "$37,00" at bounding box center [394, 555] width 50 height 31
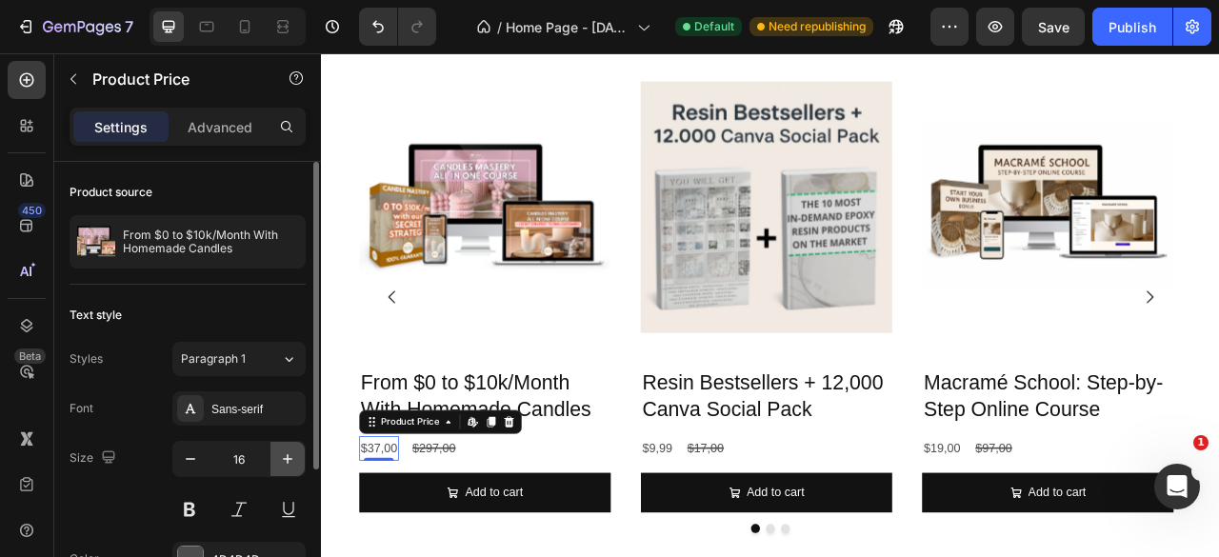
click at [278, 464] on icon "button" at bounding box center [287, 458] width 19 height 19
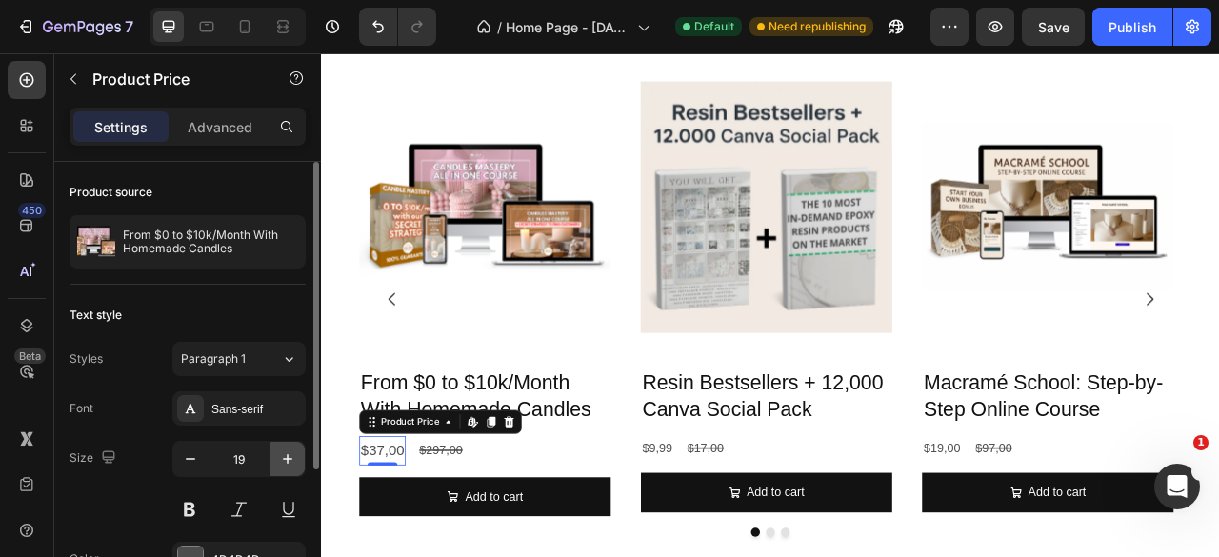
click at [278, 464] on icon "button" at bounding box center [287, 458] width 19 height 19
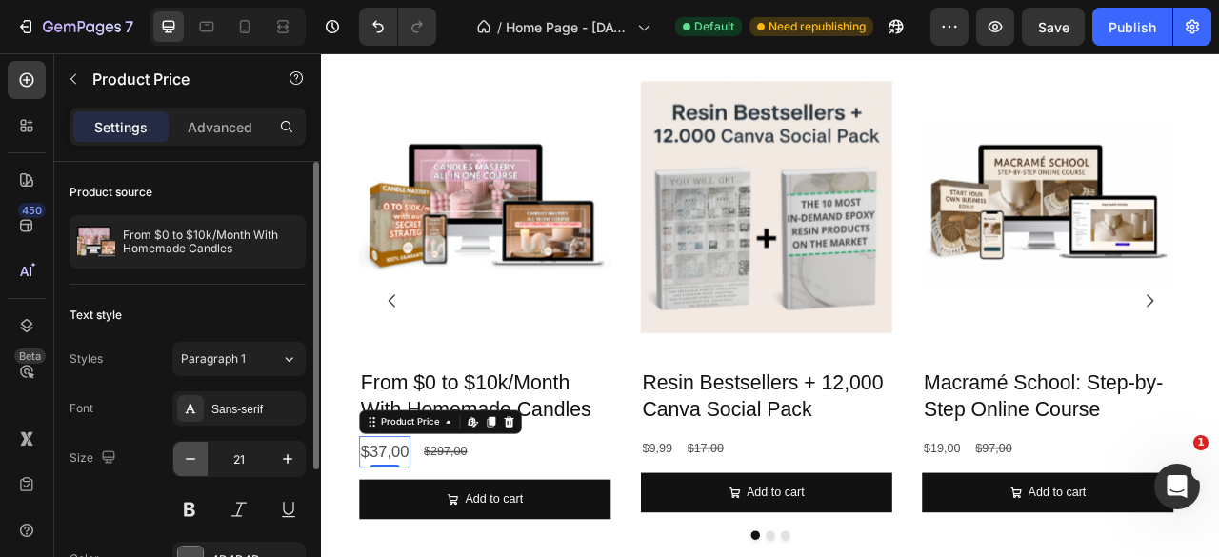
drag, startPoint x: 179, startPoint y: 454, endPoint x: 193, endPoint y: 451, distance: 14.6
click at [178, 454] on button "button" at bounding box center [190, 459] width 34 height 34
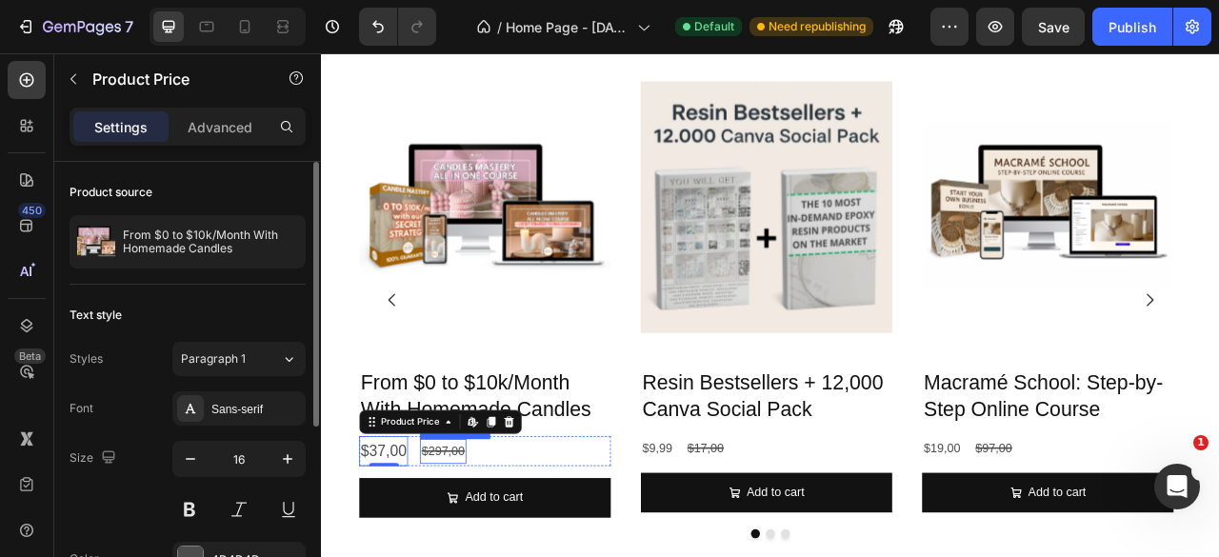
click at [467, 556] on div "$297,00" at bounding box center [475, 559] width 59 height 31
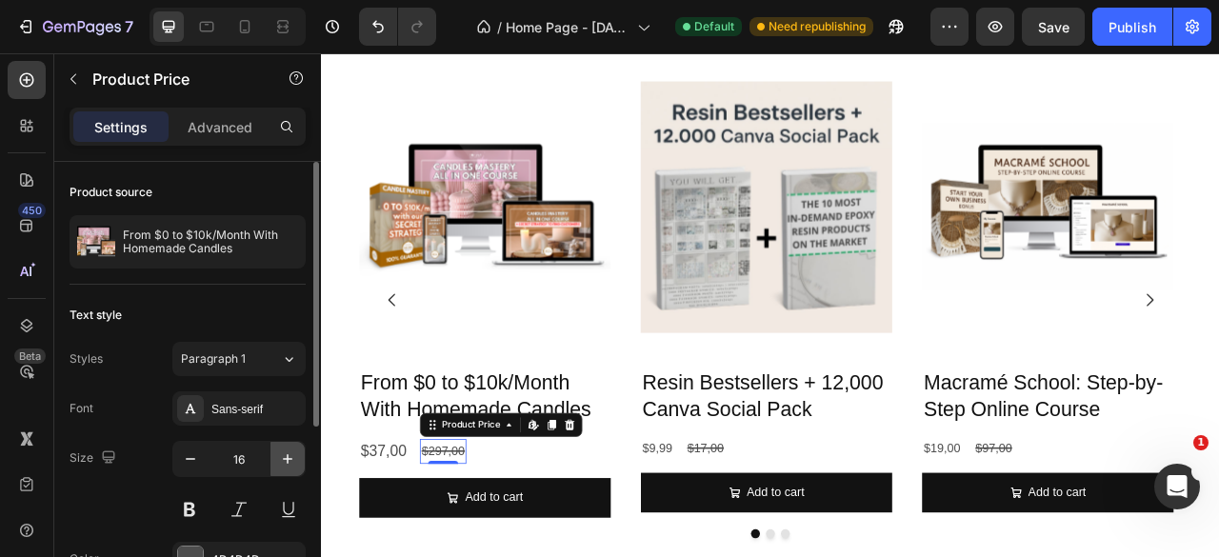
click at [291, 462] on icon "button" at bounding box center [287, 458] width 19 height 19
click at [392, 556] on div "$37,00" at bounding box center [400, 559] width 62 height 38
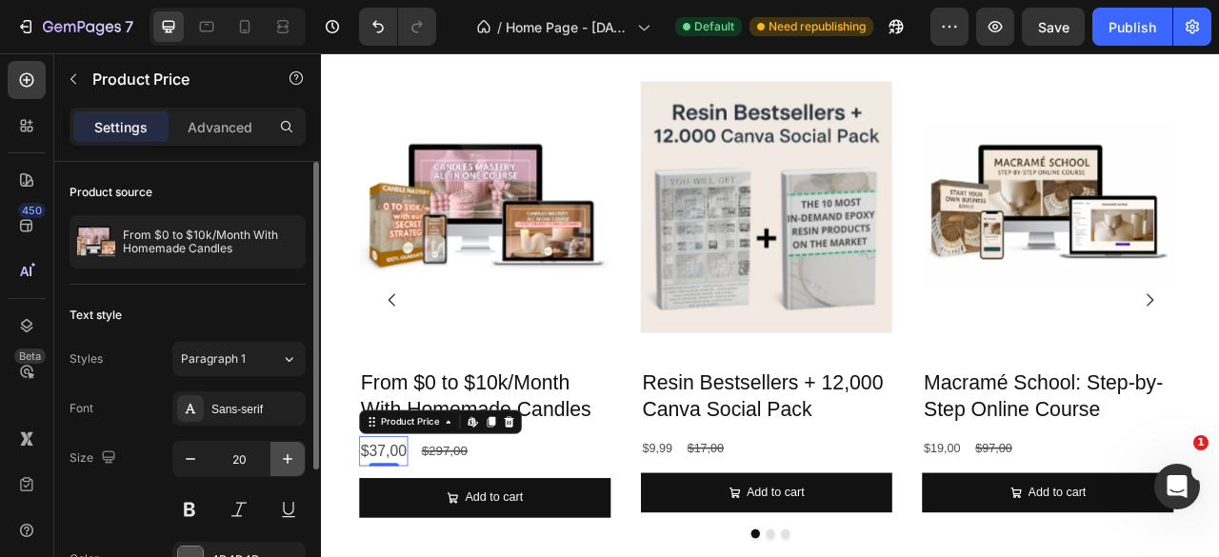
click at [286, 458] on icon "button" at bounding box center [287, 458] width 19 height 19
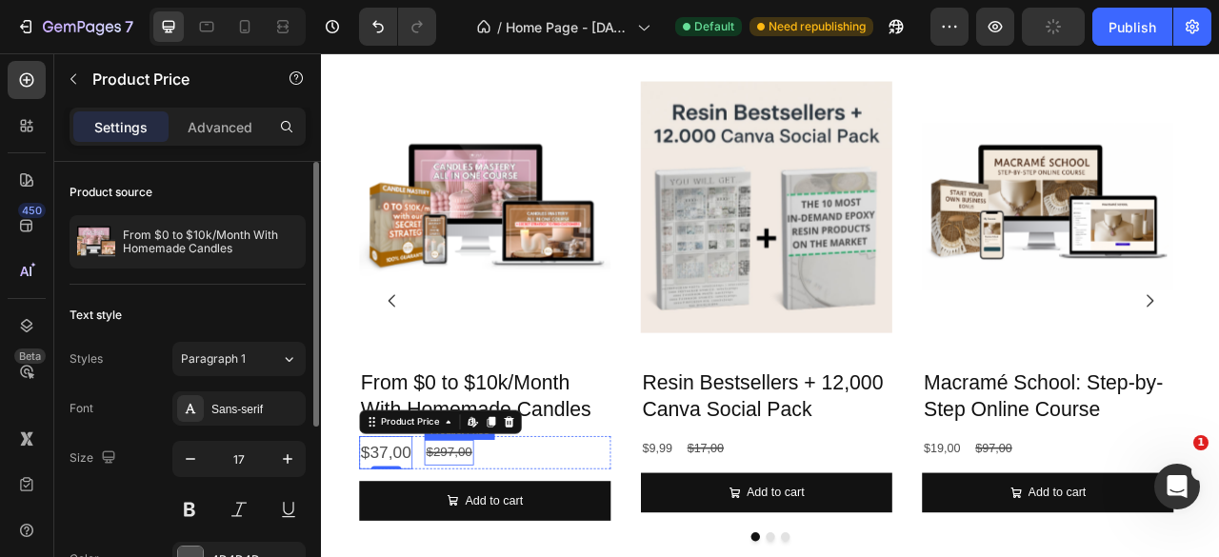
click at [471, 556] on div "$297,00" at bounding box center [482, 561] width 62 height 33
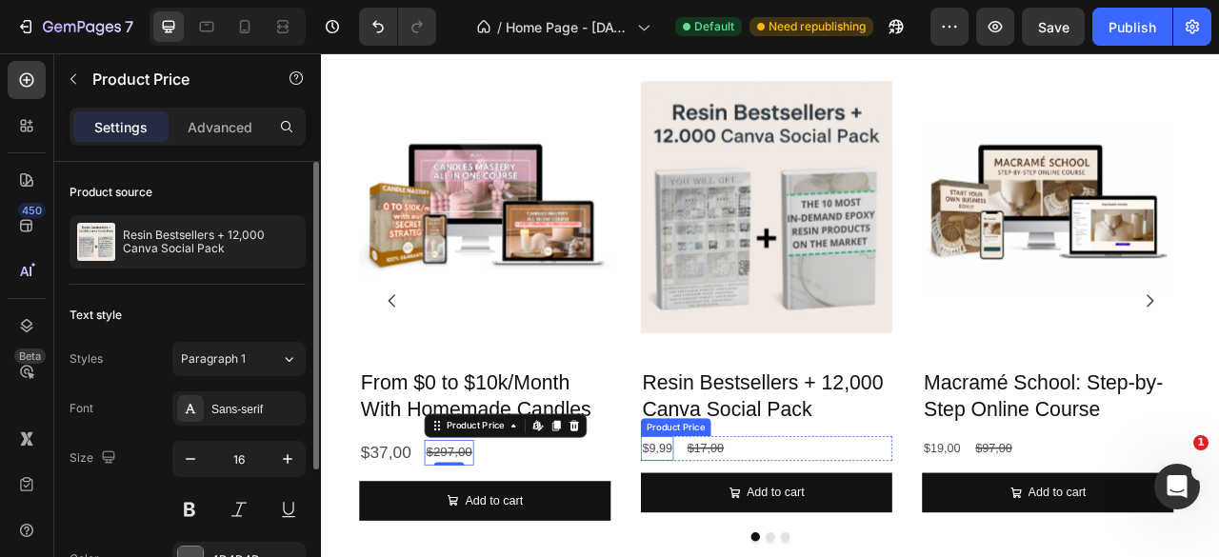
click at [737, 556] on div "$9,99" at bounding box center [748, 555] width 42 height 31
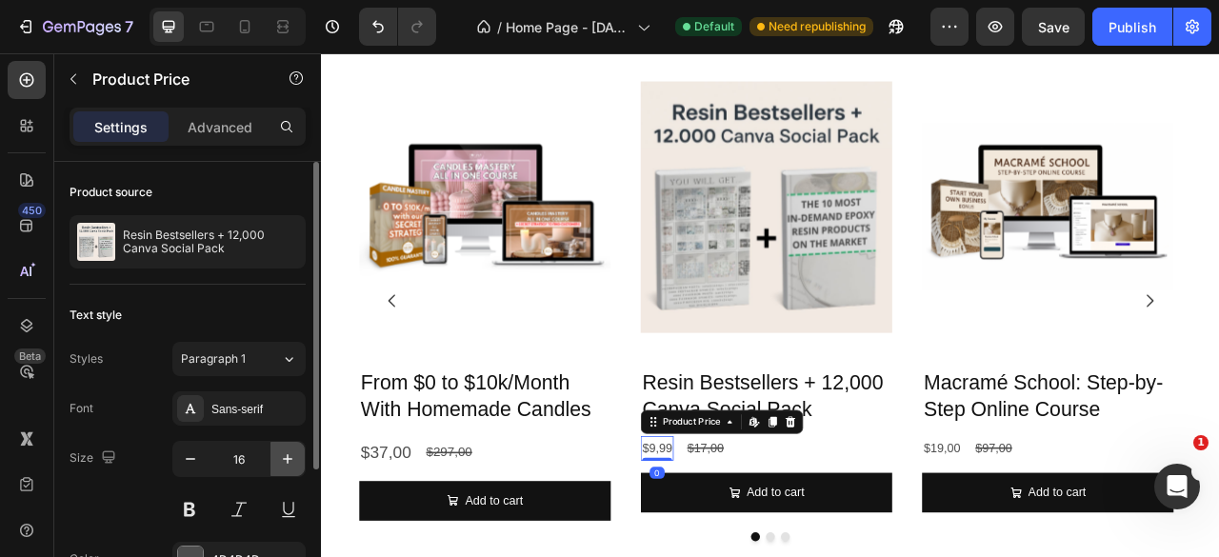
click at [275, 462] on button "button" at bounding box center [287, 459] width 34 height 34
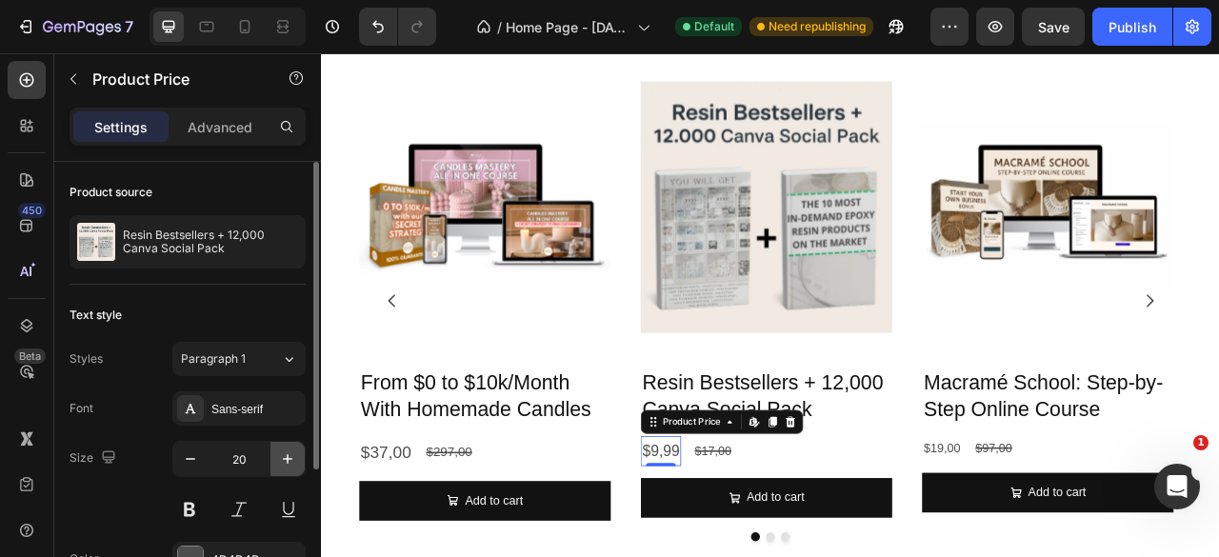
click at [275, 462] on button "button" at bounding box center [287, 459] width 34 height 34
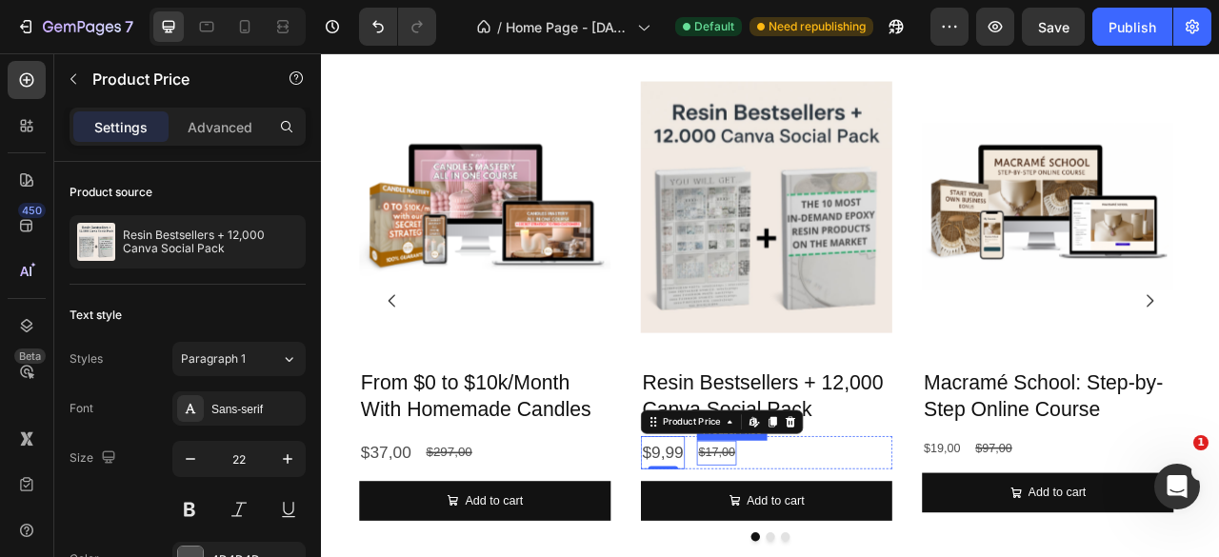
click at [826, 556] on div "$17,00" at bounding box center [823, 561] width 50 height 31
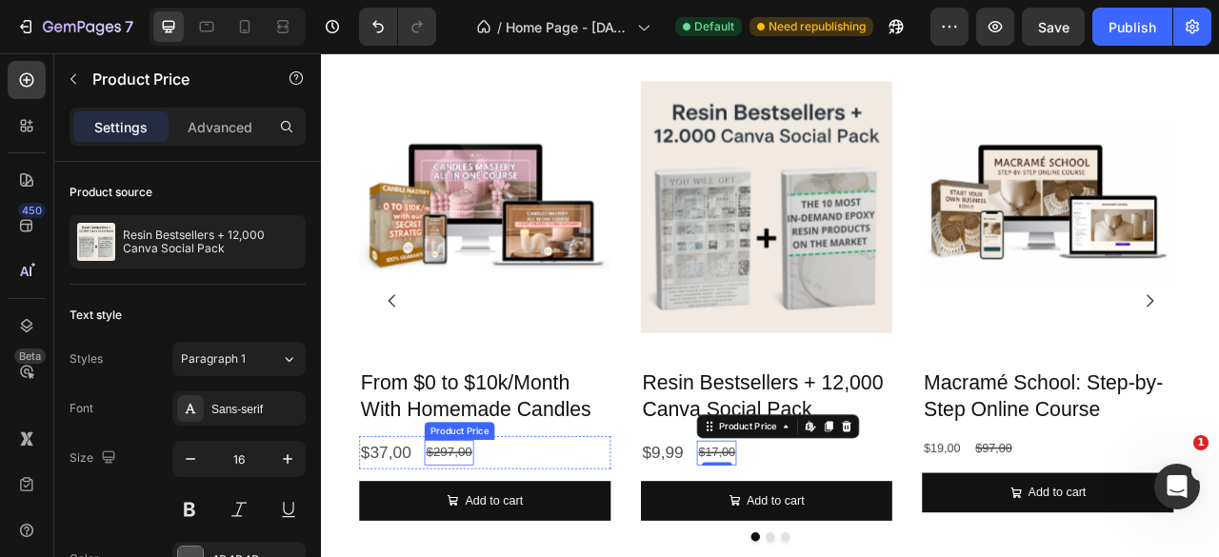
click at [509, 556] on div "$297,00" at bounding box center [482, 561] width 62 height 33
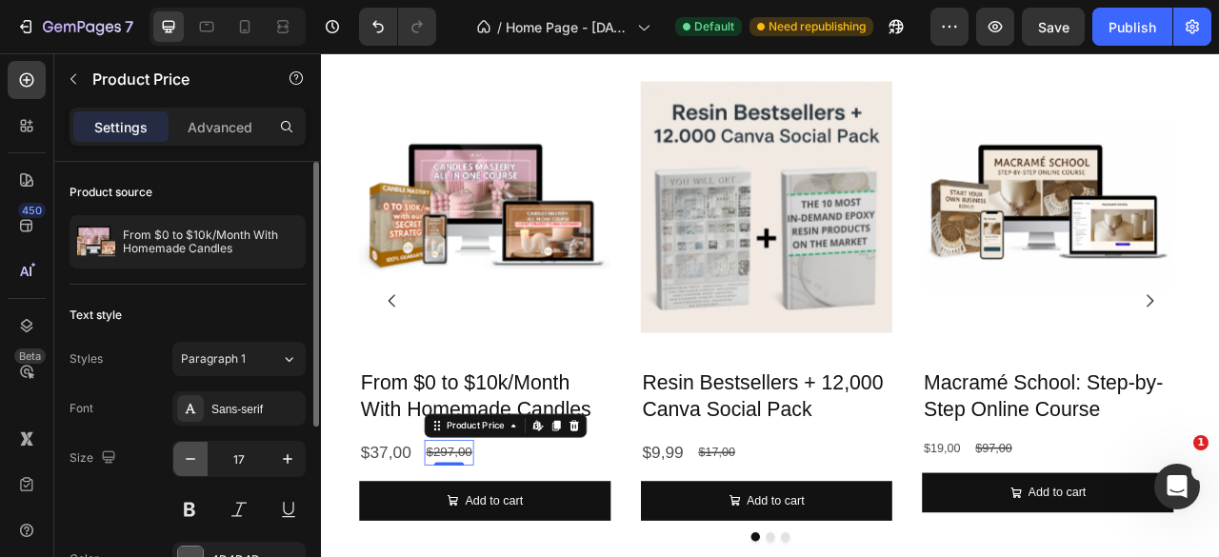
click at [197, 462] on icon "button" at bounding box center [190, 458] width 19 height 19
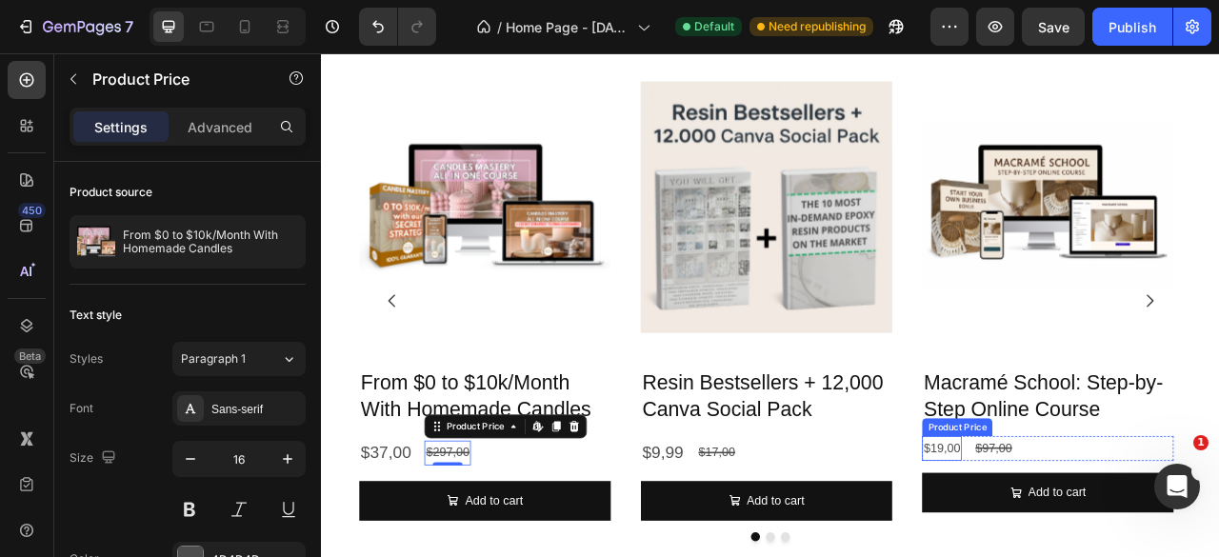
click at [1122, 556] on div "$19,00" at bounding box center [1110, 555] width 50 height 31
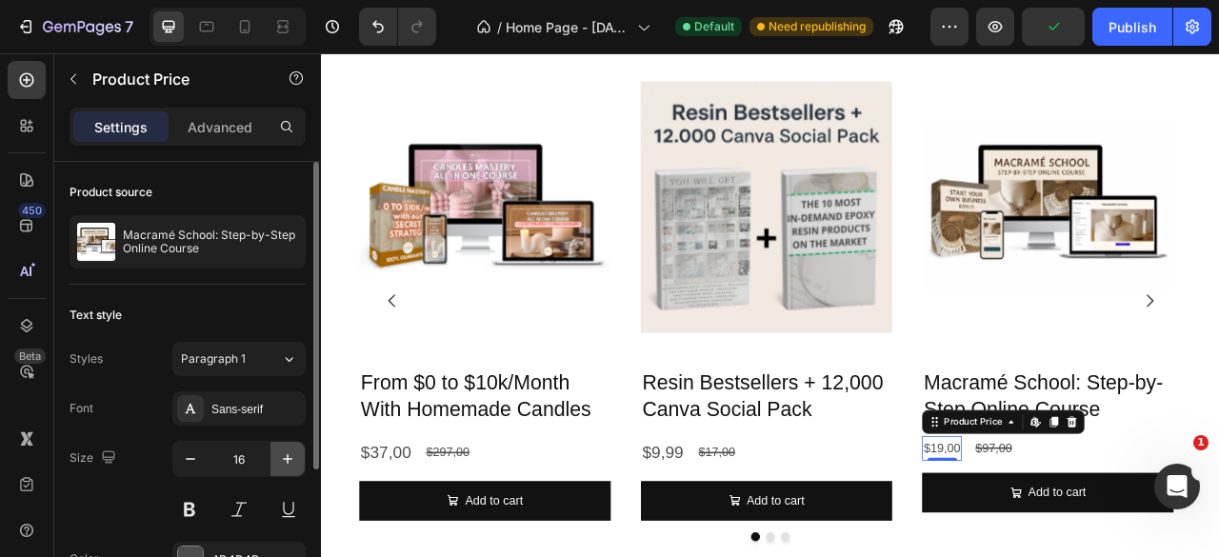
click at [284, 458] on icon "button" at bounding box center [288, 459] width 10 height 10
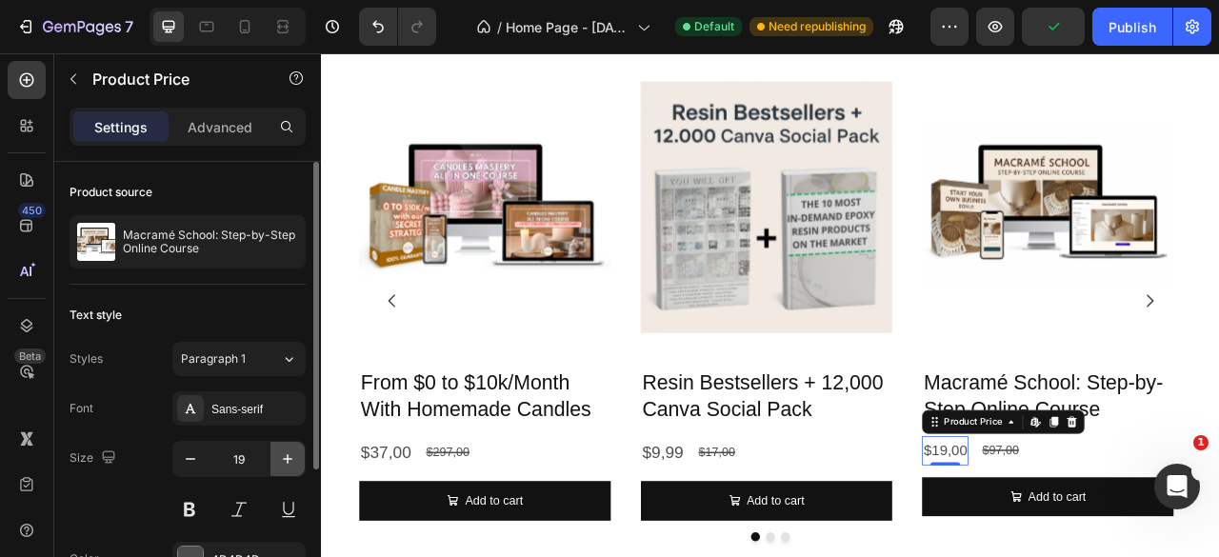
click at [284, 458] on icon "button" at bounding box center [288, 459] width 10 height 10
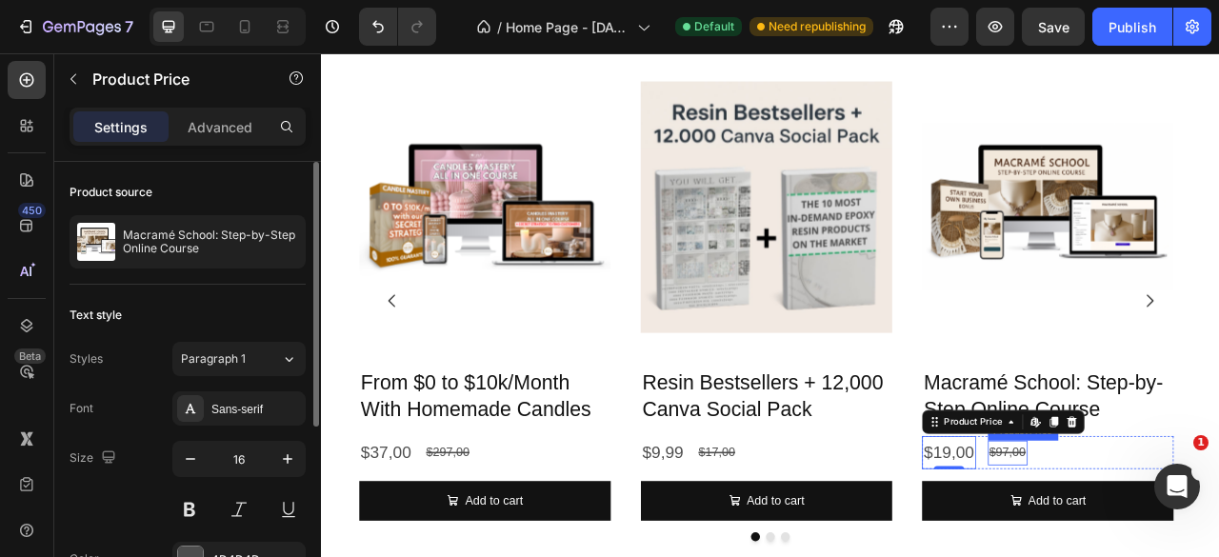
click at [1191, 556] on div "$97,00" at bounding box center [1194, 561] width 50 height 31
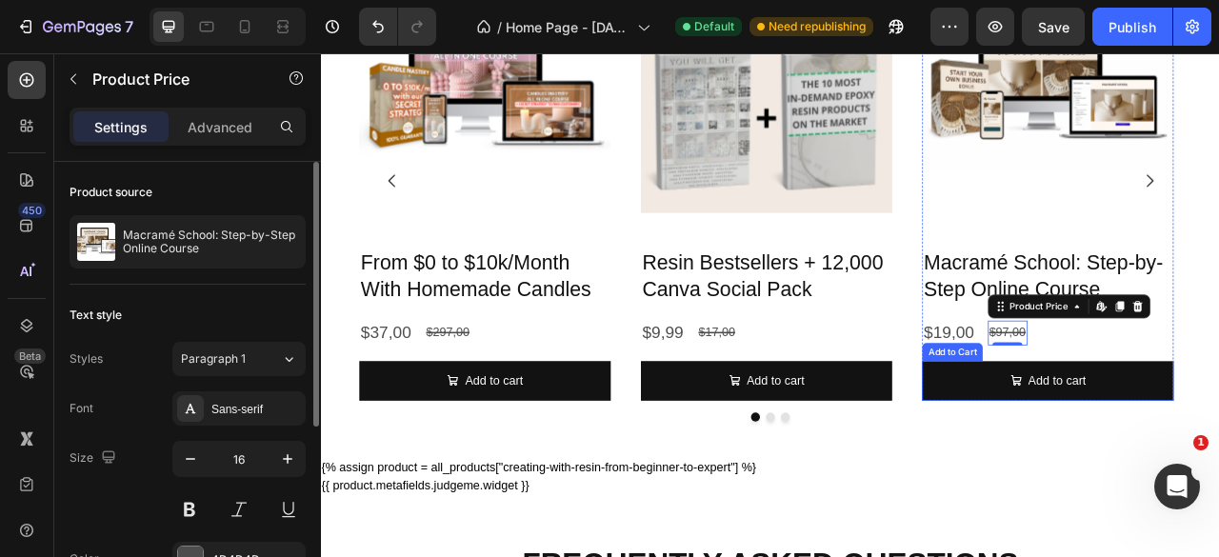
scroll to position [2469, 0]
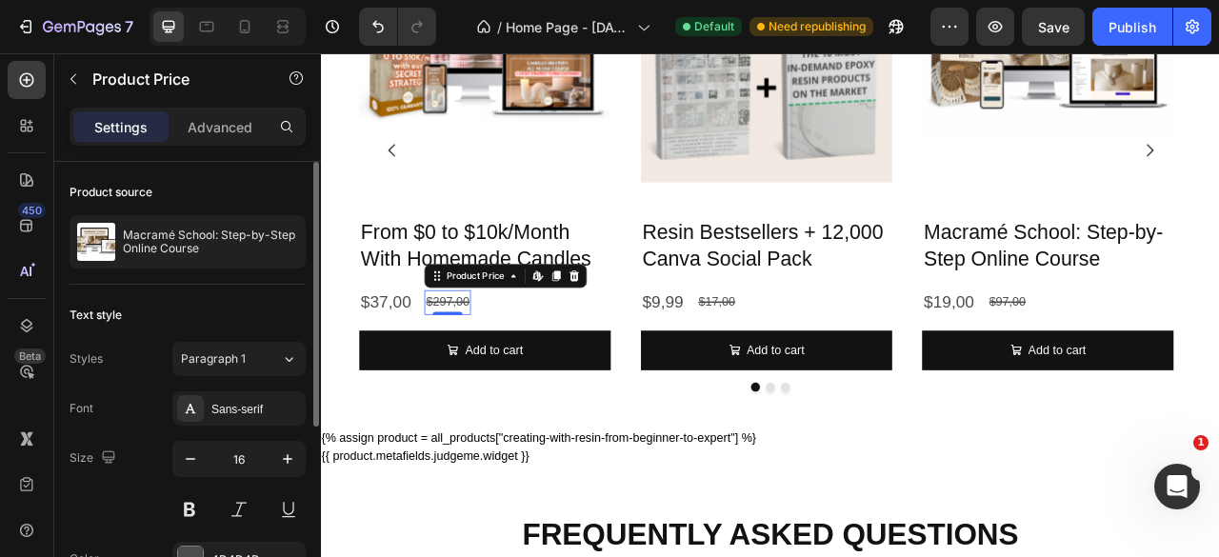
click at [478, 374] on div "$297,00" at bounding box center [480, 370] width 59 height 31
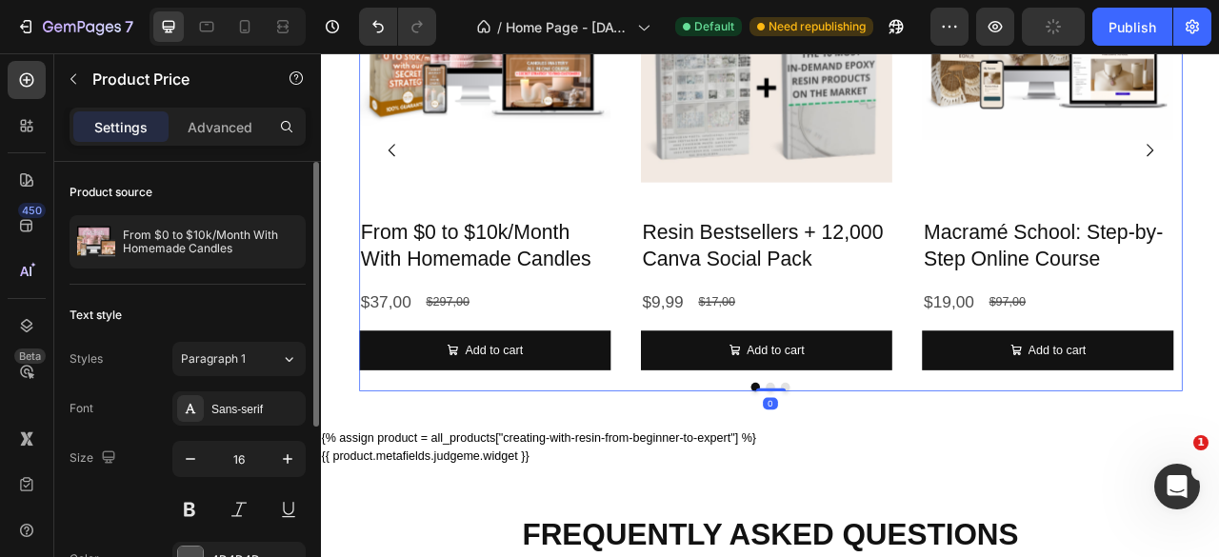
click at [884, 479] on div "Product Images From $0 to $10k/Month With Homemade Candles Product Title $37,00…" at bounding box center [893, 191] width 1048 height 586
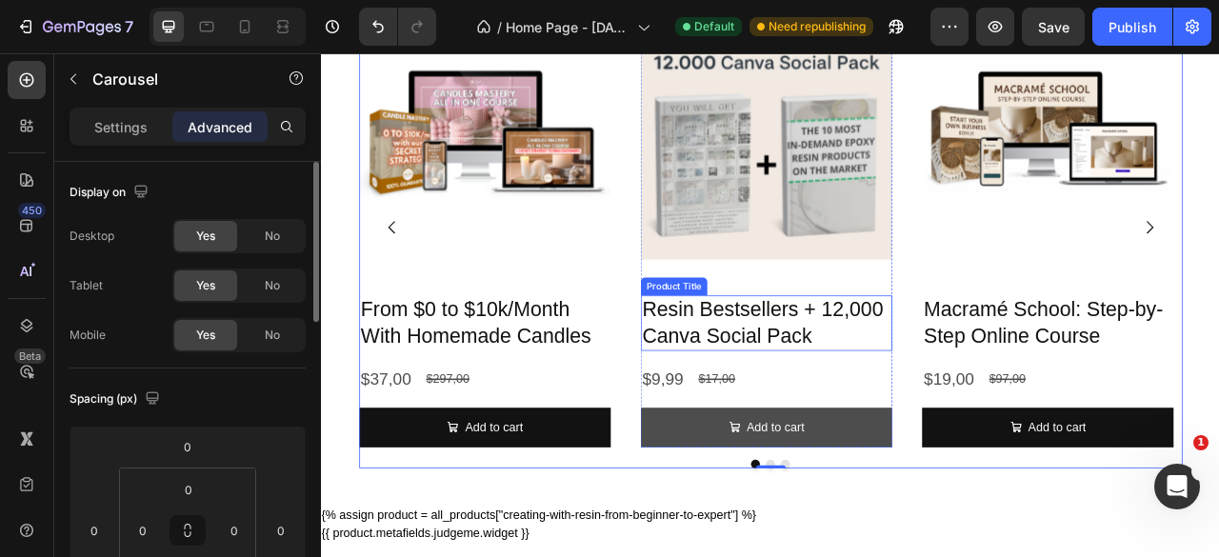
scroll to position [2374, 0]
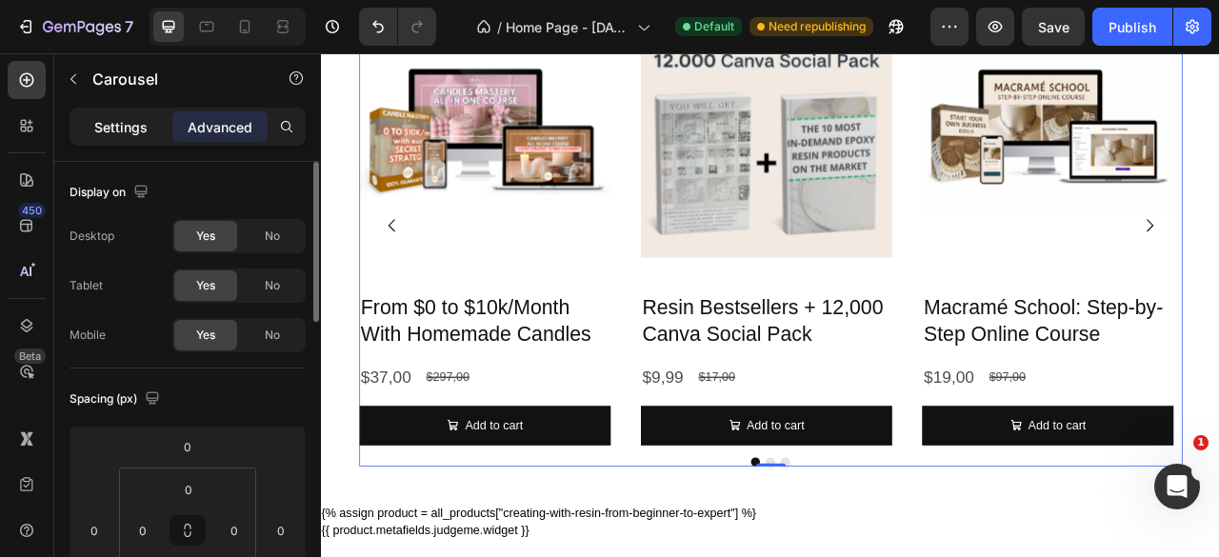
click at [116, 130] on p "Settings" at bounding box center [120, 127] width 53 height 20
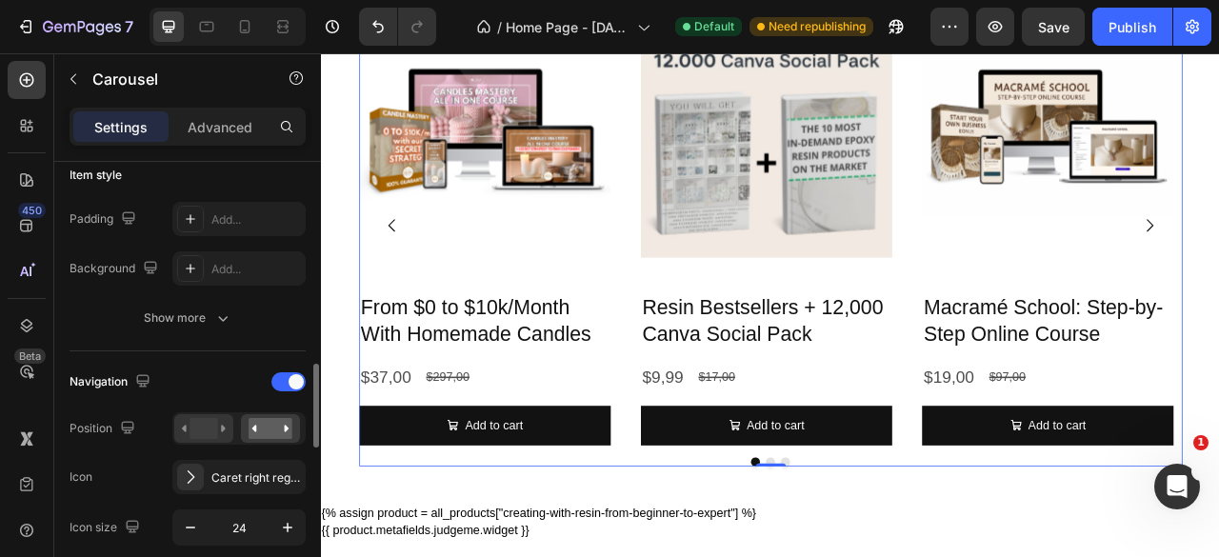
scroll to position [571, 0]
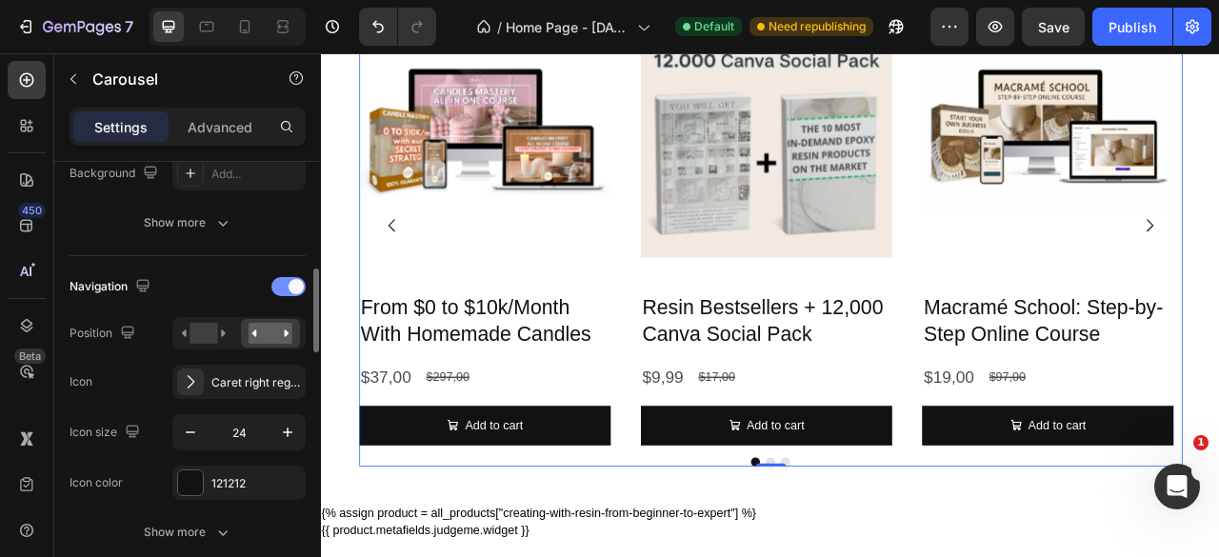
click at [292, 284] on span at bounding box center [296, 286] width 15 height 15
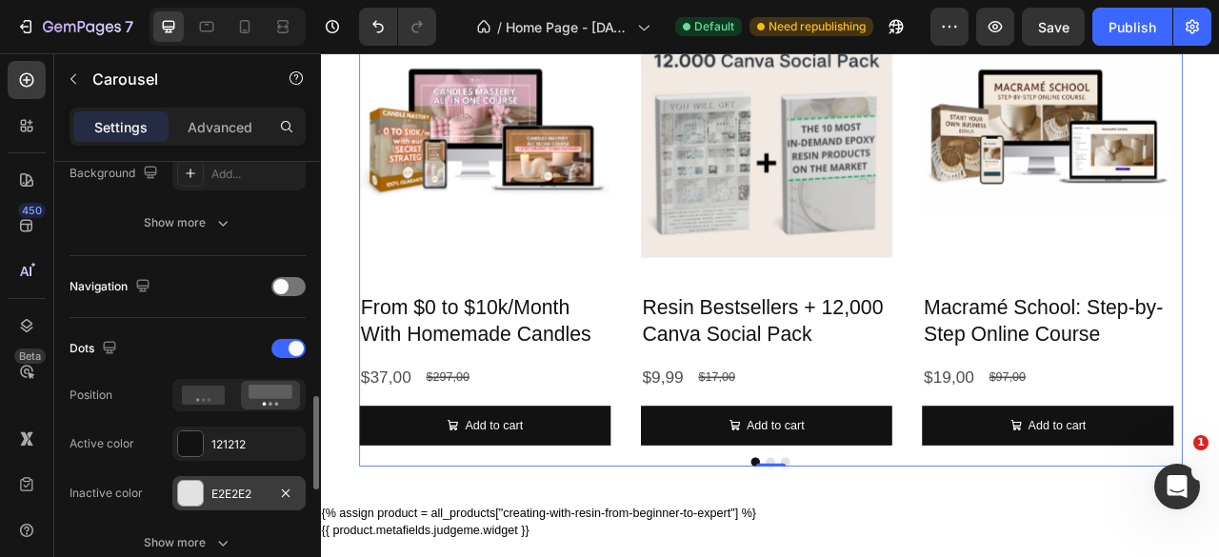
scroll to position [667, 0]
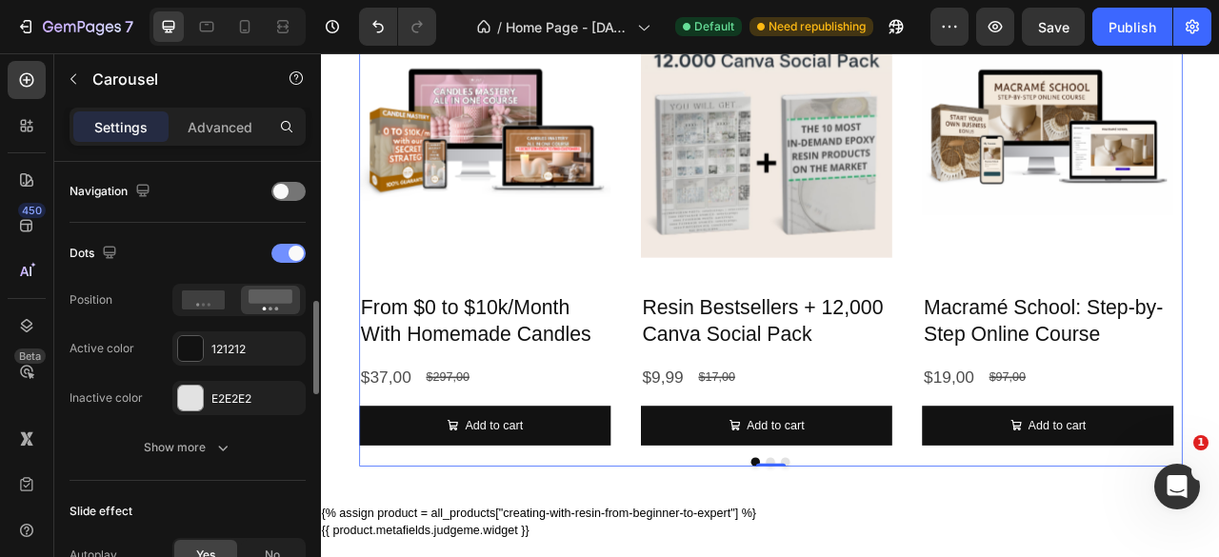
click at [292, 250] on span at bounding box center [296, 253] width 15 height 15
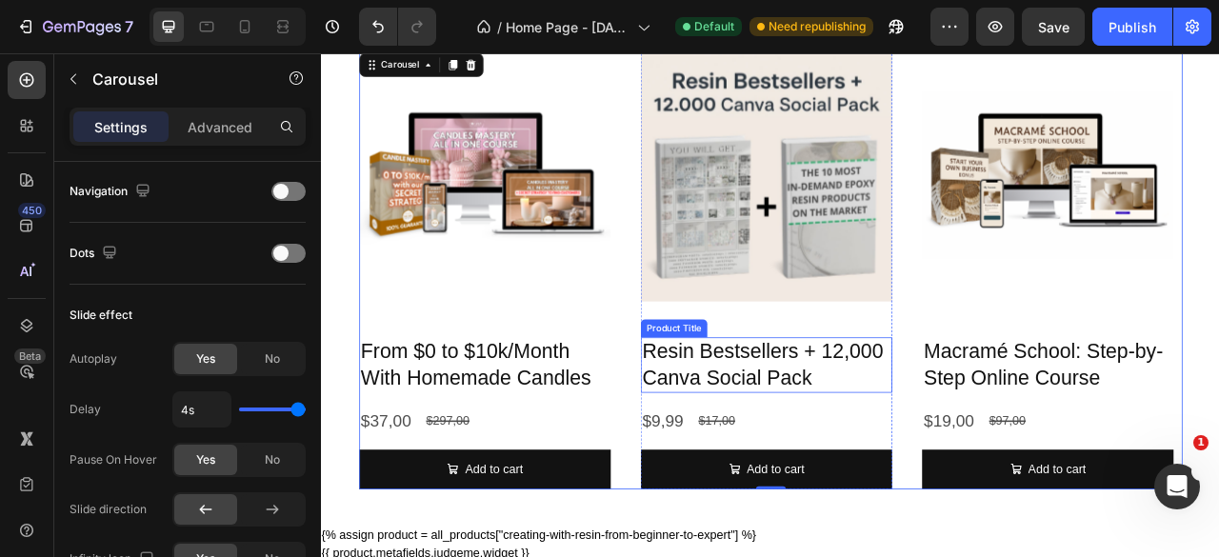
scroll to position [2279, 0]
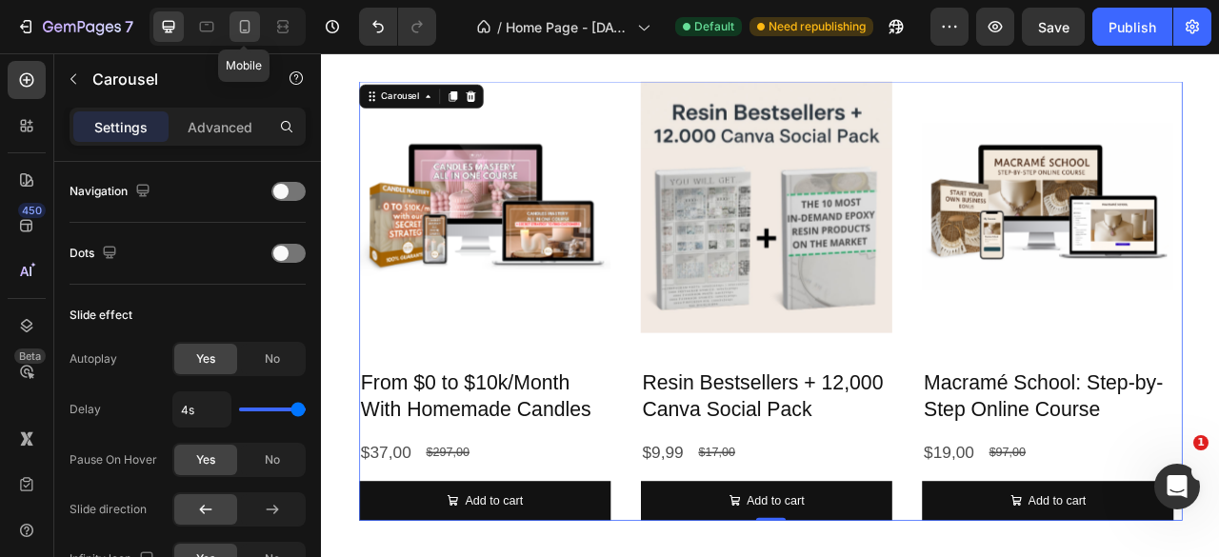
click at [251, 26] on icon at bounding box center [244, 26] width 19 height 19
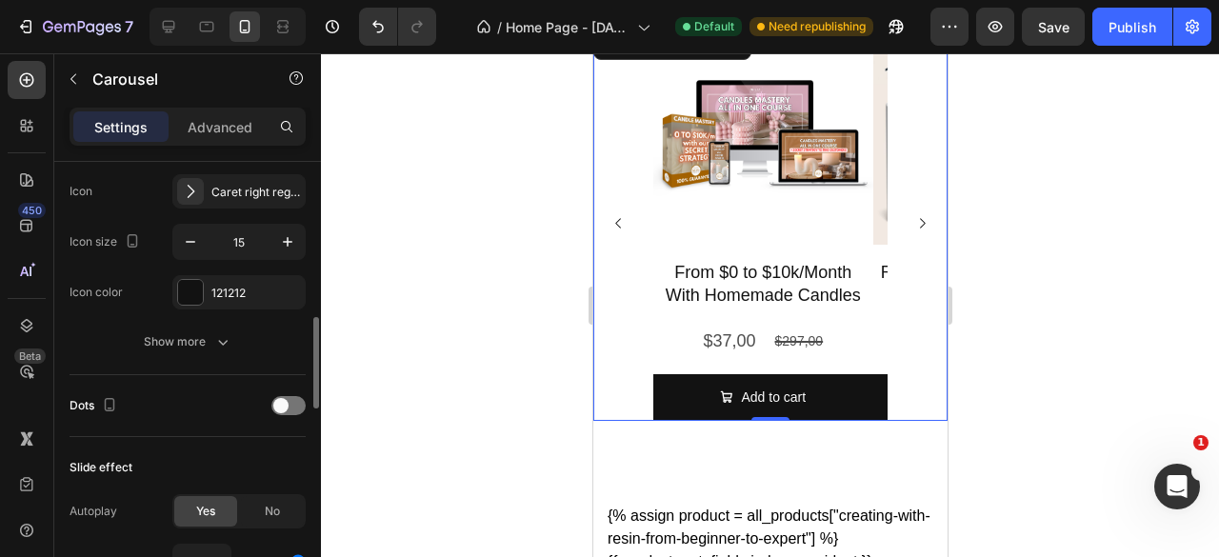
scroll to position [857, 0]
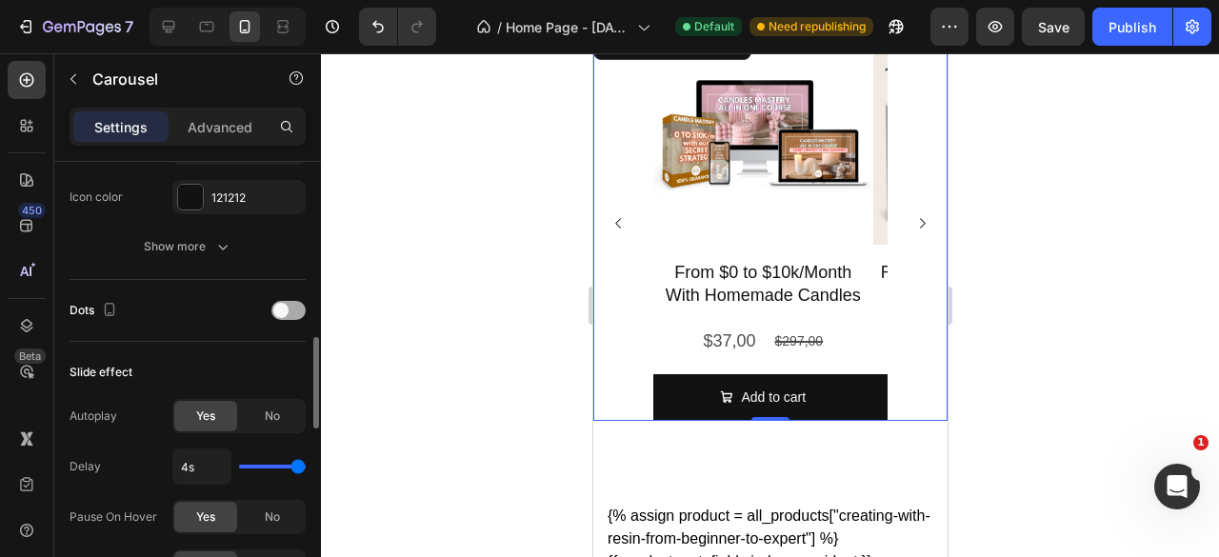
click at [285, 307] on span at bounding box center [280, 310] width 15 height 15
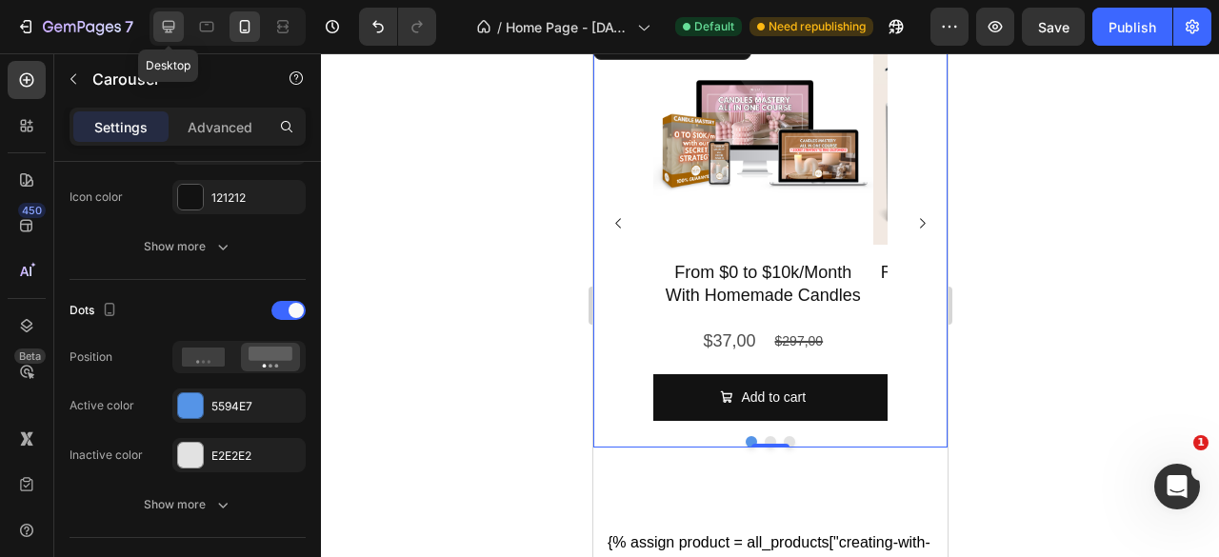
click at [175, 31] on icon at bounding box center [168, 26] width 19 height 19
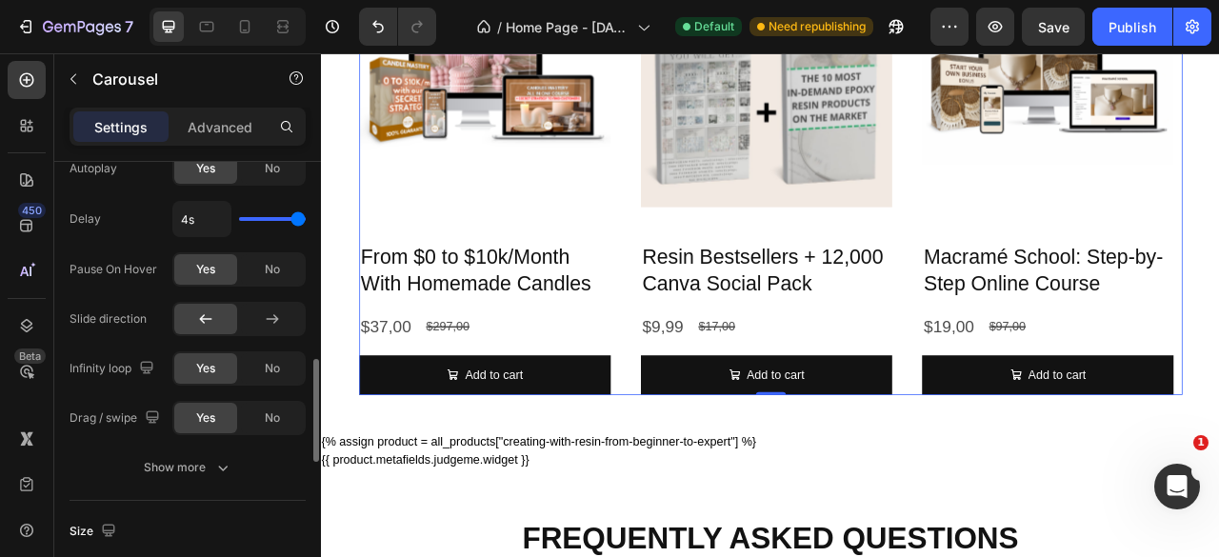
scroll to position [762, 0]
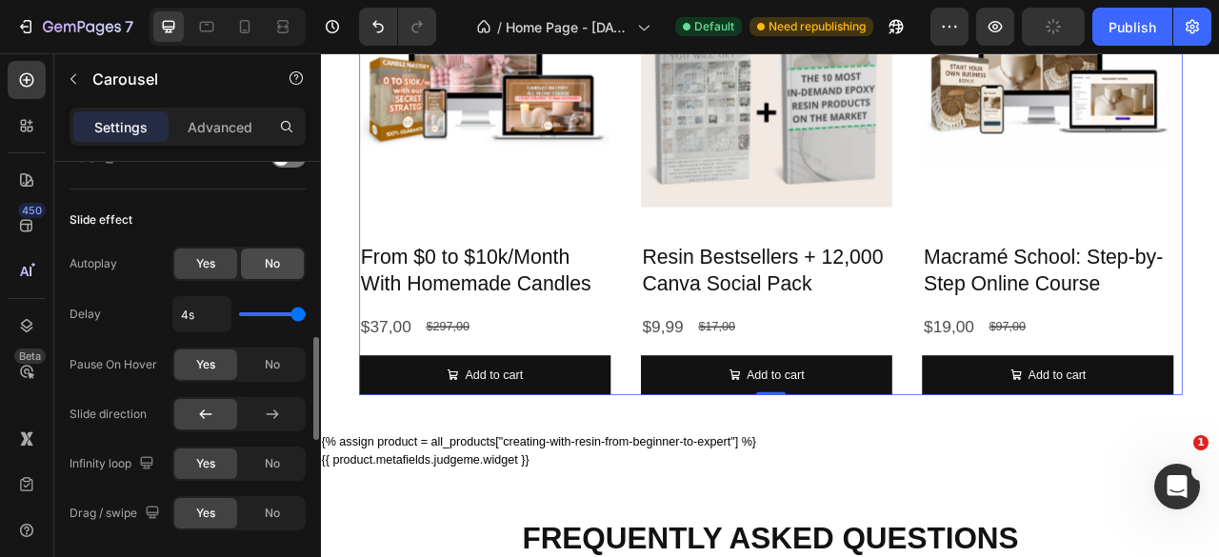
click at [260, 260] on div "No" at bounding box center [272, 264] width 63 height 30
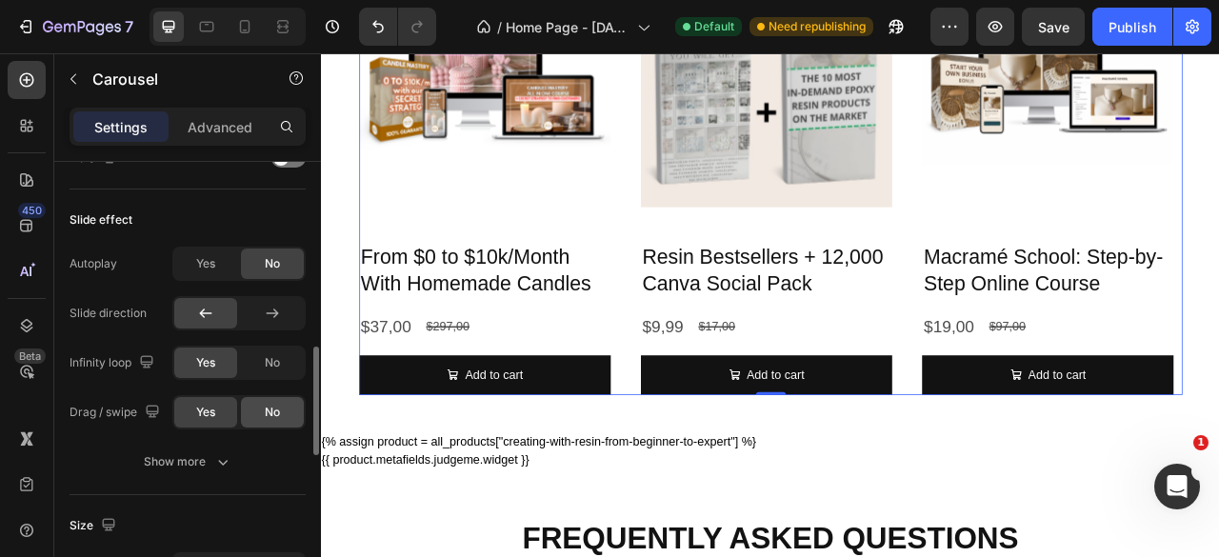
click at [269, 411] on span "No" at bounding box center [272, 412] width 15 height 17
click at [278, 354] on span "No" at bounding box center [272, 362] width 15 height 17
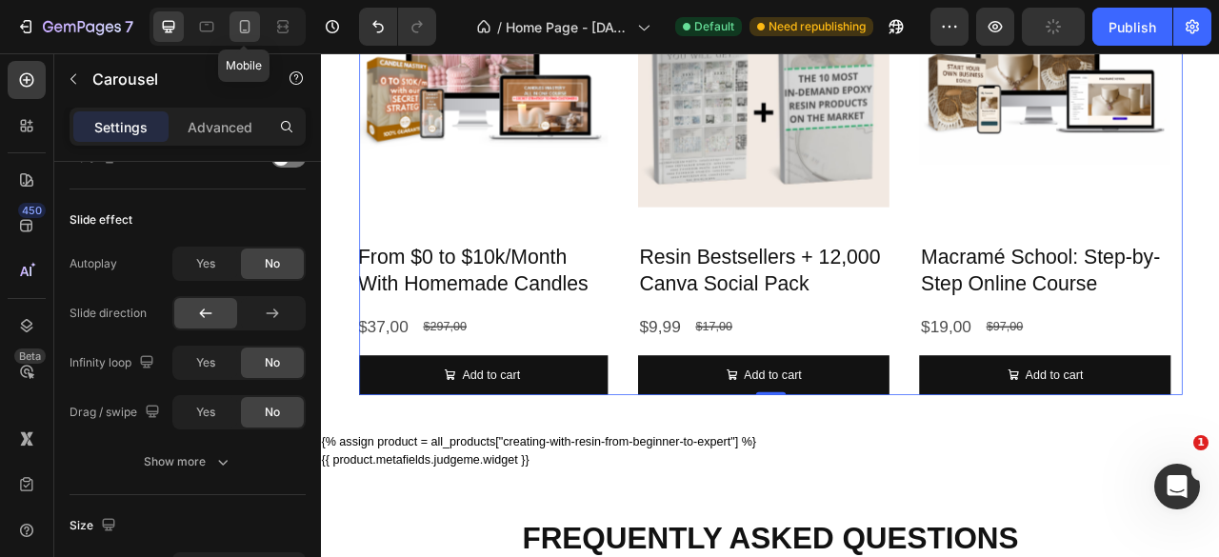
click at [245, 28] on icon at bounding box center [244, 26] width 19 height 19
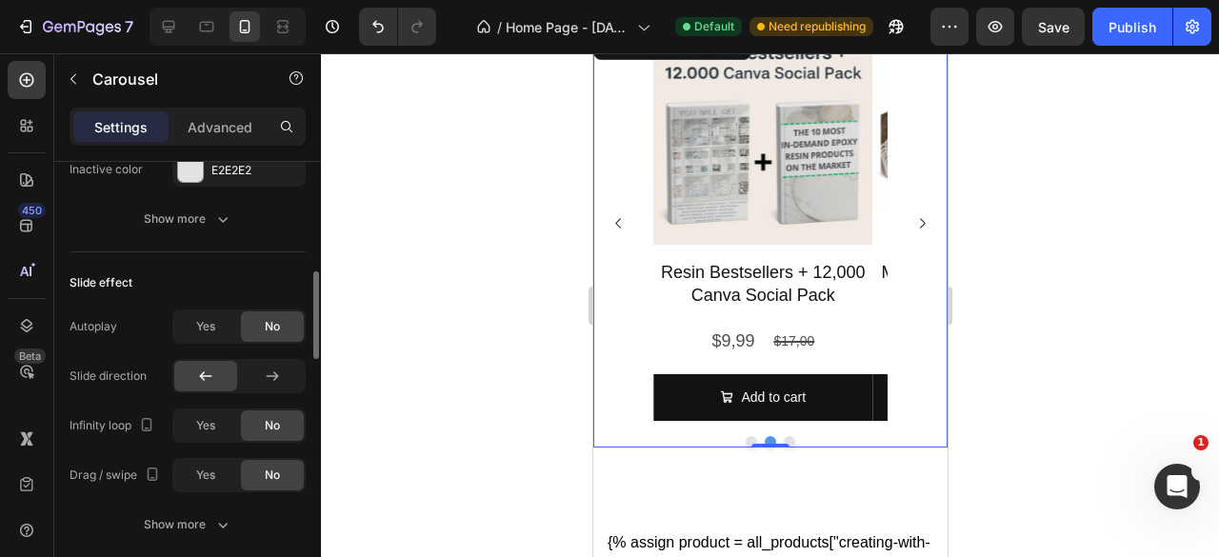
scroll to position [1238, 0]
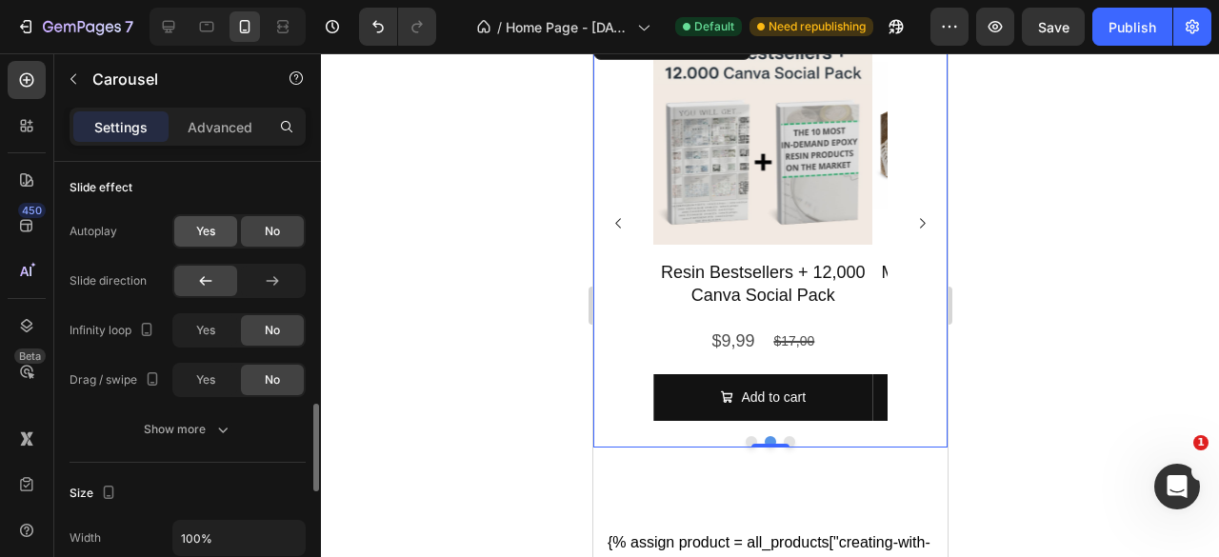
click at [202, 223] on span "Yes" at bounding box center [205, 231] width 19 height 17
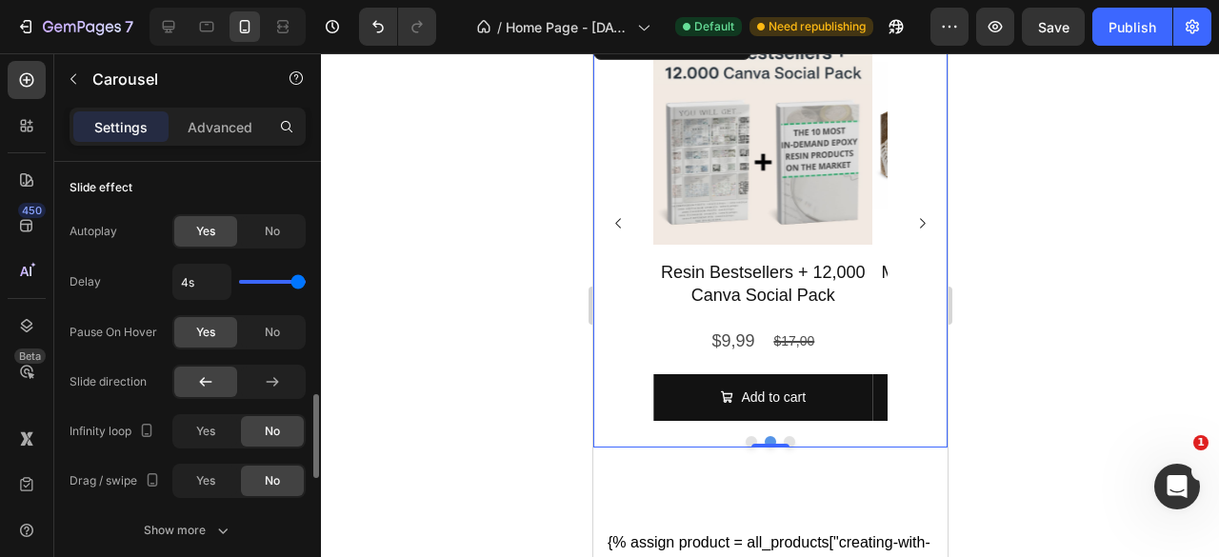
click at [269, 281] on div "4s" at bounding box center [238, 282] width 133 height 36
click at [289, 280] on input "range" at bounding box center [272, 282] width 67 height 4
drag, startPoint x: 289, startPoint y: 279, endPoint x: 263, endPoint y: 279, distance: 25.7
click at [263, 280] on input "range" at bounding box center [272, 282] width 67 height 4
click at [222, 428] on div "Yes" at bounding box center [205, 431] width 63 height 30
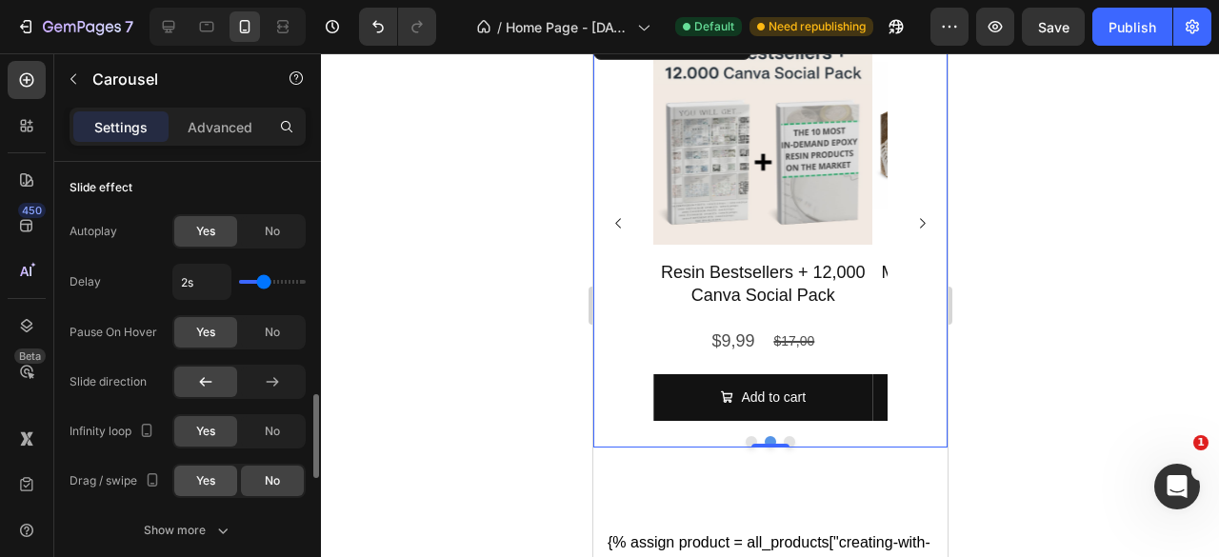
click at [210, 477] on span "Yes" at bounding box center [205, 480] width 19 height 17
click at [171, 30] on icon at bounding box center [168, 26] width 19 height 19
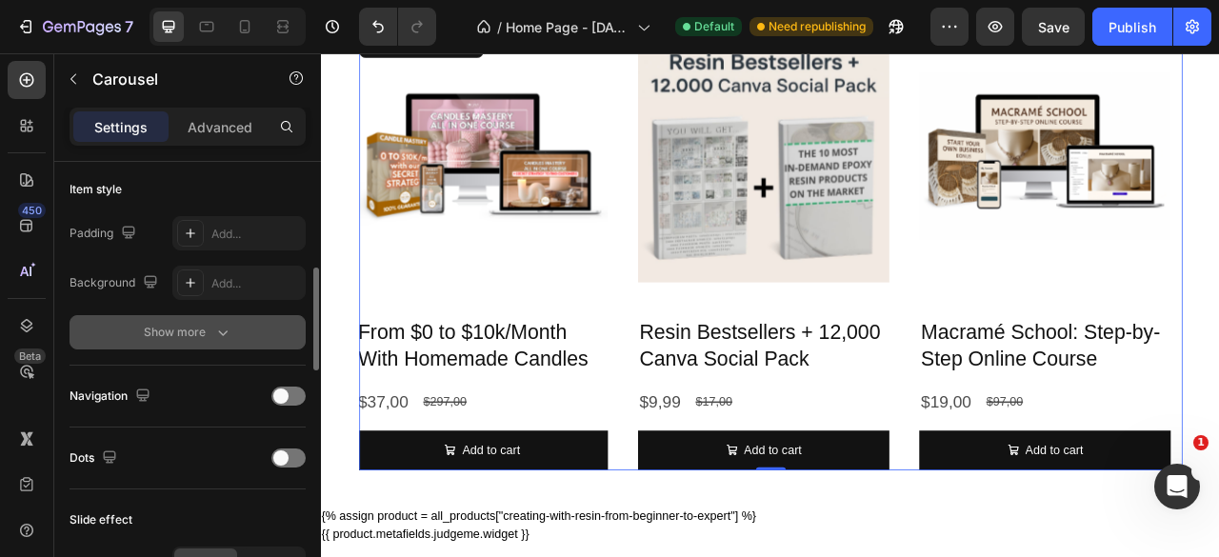
scroll to position [557, 0]
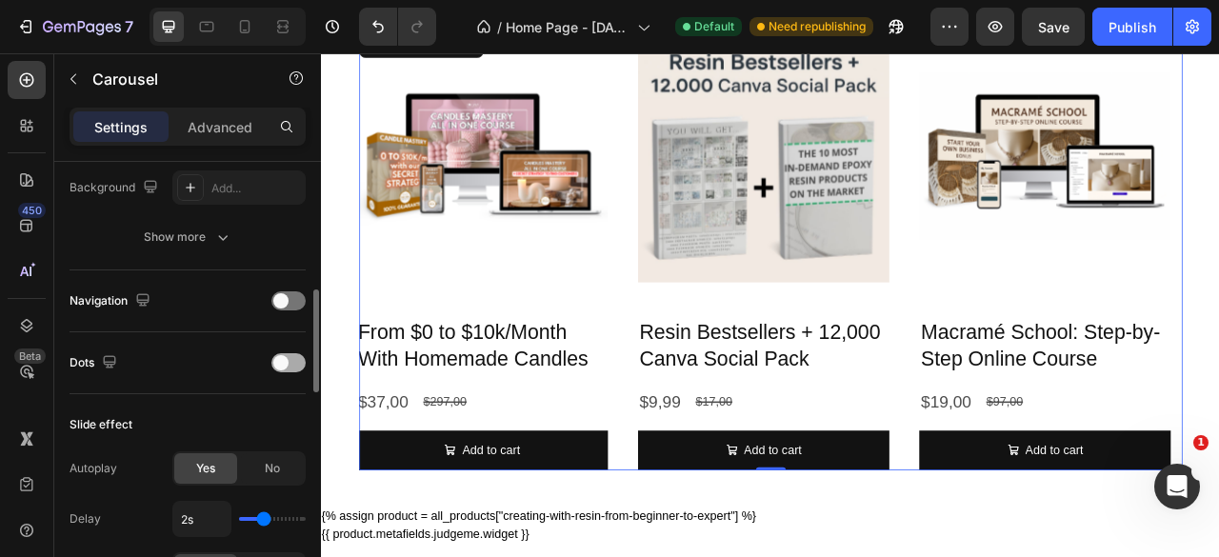
click at [286, 360] on span at bounding box center [280, 362] width 15 height 15
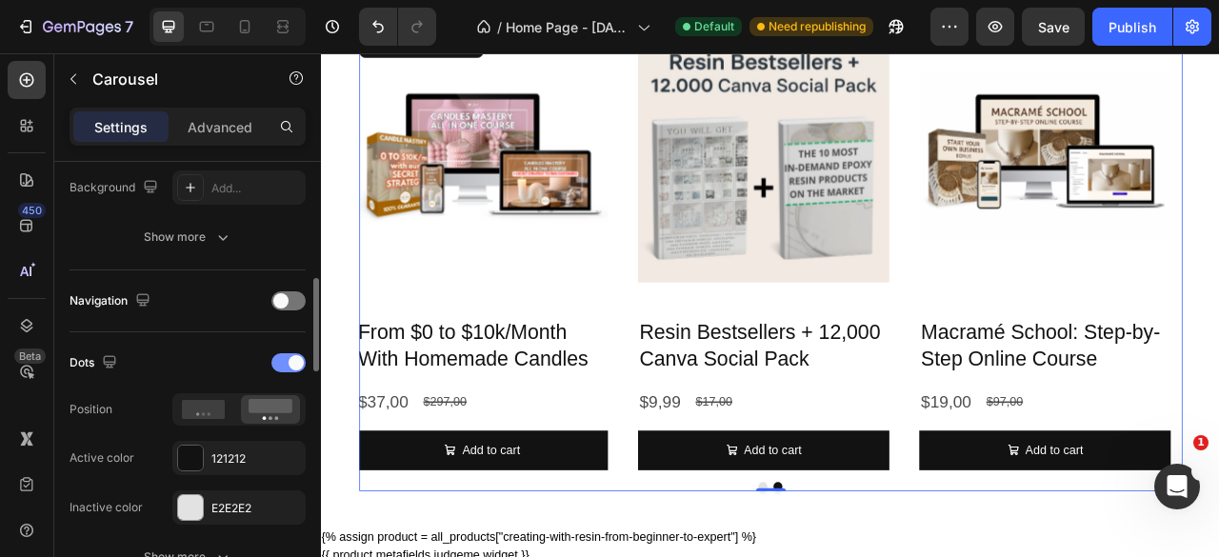
click at [290, 361] on span at bounding box center [296, 362] width 15 height 15
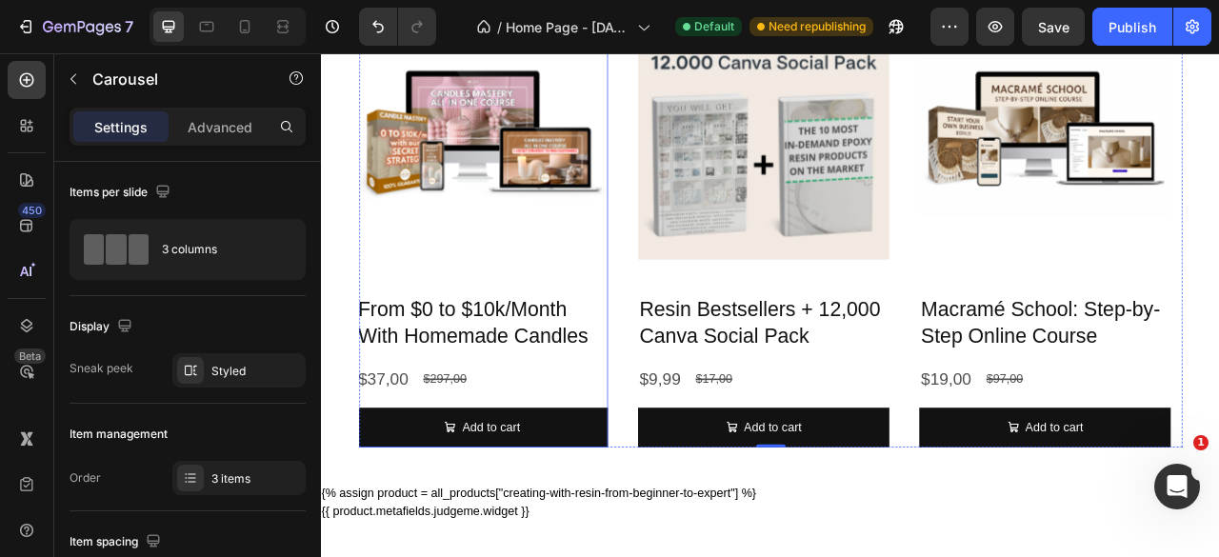
scroll to position [2343, 0]
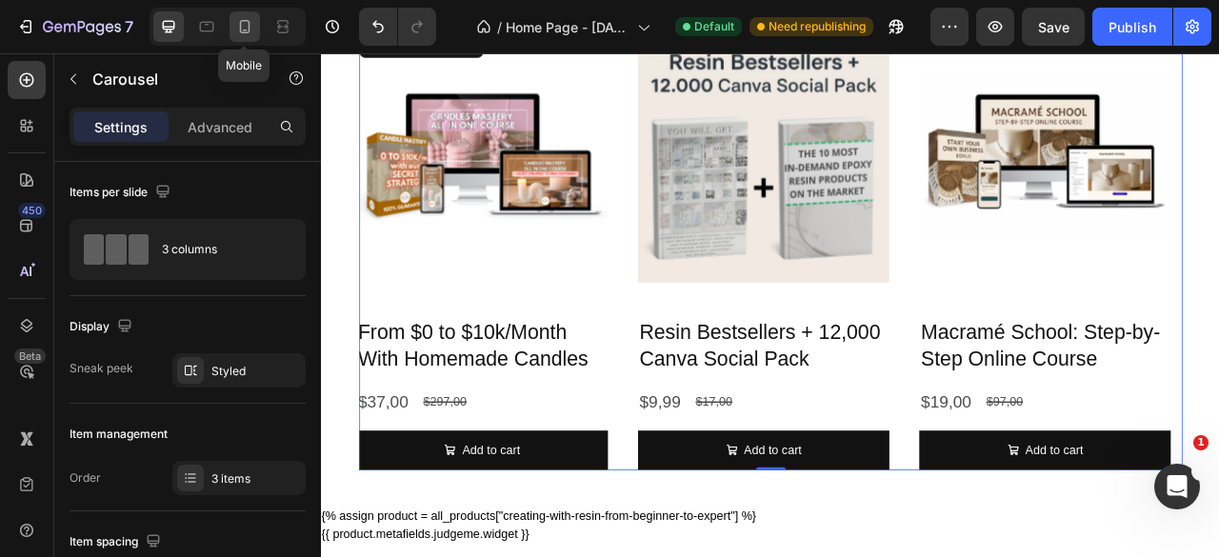
click at [243, 22] on icon at bounding box center [244, 26] width 19 height 19
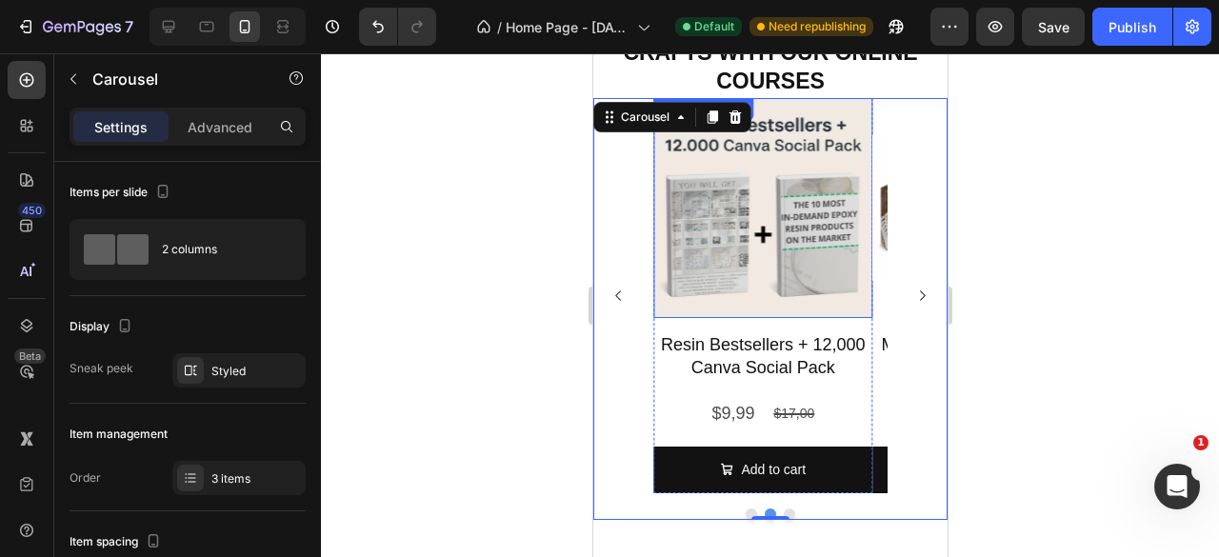
scroll to position [1938, 0]
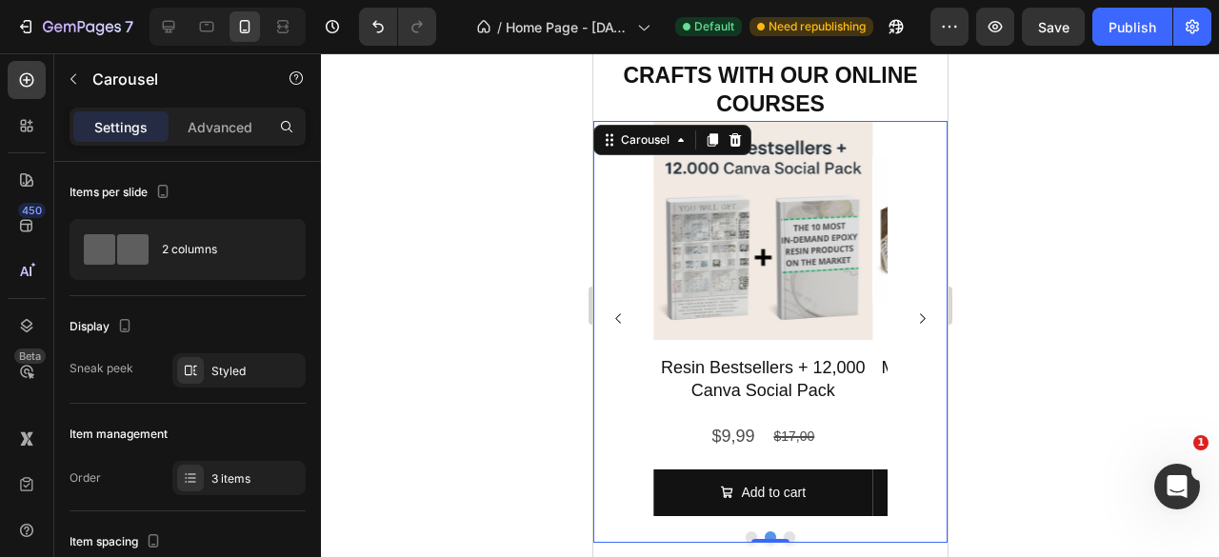
click at [919, 320] on icon "Carousel Next Arrow" at bounding box center [922, 318] width 6 height 10
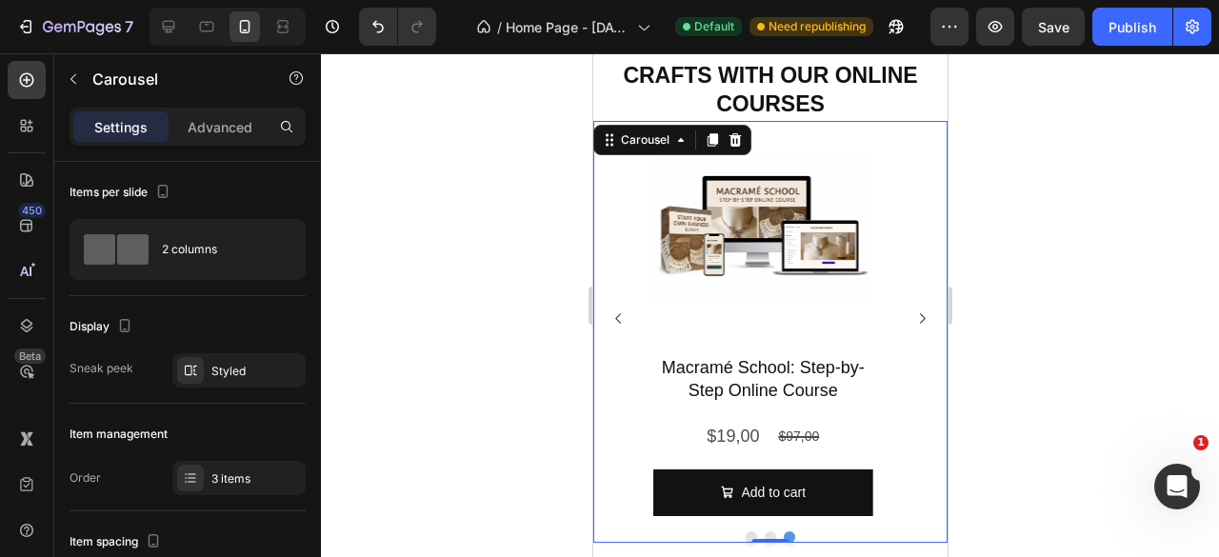
click at [919, 320] on icon "Carousel Next Arrow" at bounding box center [922, 318] width 6 height 10
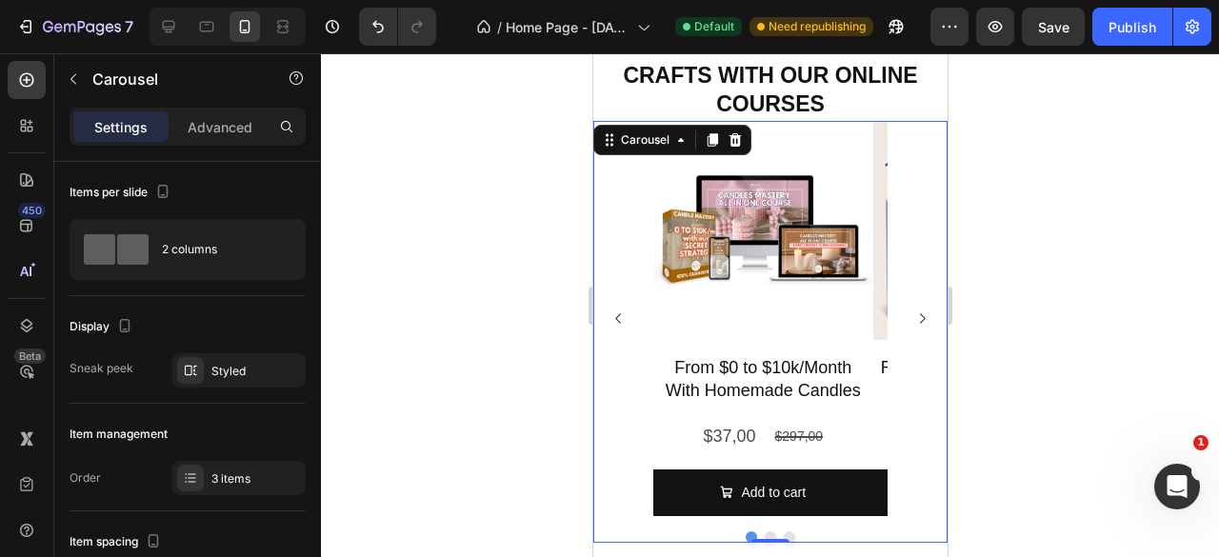
click at [919, 320] on icon "Carousel Next Arrow" at bounding box center [922, 318] width 6 height 10
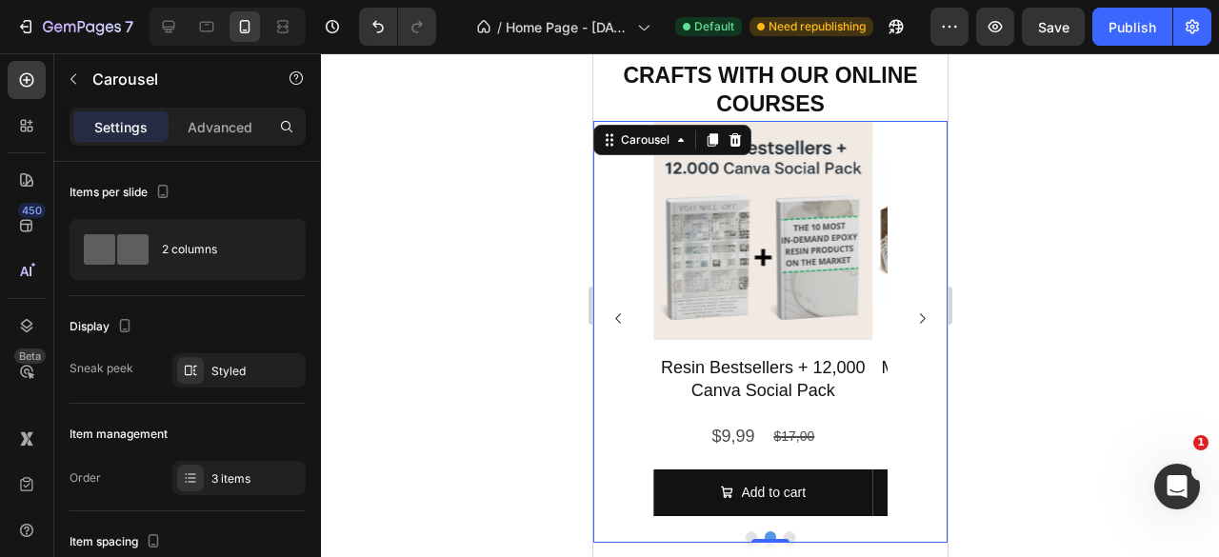
click at [919, 320] on icon "Carousel Next Arrow" at bounding box center [922, 318] width 6 height 10
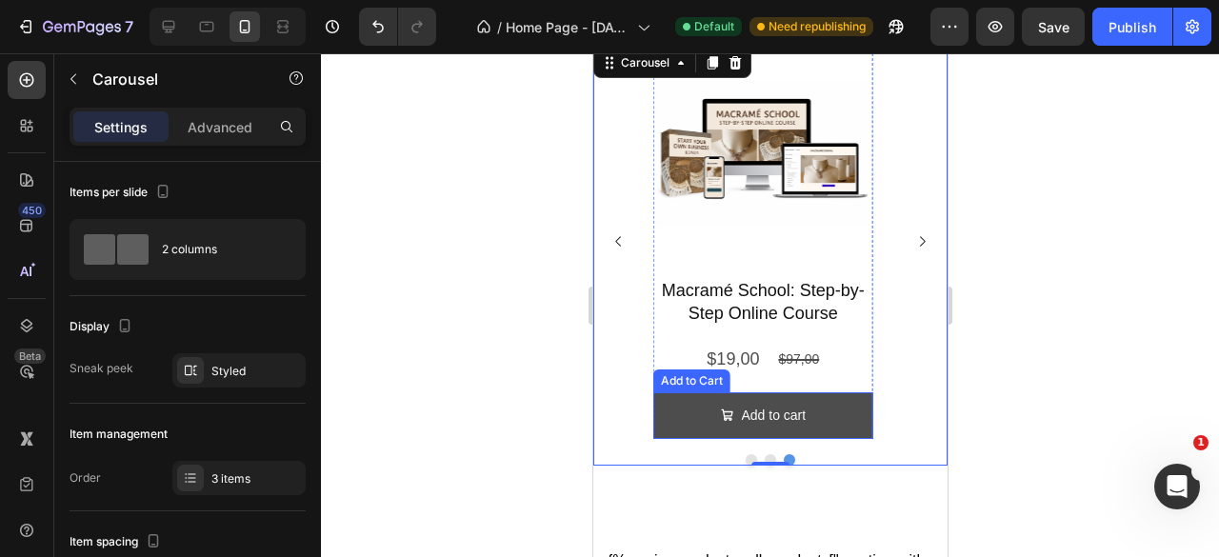
scroll to position [2033, 0]
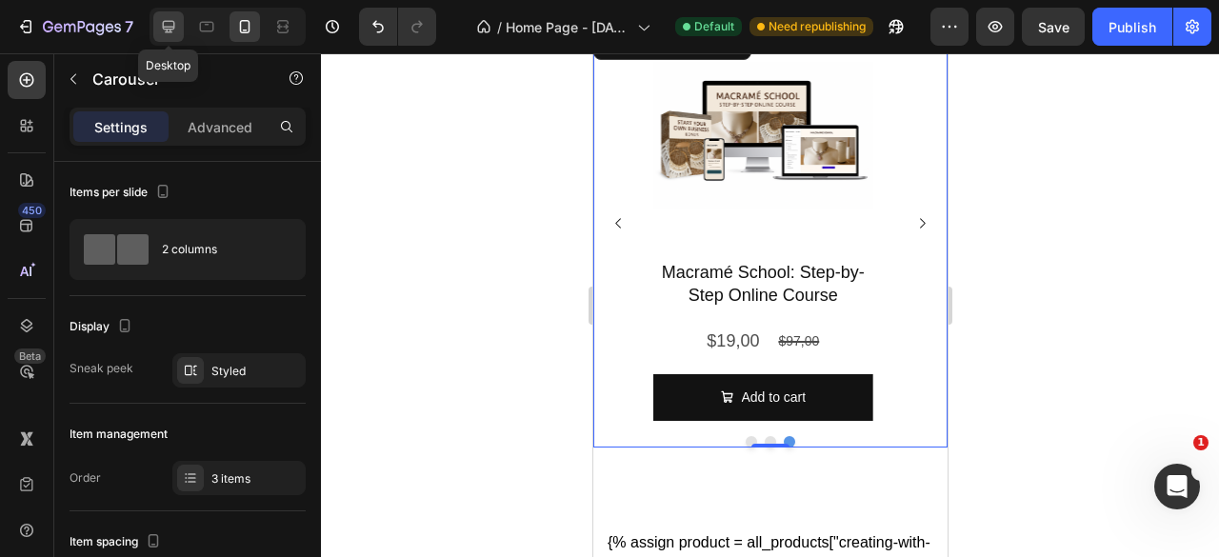
click at [177, 22] on div at bounding box center [168, 26] width 30 height 30
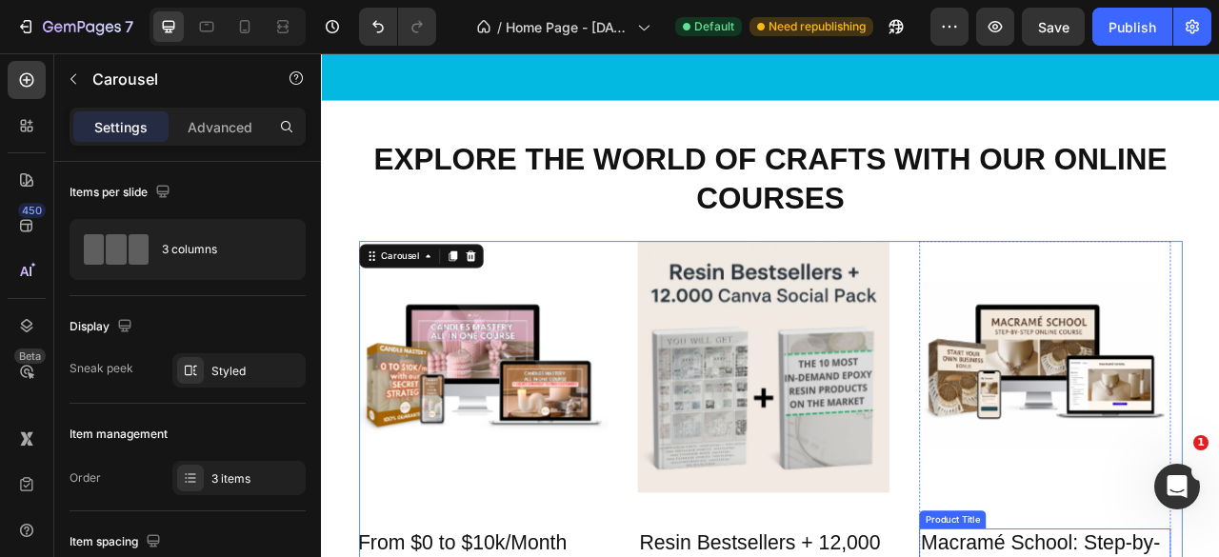
scroll to position [2057, 0]
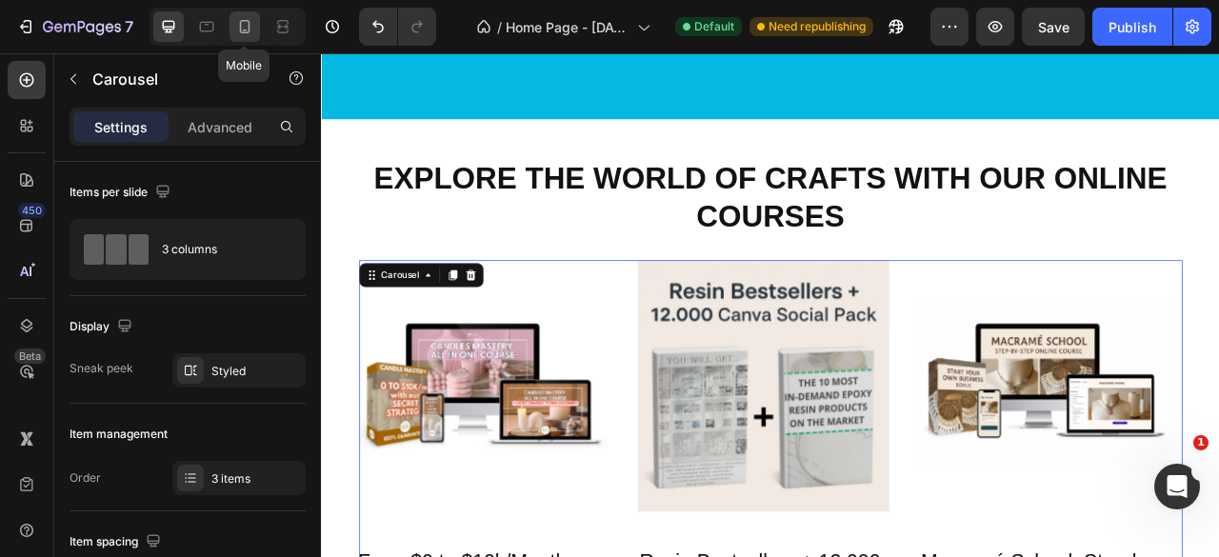
click at [250, 27] on icon at bounding box center [244, 26] width 19 height 19
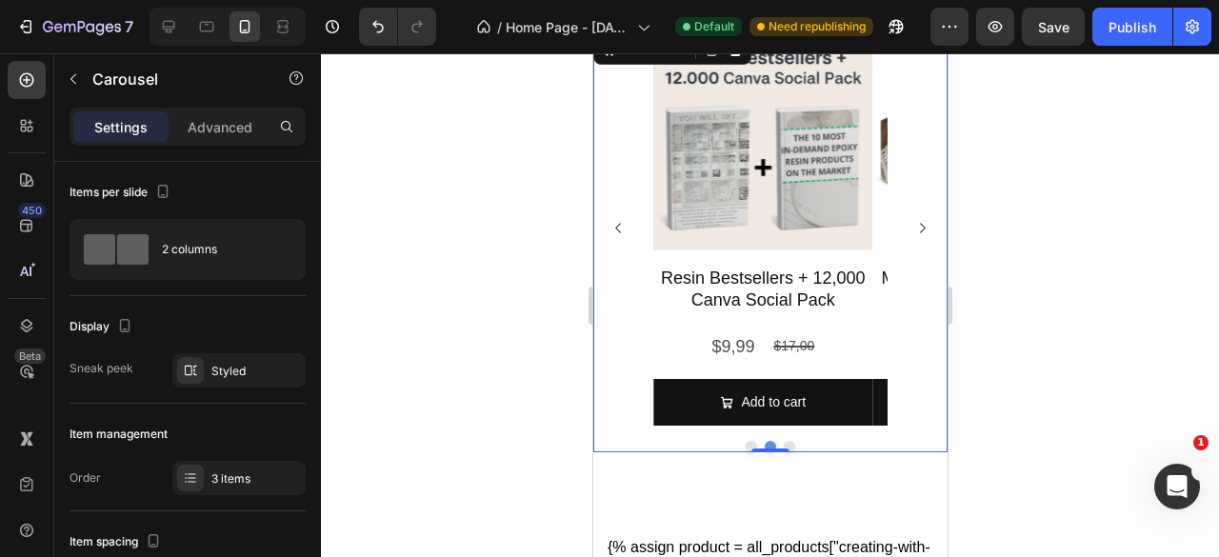
scroll to position [1996, 0]
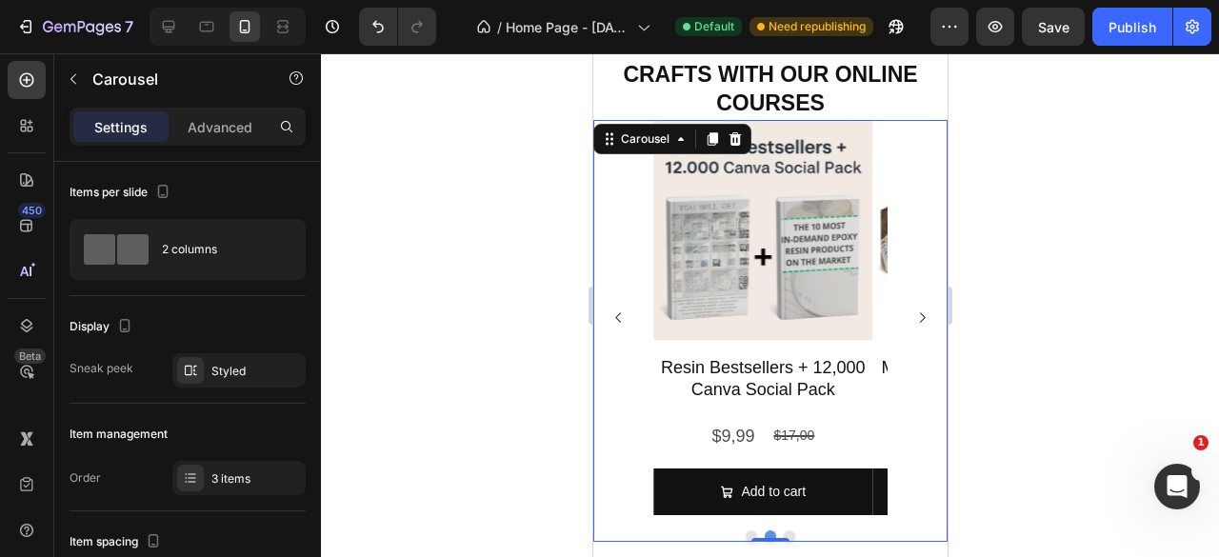
click at [1040, 191] on div at bounding box center [770, 305] width 898 height 504
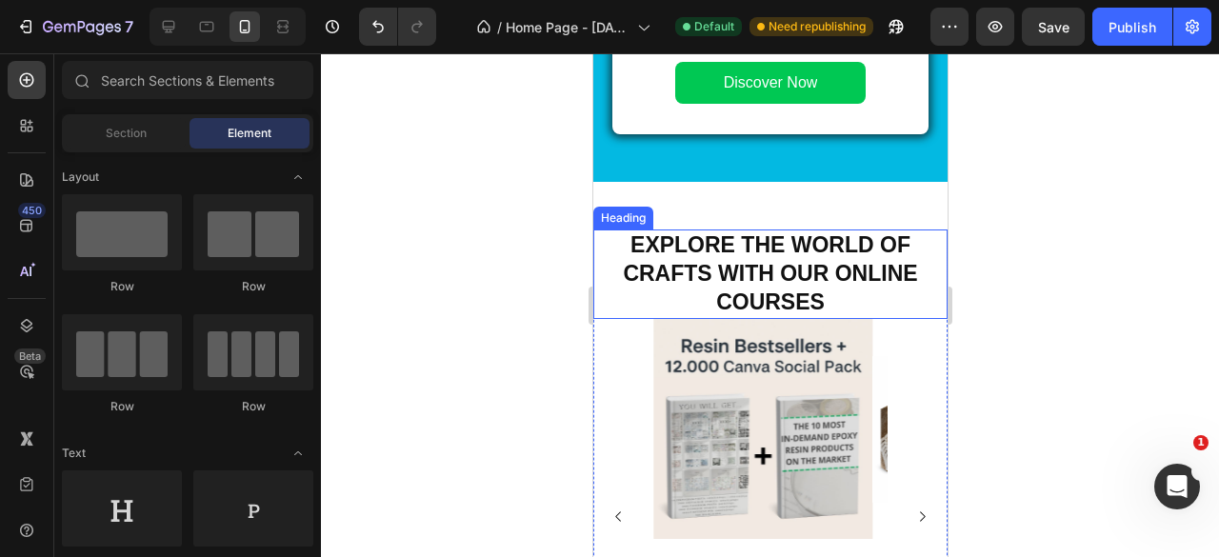
scroll to position [1901, 0]
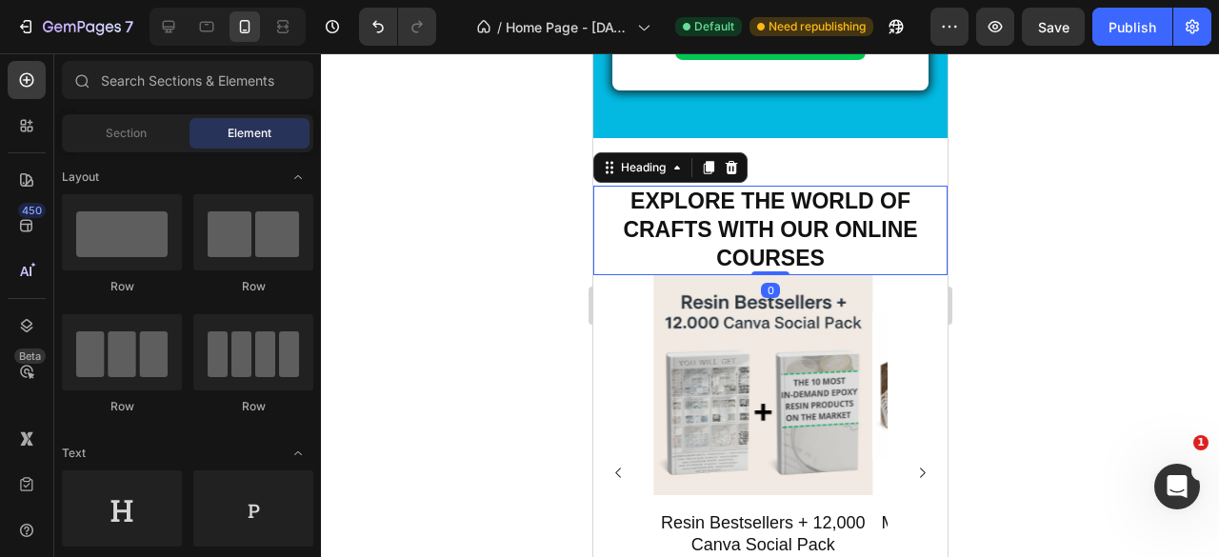
click at [840, 239] on strong "Explore the world of crafts with our online courses" at bounding box center [769, 230] width 294 height 82
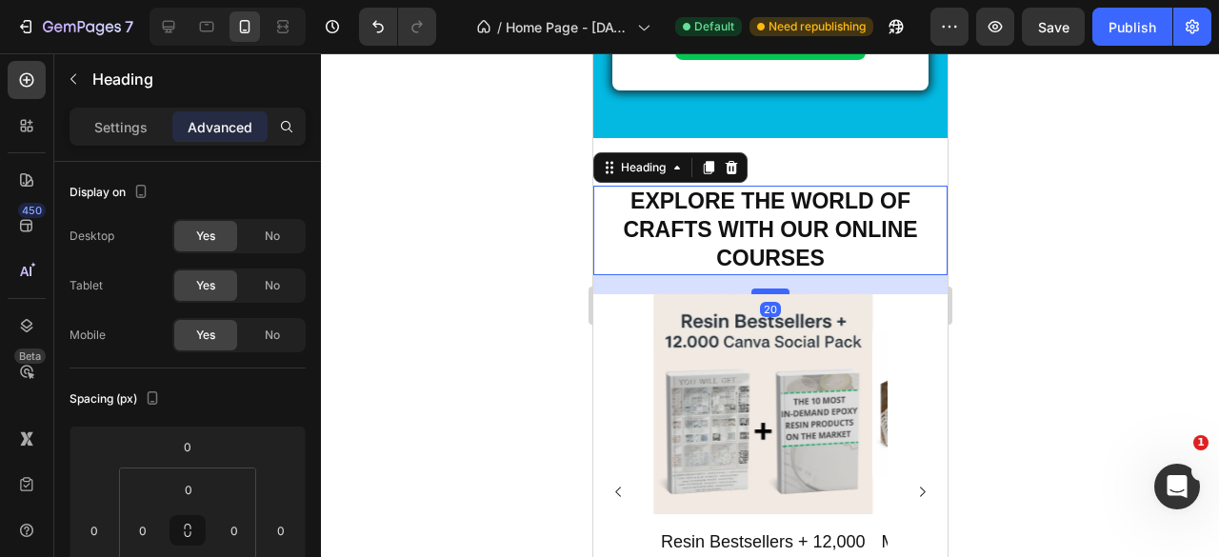
drag, startPoint x: 775, startPoint y: 273, endPoint x: 780, endPoint y: 292, distance: 19.6
click at [780, 292] on div at bounding box center [769, 292] width 38 height 6
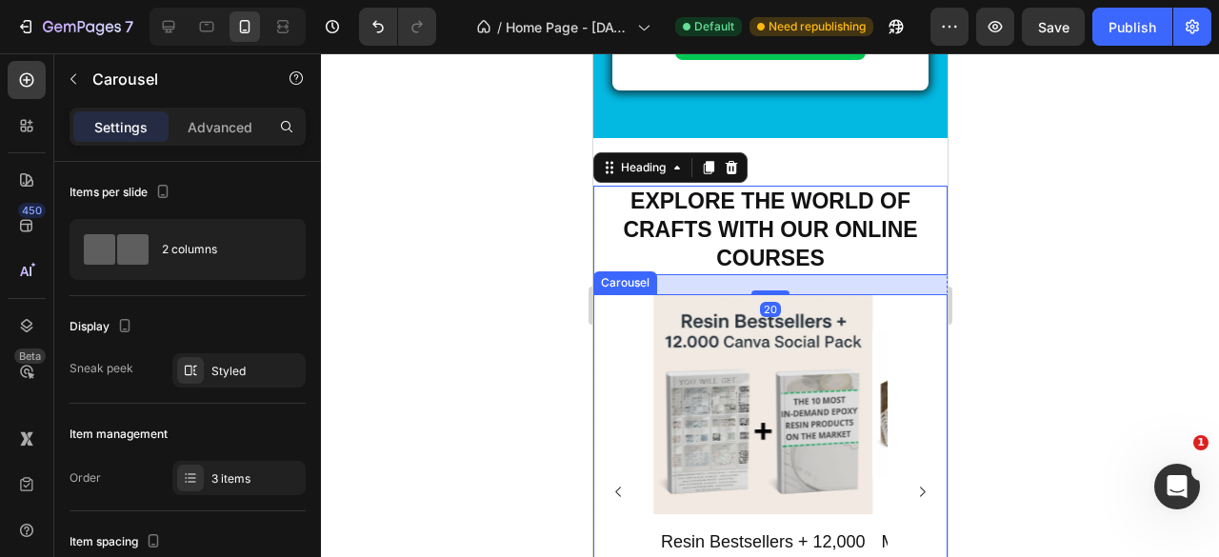
click at [907, 476] on button "Carousel Next Arrow" at bounding box center [921, 491] width 45 height 45
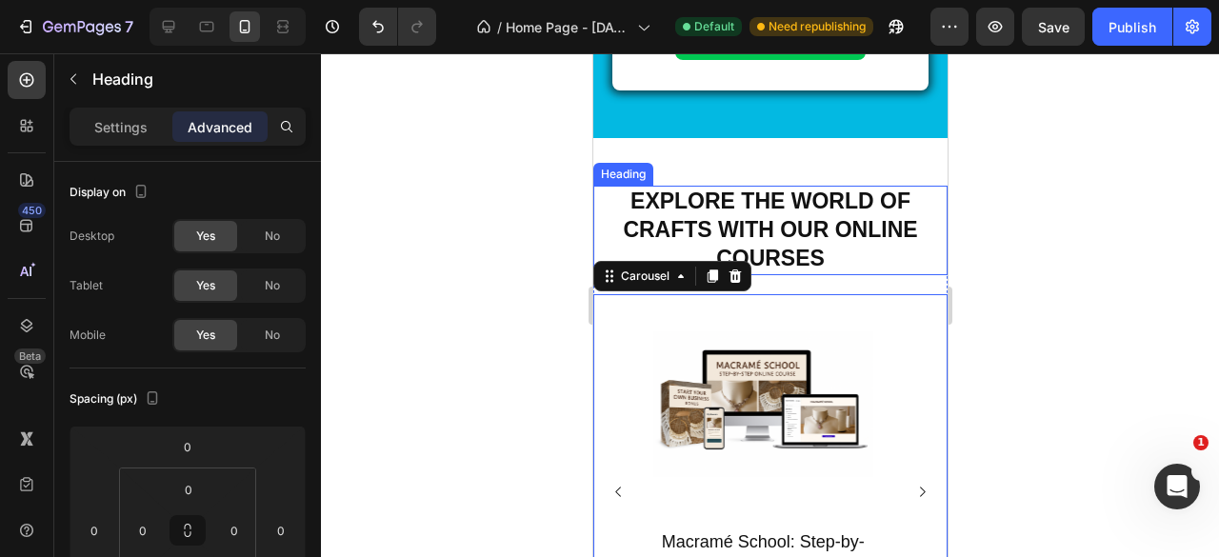
click at [789, 257] on strong "Explore the world of crafts with our online courses" at bounding box center [769, 230] width 294 height 82
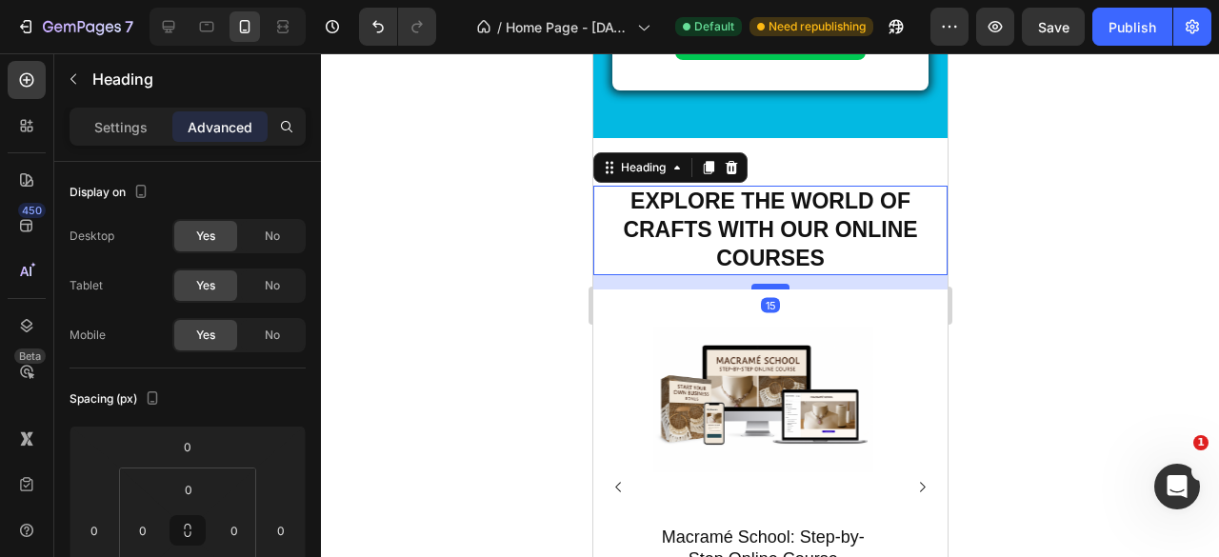
click at [769, 288] on div at bounding box center [769, 287] width 38 height 6
click at [1076, 265] on div at bounding box center [770, 305] width 898 height 504
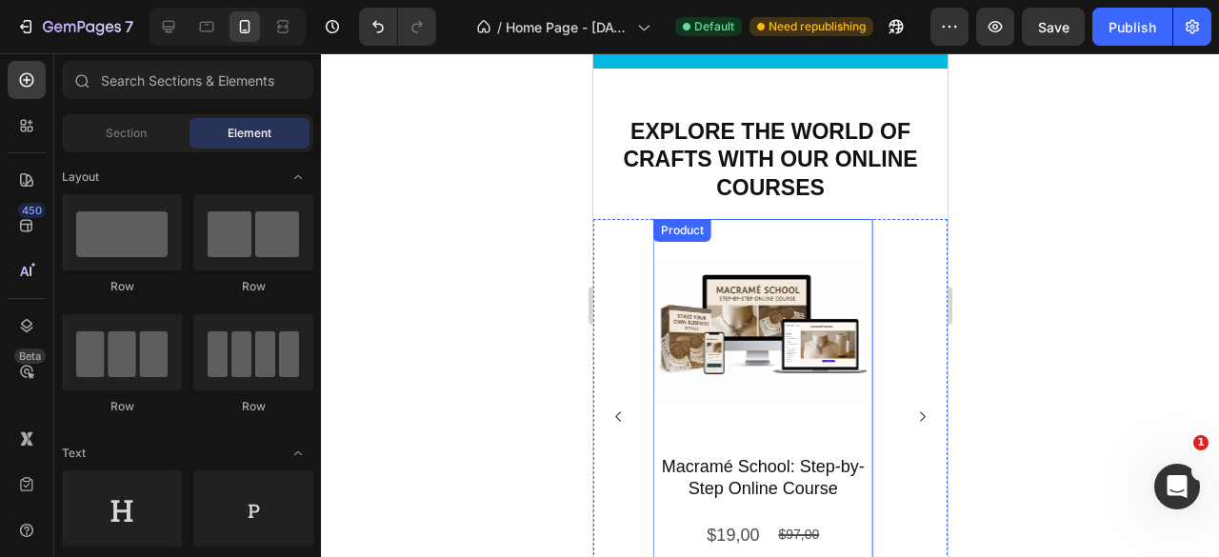
scroll to position [1996, 0]
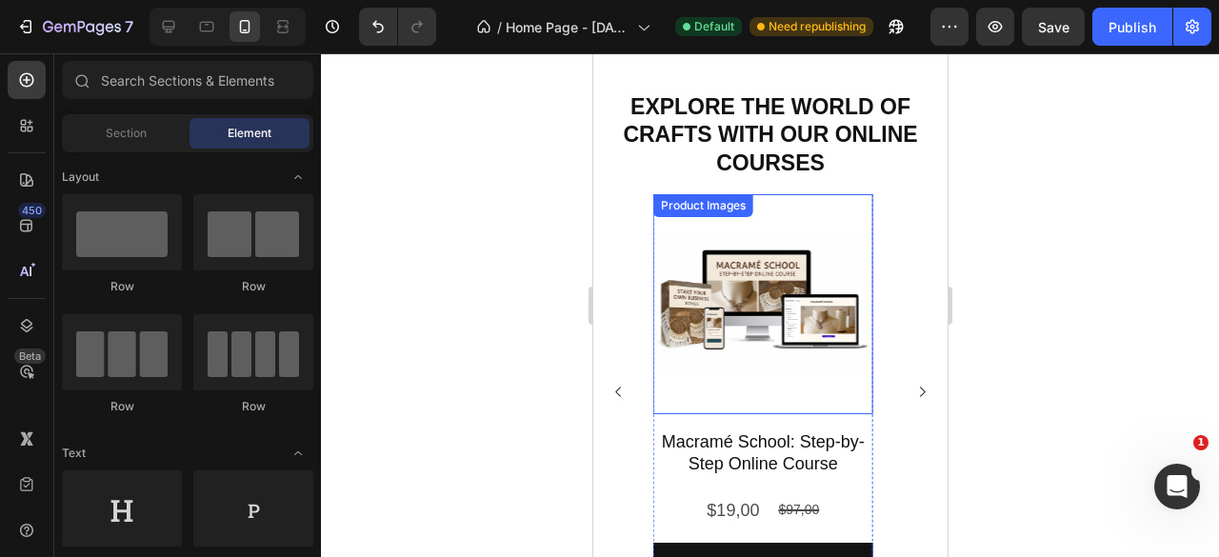
click at [773, 236] on img at bounding box center [762, 304] width 220 height 220
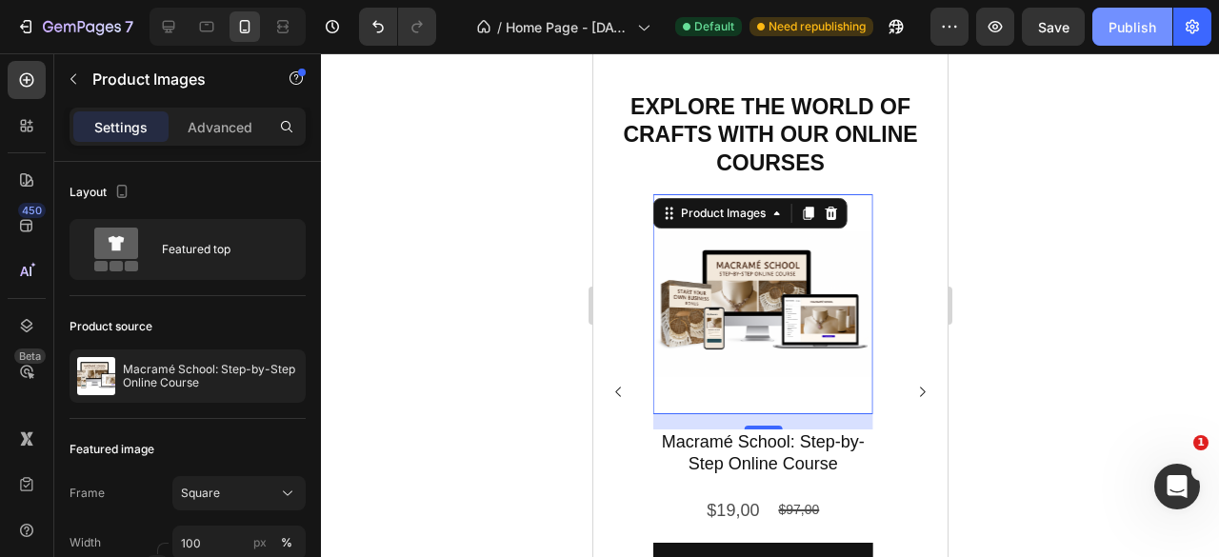
click at [1120, 26] on div "Publish" at bounding box center [1133, 27] width 48 height 20
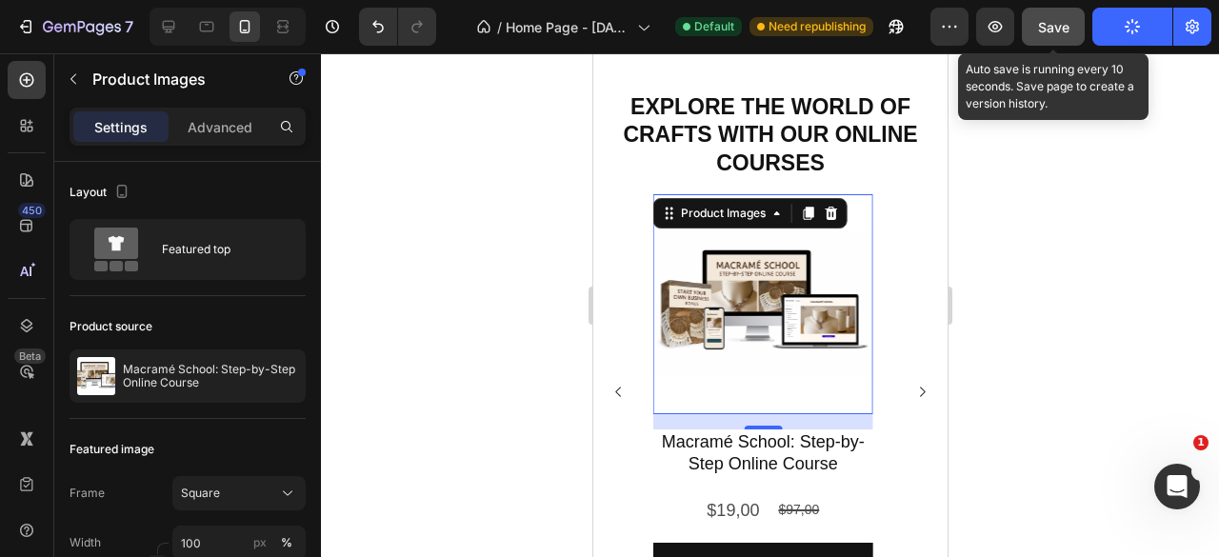
click at [1047, 31] on span "Save" at bounding box center [1053, 27] width 31 height 16
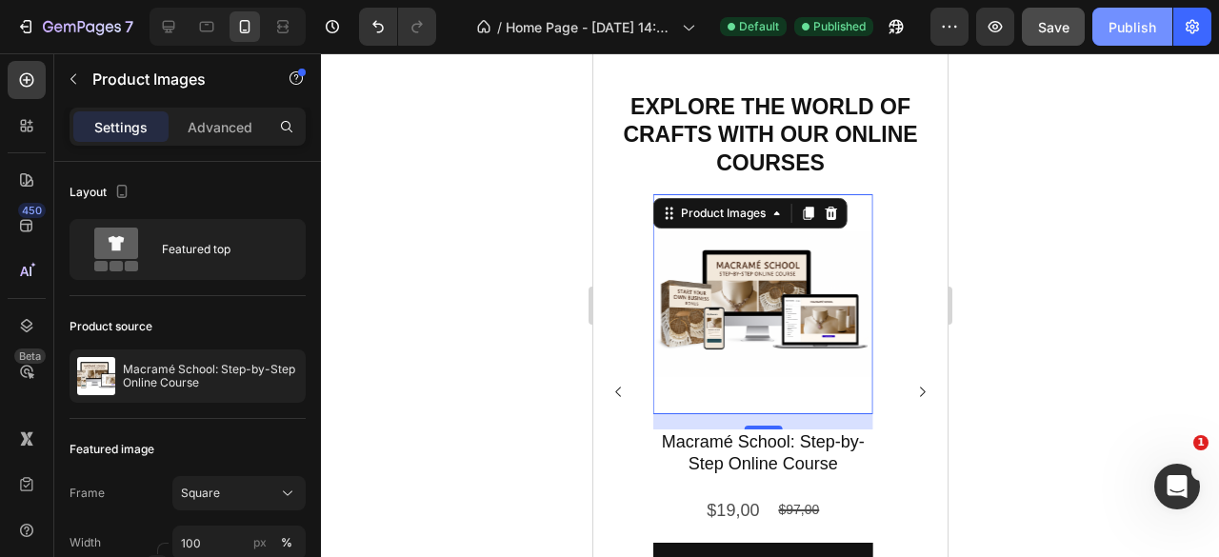
click at [1131, 37] on button "Publish" at bounding box center [1132, 27] width 80 height 38
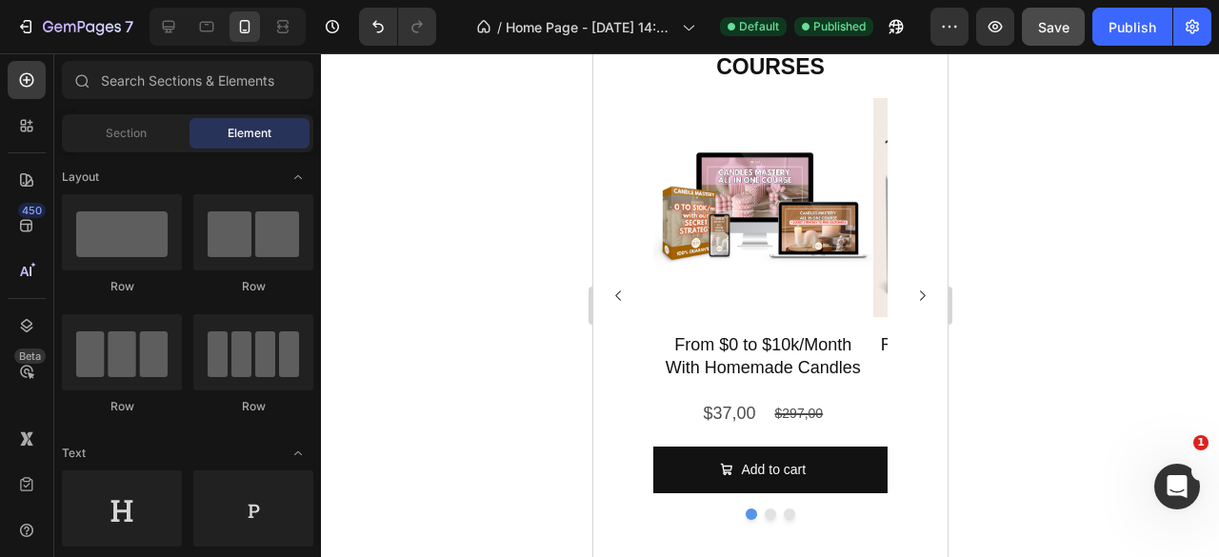
scroll to position [2100, 0]
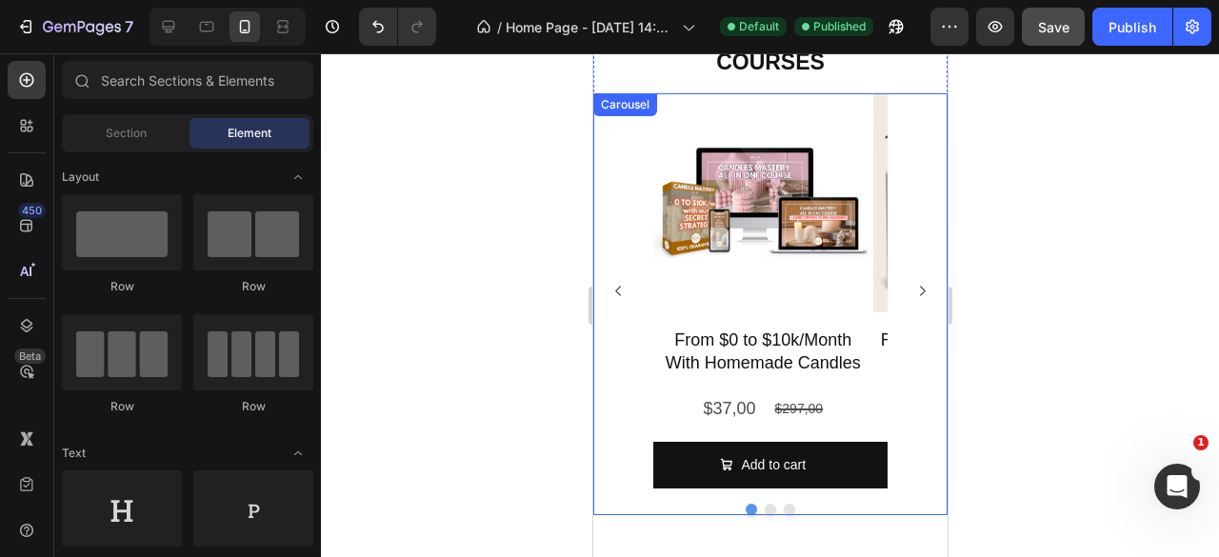
click at [914, 290] on icon "Carousel Next Arrow" at bounding box center [921, 291] width 14 height 14
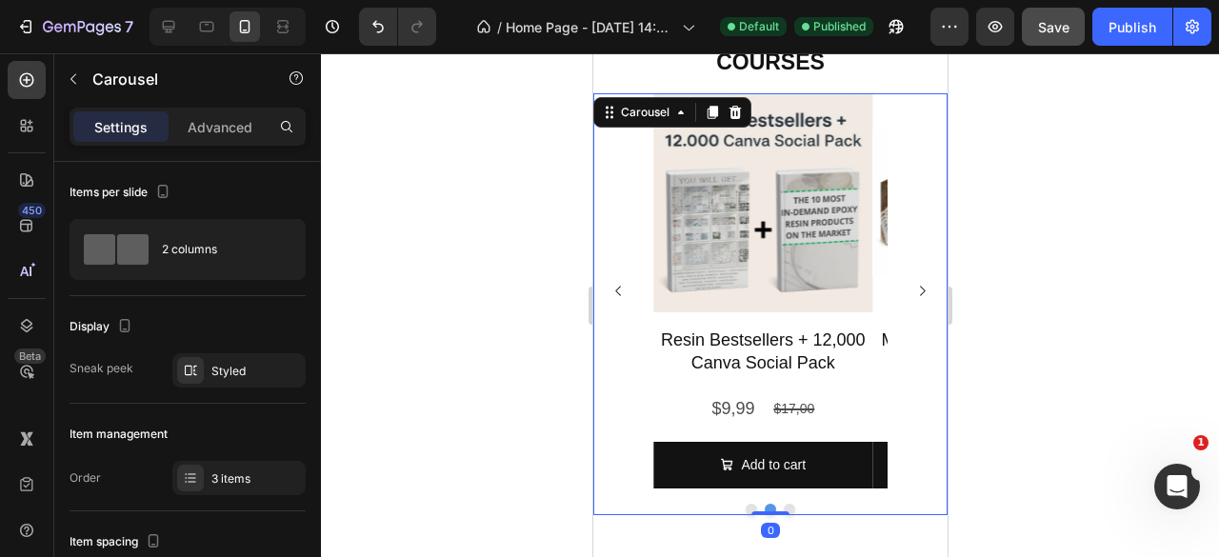
click at [914, 290] on icon "Carousel Next Arrow" at bounding box center [921, 291] width 14 height 14
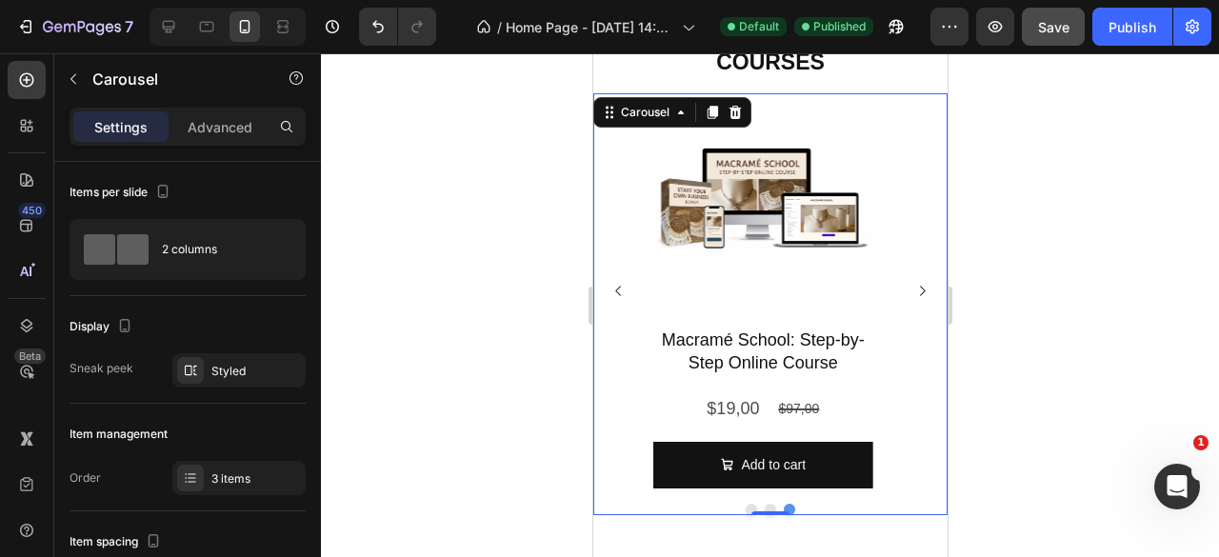
click at [914, 288] on icon "Carousel Next Arrow" at bounding box center [921, 291] width 14 height 14
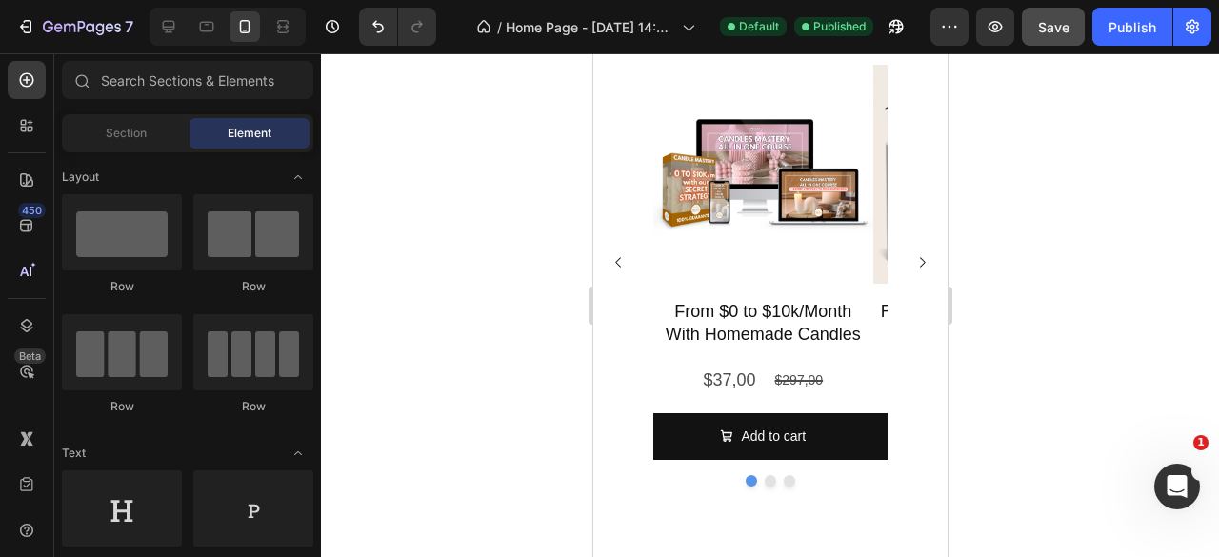
scroll to position [2109, 0]
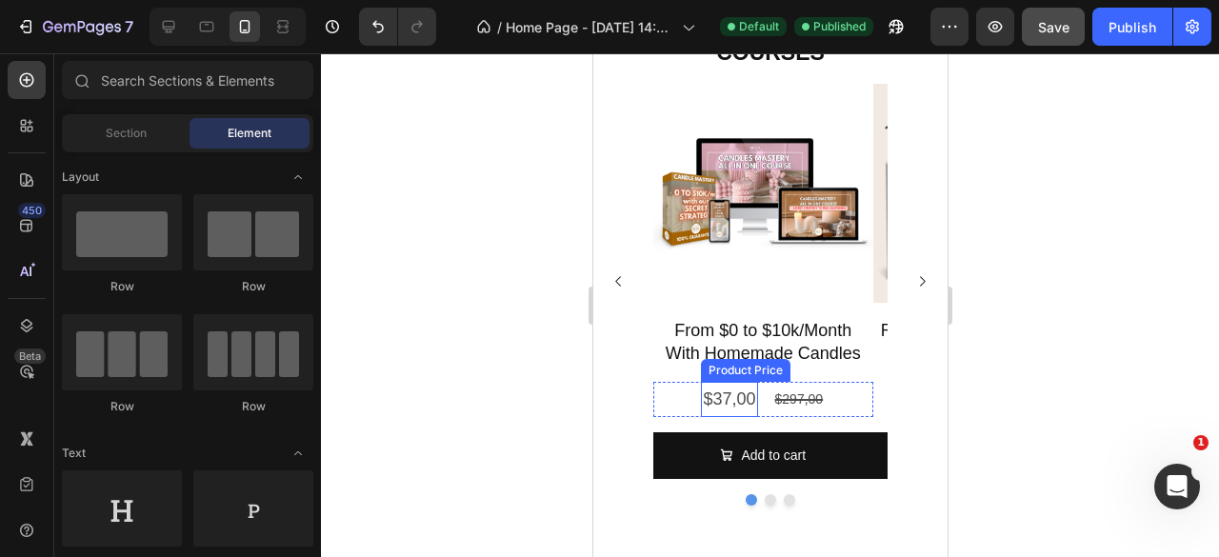
click at [729, 386] on div "$37,00" at bounding box center [728, 399] width 56 height 34
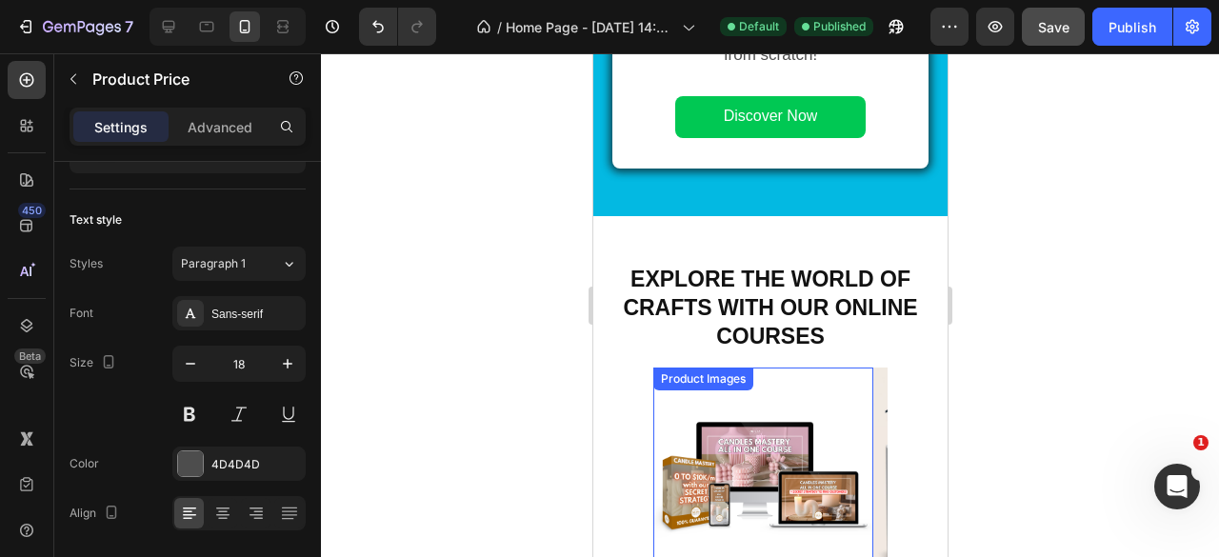
scroll to position [1824, 0]
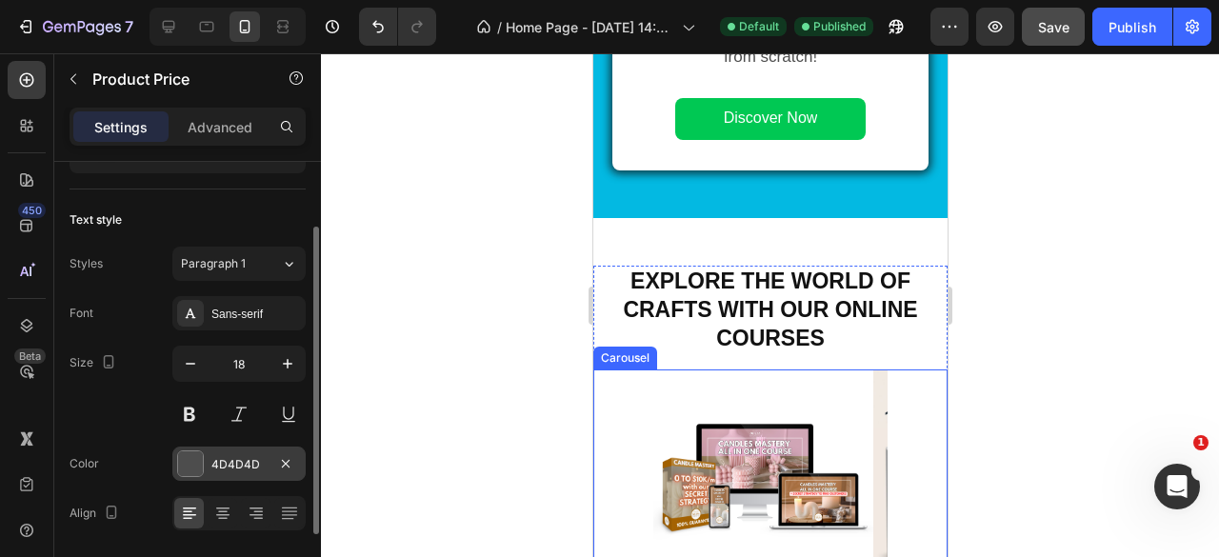
click at [192, 459] on div at bounding box center [190, 463] width 25 height 25
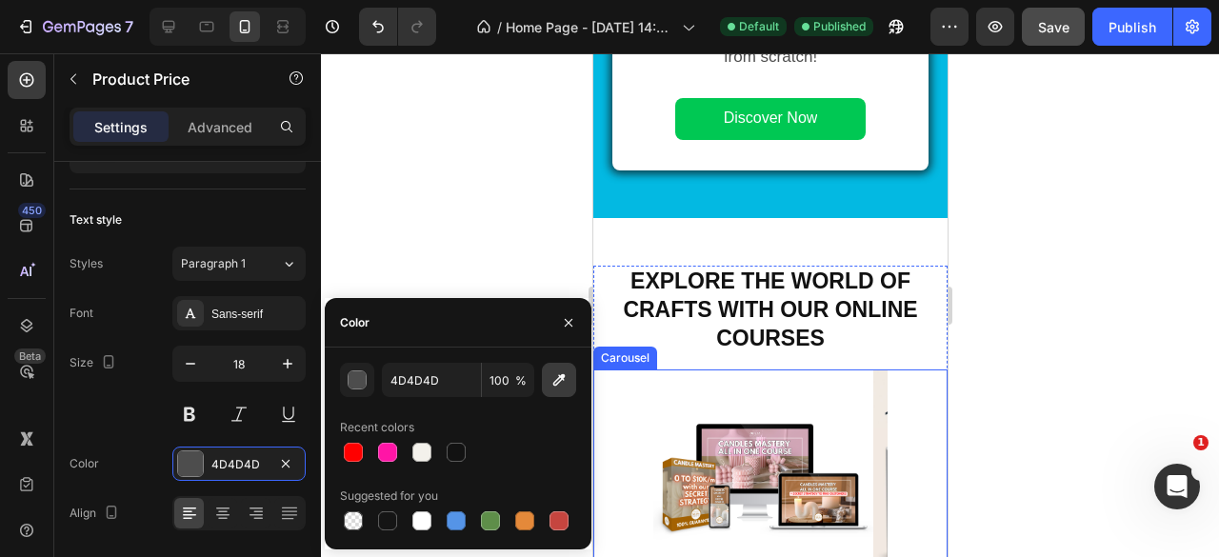
click at [554, 378] on icon "button" at bounding box center [558, 379] width 19 height 19
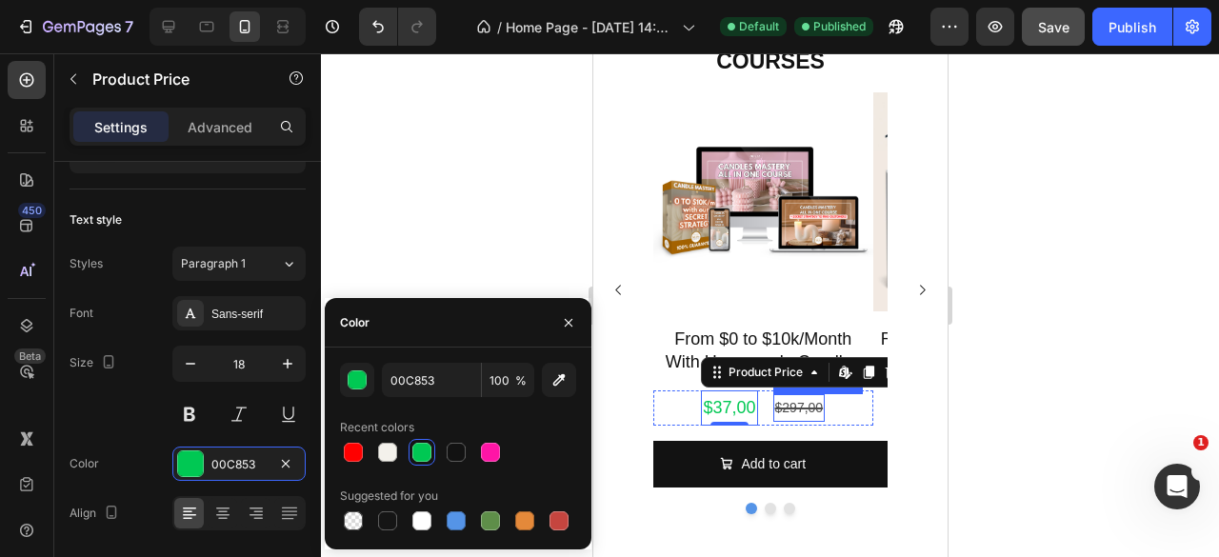
scroll to position [2109, 0]
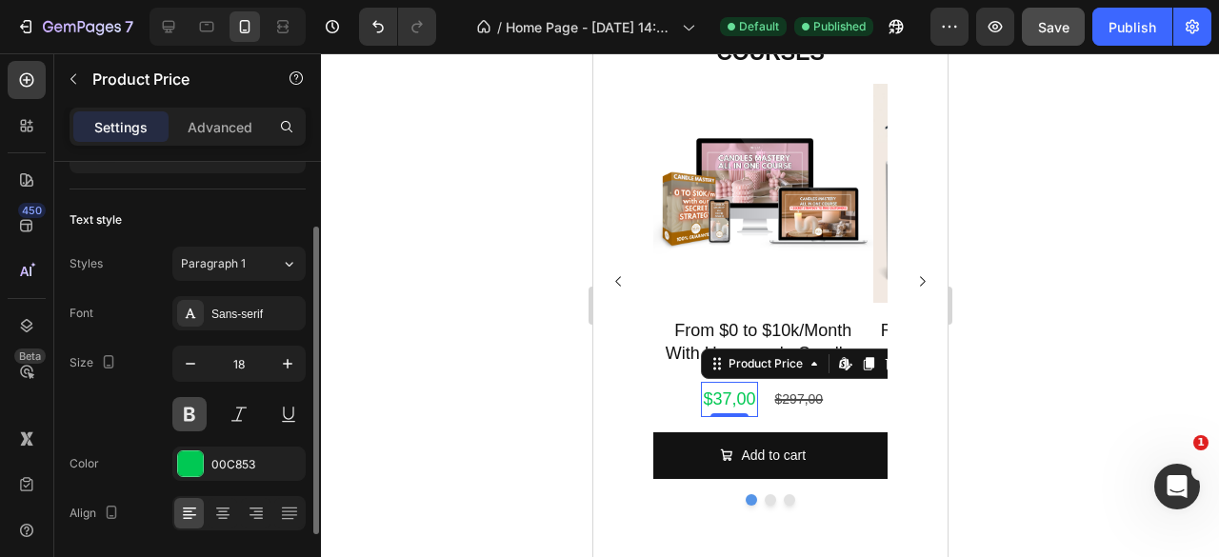
click at [184, 410] on button at bounding box center [189, 414] width 34 height 34
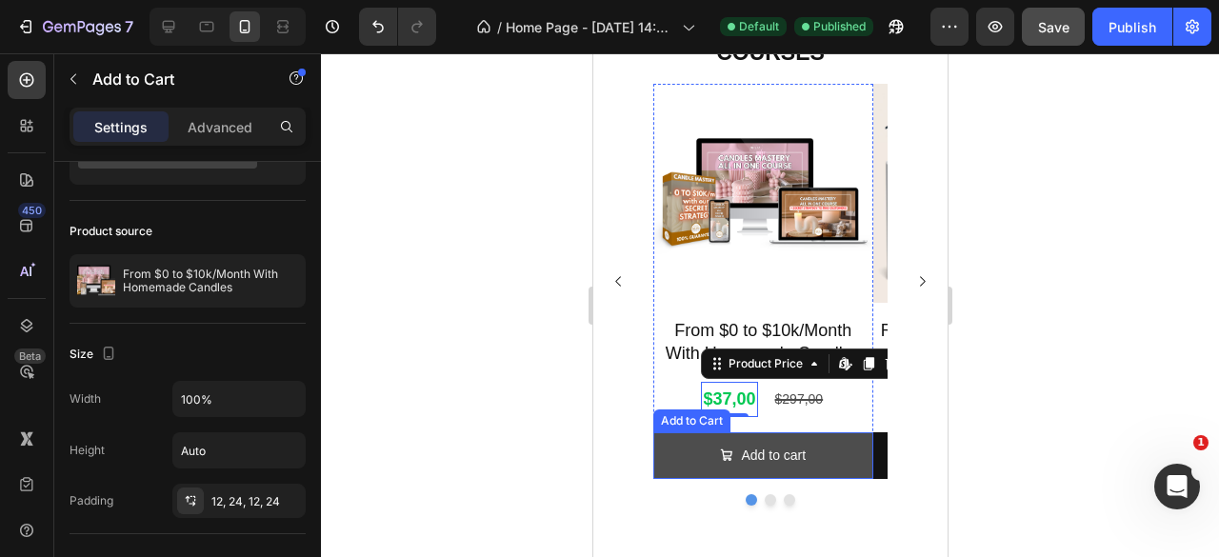
click at [838, 467] on button "Add to cart" at bounding box center [762, 455] width 220 height 47
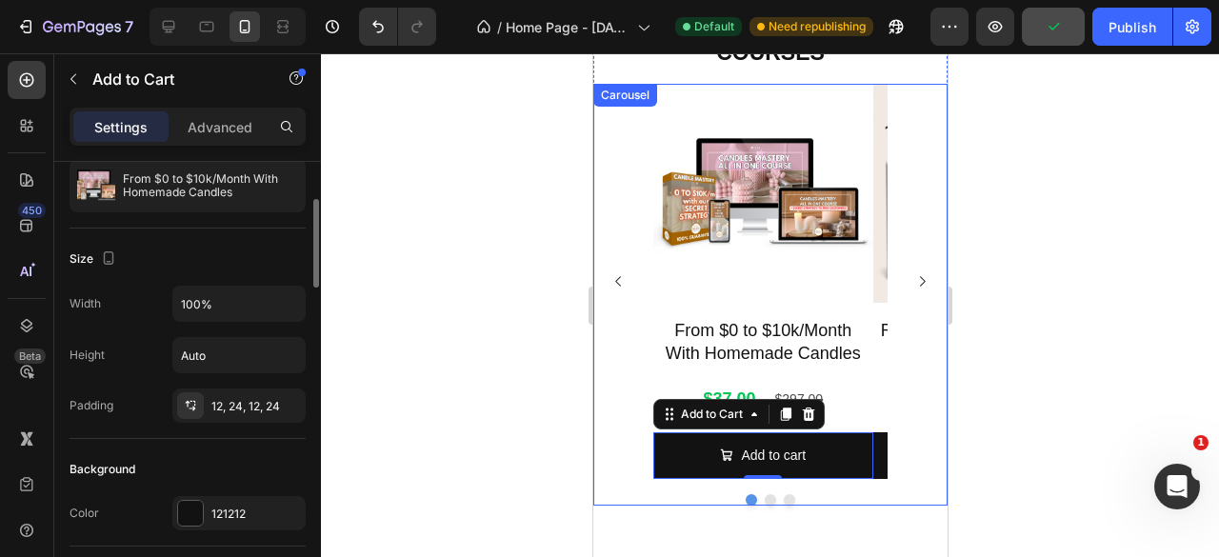
scroll to position [286, 0]
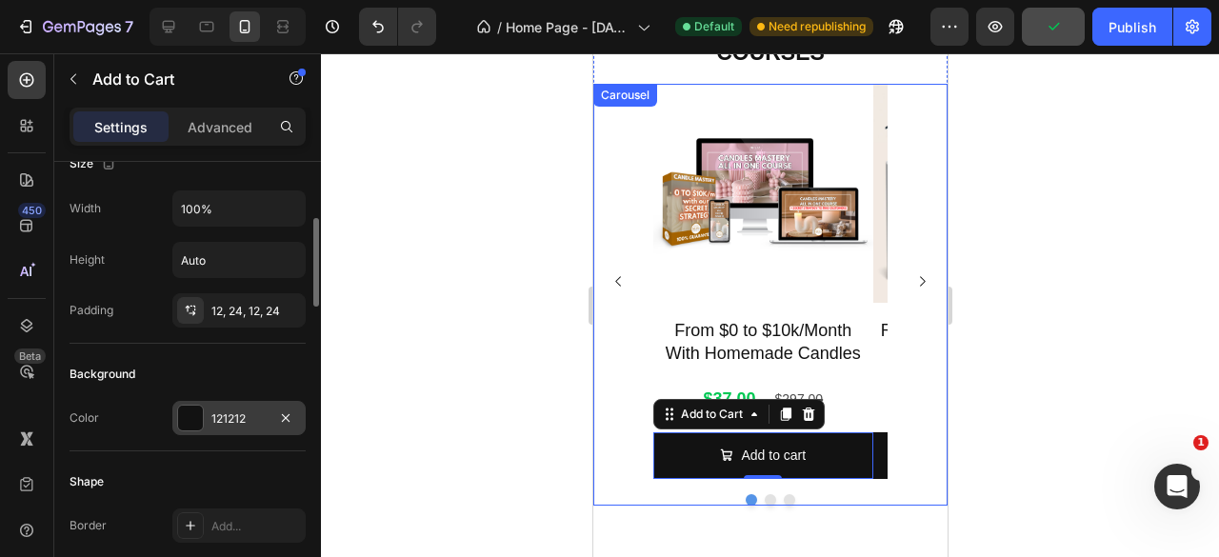
click at [193, 421] on div at bounding box center [190, 418] width 25 height 25
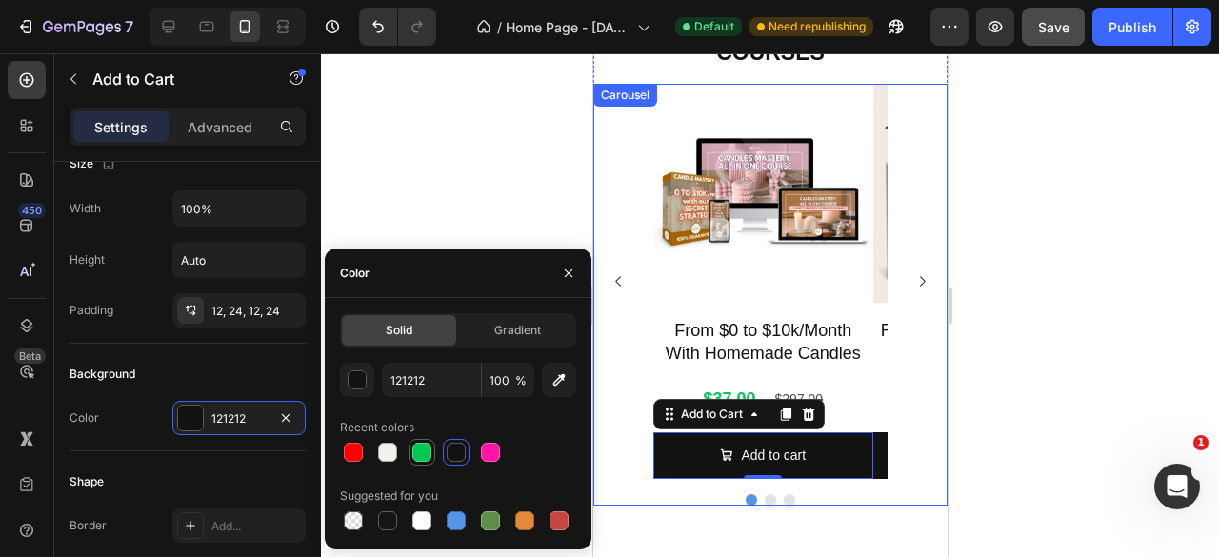
click at [416, 453] on div at bounding box center [421, 452] width 19 height 19
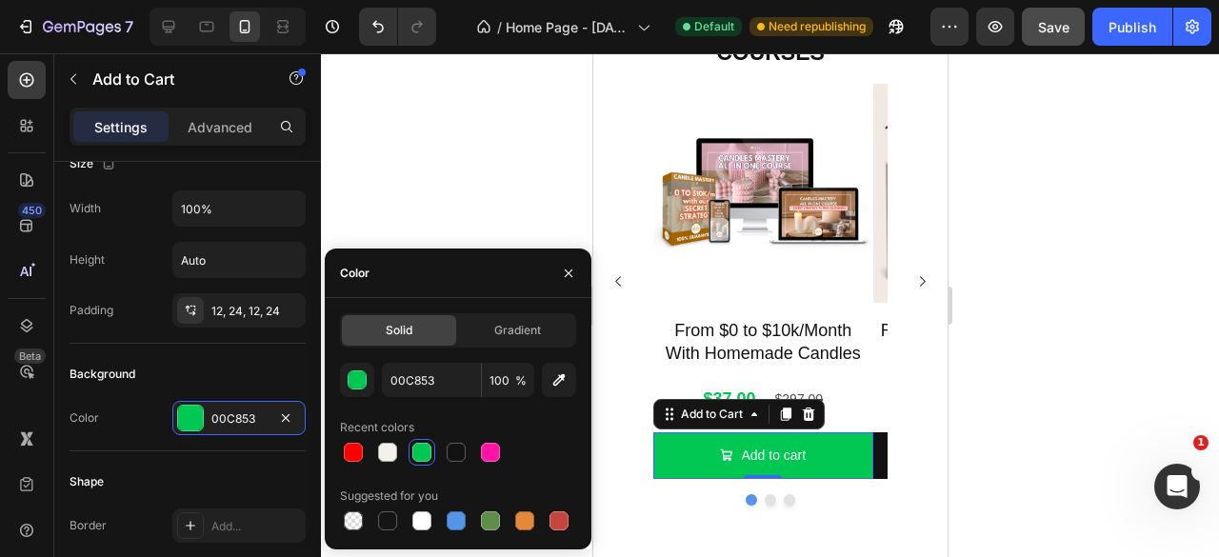
click at [1087, 317] on div at bounding box center [770, 305] width 898 height 504
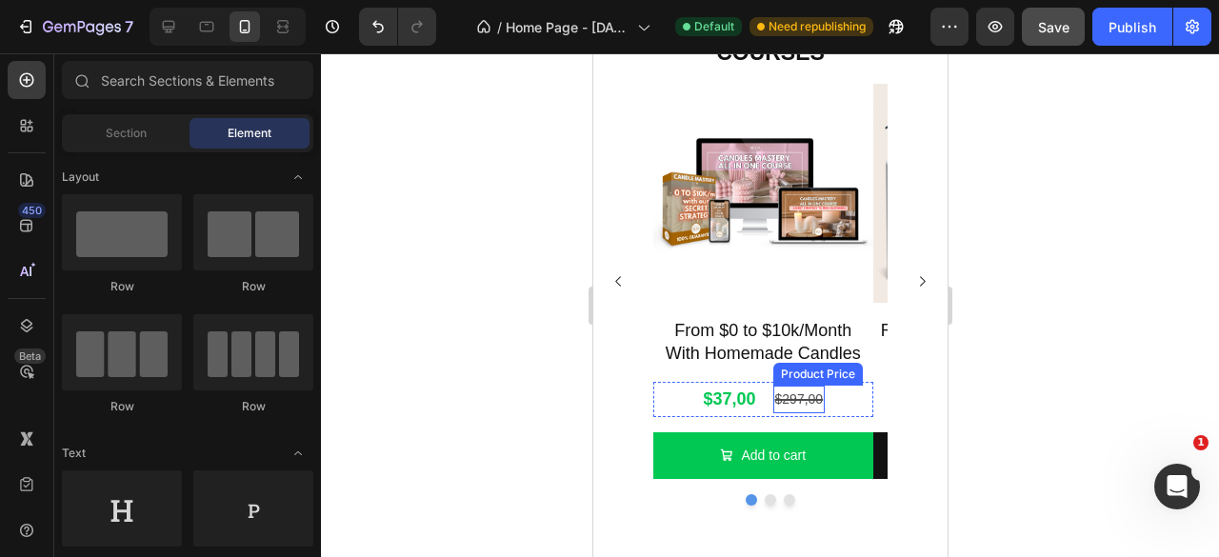
click at [802, 397] on div "$297,00" at bounding box center [798, 400] width 52 height 28
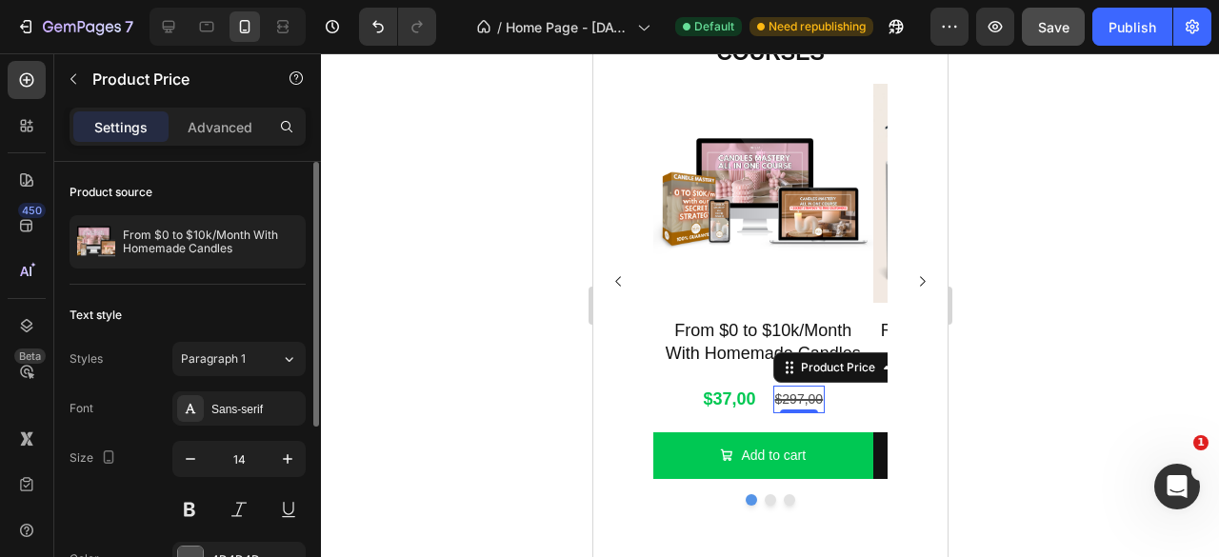
scroll to position [95, 0]
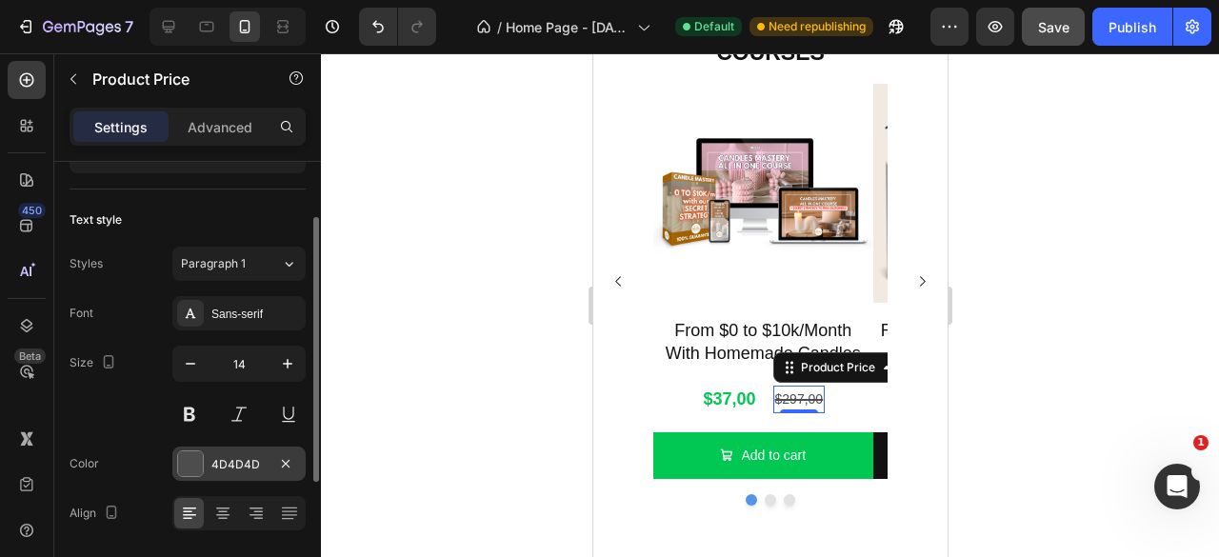
click at [200, 454] on div at bounding box center [190, 463] width 25 height 25
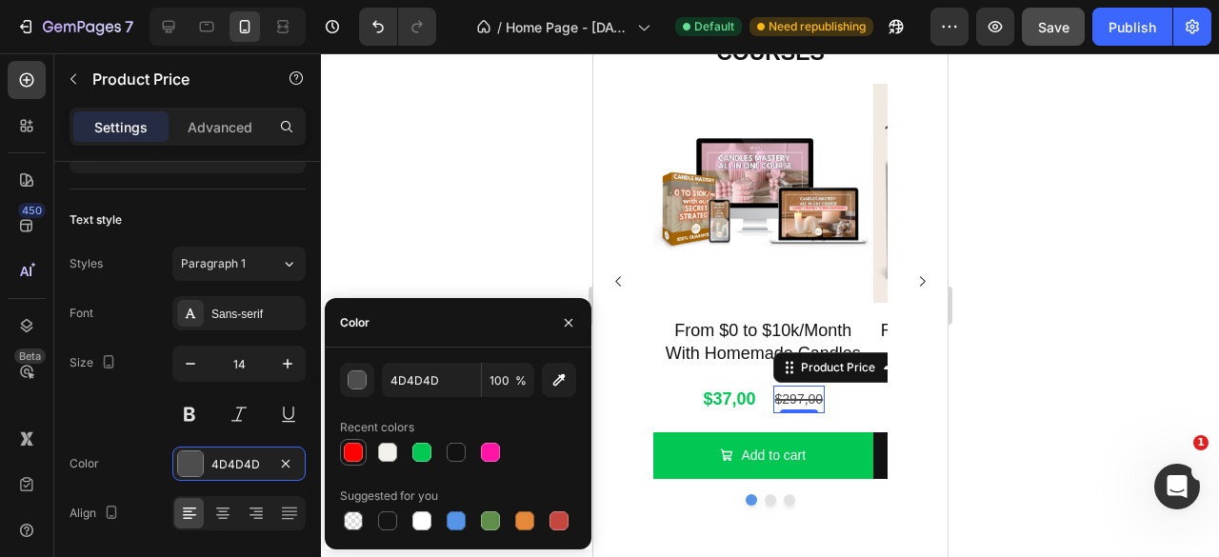
click at [350, 448] on div at bounding box center [353, 452] width 19 height 19
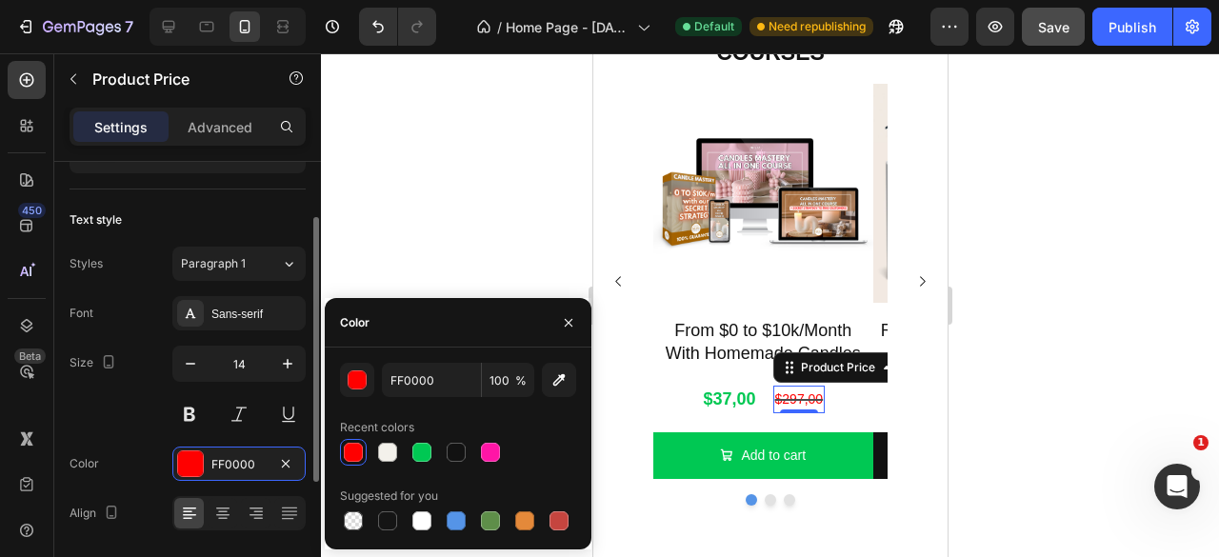
click at [152, 426] on div "Size 14" at bounding box center [188, 389] width 236 height 86
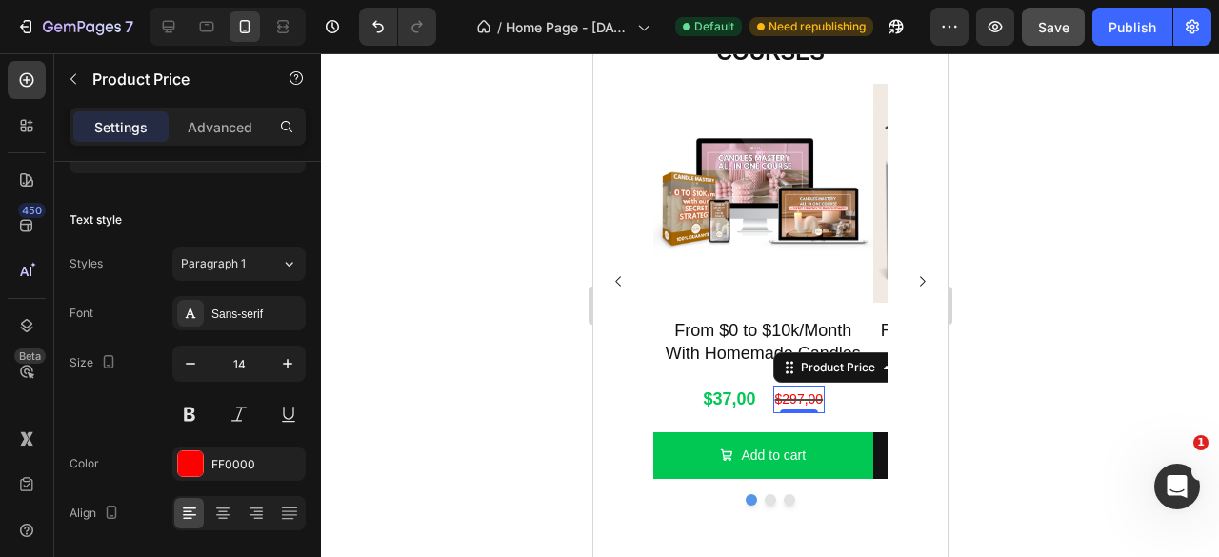
click at [811, 397] on div "$297,00" at bounding box center [798, 400] width 52 height 28
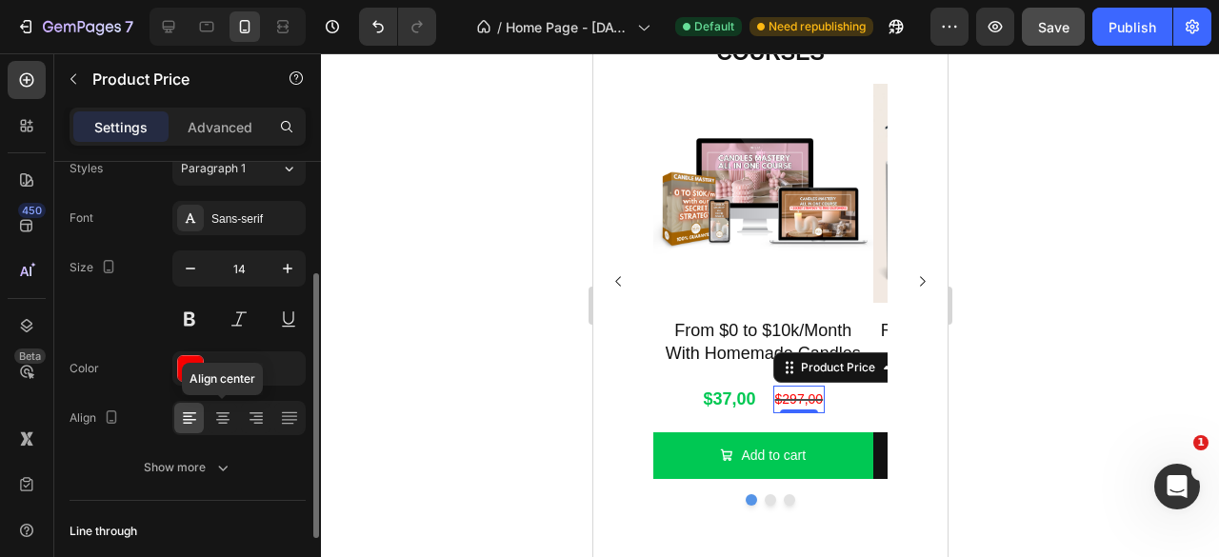
scroll to position [286, 0]
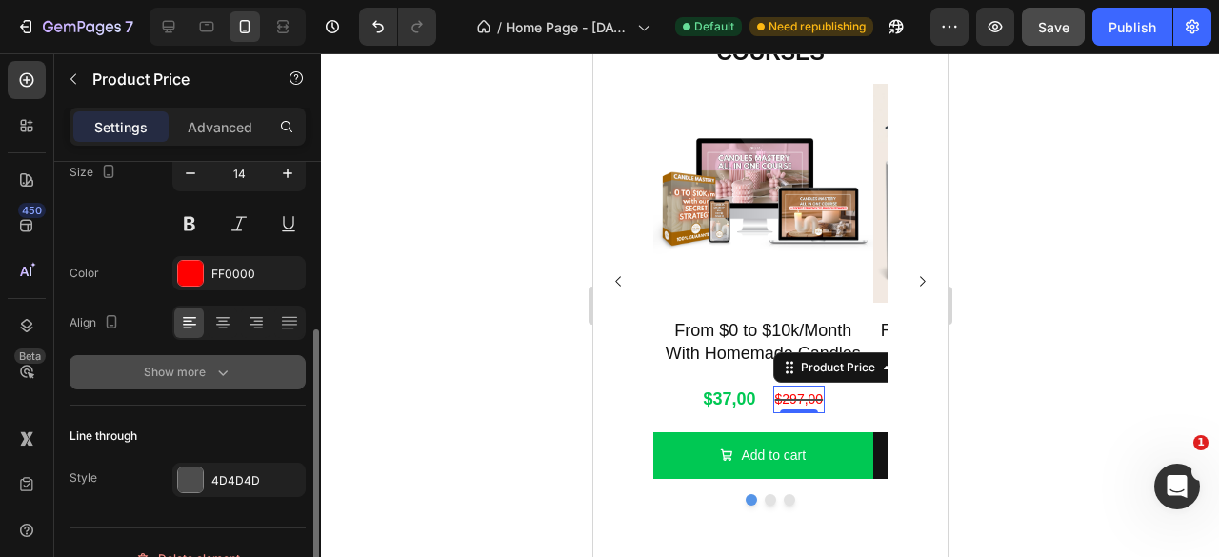
click at [217, 374] on icon "button" at bounding box center [222, 372] width 19 height 19
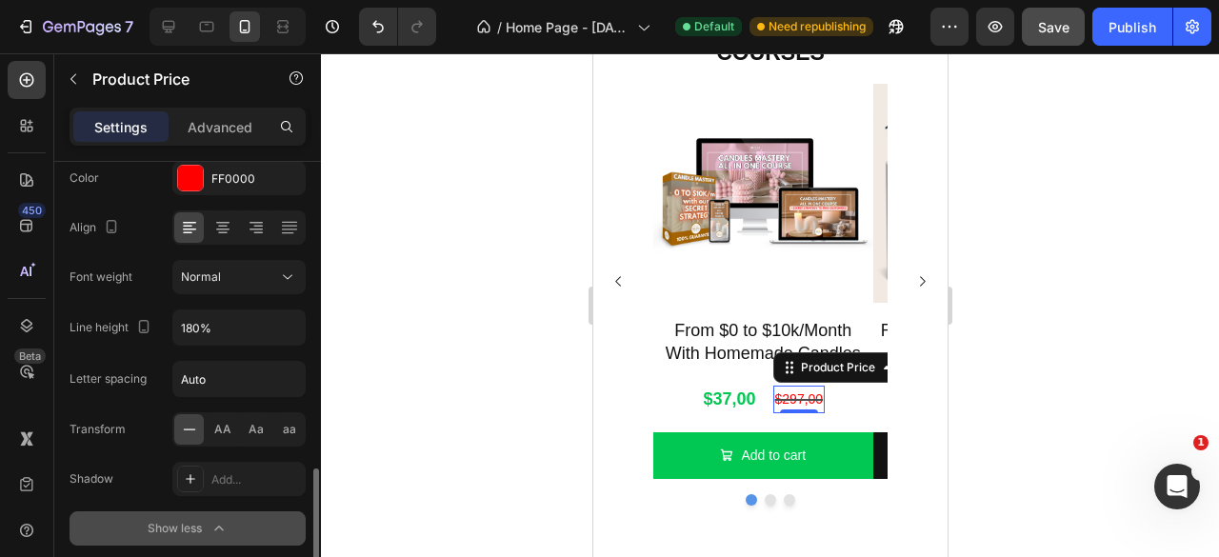
scroll to position [476, 0]
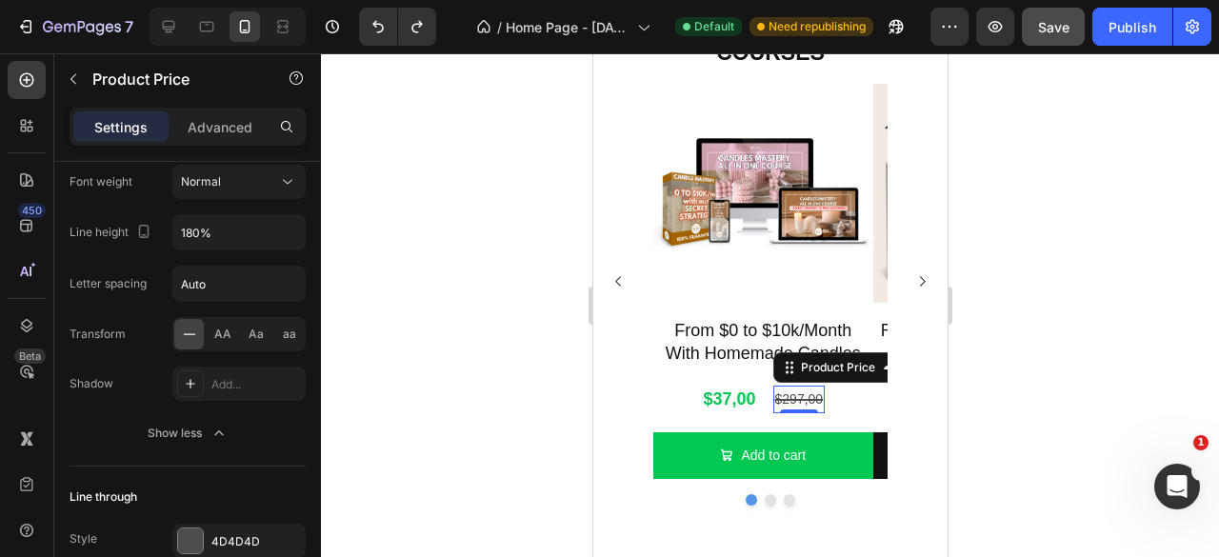
click at [960, 333] on div at bounding box center [770, 305] width 898 height 504
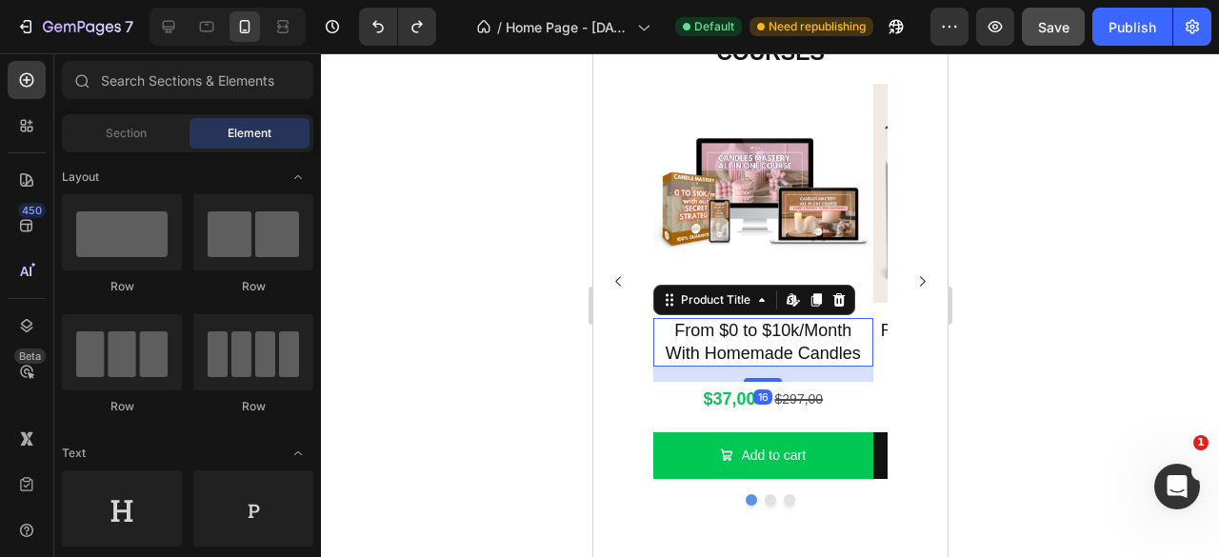
click at [806, 363] on h2 "From $0 to $10k/Month With Homemade Candles" at bounding box center [762, 342] width 220 height 49
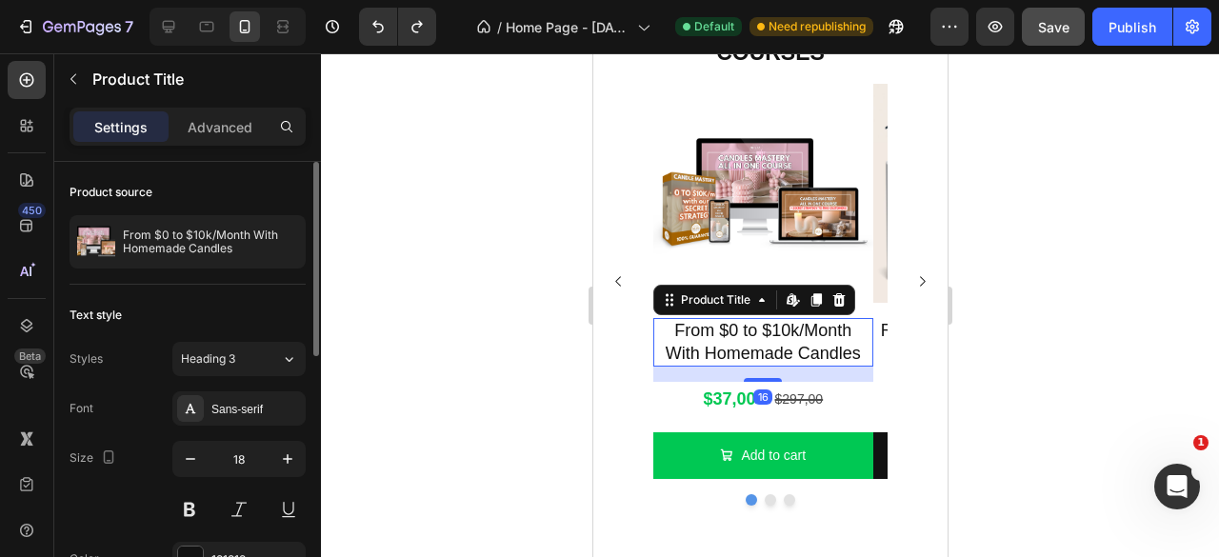
scroll to position [95, 0]
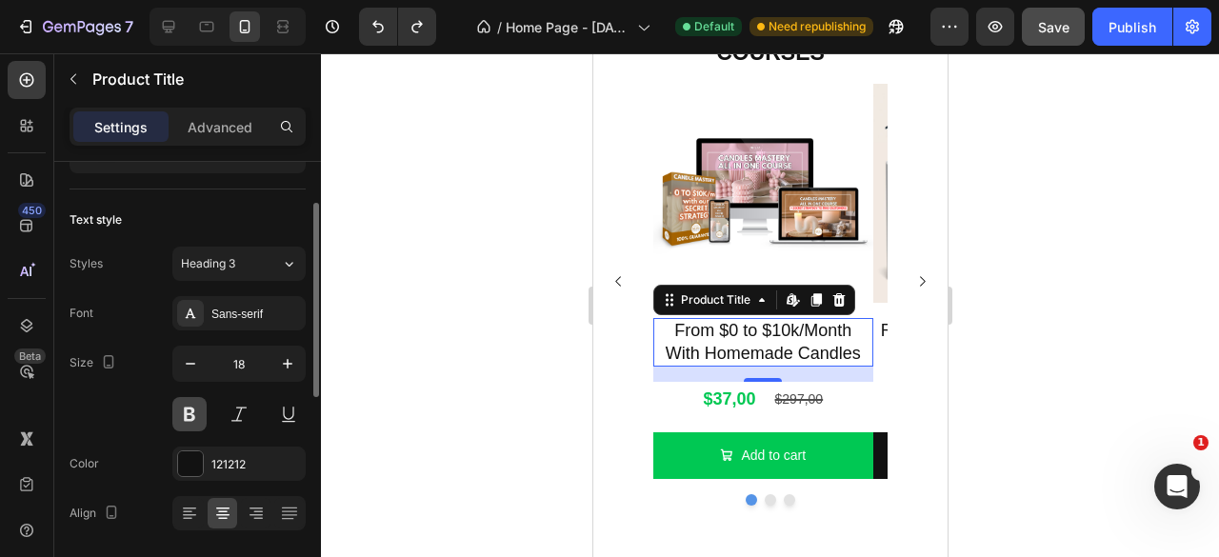
click at [192, 417] on button at bounding box center [189, 414] width 34 height 34
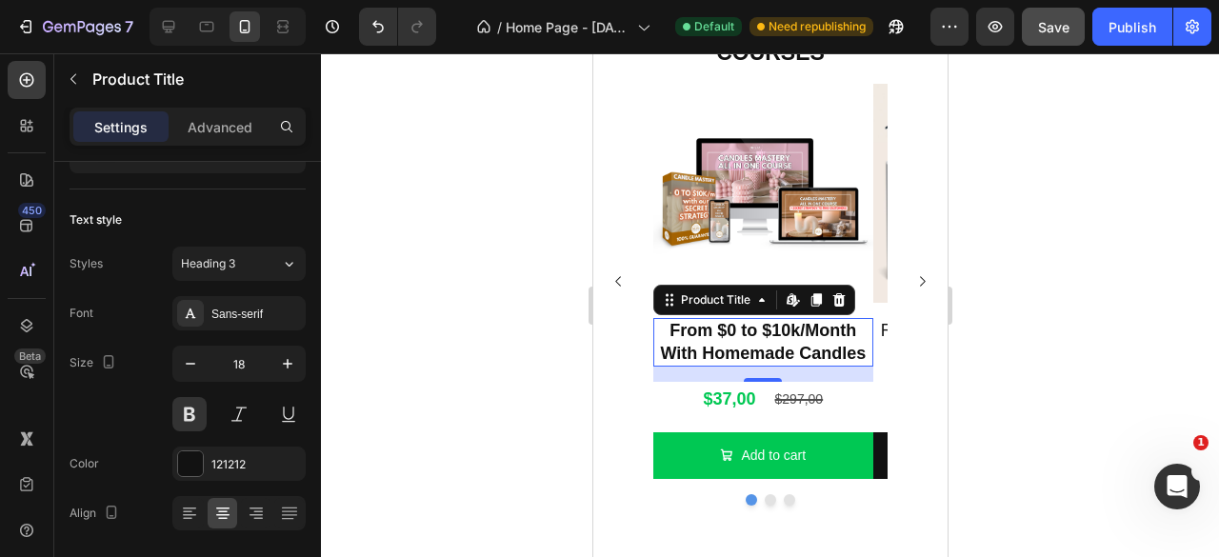
click at [486, 266] on div at bounding box center [770, 305] width 898 height 504
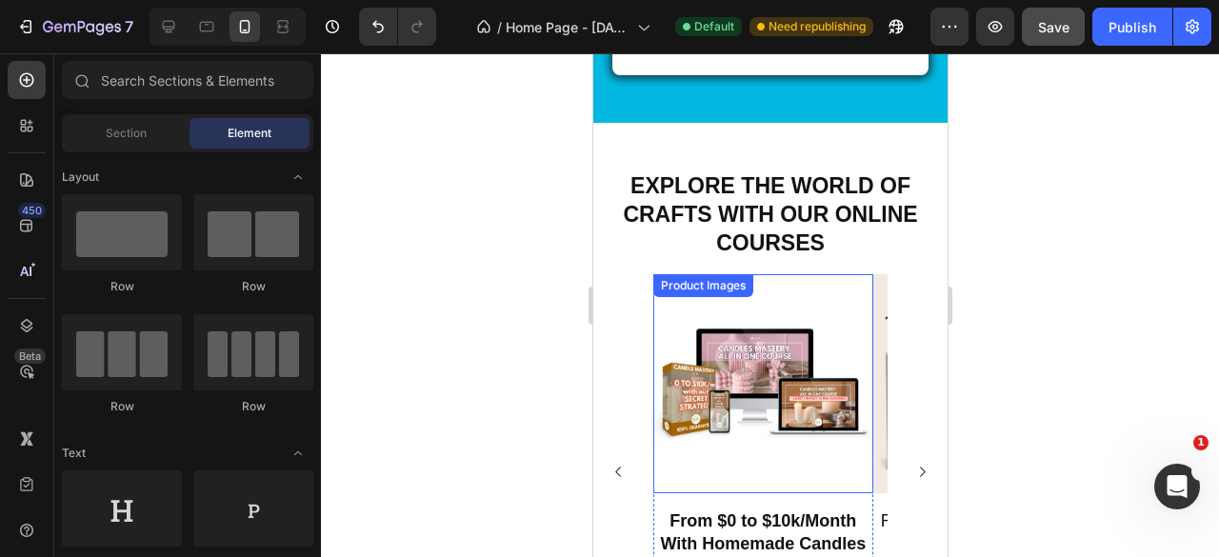
scroll to position [2014, 0]
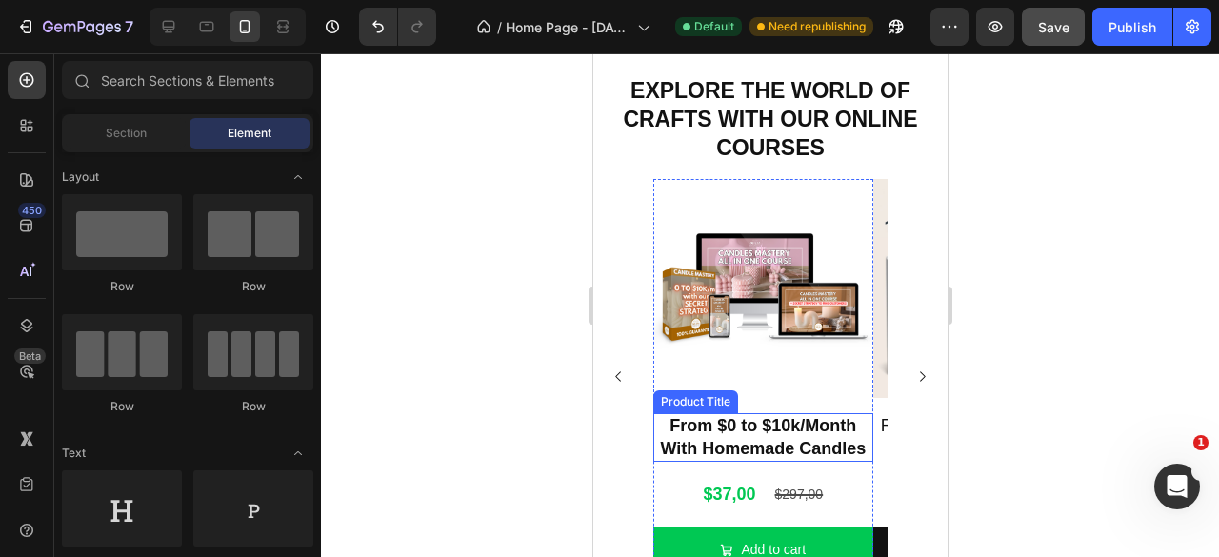
click at [787, 445] on h2 "From $0 to $10k/Month With Homemade Candles" at bounding box center [762, 437] width 220 height 49
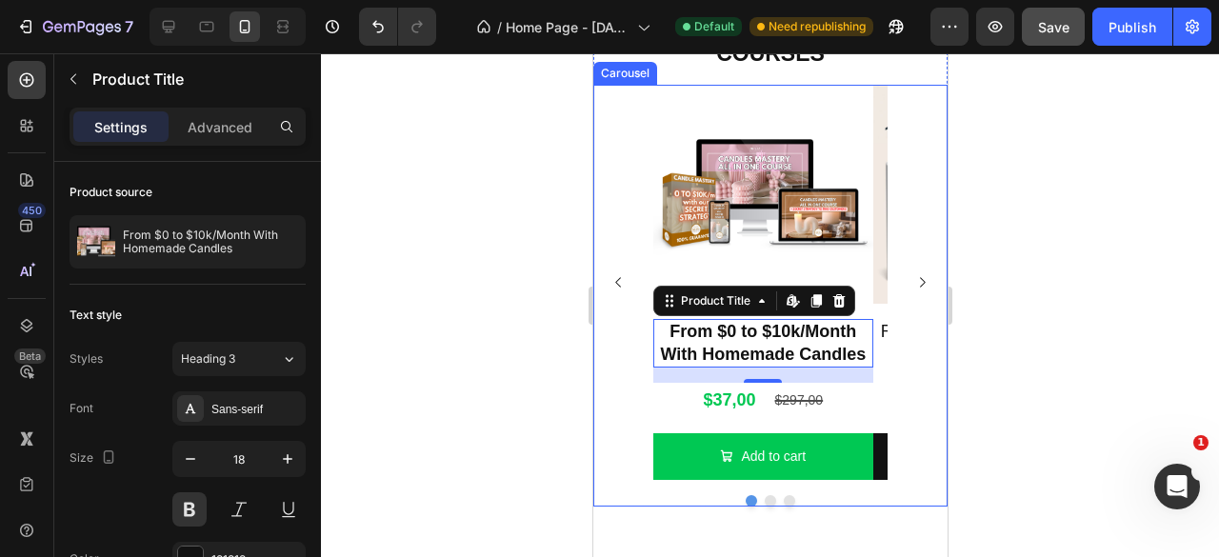
scroll to position [2109, 0]
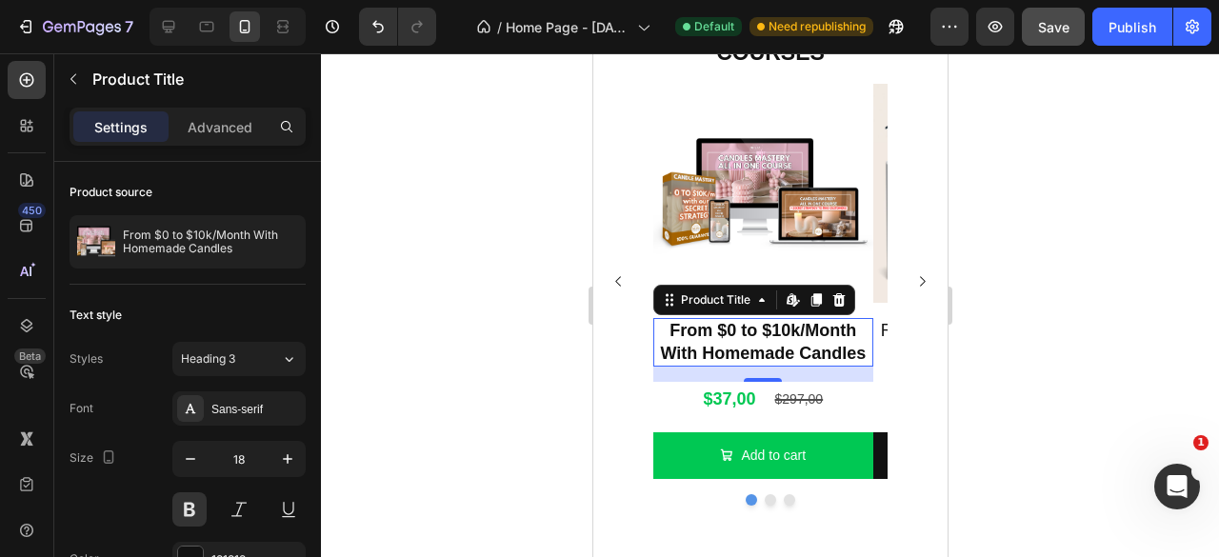
click at [1032, 253] on div at bounding box center [770, 305] width 898 height 504
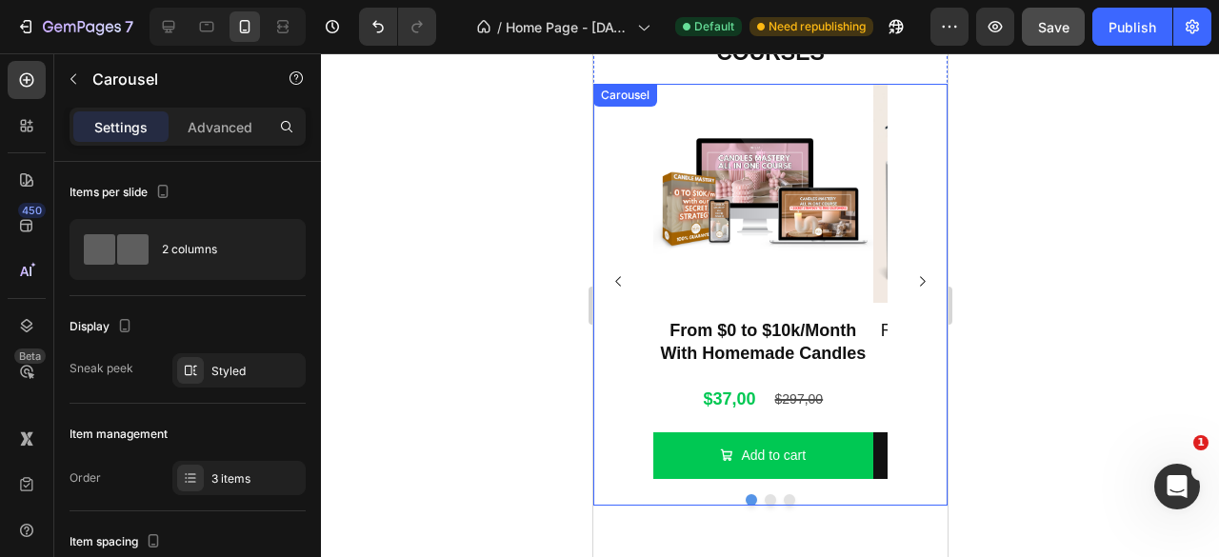
click at [914, 279] on icon "Carousel Next Arrow" at bounding box center [921, 281] width 14 height 14
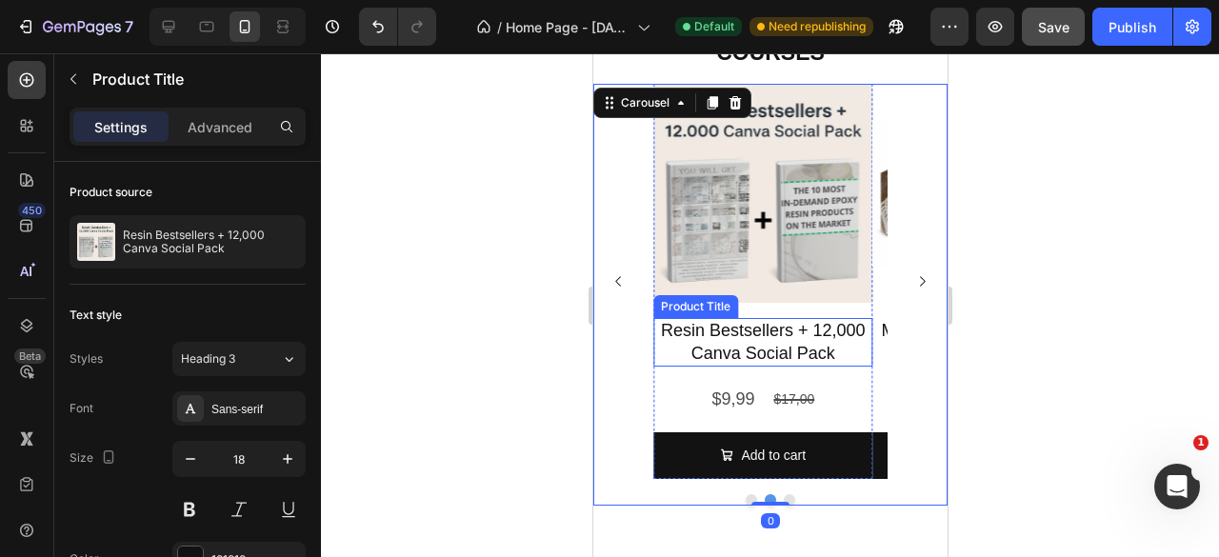
click at [775, 344] on h2 "Resin Bestsellers + 12,000 Canva Social Pack" at bounding box center [762, 342] width 220 height 49
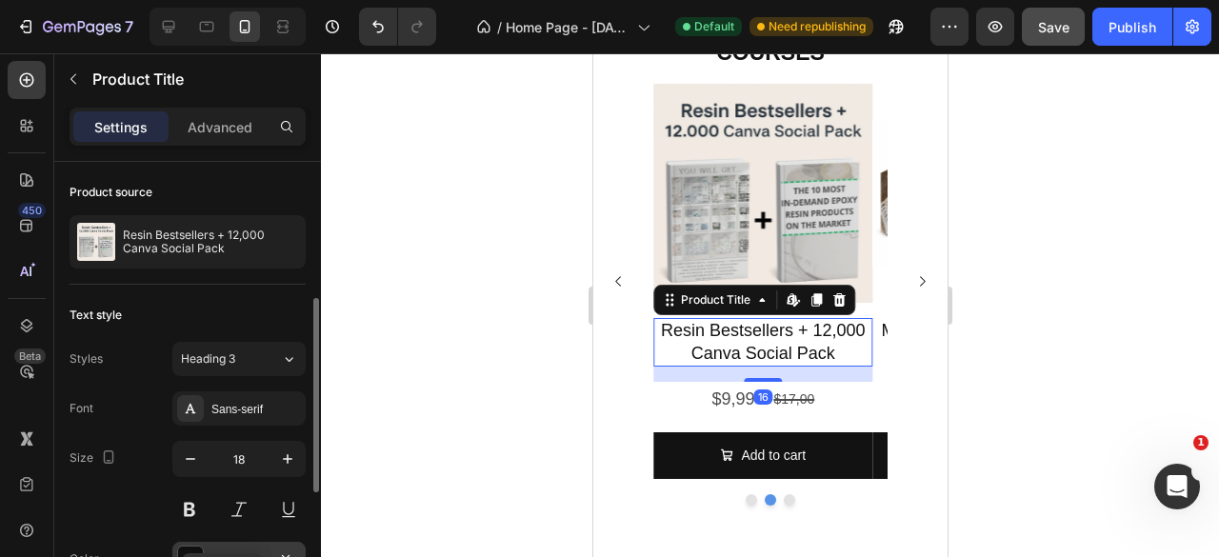
scroll to position [95, 0]
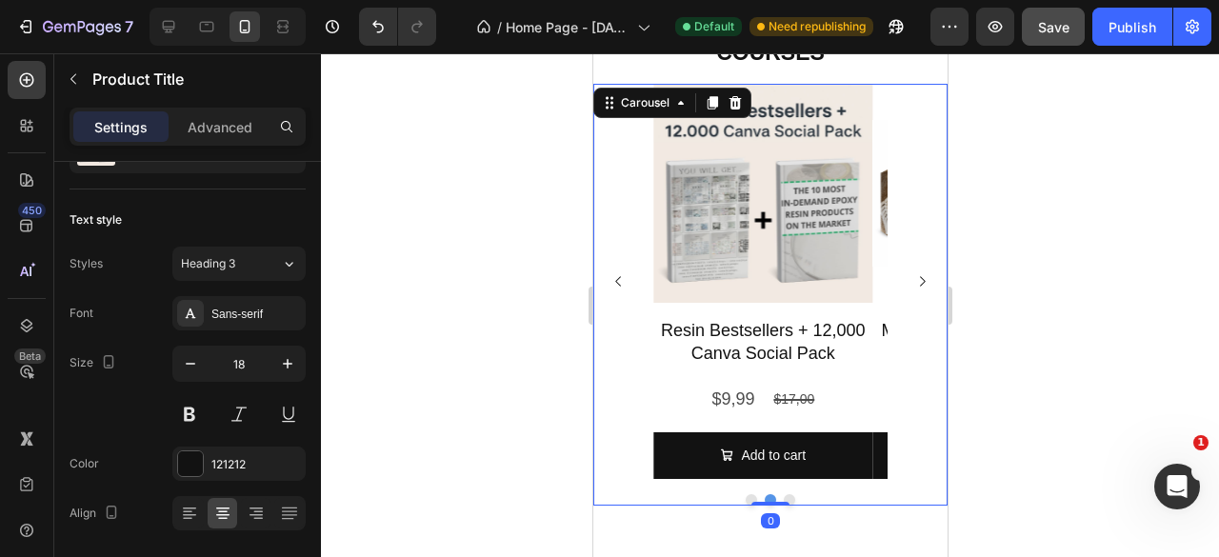
click at [617, 279] on icon "Carousel Back Arrow" at bounding box center [617, 281] width 14 height 14
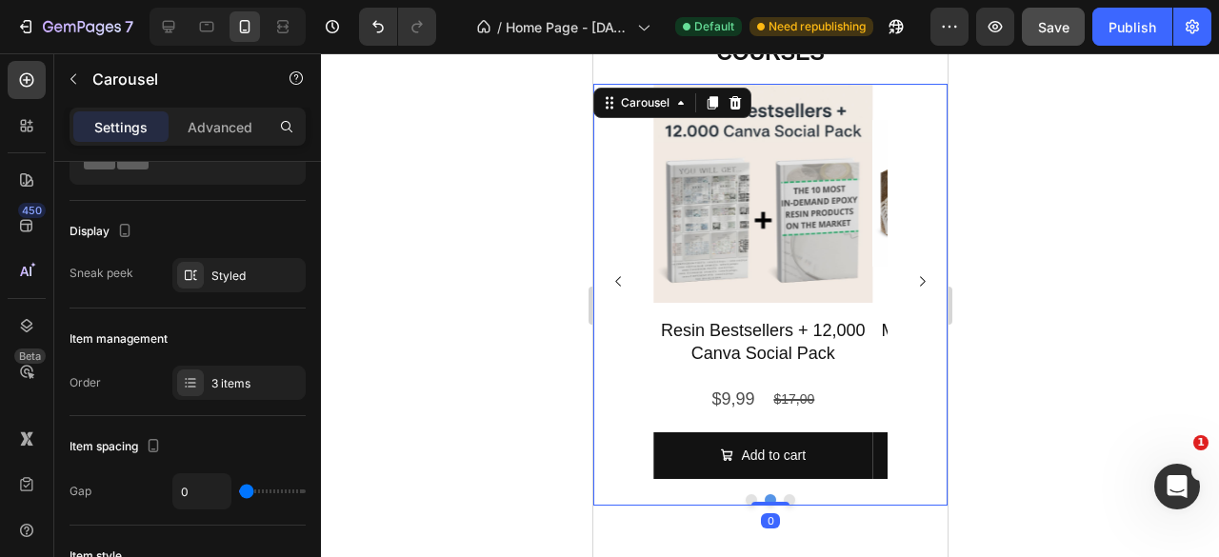
scroll to position [0, 0]
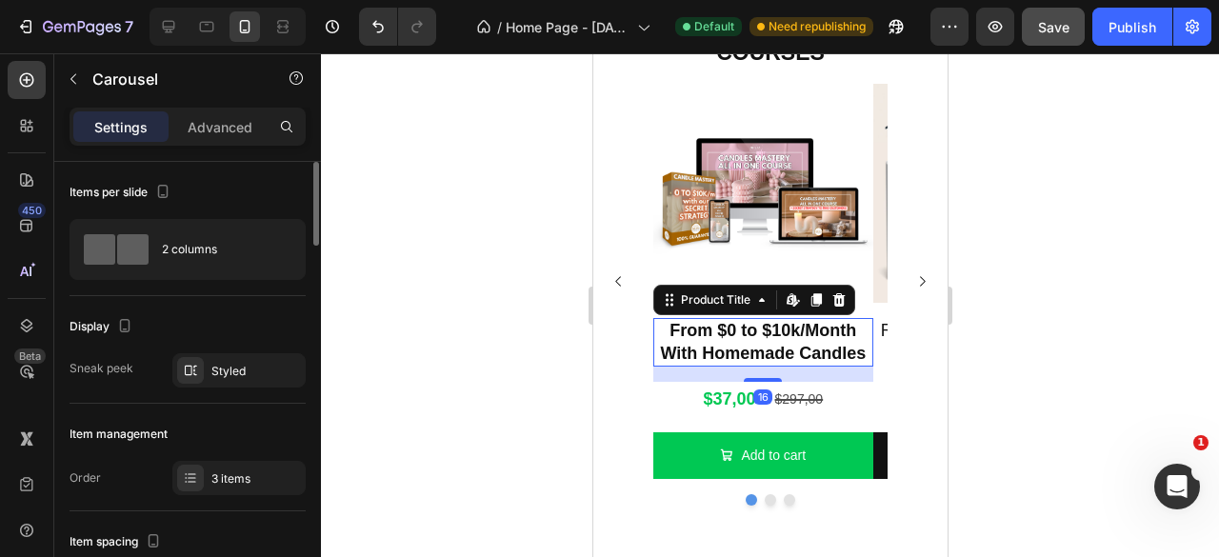
click at [758, 351] on h2 "From $0 to $10k/Month With Homemade Candles" at bounding box center [762, 342] width 220 height 49
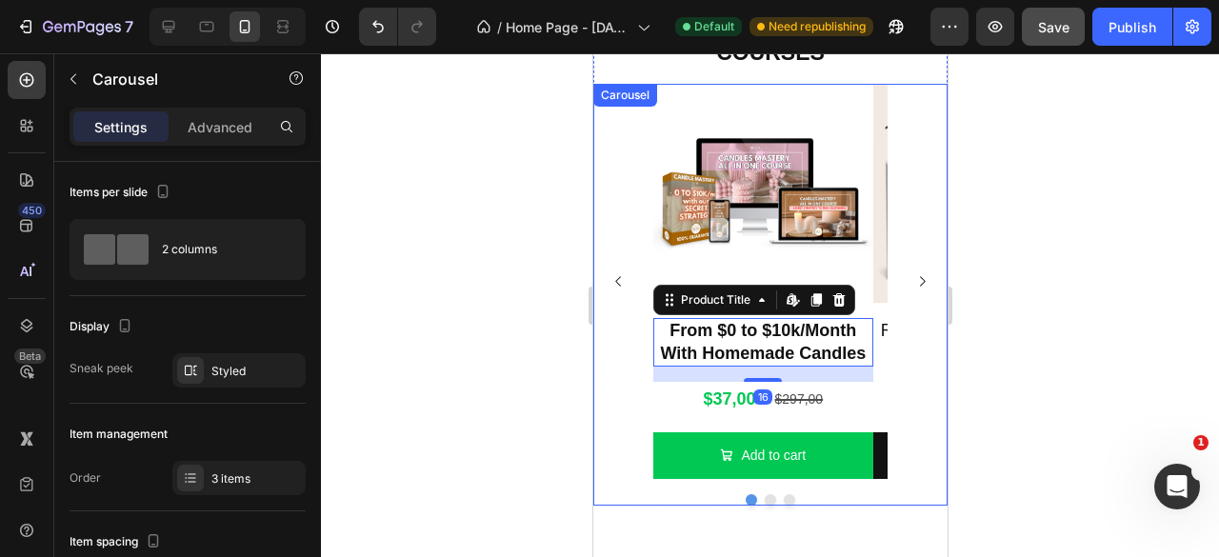
click at [914, 280] on icon "Carousel Next Arrow" at bounding box center [921, 281] width 14 height 14
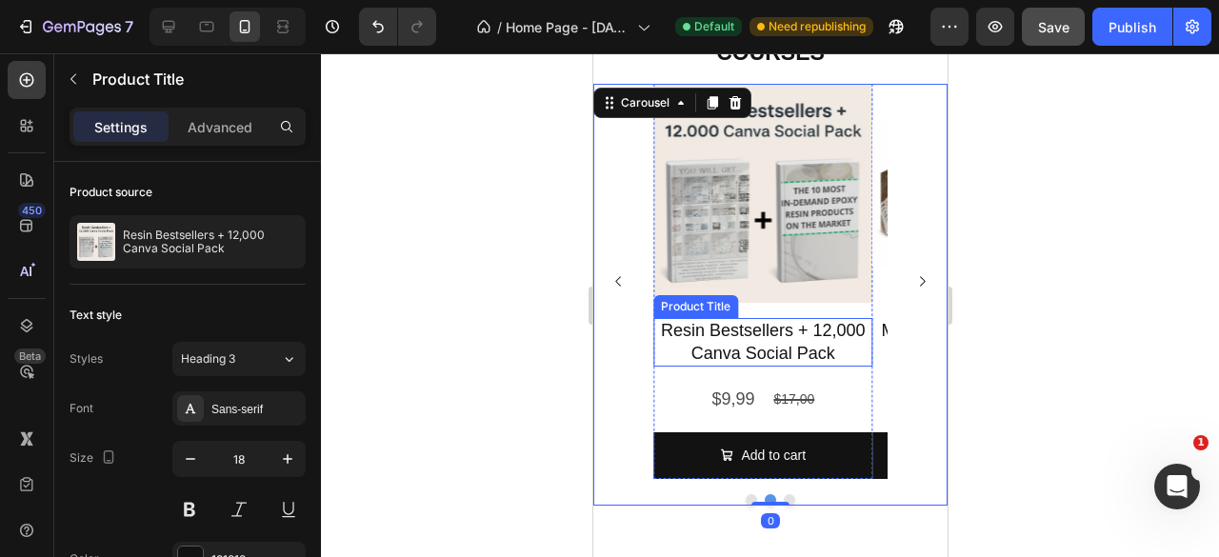
click at [748, 343] on h2 "Resin Bestsellers + 12,000 Canva Social Pack" at bounding box center [762, 342] width 220 height 49
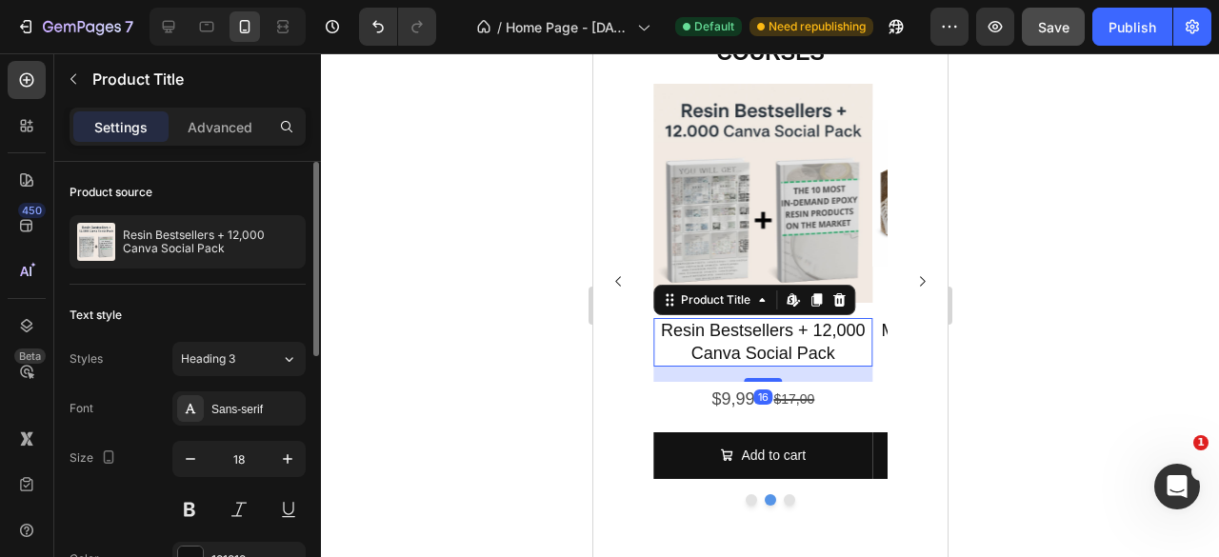
scroll to position [95, 0]
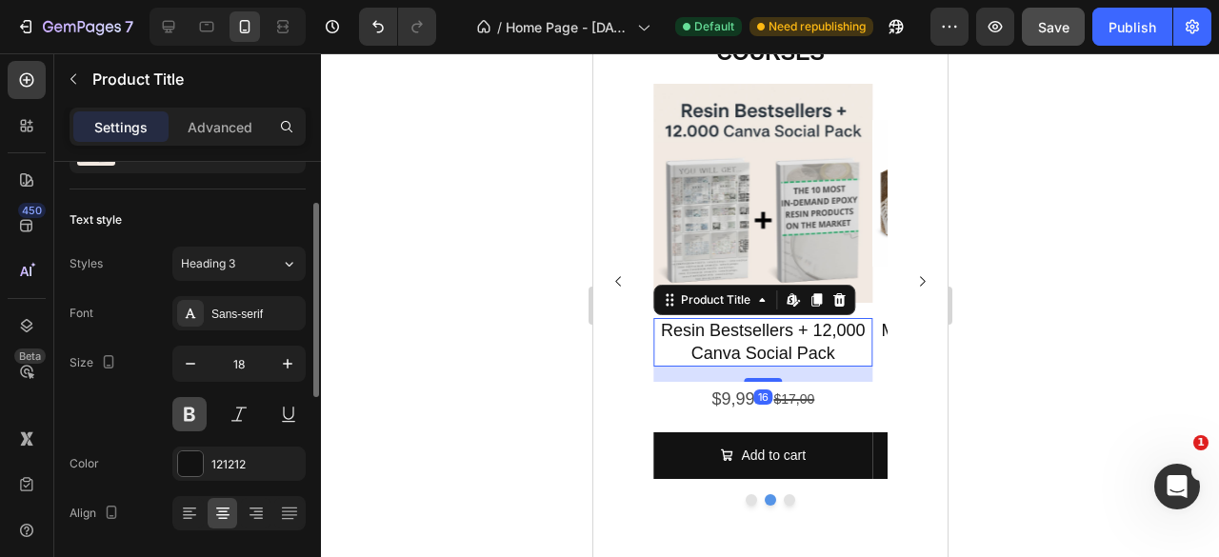
click at [202, 406] on button at bounding box center [189, 414] width 34 height 34
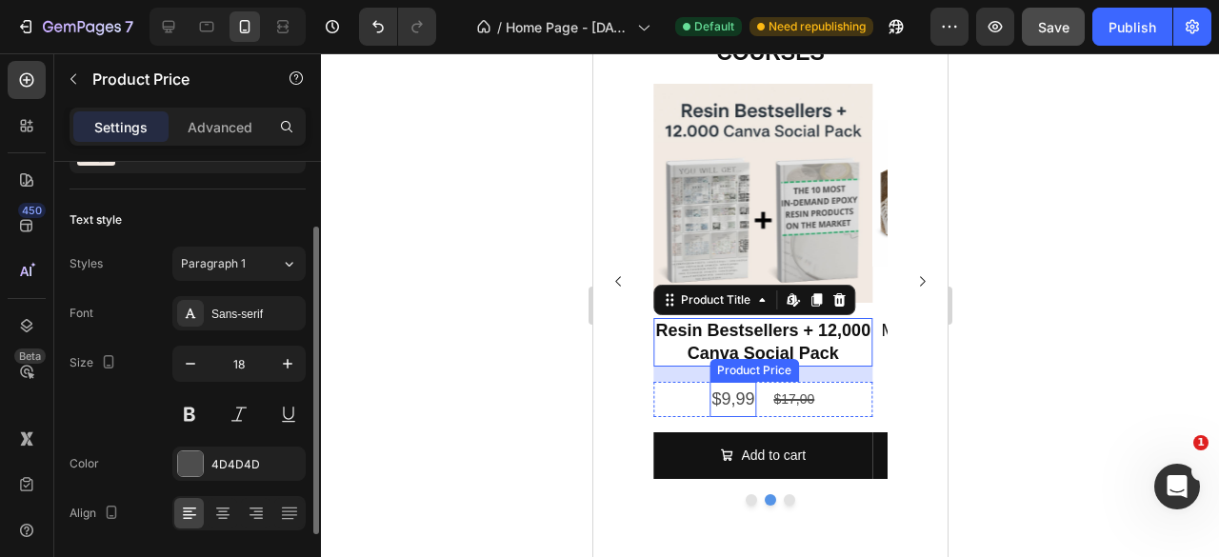
click at [746, 399] on div "$9,99" at bounding box center [732, 399] width 47 height 34
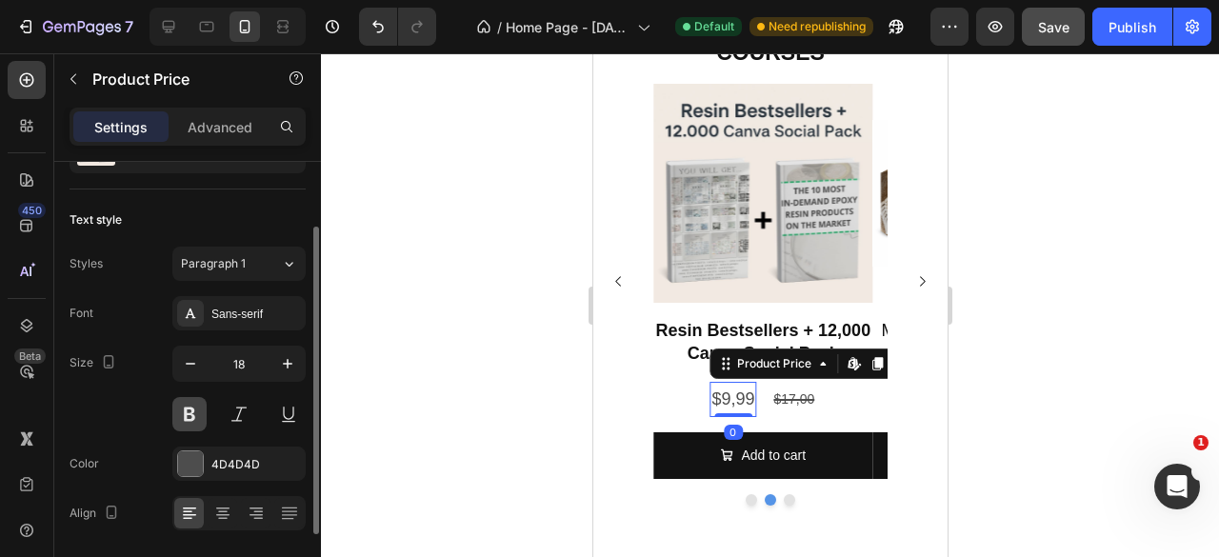
click at [193, 414] on button at bounding box center [189, 414] width 34 height 34
click at [185, 464] on div at bounding box center [190, 463] width 25 height 25
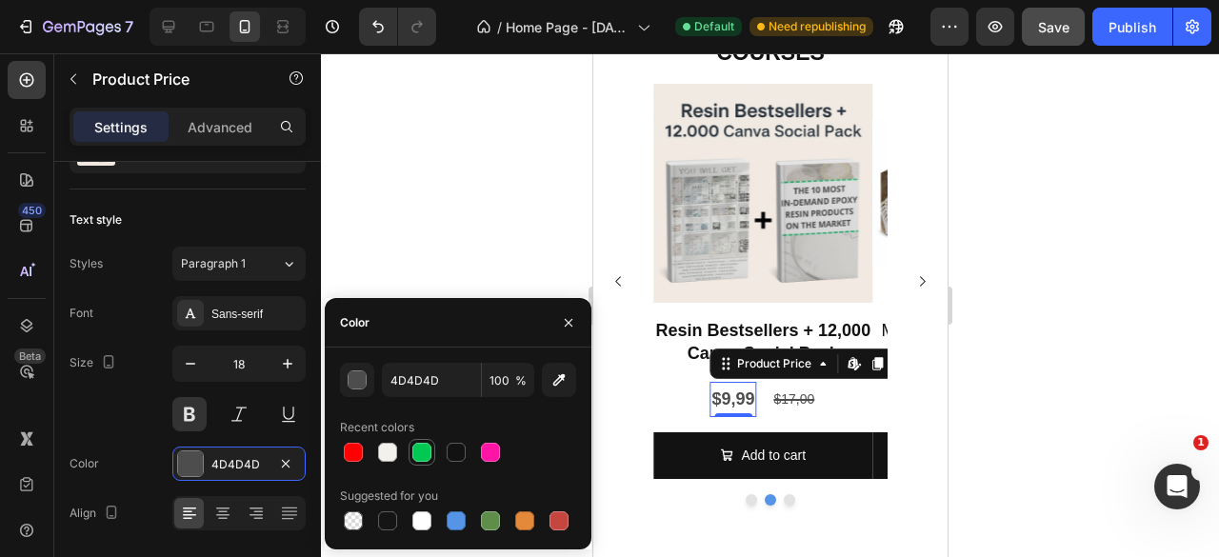
click at [415, 441] on div at bounding box center [421, 452] width 23 height 23
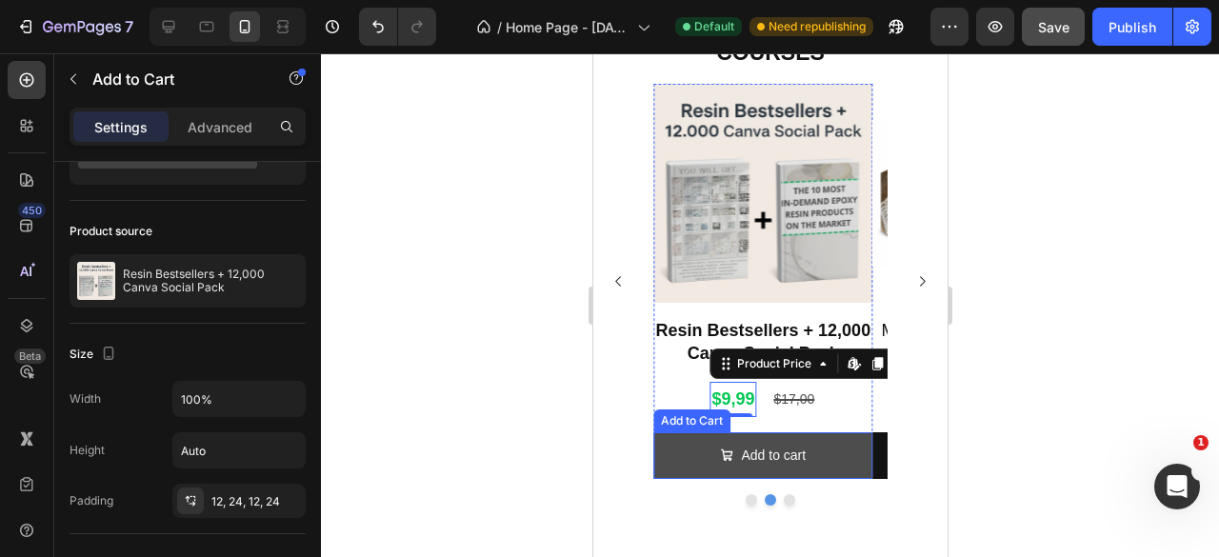
click at [673, 455] on button "Add to cart" at bounding box center [762, 455] width 220 height 47
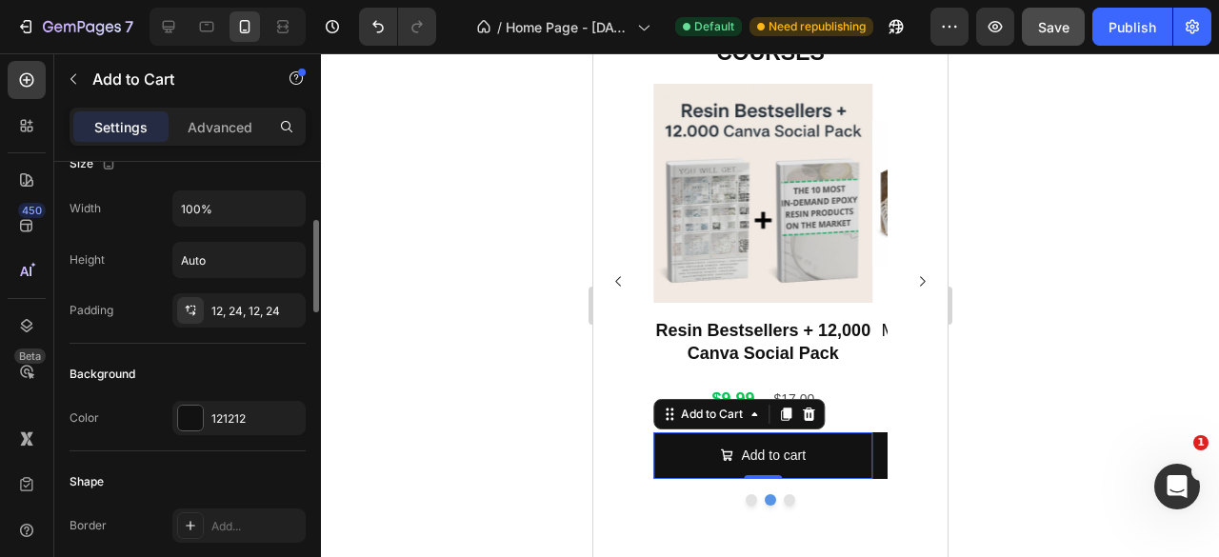
scroll to position [381, 0]
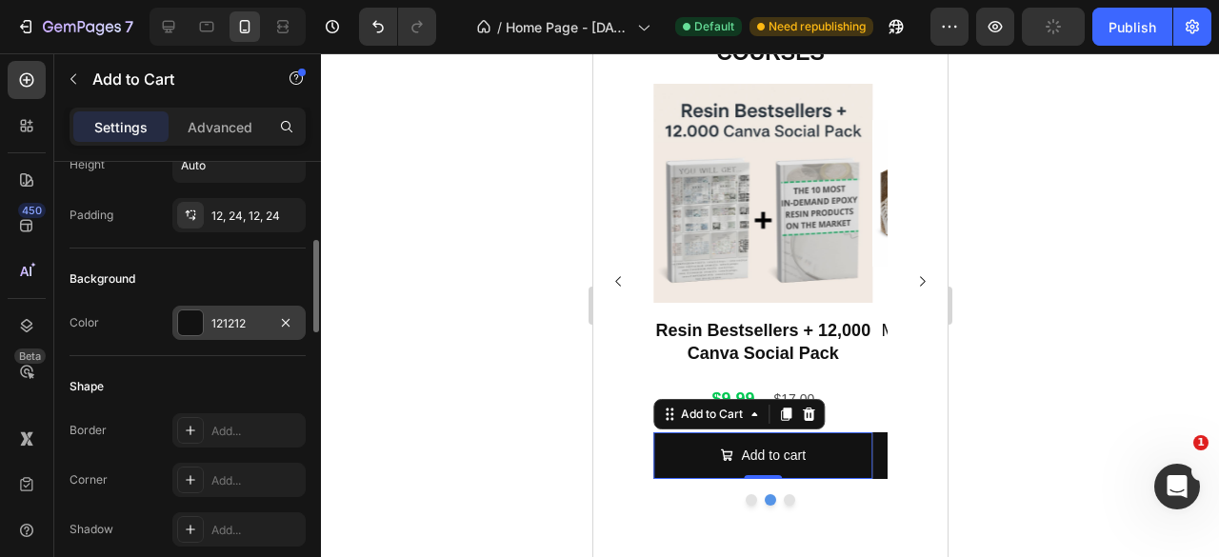
click at [194, 330] on div at bounding box center [190, 322] width 25 height 25
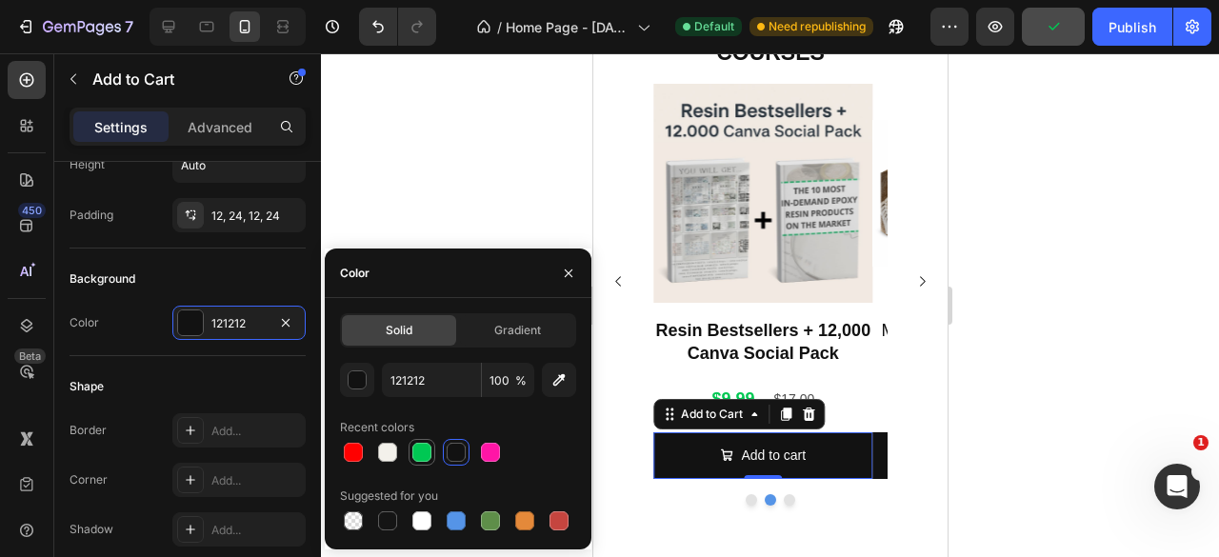
click at [417, 450] on div at bounding box center [421, 452] width 19 height 19
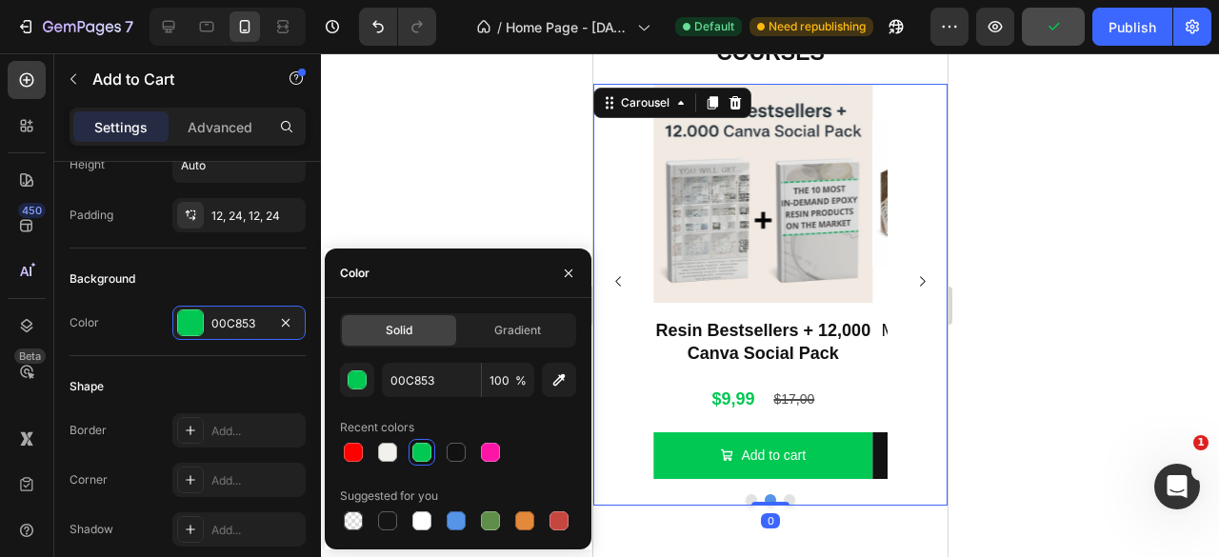
click at [916, 382] on div "Product Images From $0 to $10k/Month With Homemade Candles Product Title $37,00…" at bounding box center [769, 281] width 354 height 395
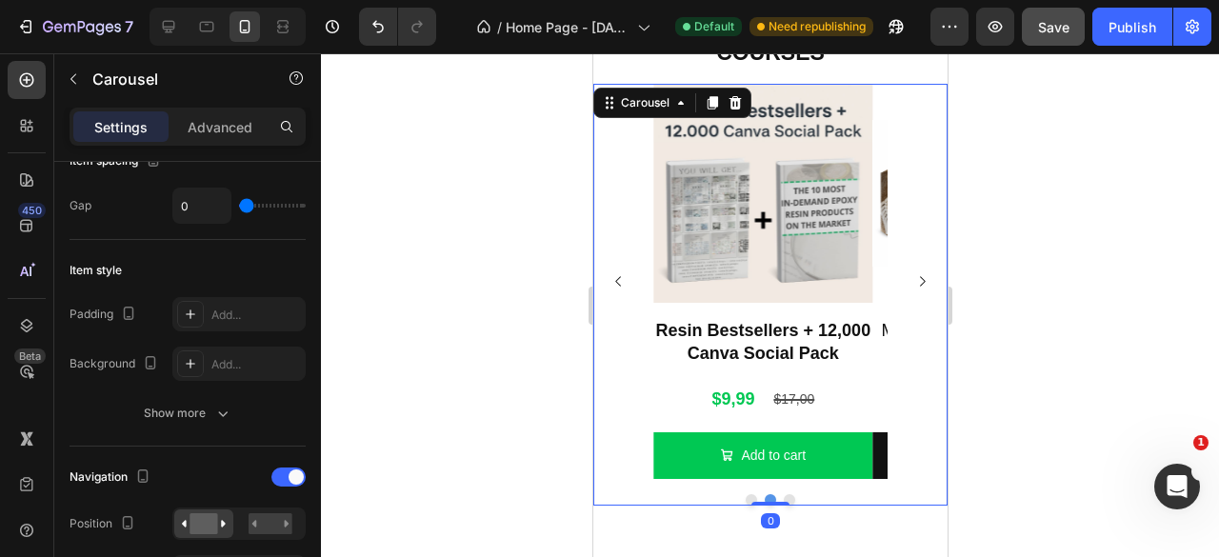
scroll to position [0, 0]
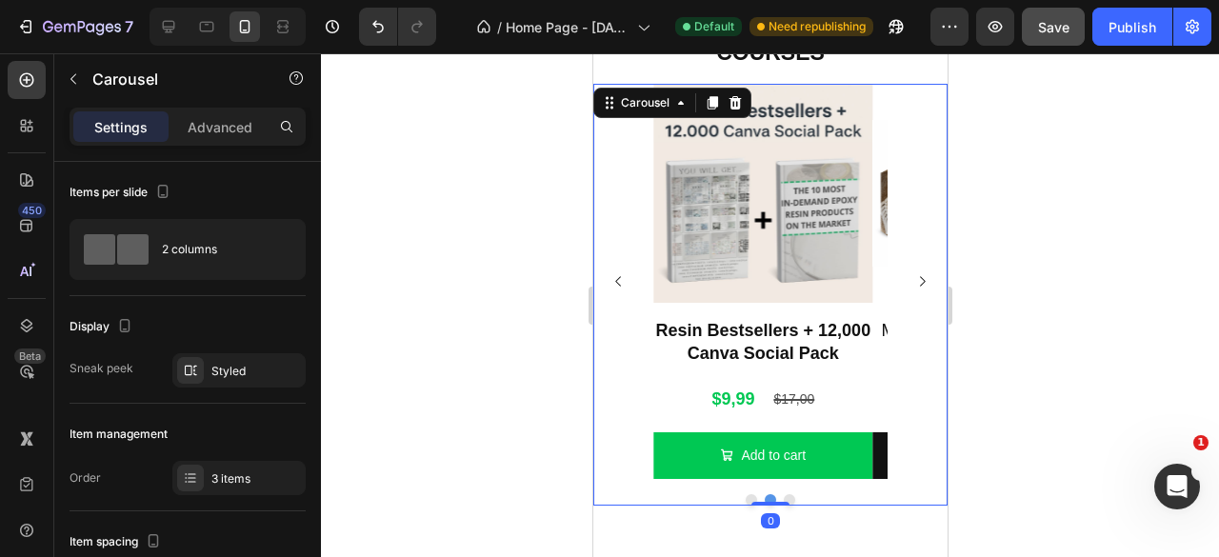
click at [914, 278] on icon "Carousel Next Arrow" at bounding box center [921, 281] width 14 height 14
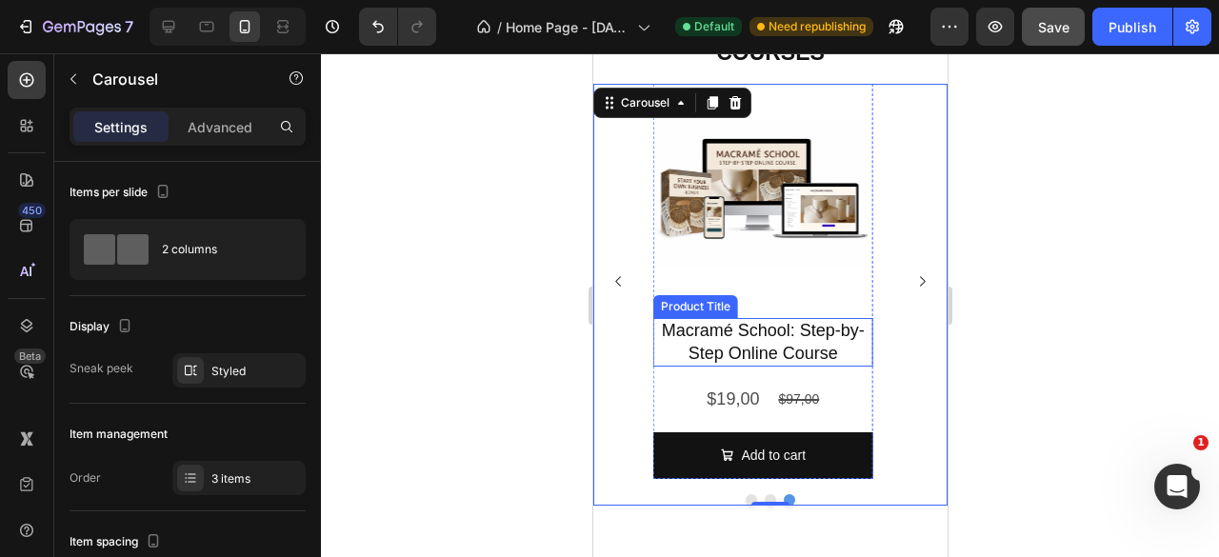
click at [729, 342] on h2 "Macramé School: Step-by-Step Online Course" at bounding box center [762, 342] width 220 height 49
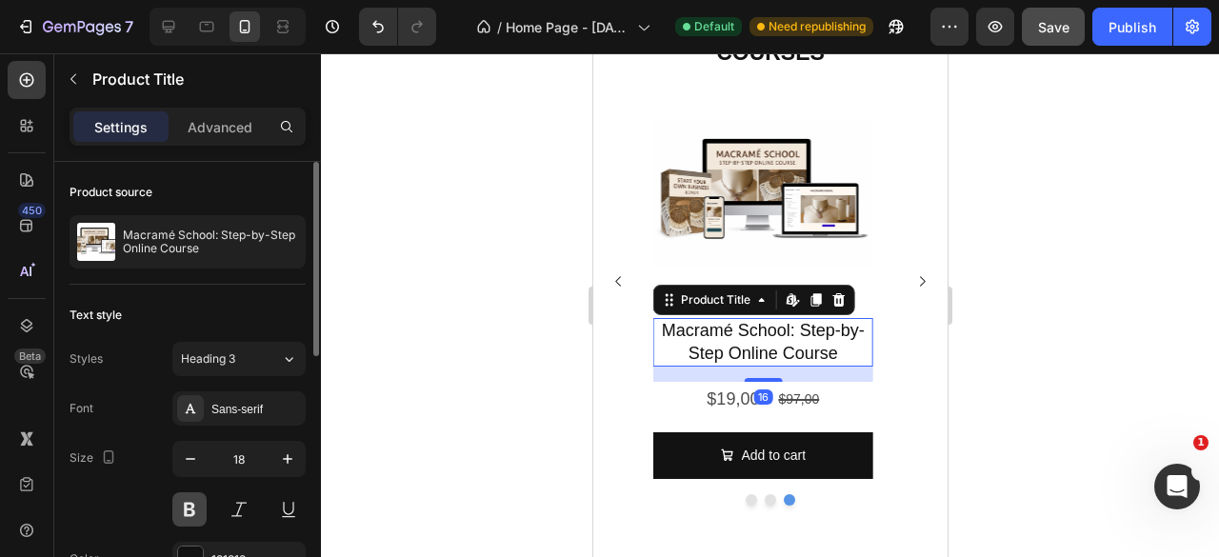
click at [189, 506] on button at bounding box center [189, 509] width 34 height 34
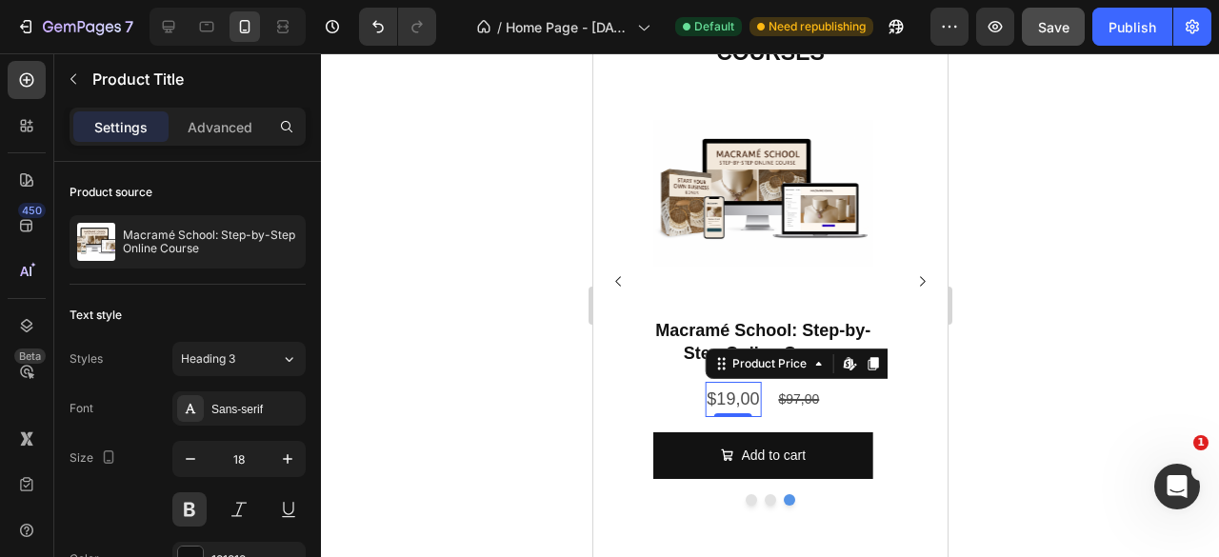
click at [707, 399] on div "$19,00" at bounding box center [732, 399] width 56 height 34
click at [179, 512] on button at bounding box center [189, 509] width 34 height 34
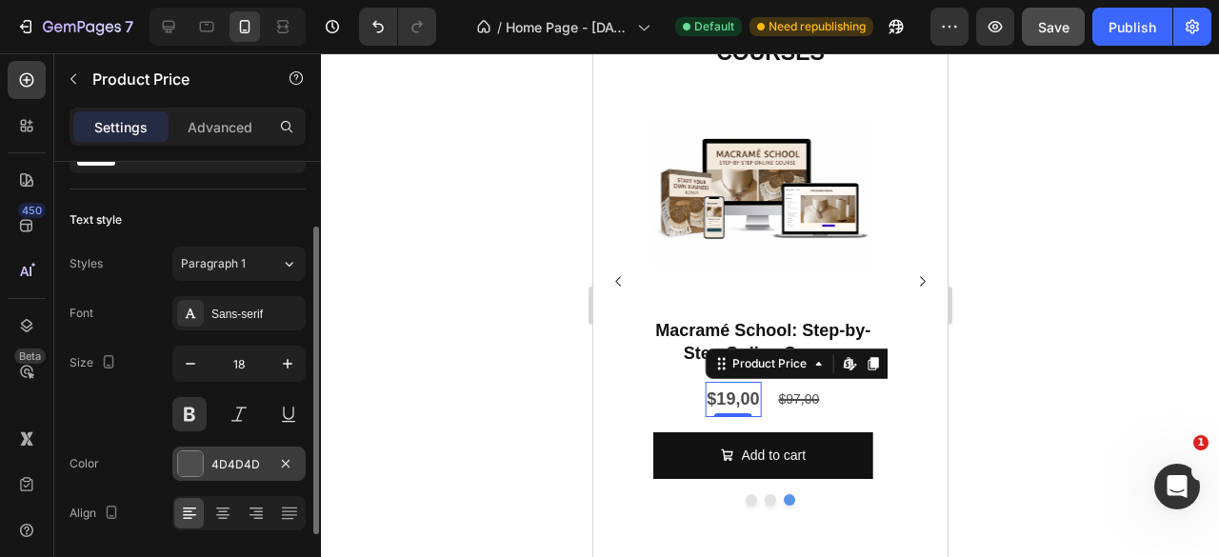
click at [192, 467] on div at bounding box center [190, 463] width 25 height 25
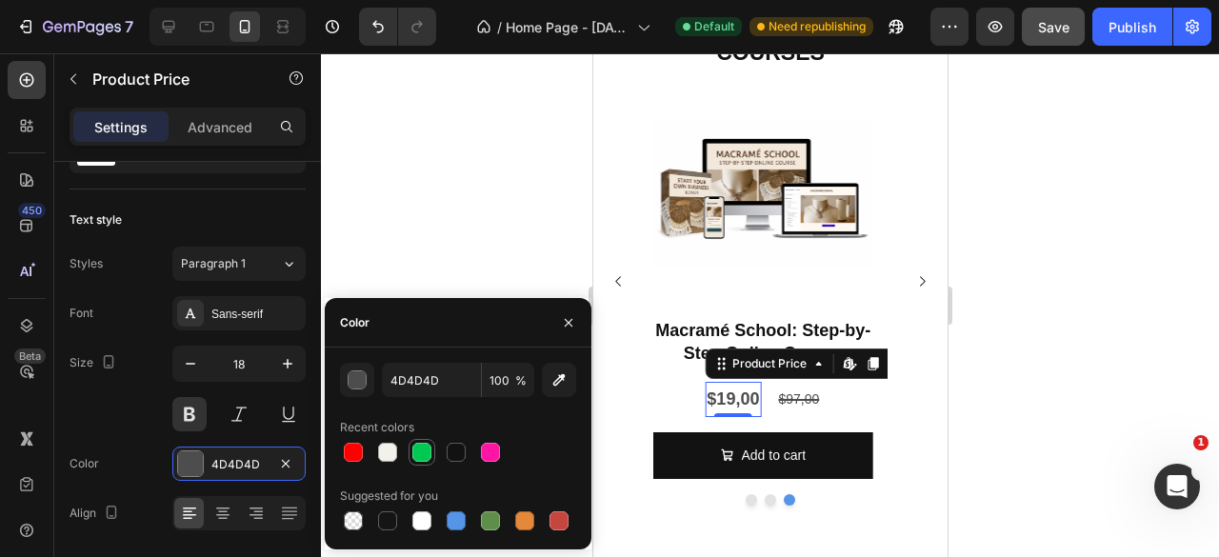
click at [417, 445] on div at bounding box center [421, 452] width 19 height 19
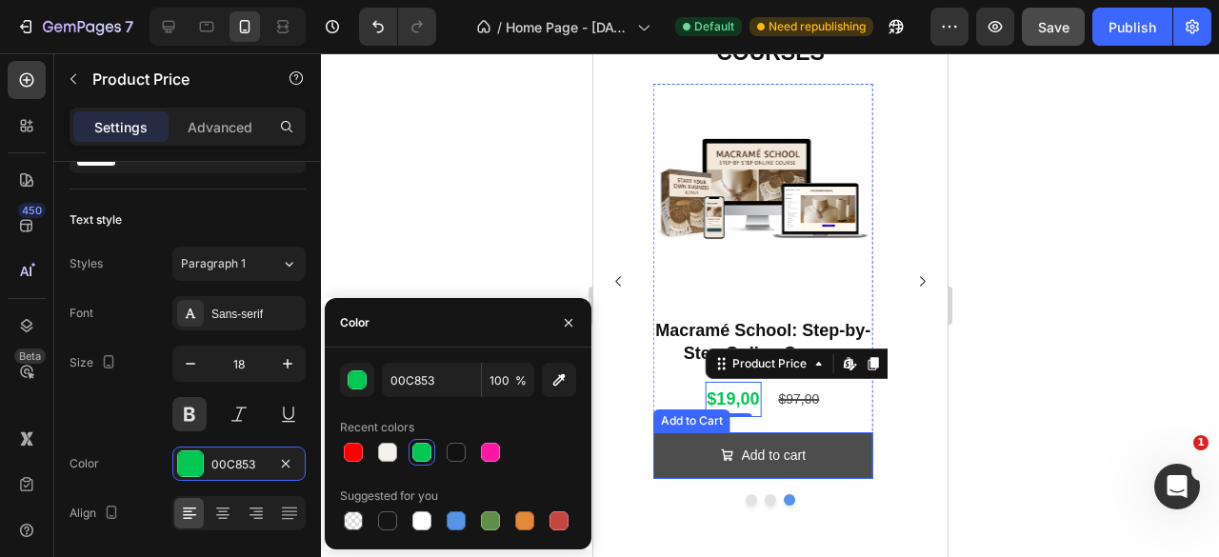
click at [850, 447] on button "Add to cart" at bounding box center [762, 455] width 220 height 47
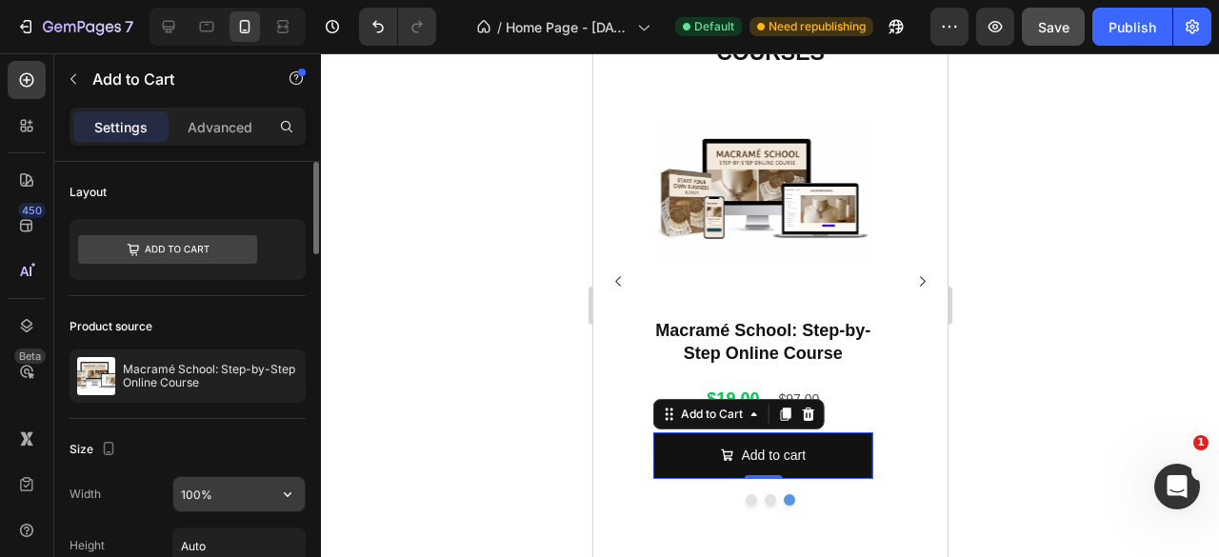
scroll to position [190, 0]
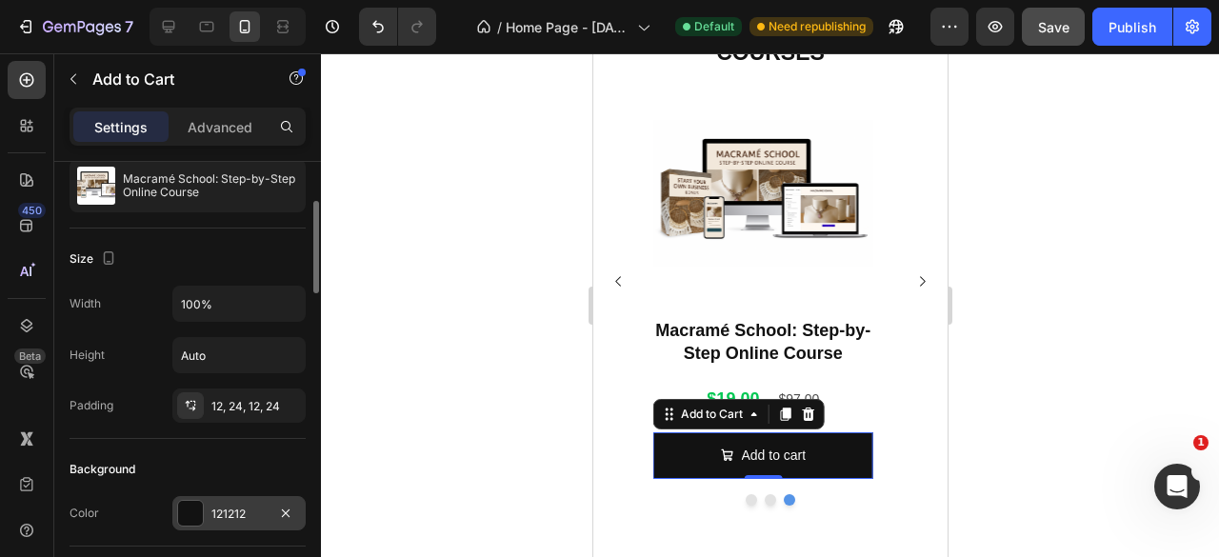
click at [197, 513] on div at bounding box center [190, 513] width 25 height 25
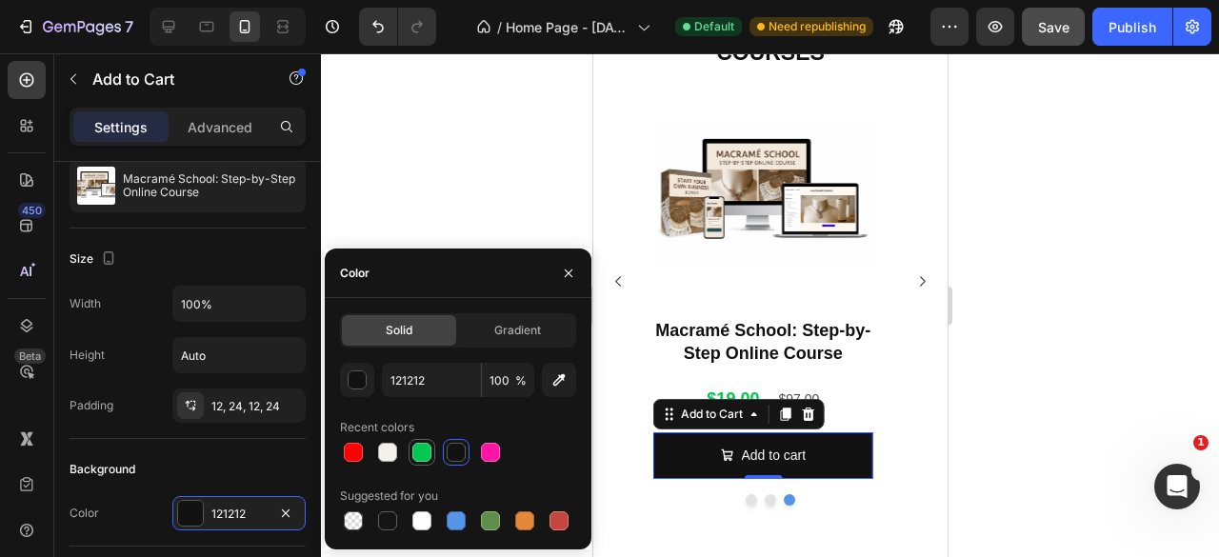
click at [415, 453] on div at bounding box center [421, 452] width 19 height 19
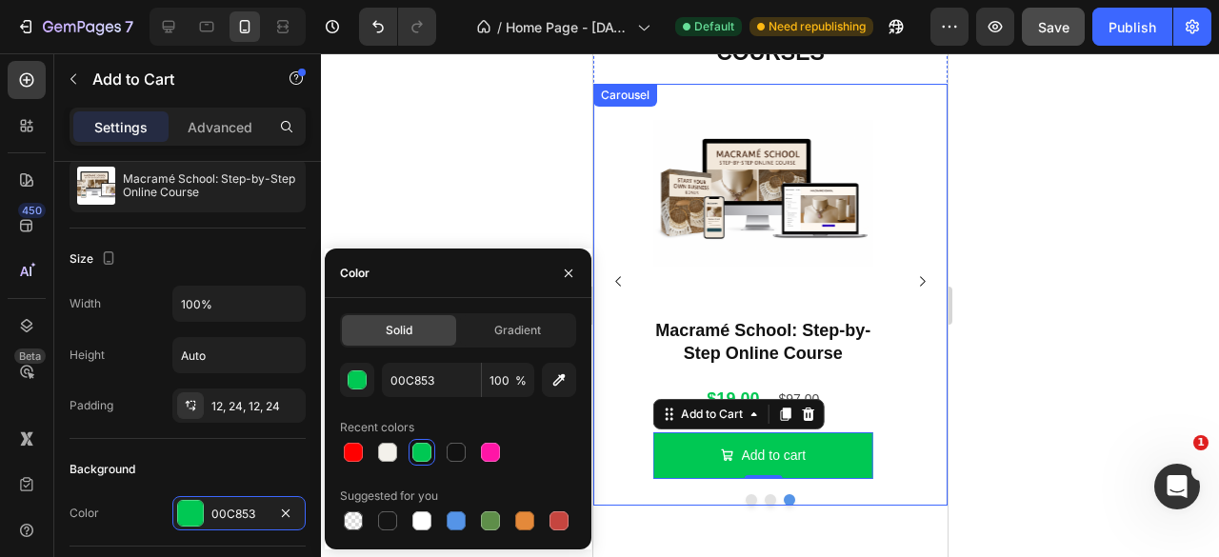
click at [926, 382] on div "Product Images From $0 to $10k/Month With Homemade Candles Product Title $37,00…" at bounding box center [769, 281] width 354 height 395
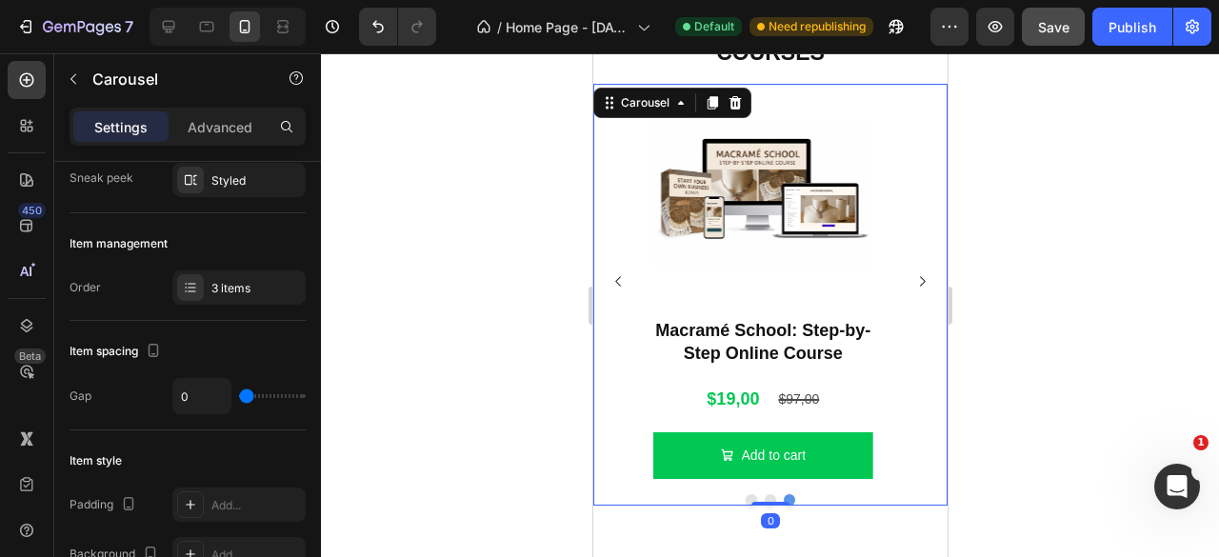
scroll to position [0, 0]
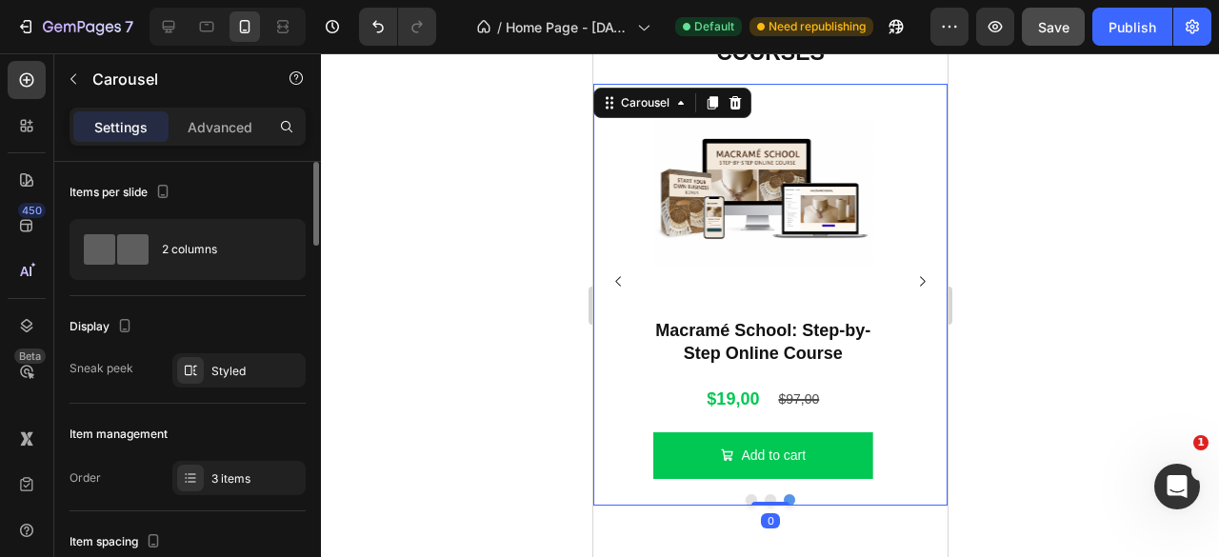
click at [1072, 369] on div at bounding box center [770, 305] width 898 height 504
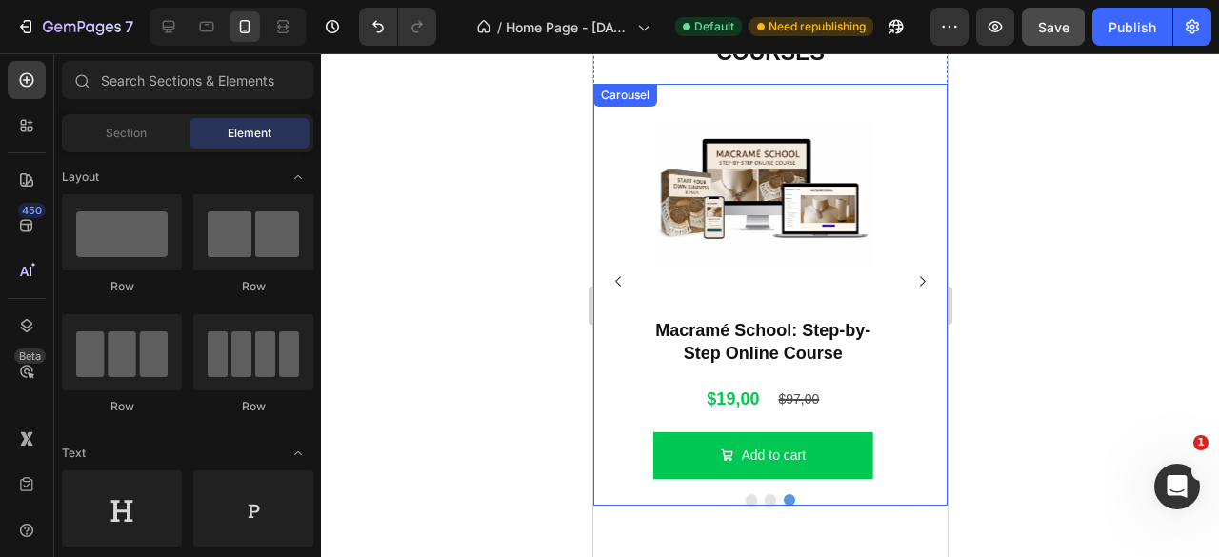
click at [914, 282] on icon "Carousel Next Arrow" at bounding box center [921, 281] width 14 height 14
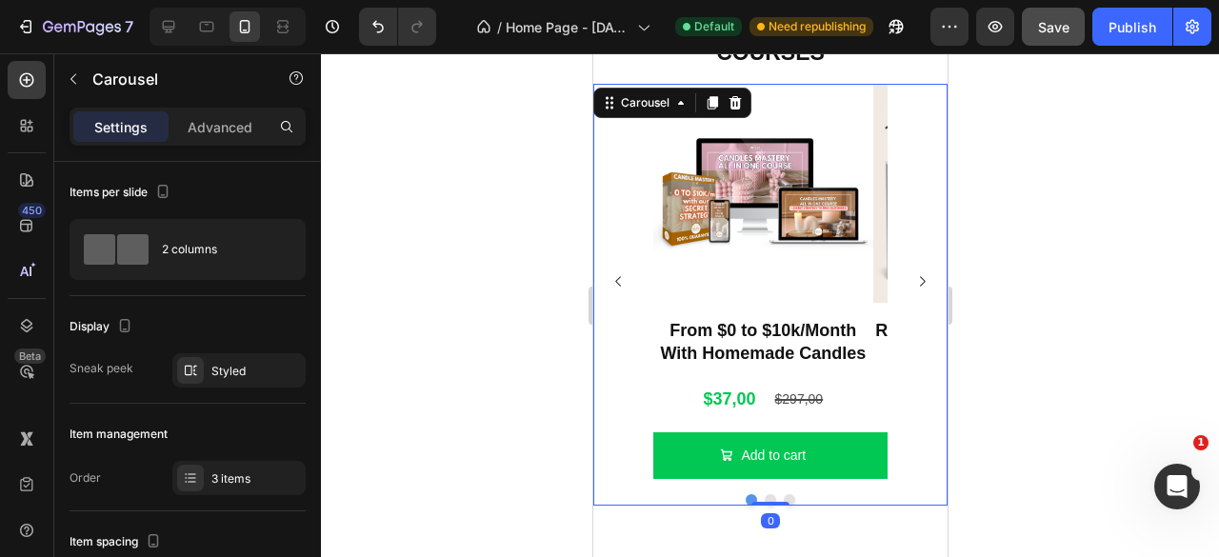
click at [914, 282] on icon "Carousel Next Arrow" at bounding box center [921, 281] width 14 height 14
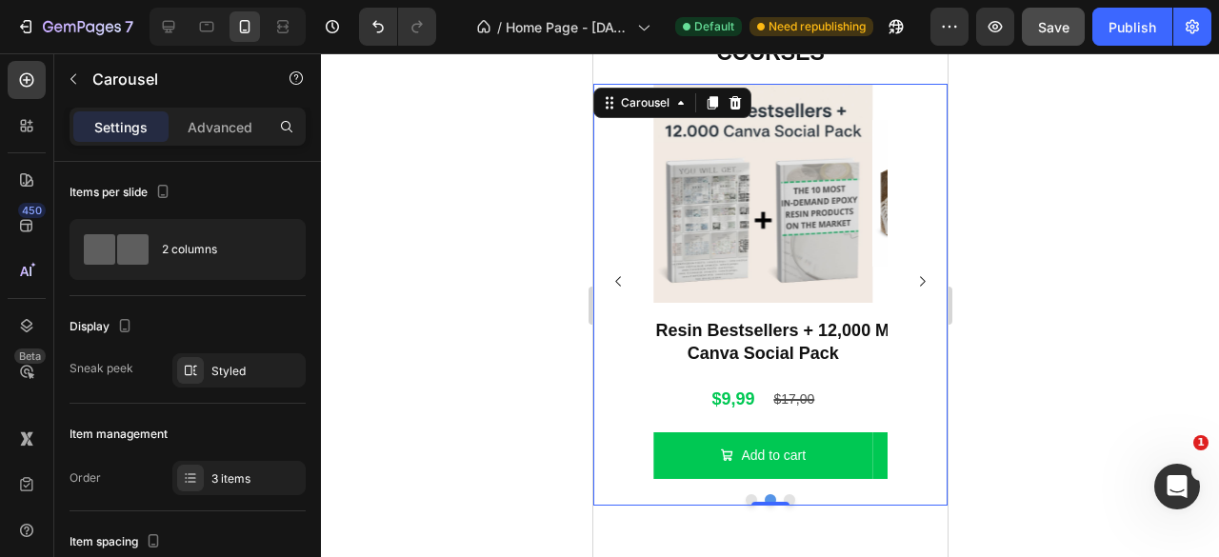
click at [914, 282] on icon "Carousel Next Arrow" at bounding box center [921, 281] width 14 height 14
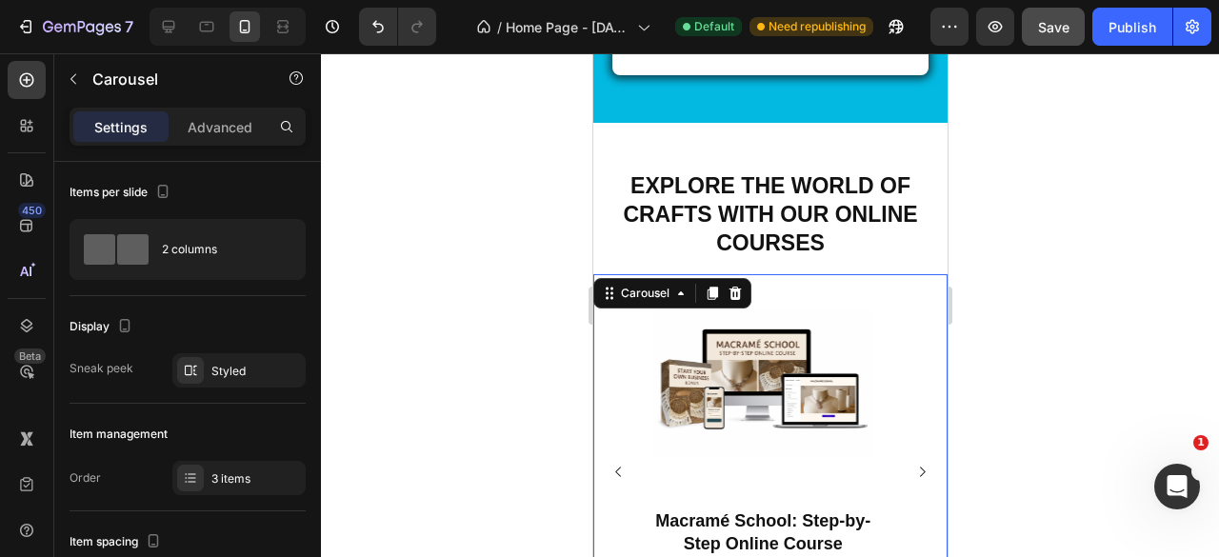
click at [1059, 332] on div at bounding box center [770, 305] width 898 height 504
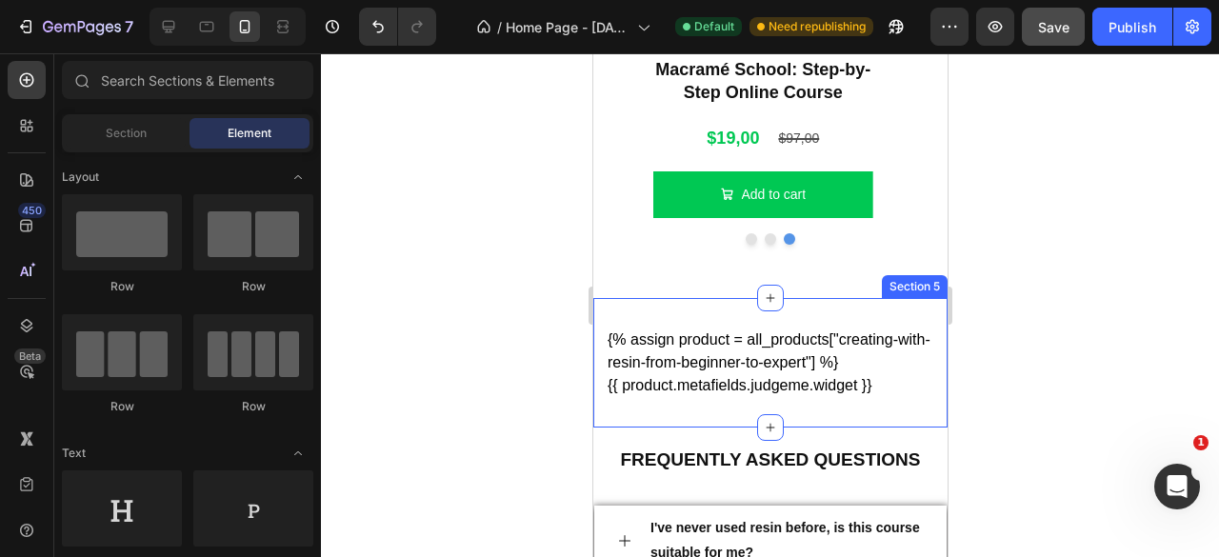
scroll to position [2395, 0]
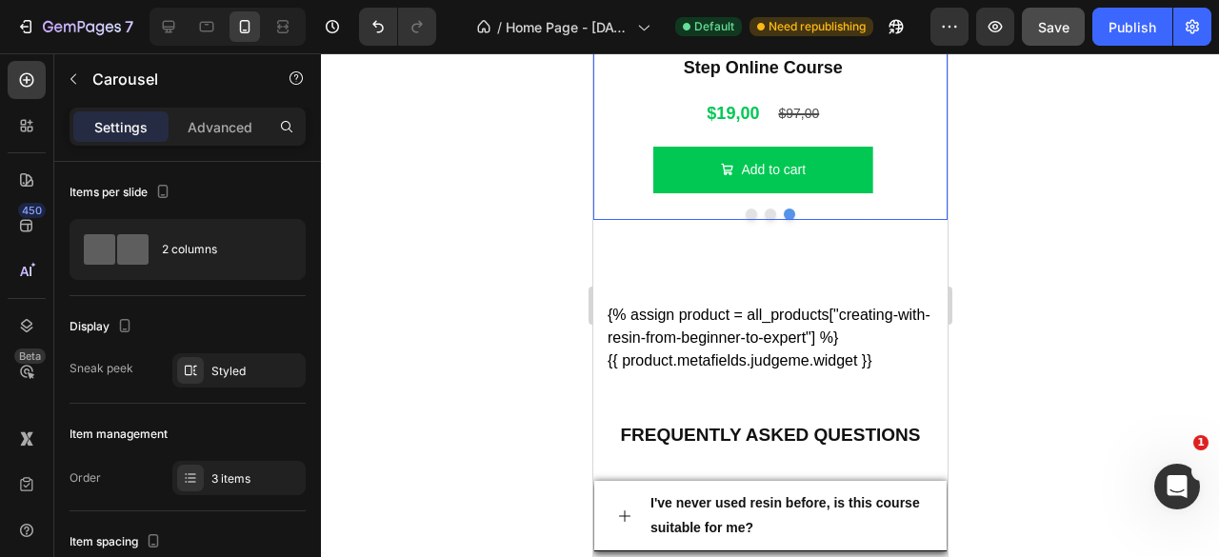
click at [746, 216] on div "Product Images From $0 to $10k/Month With Homemade Candles Product Title $37,00…" at bounding box center [769, 9] width 354 height 422
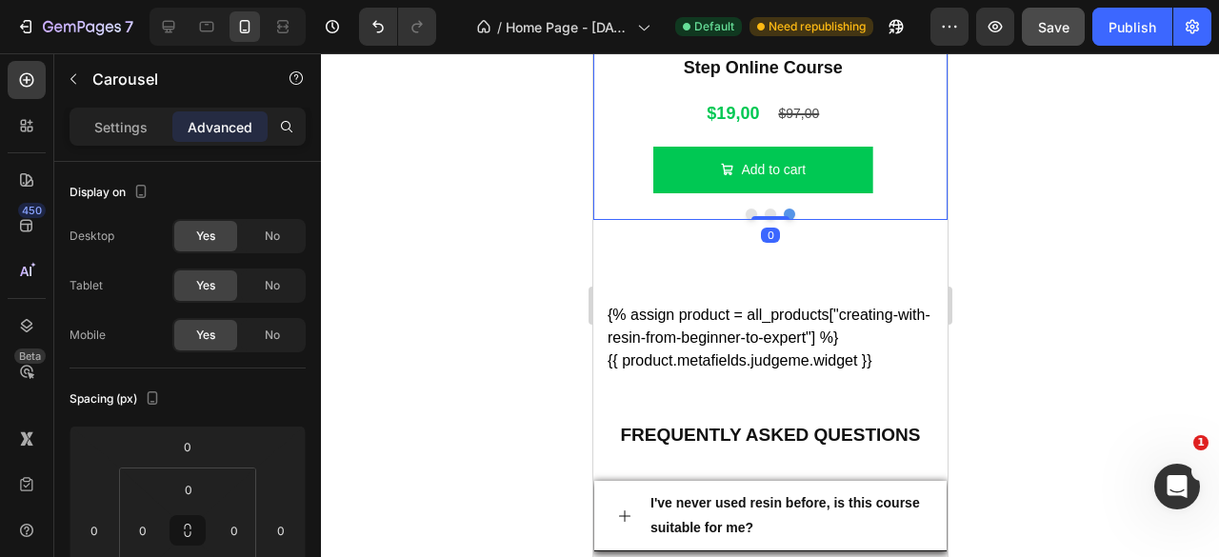
click at [745, 214] on button "Dot" at bounding box center [750, 214] width 11 height 11
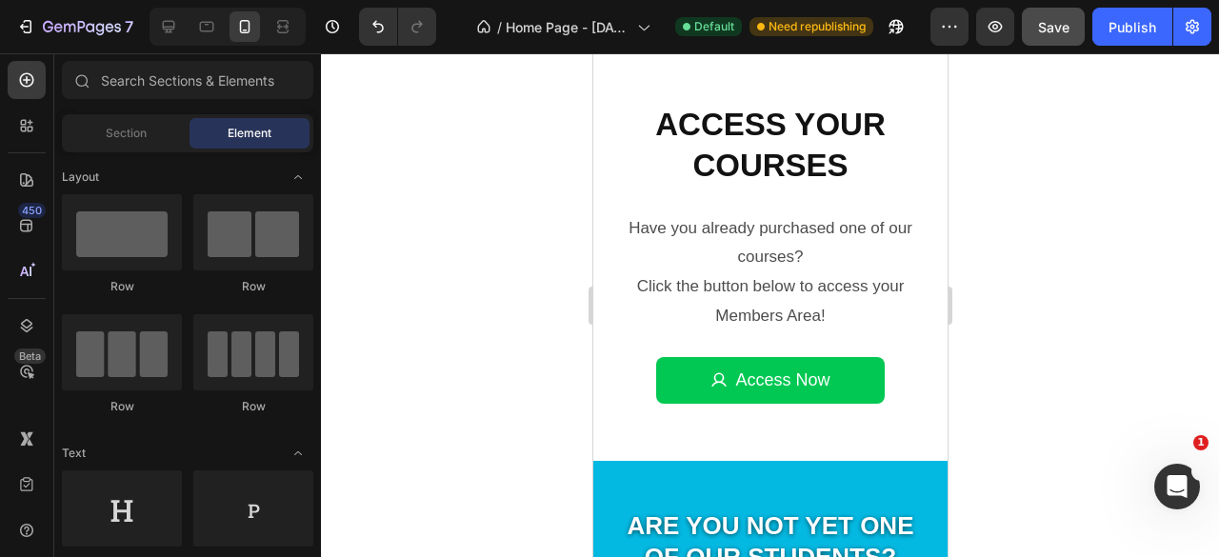
scroll to position [476, 0]
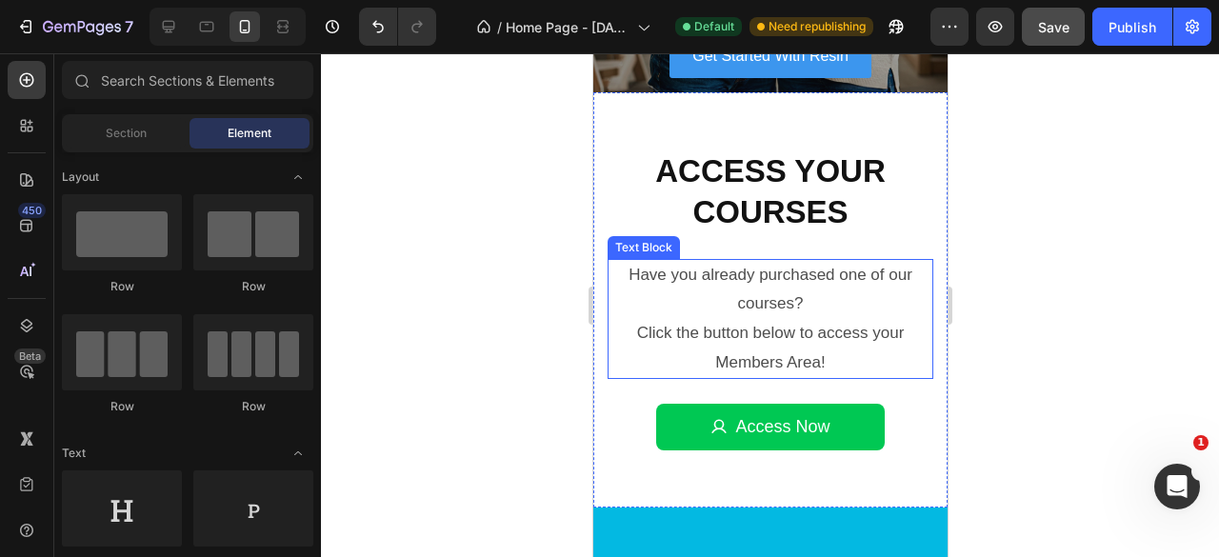
click at [859, 315] on p "Have you already purchased one of our courses?" at bounding box center [770, 290] width 322 height 58
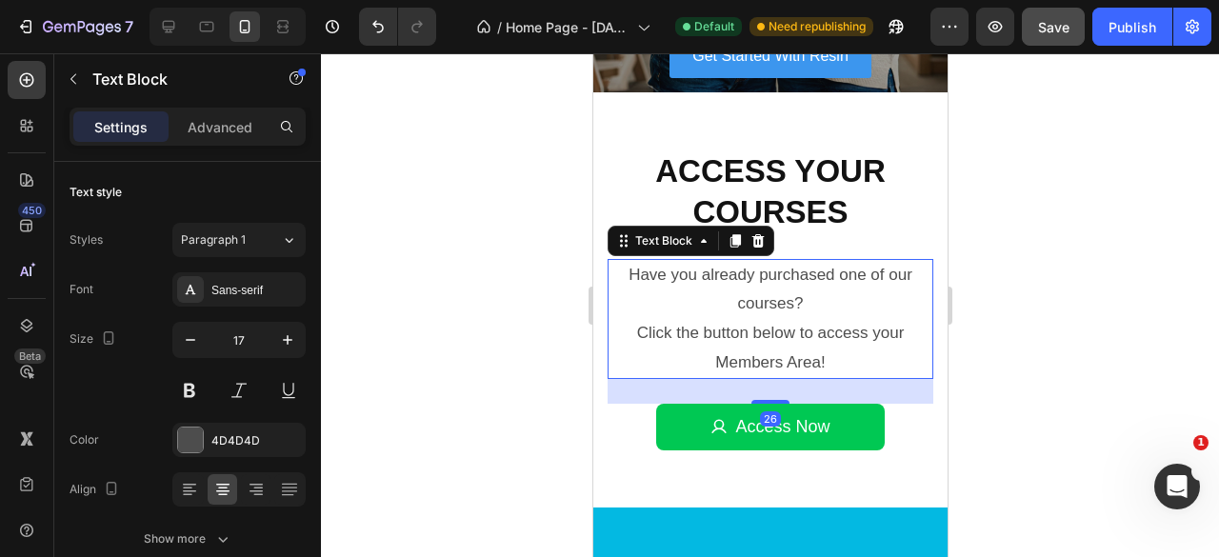
click at [644, 341] on p "Click the button below to access your Members Area!" at bounding box center [770, 348] width 322 height 58
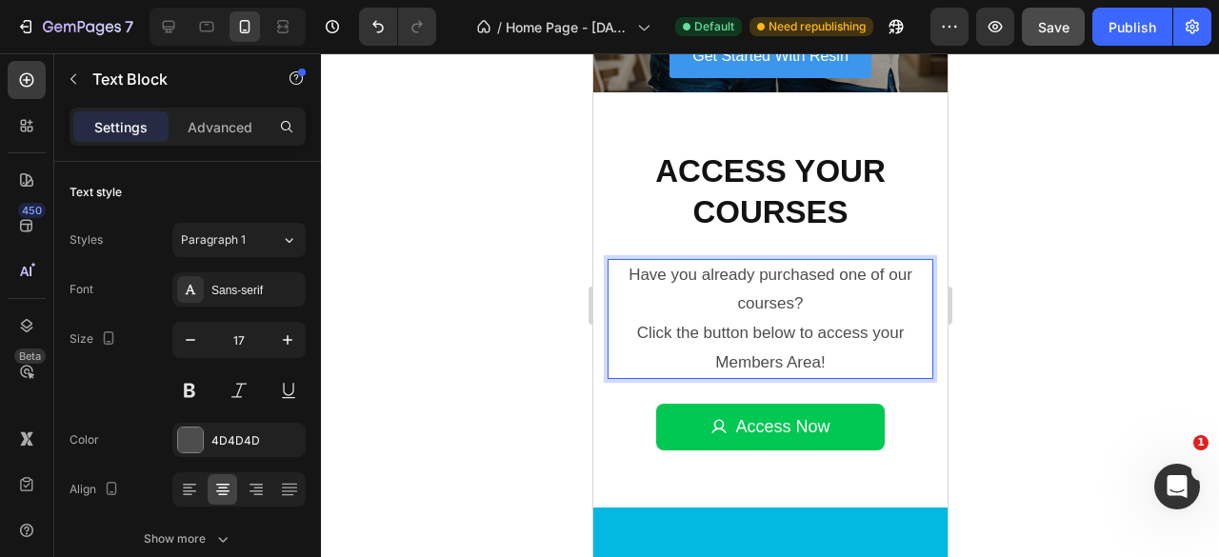
click at [622, 338] on p "Click the button below to access your Members Area!" at bounding box center [770, 348] width 322 height 58
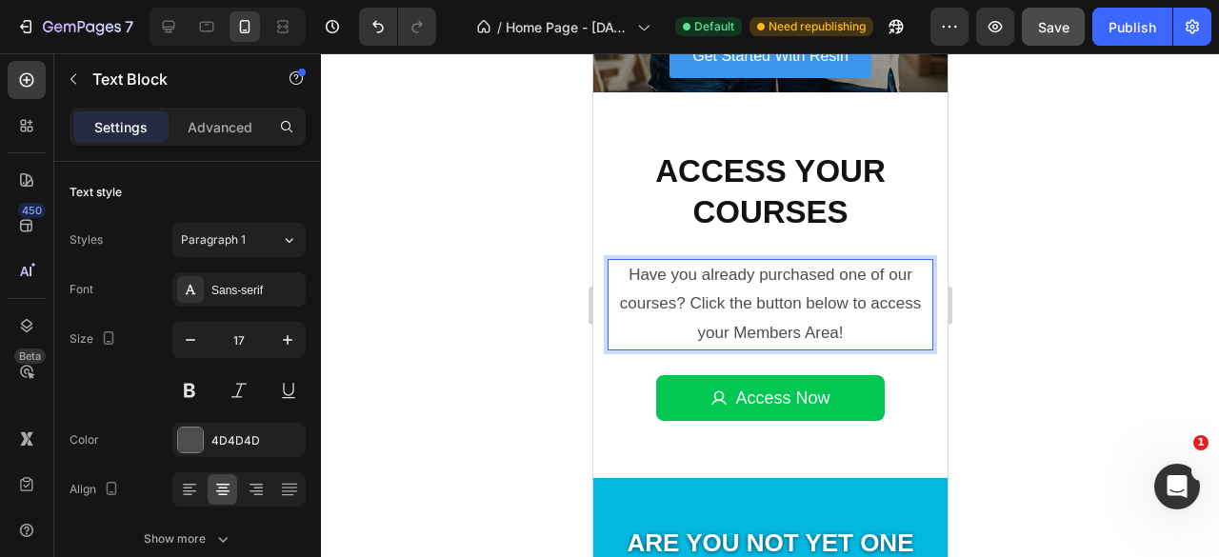
click at [1065, 275] on div at bounding box center [770, 305] width 898 height 504
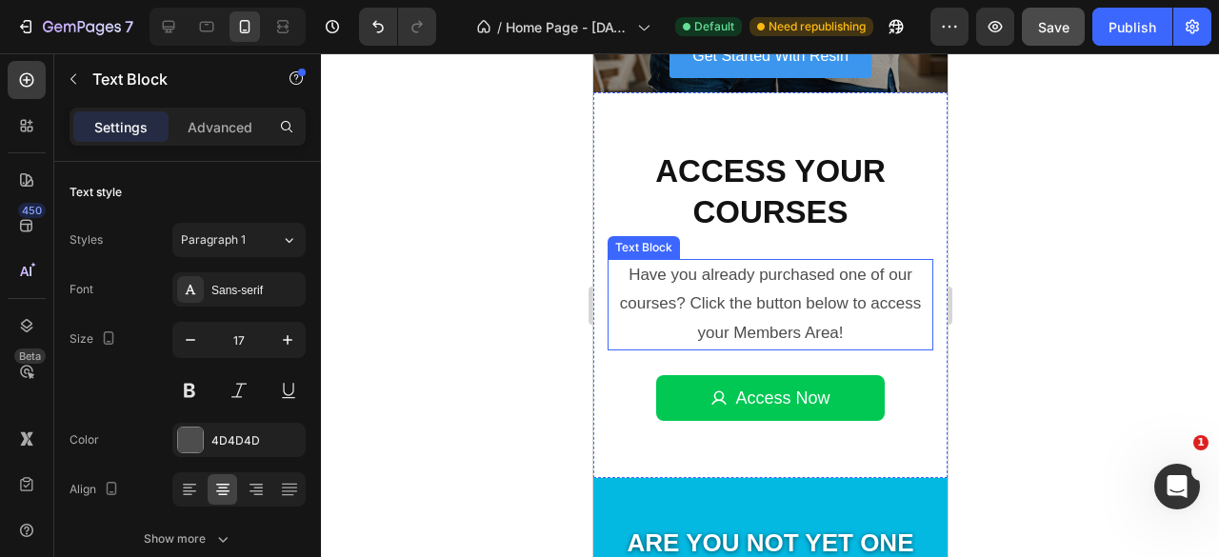
click at [671, 302] on p "Have you already purchased one of our courses? Click the button below to access…" at bounding box center [770, 305] width 322 height 88
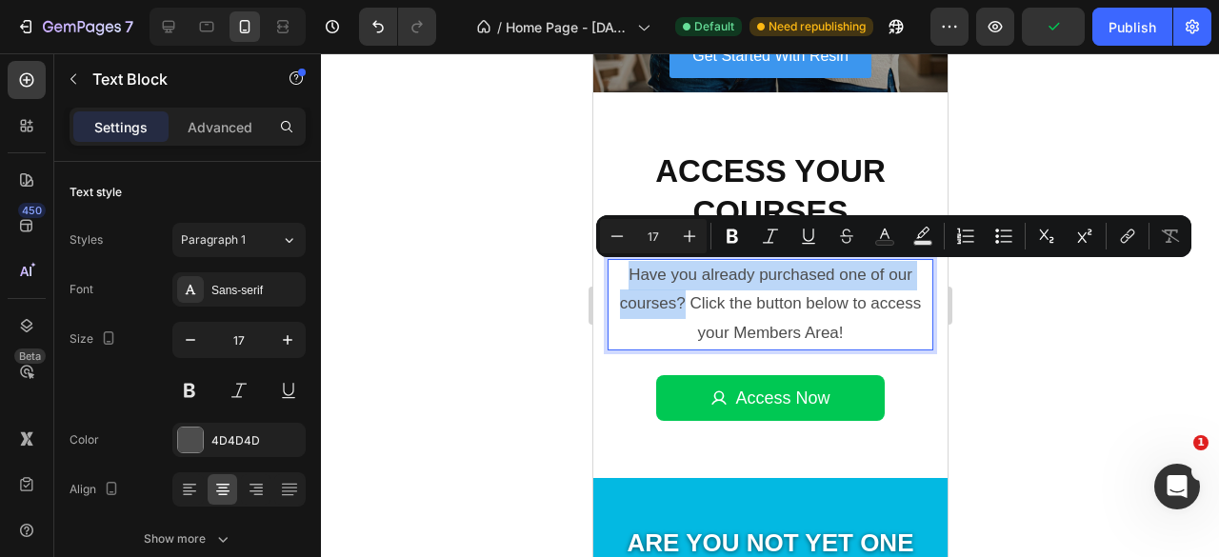
drag, startPoint x: 677, startPoint y: 307, endPoint x: 615, endPoint y: 273, distance: 70.3
click at [615, 273] on p "Have you already purchased one of our courses? Click the button below to access…" at bounding box center [770, 305] width 322 height 88
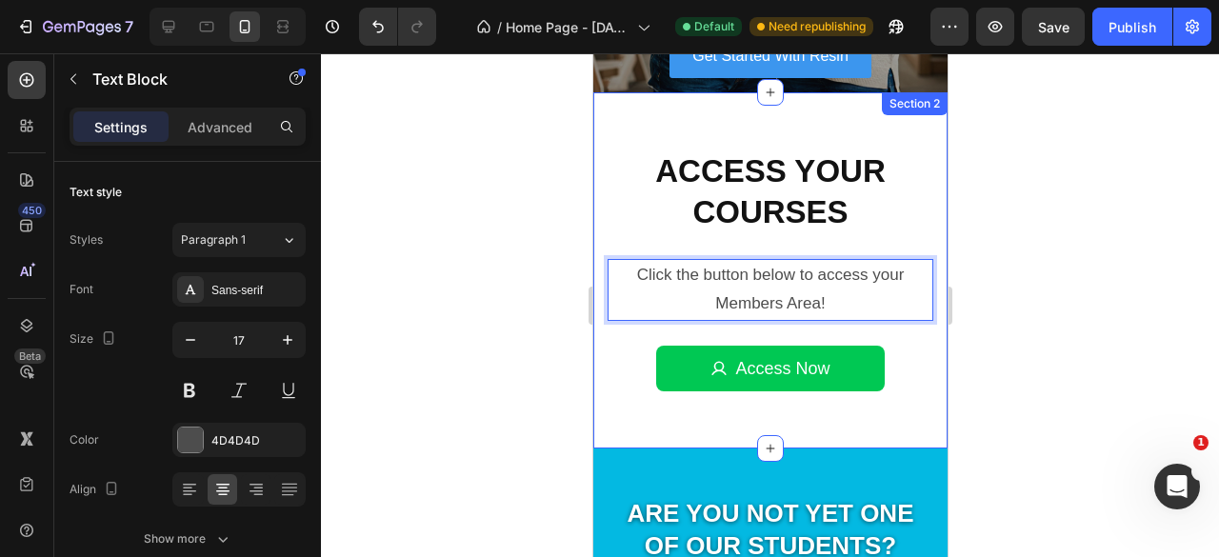
click at [1053, 252] on div at bounding box center [770, 305] width 898 height 504
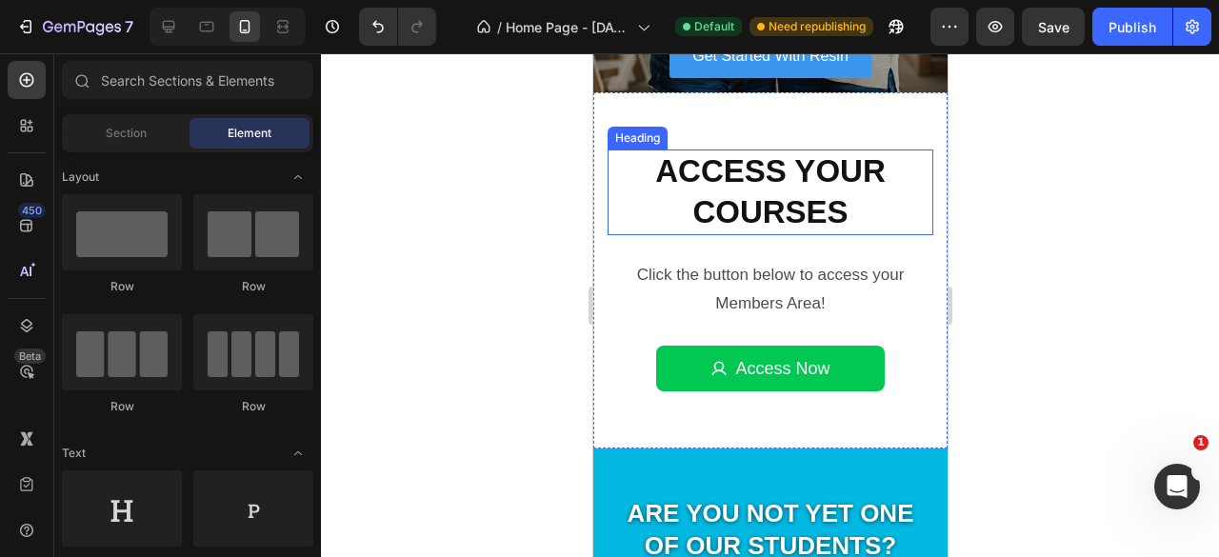
click at [839, 187] on h2 "Access Your Courses" at bounding box center [770, 193] width 326 height 86
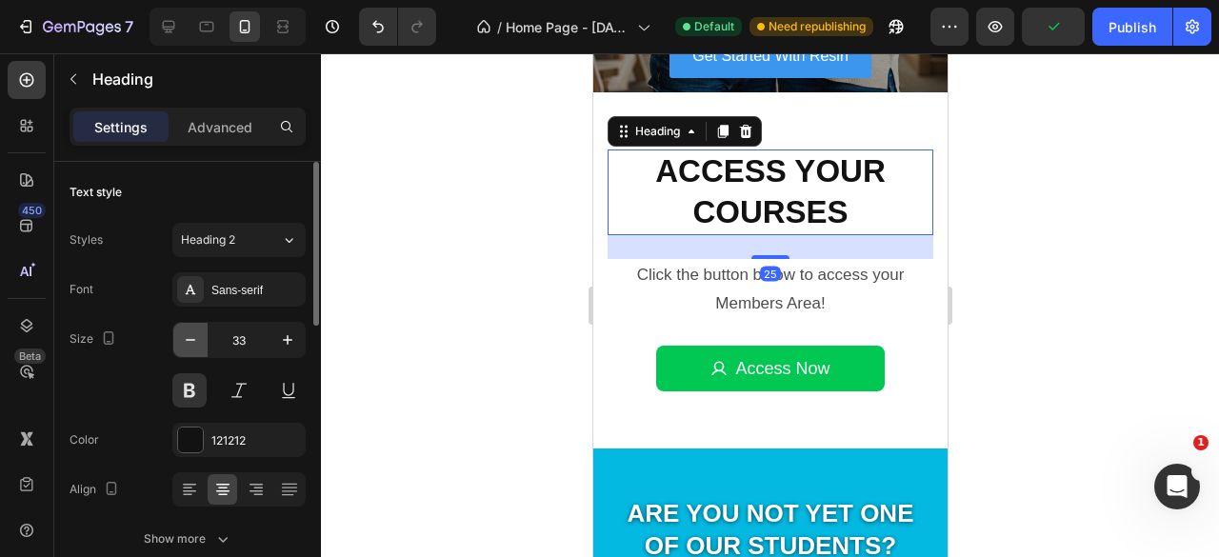
click at [200, 338] on button "button" at bounding box center [190, 340] width 34 height 34
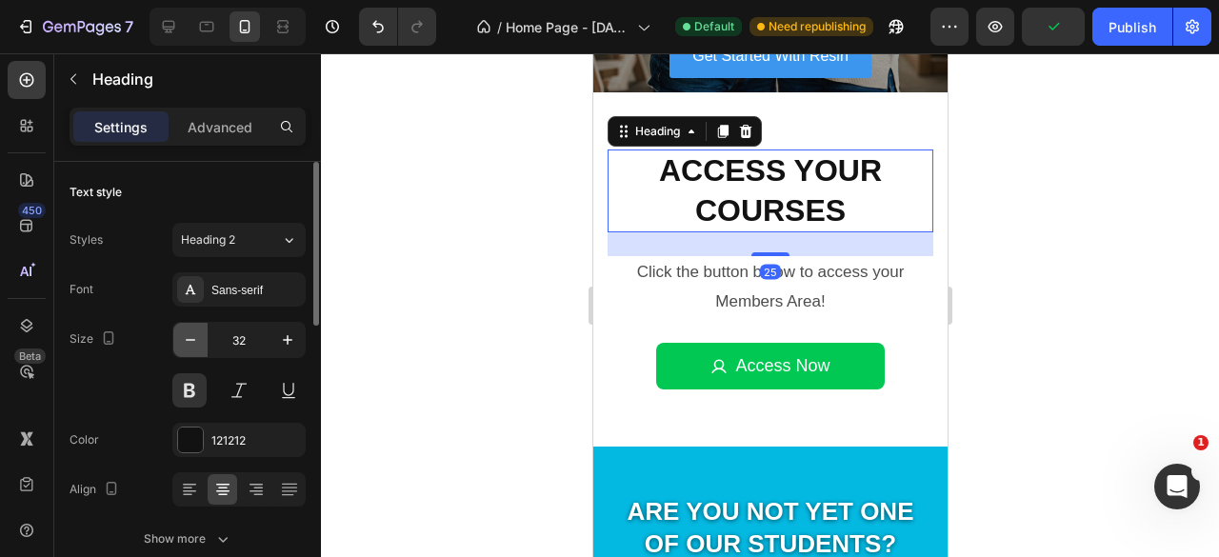
click at [200, 338] on button "button" at bounding box center [190, 340] width 34 height 34
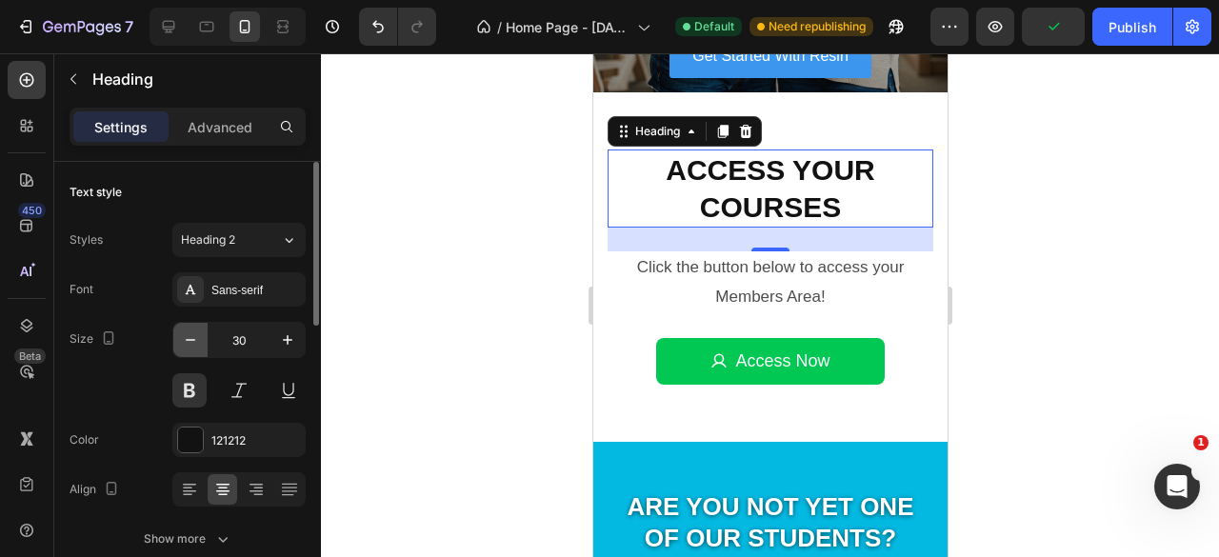
click at [200, 338] on button "button" at bounding box center [190, 340] width 34 height 34
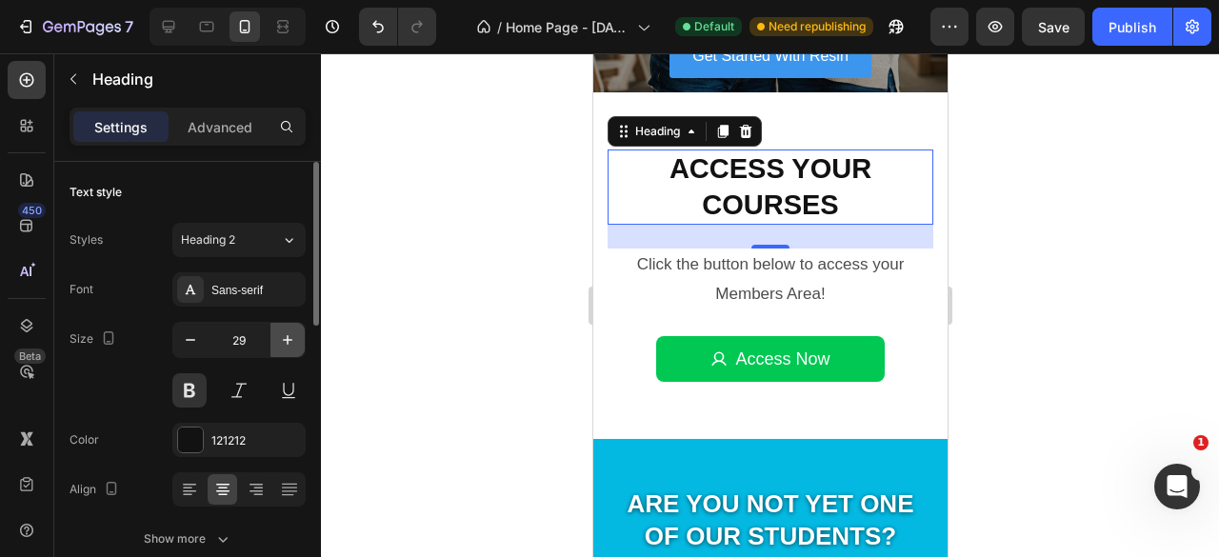
click at [286, 342] on icon "button" at bounding box center [287, 339] width 19 height 19
type input "30"
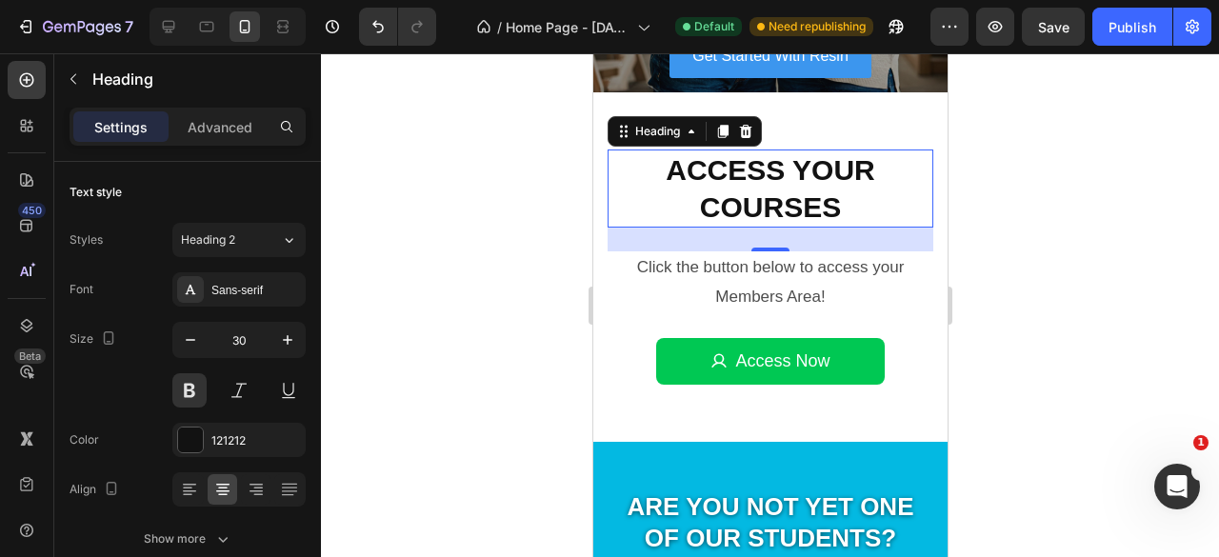
click at [1028, 284] on div at bounding box center [770, 305] width 898 height 504
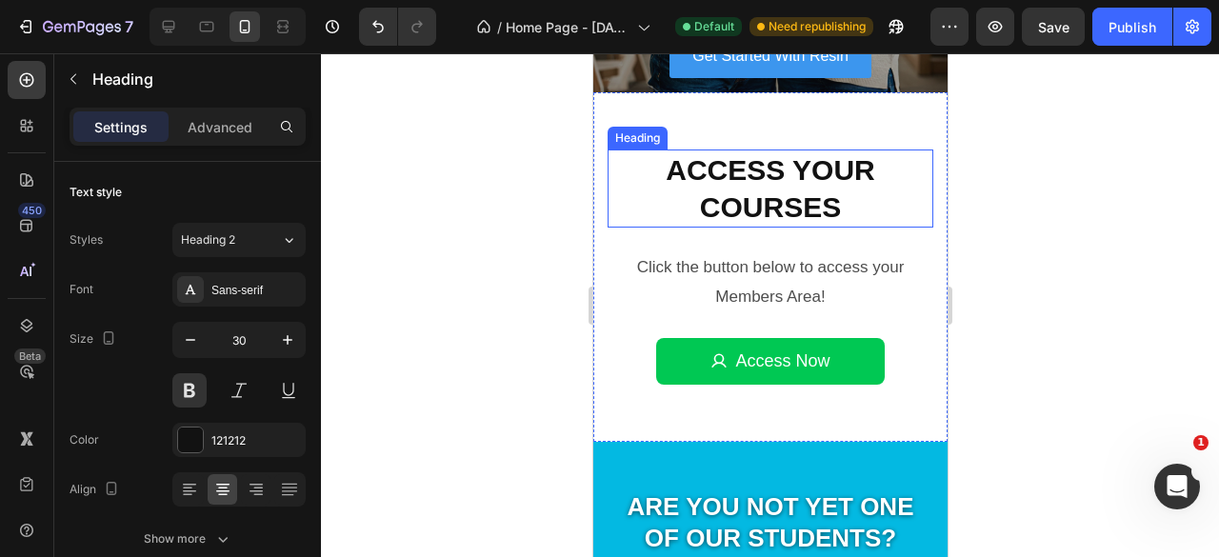
click at [826, 189] on h2 "Access Your Courses" at bounding box center [770, 189] width 326 height 78
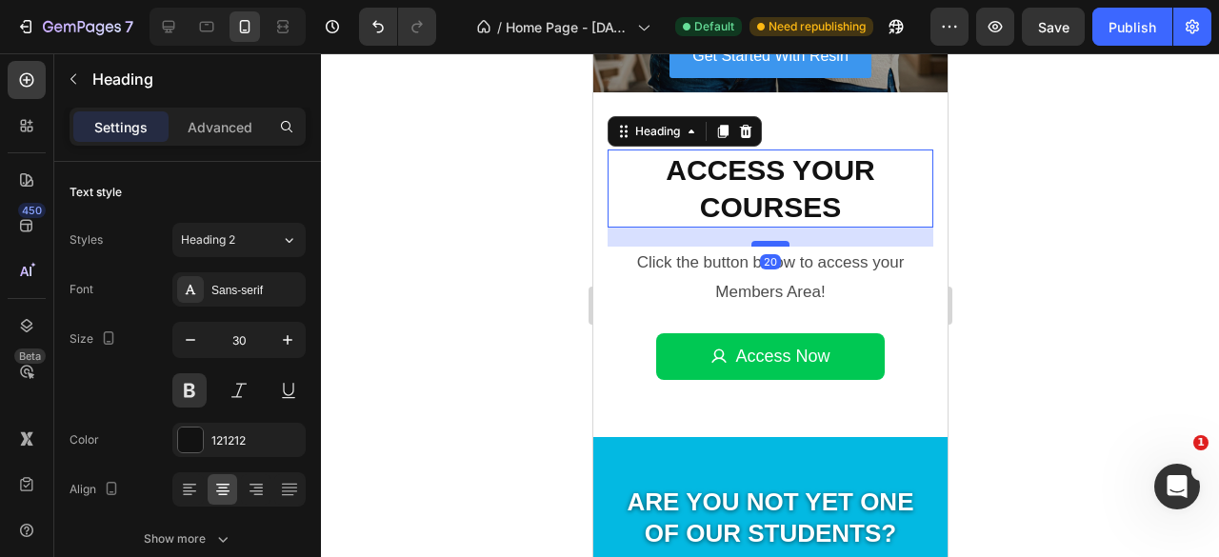
click at [766, 244] on div at bounding box center [769, 244] width 38 height 6
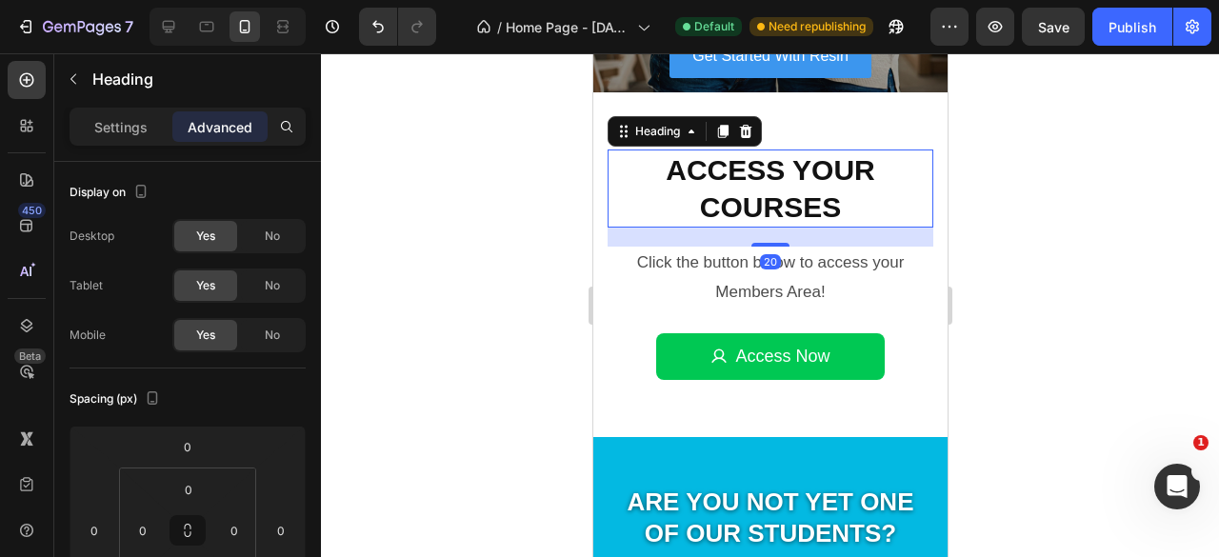
click at [992, 254] on div at bounding box center [770, 305] width 898 height 504
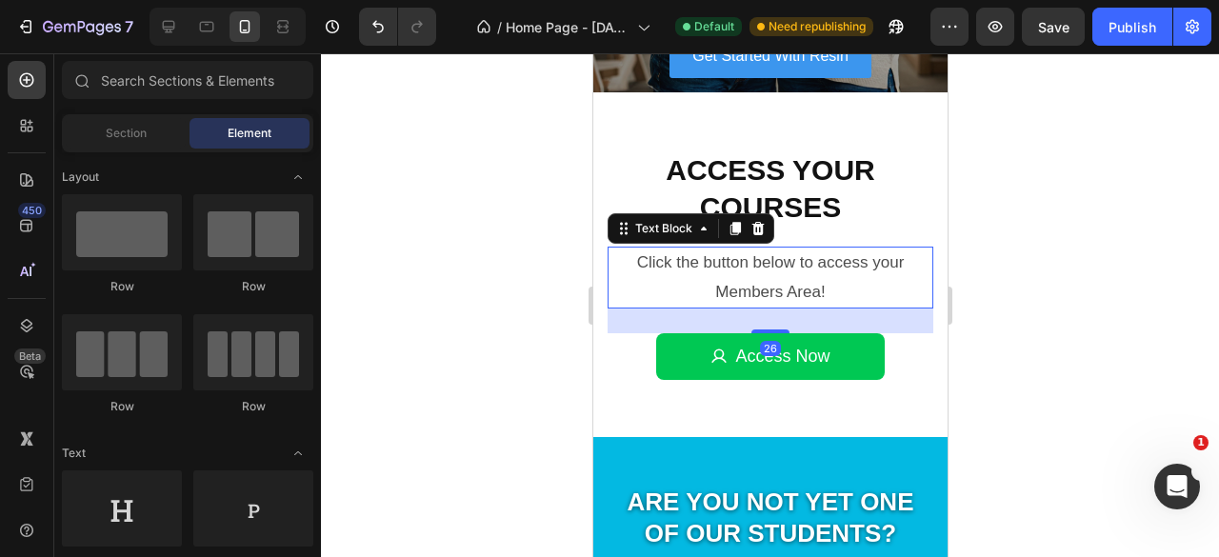
click at [759, 287] on p "Click the button below to access your Members Area!" at bounding box center [770, 278] width 322 height 58
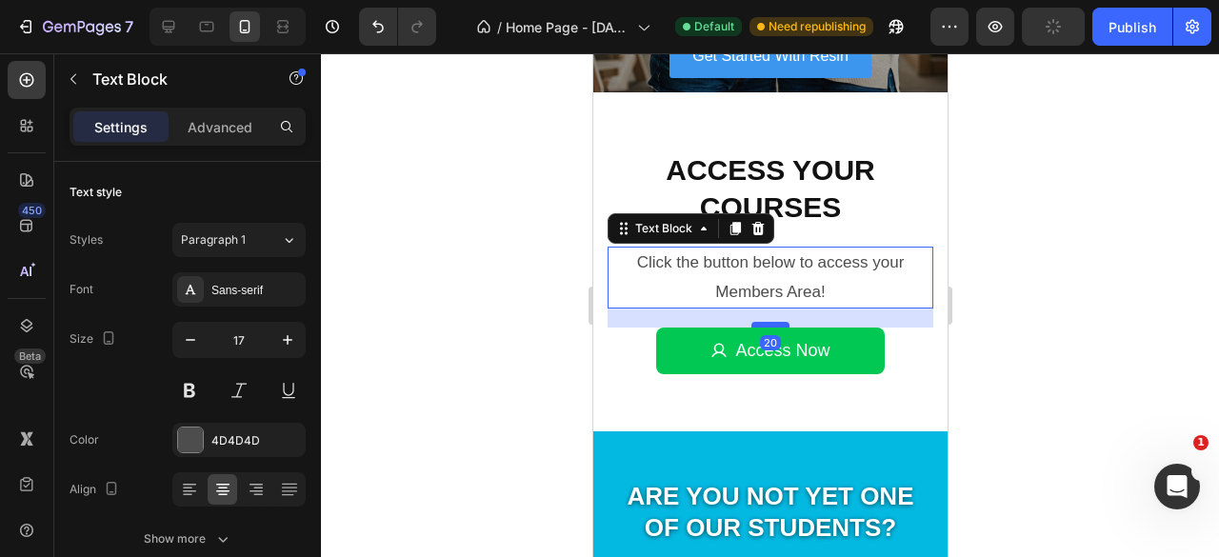
click at [764, 325] on div at bounding box center [769, 325] width 38 height 6
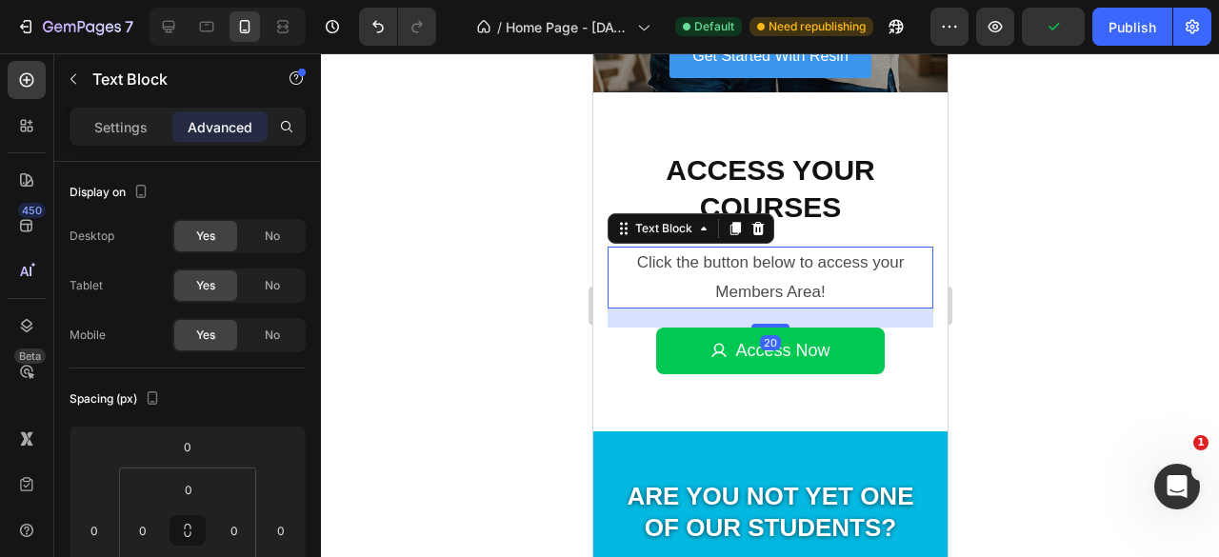
click at [1080, 263] on div at bounding box center [770, 305] width 898 height 504
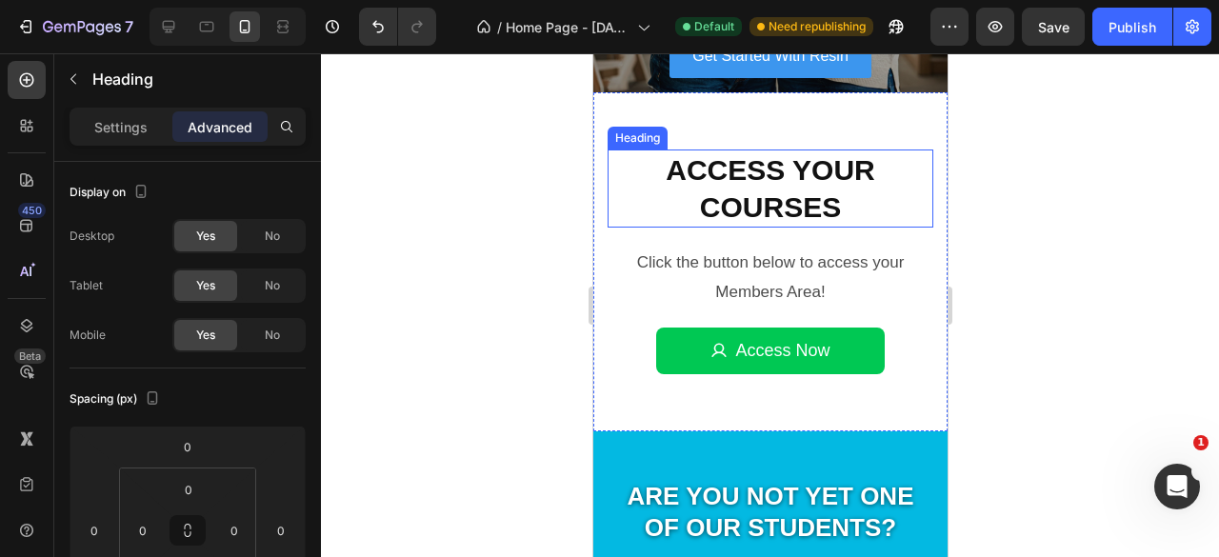
click at [789, 209] on h2 "Access Your Courses" at bounding box center [770, 189] width 326 height 78
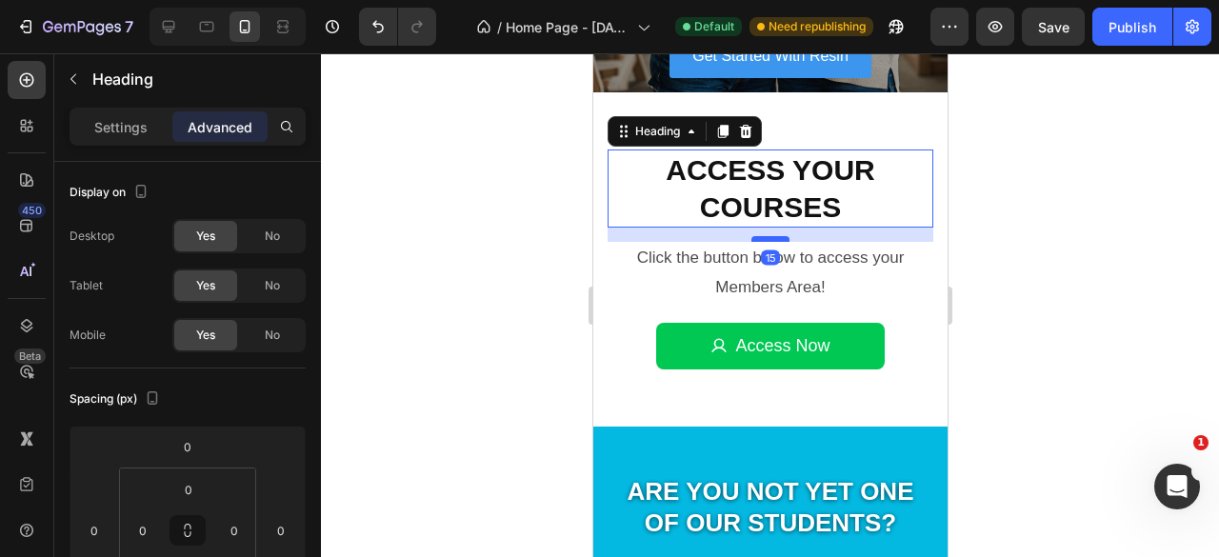
click at [769, 240] on div at bounding box center [769, 239] width 38 height 6
type input "15"
click at [994, 230] on div at bounding box center [770, 305] width 898 height 504
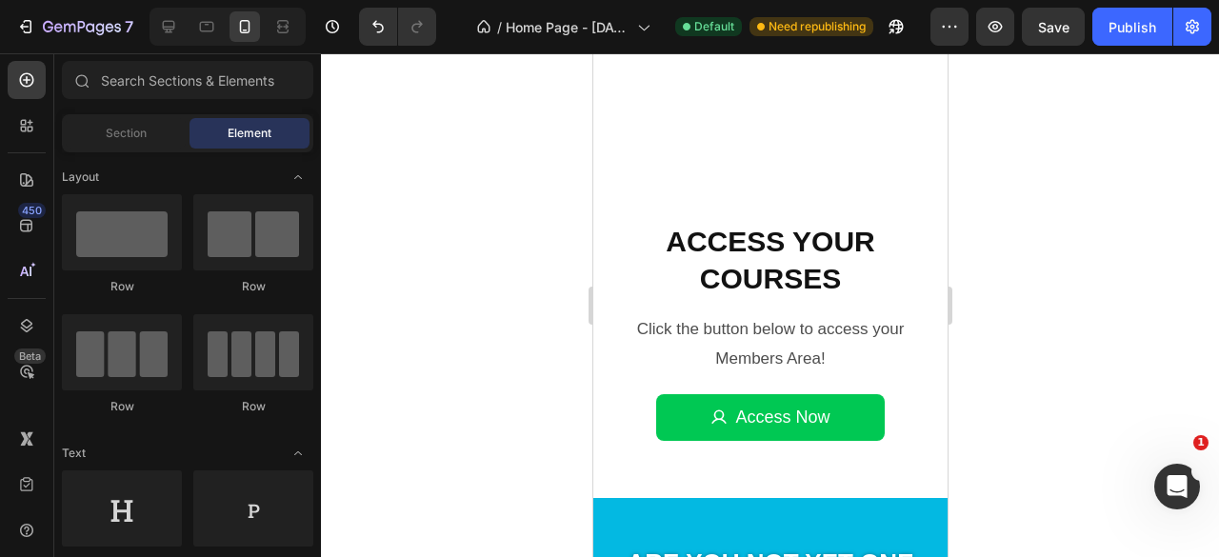
scroll to position [571, 0]
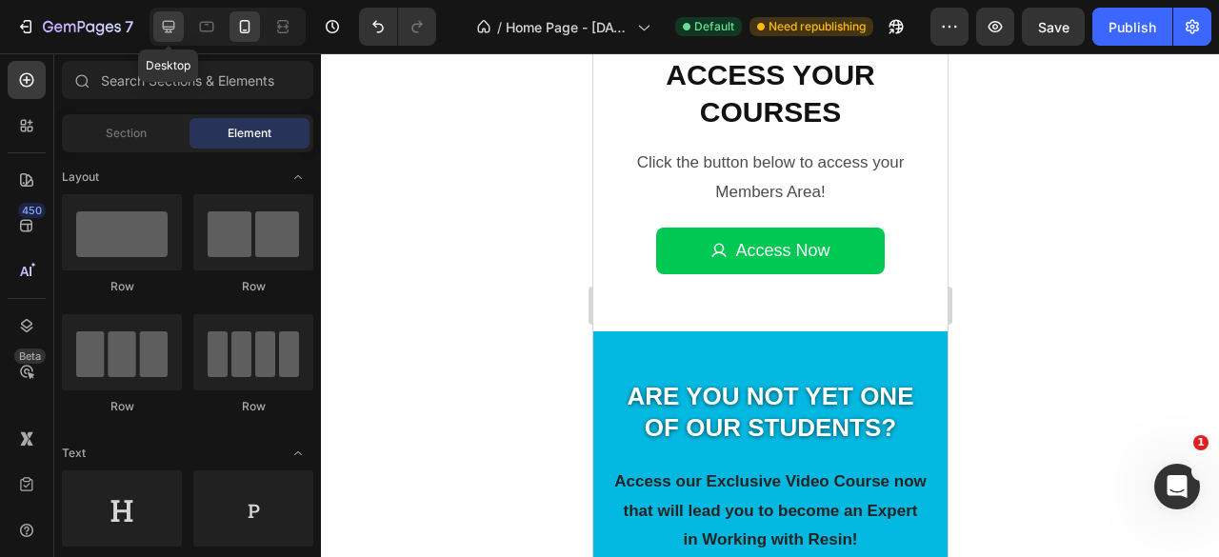
click at [181, 20] on div at bounding box center [168, 26] width 30 height 30
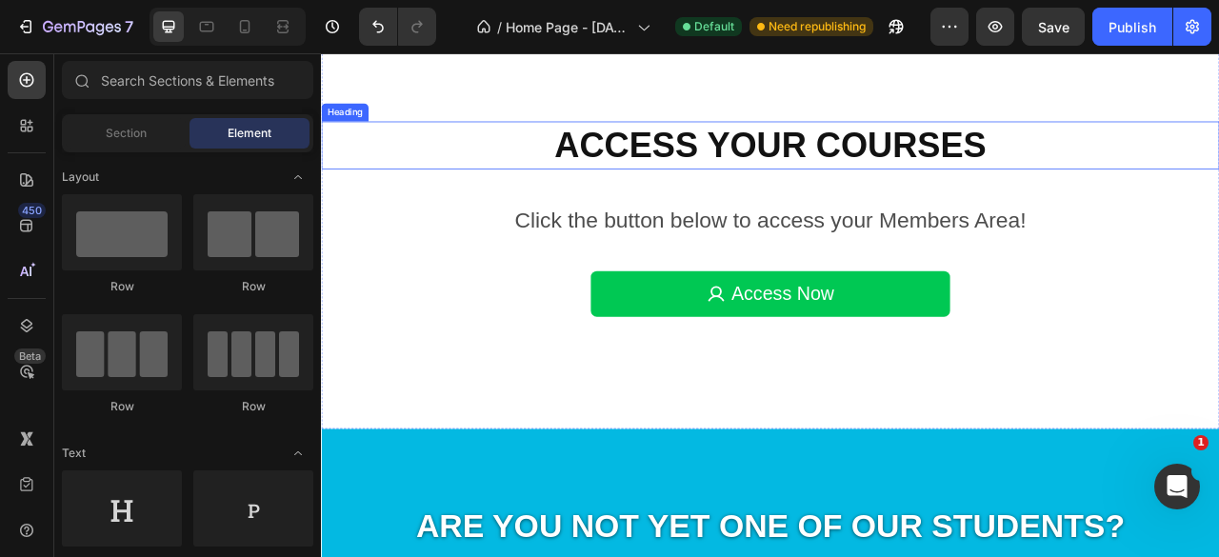
click at [874, 172] on h2 "Access Your Courses" at bounding box center [892, 170] width 1143 height 61
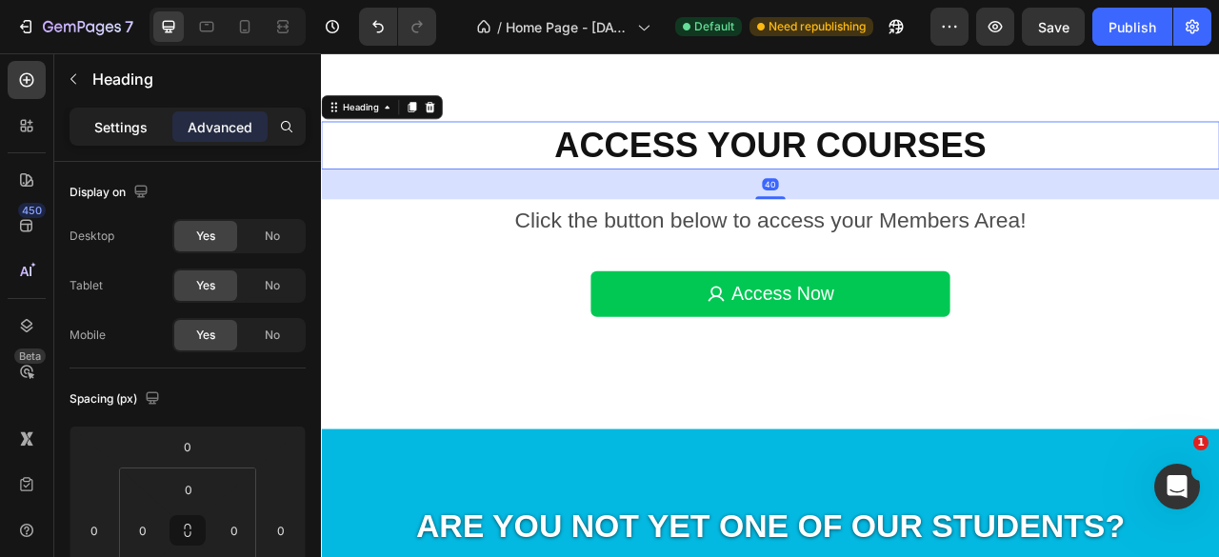
click at [114, 129] on p "Settings" at bounding box center [120, 127] width 53 height 20
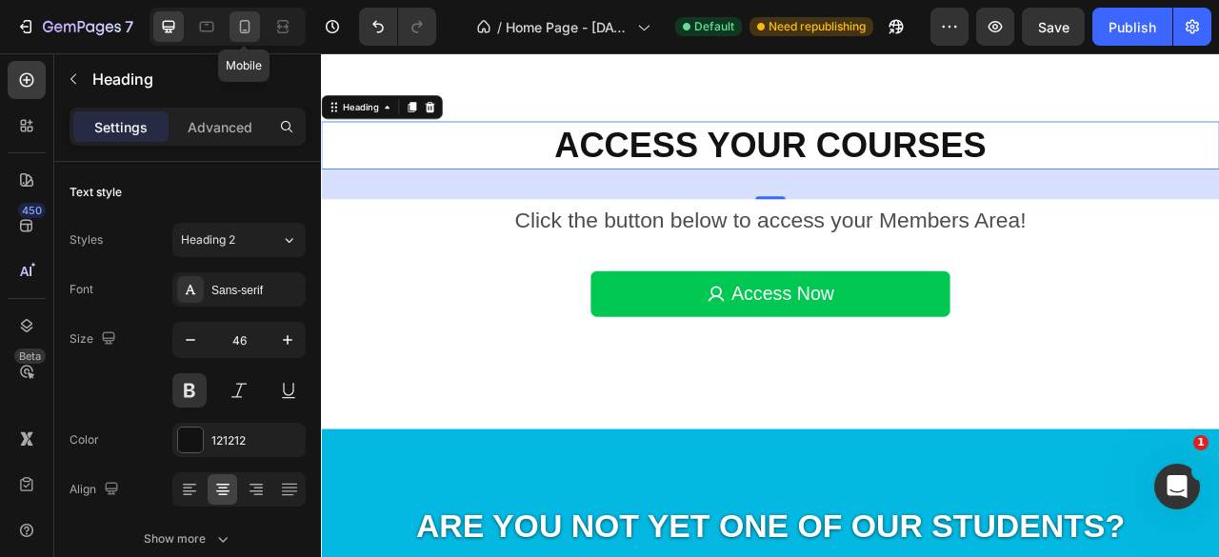
click at [242, 28] on icon at bounding box center [244, 26] width 19 height 19
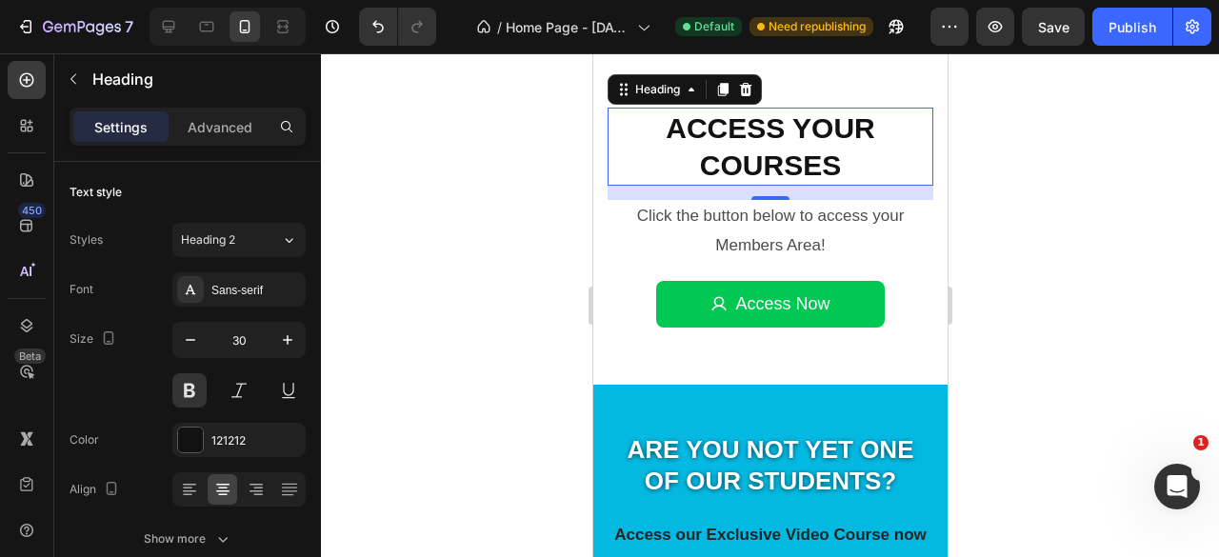
scroll to position [505, 0]
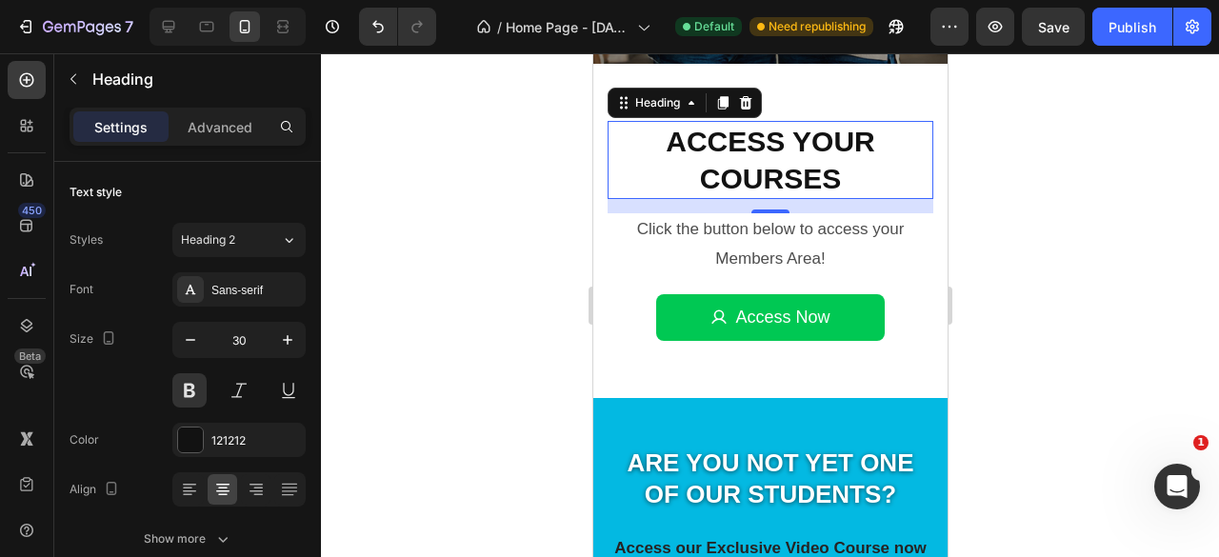
click at [743, 159] on h2 "Access Your Courses" at bounding box center [770, 160] width 326 height 78
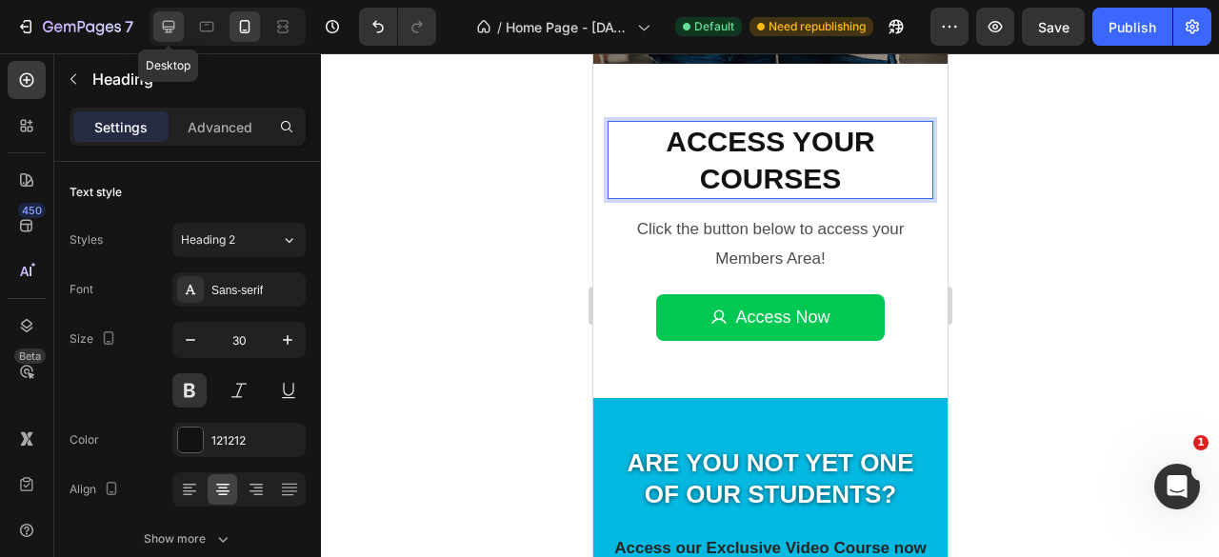
click at [174, 25] on icon at bounding box center [168, 26] width 19 height 19
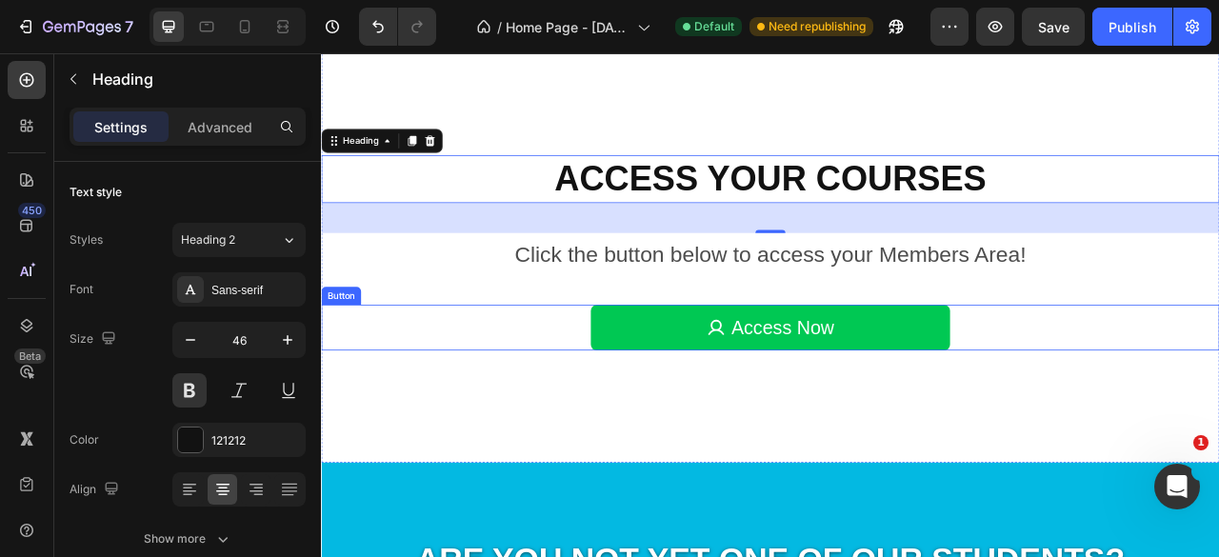
scroll to position [781, 0]
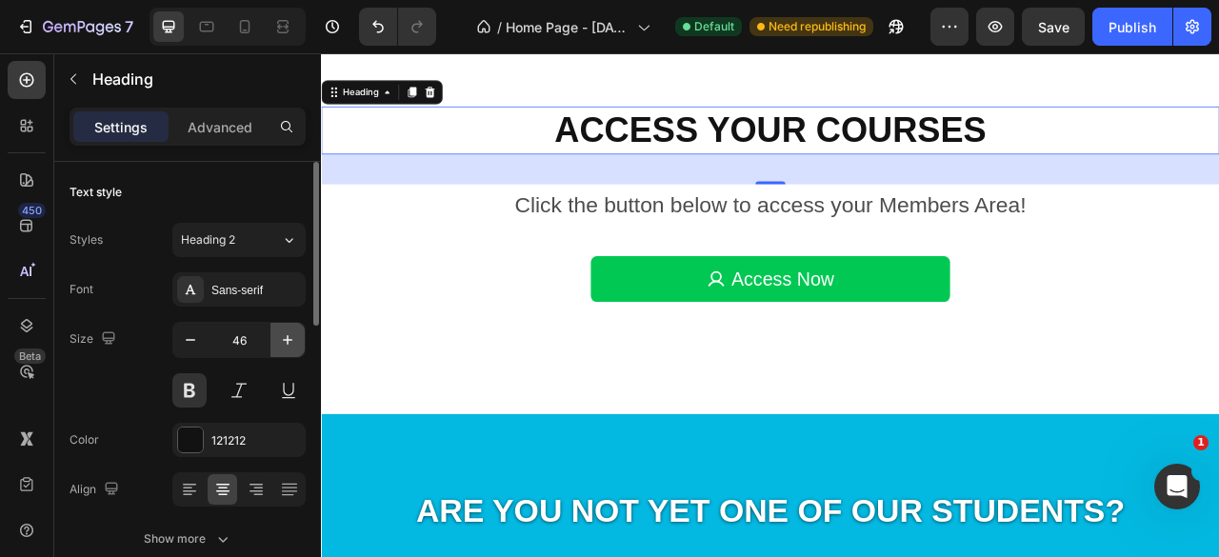
click at [284, 346] on icon "button" at bounding box center [287, 339] width 19 height 19
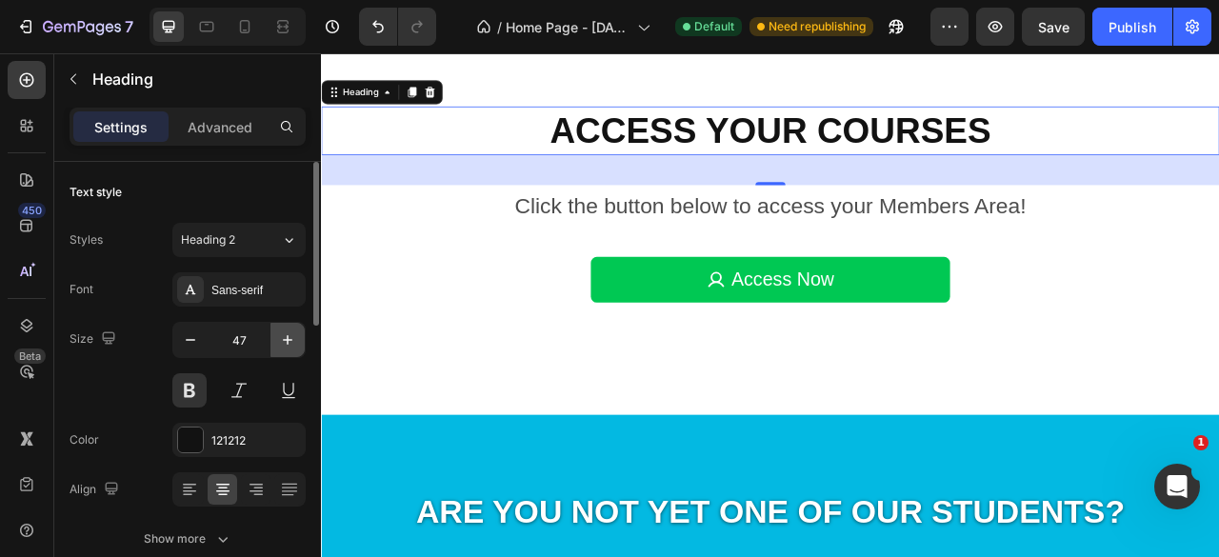
click at [284, 346] on icon "button" at bounding box center [287, 339] width 19 height 19
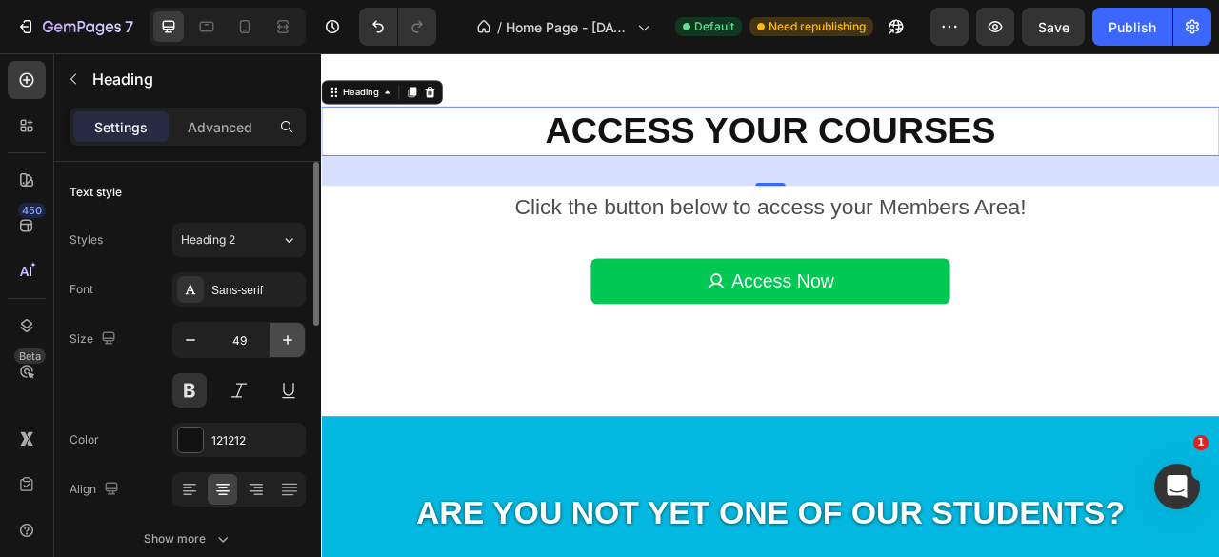
click at [284, 346] on icon "button" at bounding box center [287, 339] width 19 height 19
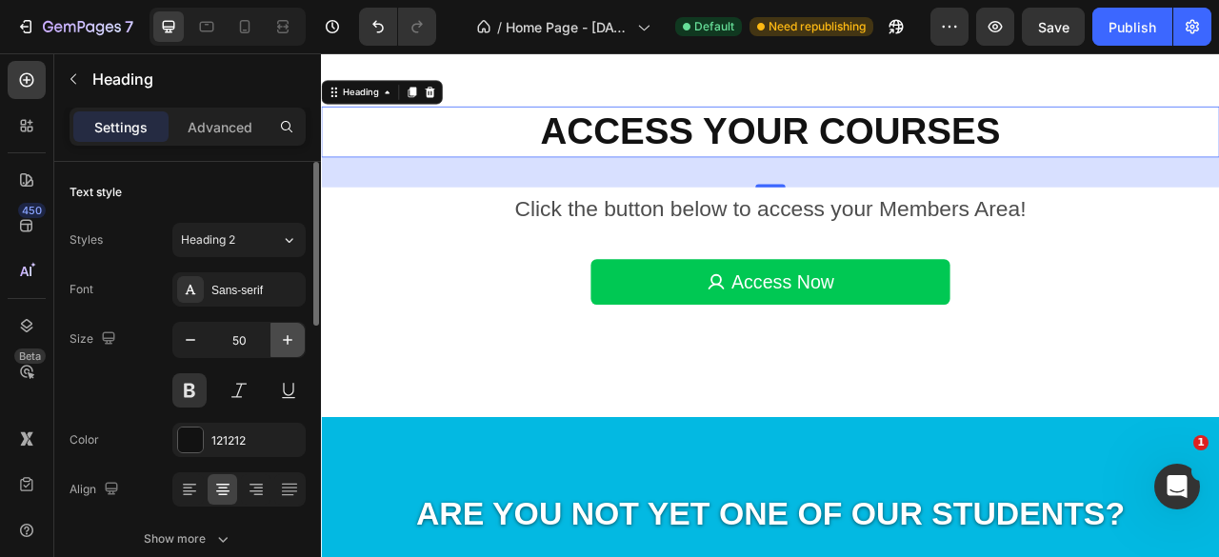
click at [284, 346] on icon "button" at bounding box center [287, 339] width 19 height 19
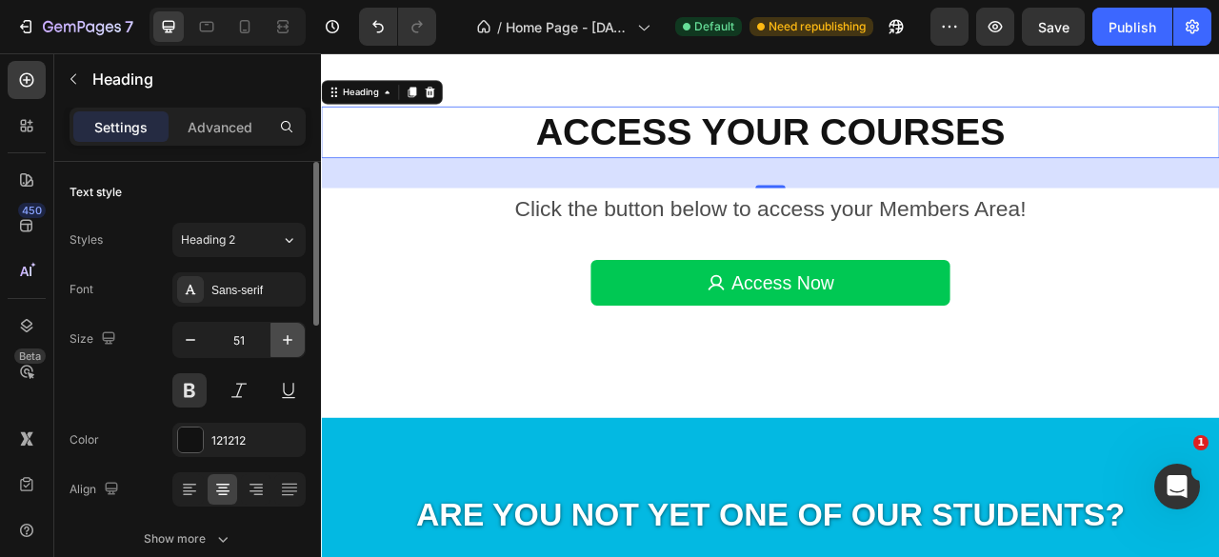
click at [284, 346] on icon "button" at bounding box center [287, 339] width 19 height 19
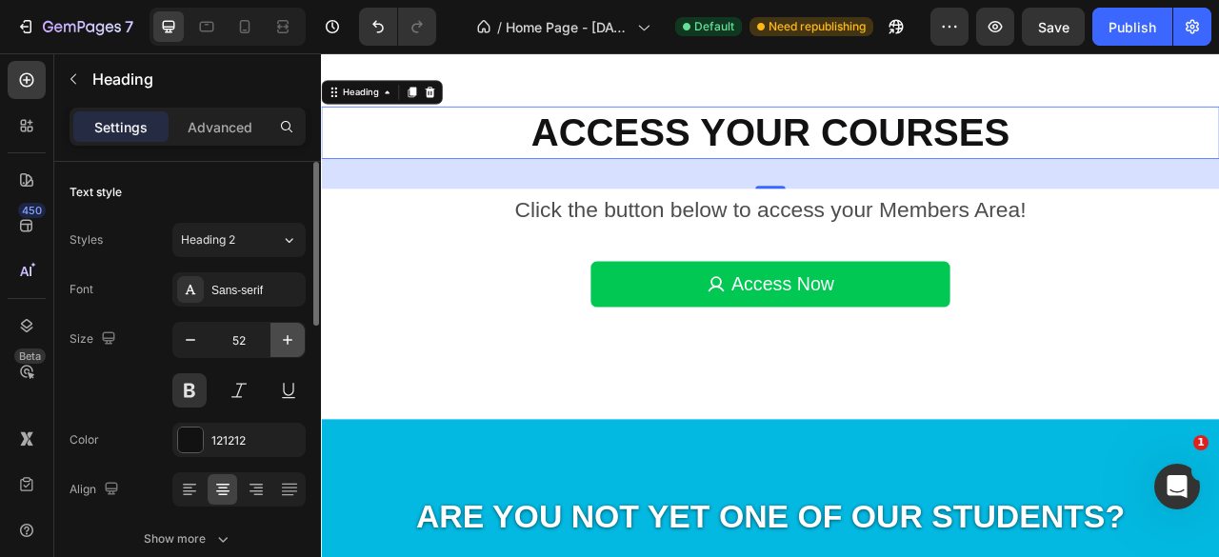
click at [284, 346] on icon "button" at bounding box center [287, 339] width 19 height 19
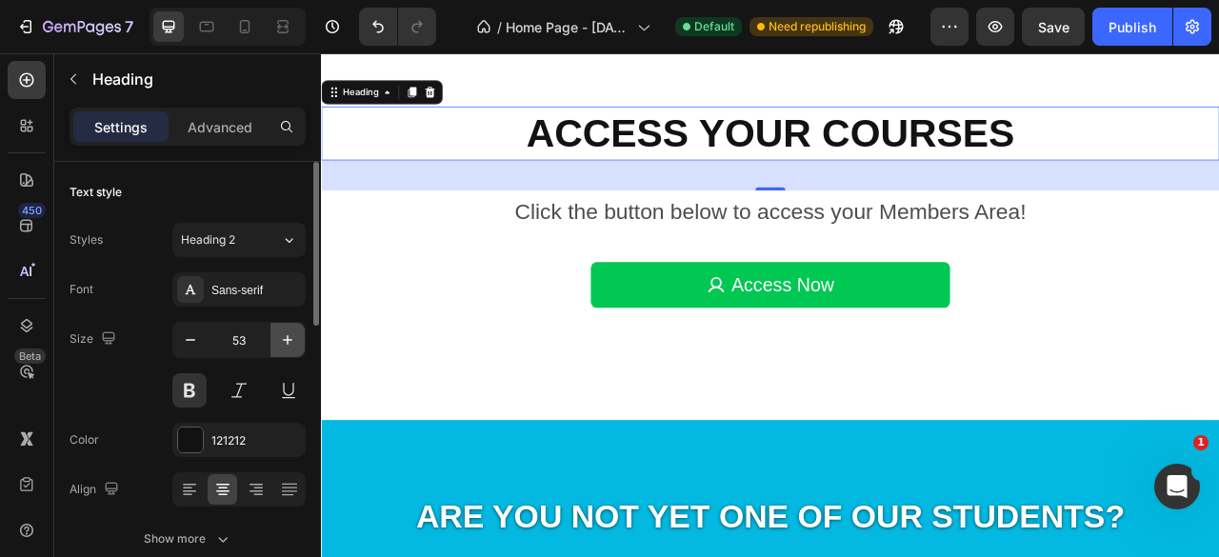
click at [284, 346] on icon "button" at bounding box center [287, 339] width 19 height 19
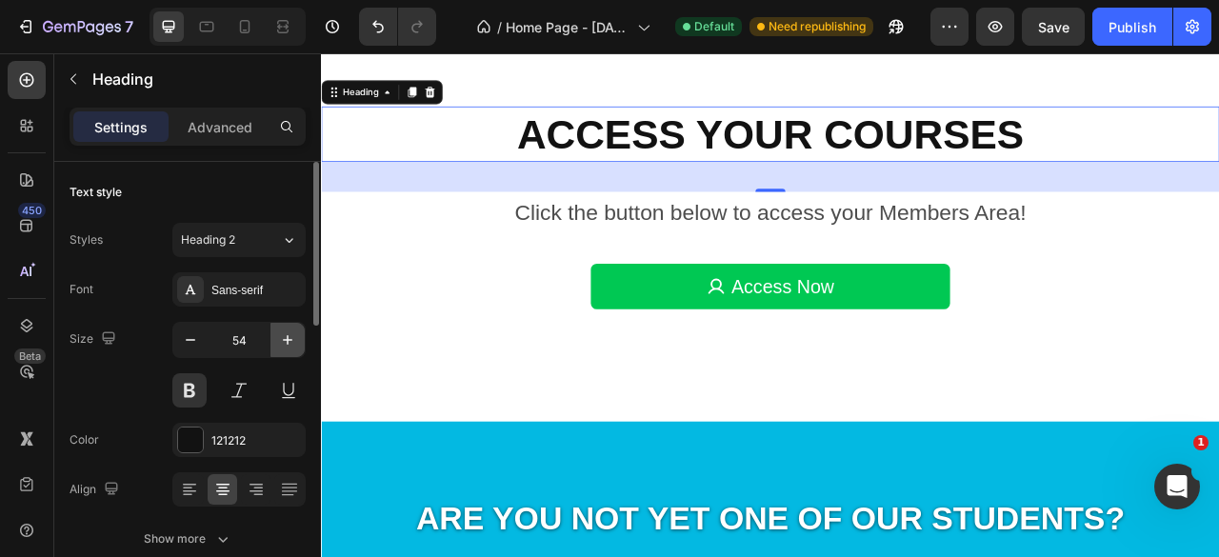
click at [284, 346] on icon "button" at bounding box center [287, 339] width 19 height 19
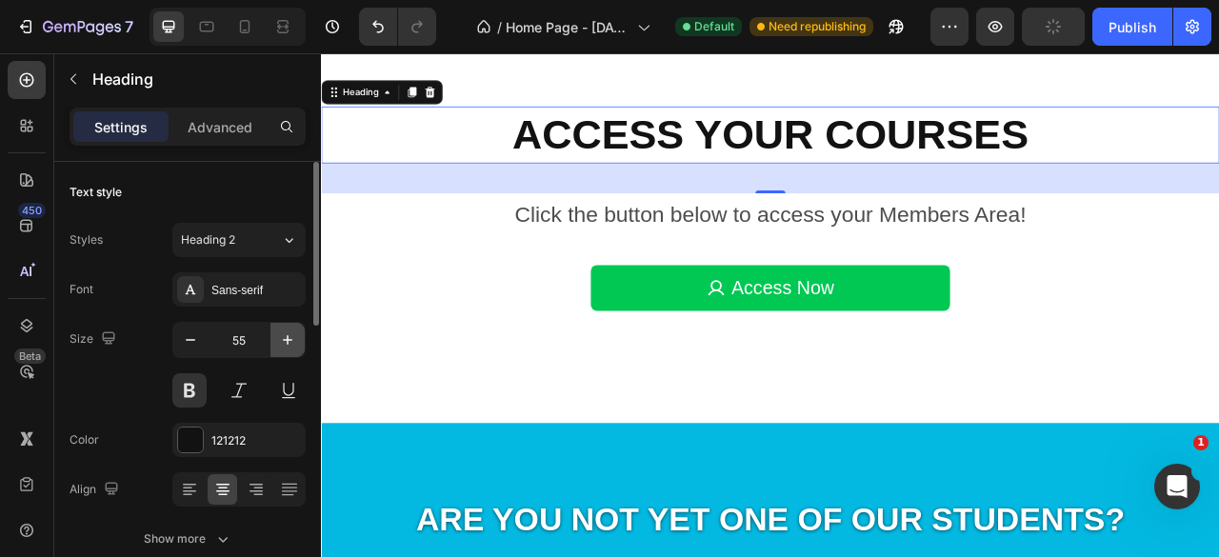
click at [284, 346] on icon "button" at bounding box center [287, 339] width 19 height 19
type input "56"
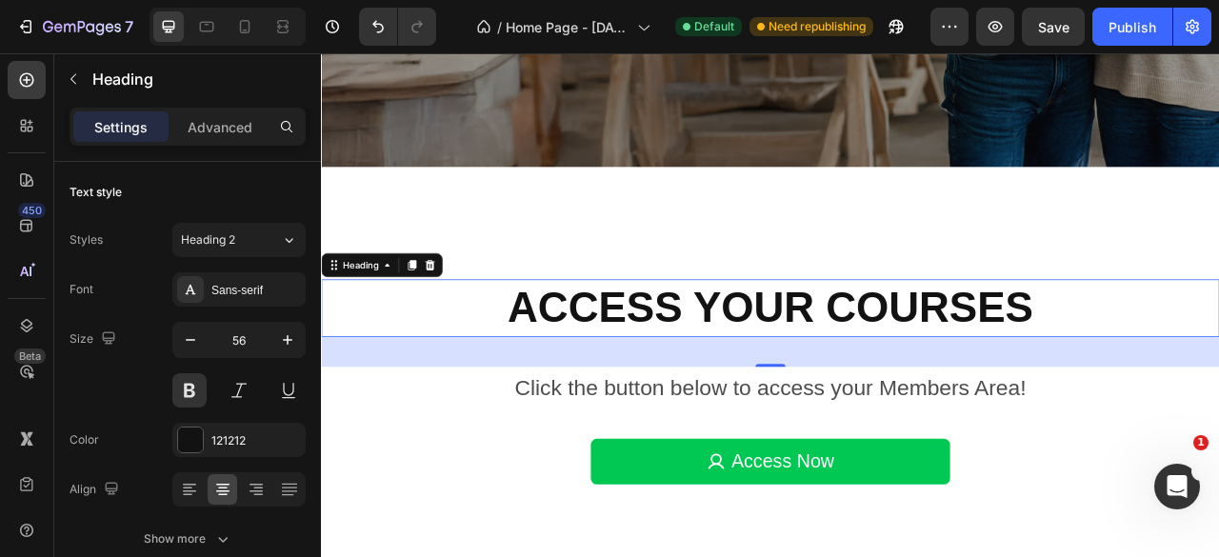
scroll to position [590, 0]
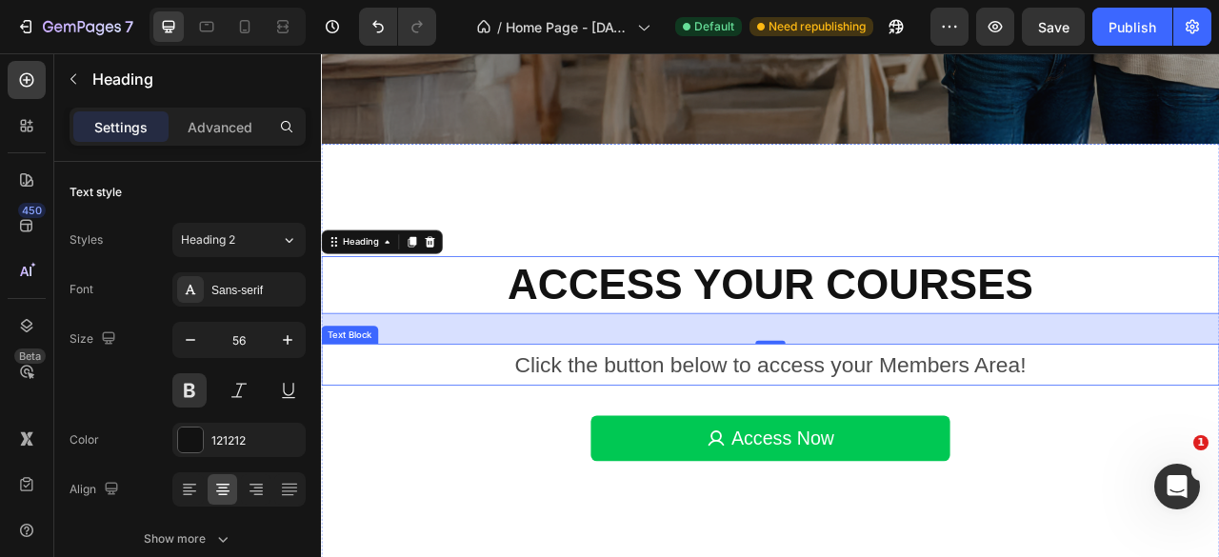
click at [797, 444] on p "Click the button below to access your Members Area!" at bounding box center [892, 450] width 1139 height 50
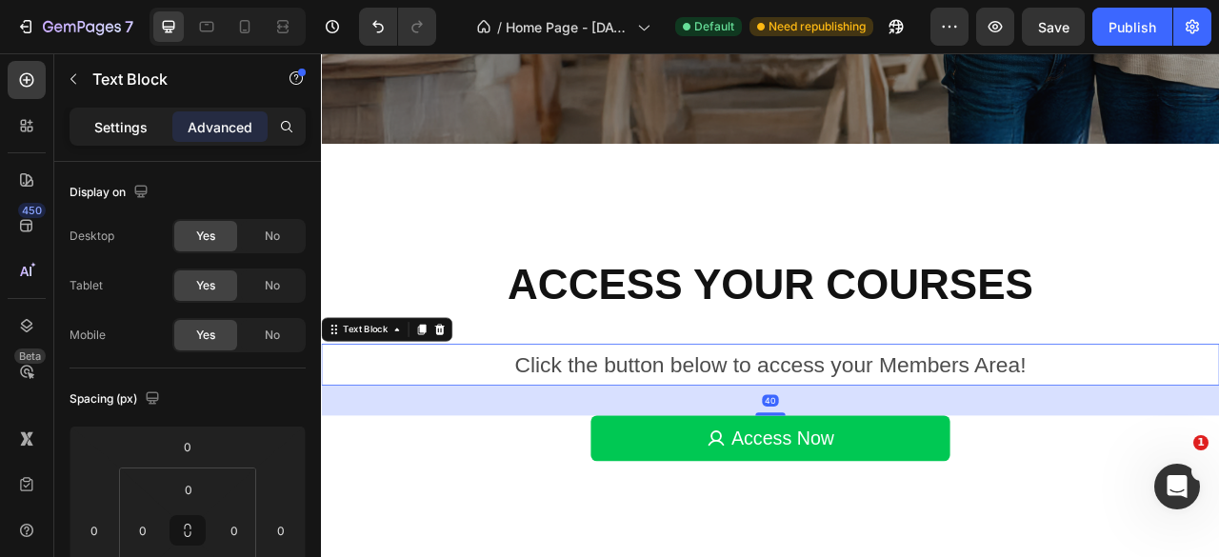
click at [128, 122] on p "Settings" at bounding box center [120, 127] width 53 height 20
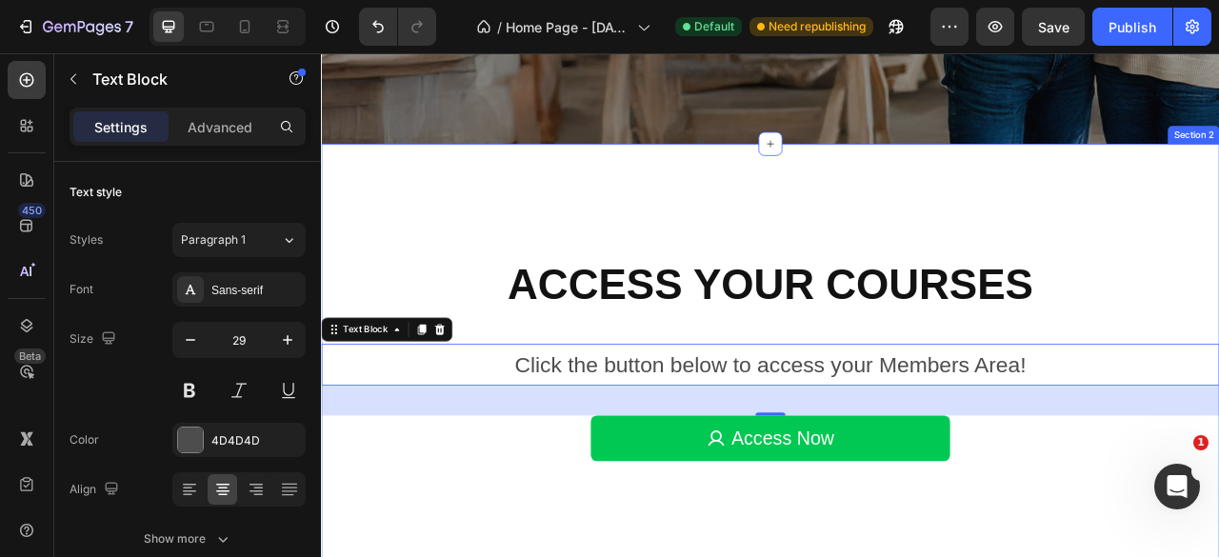
click at [1218, 556] on div "Access Your Courses Heading Click the button below to access your Members Area!…" at bounding box center [892, 442] width 1143 height 547
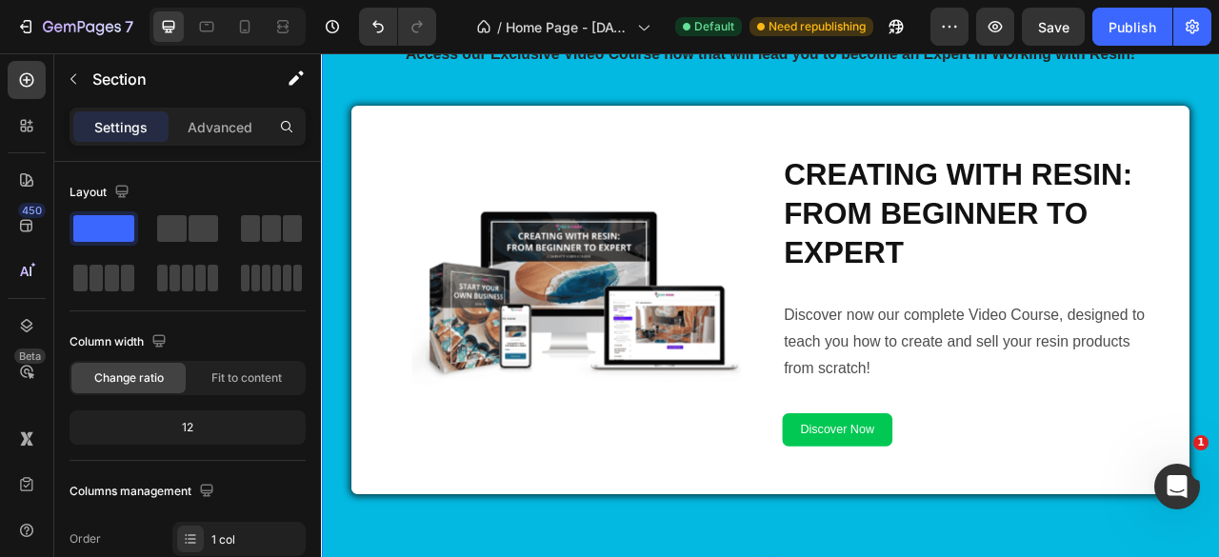
scroll to position [1543, 0]
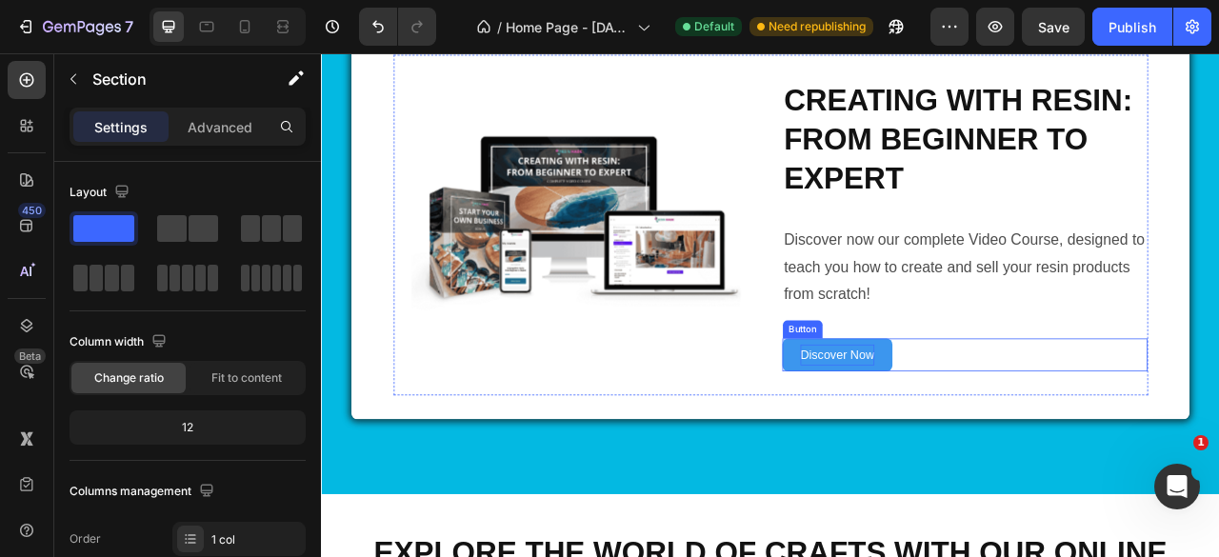
click at [990, 444] on p "Discover Now" at bounding box center [977, 438] width 94 height 28
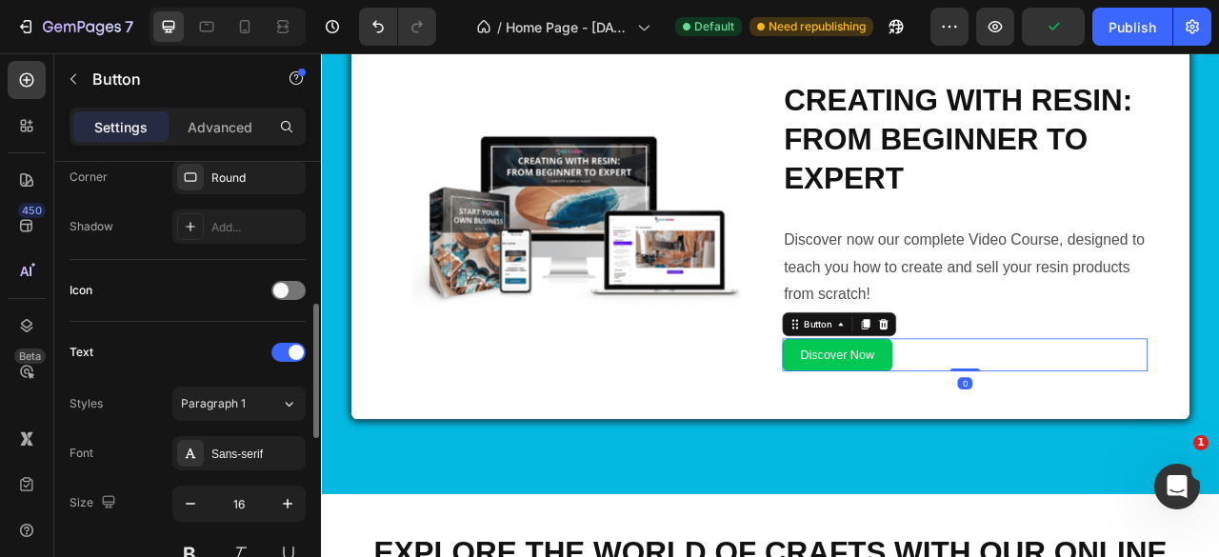
scroll to position [571, 0]
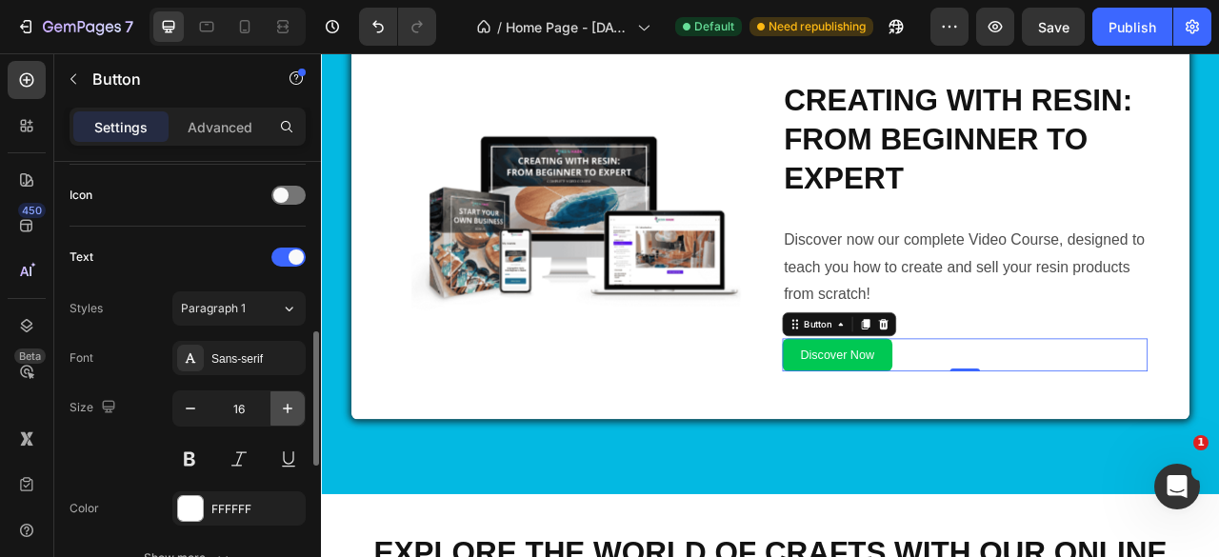
click at [293, 403] on icon "button" at bounding box center [287, 408] width 19 height 19
type input "18"
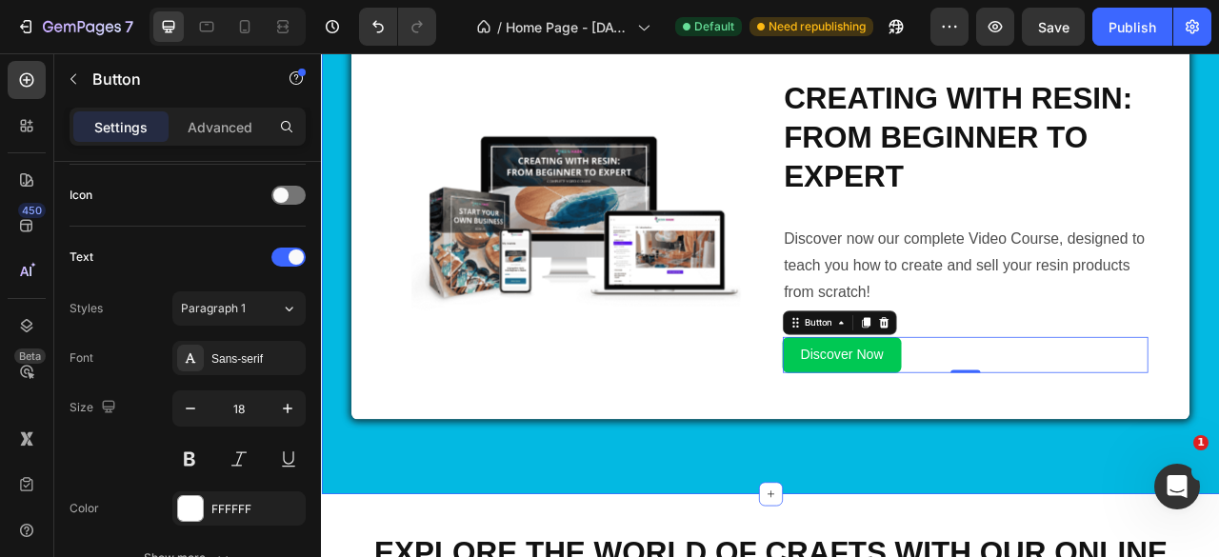
click at [652, 536] on div "ARE YOU NOT YET ONE OF OUR STUDENTS? Heading Access our Exclusive Video Course …" at bounding box center [892, 188] width 1143 height 851
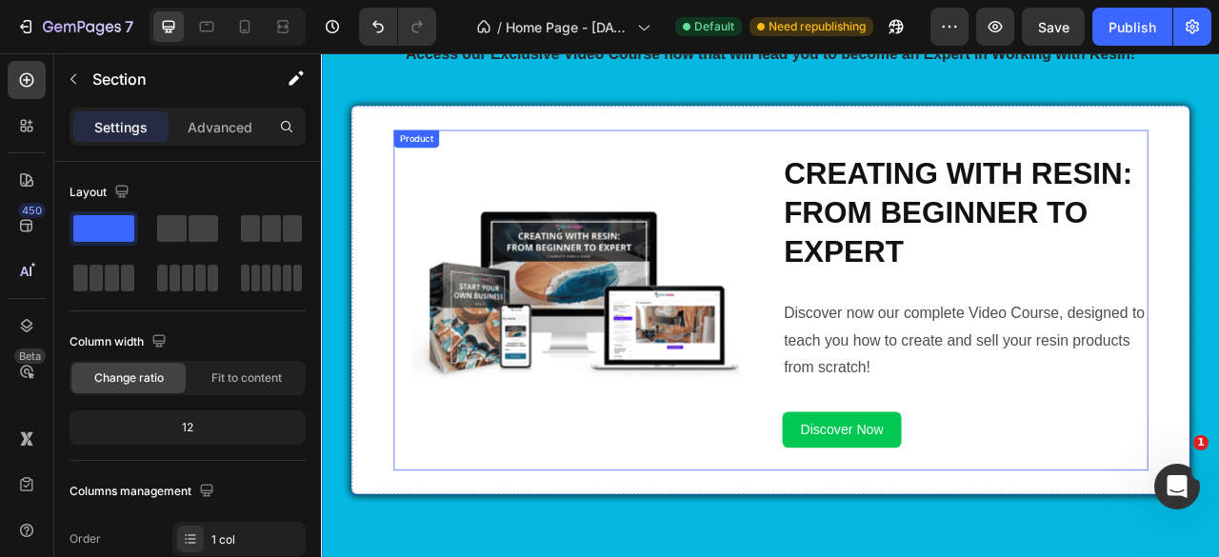
scroll to position [1543, 0]
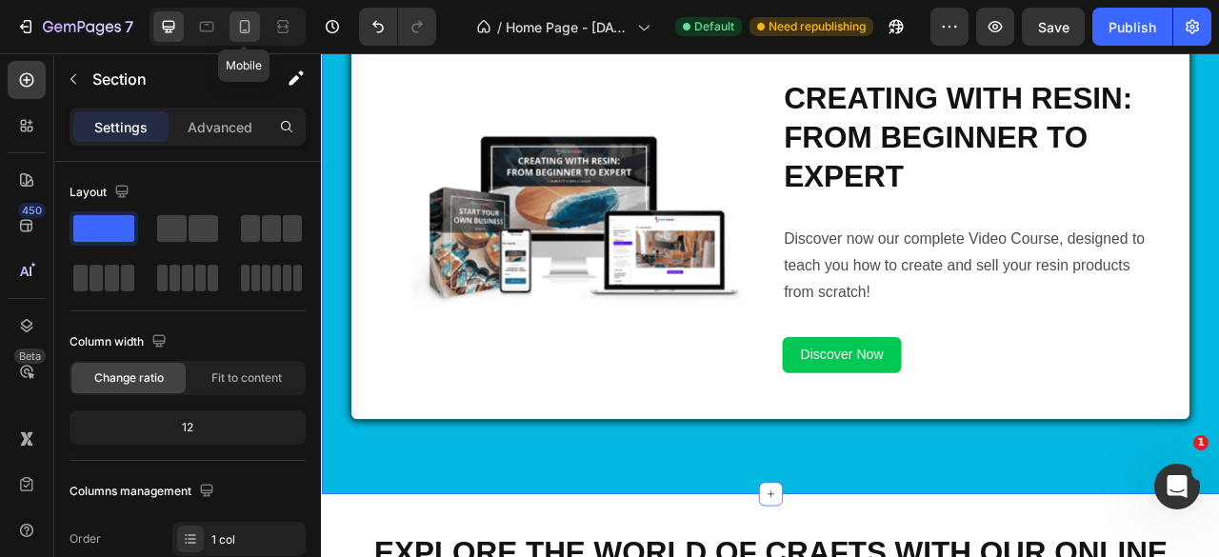
click at [253, 30] on icon at bounding box center [244, 26] width 19 height 19
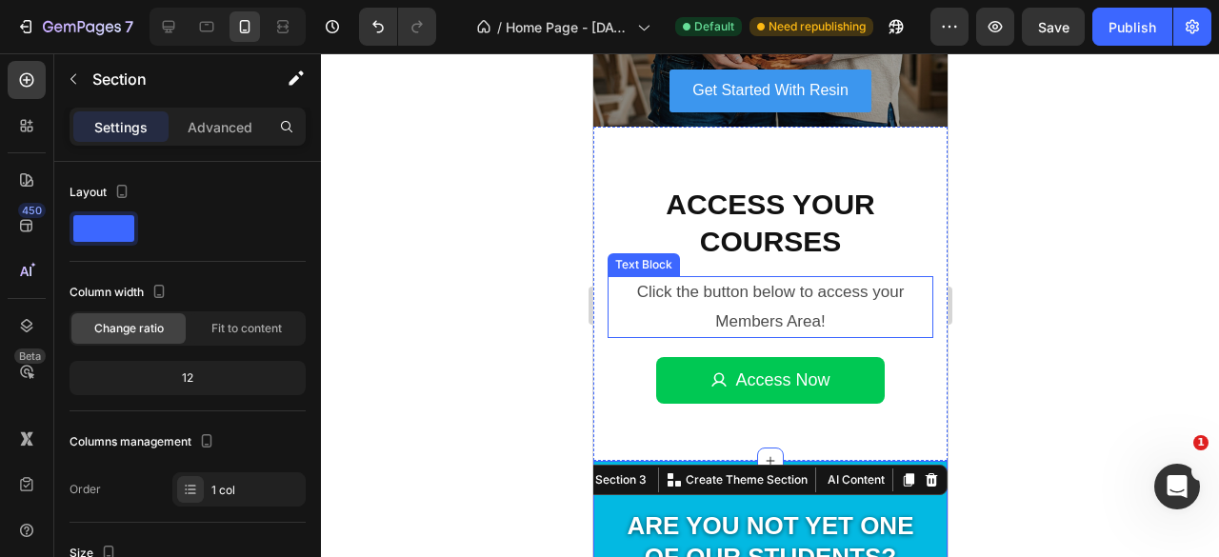
scroll to position [251, 0]
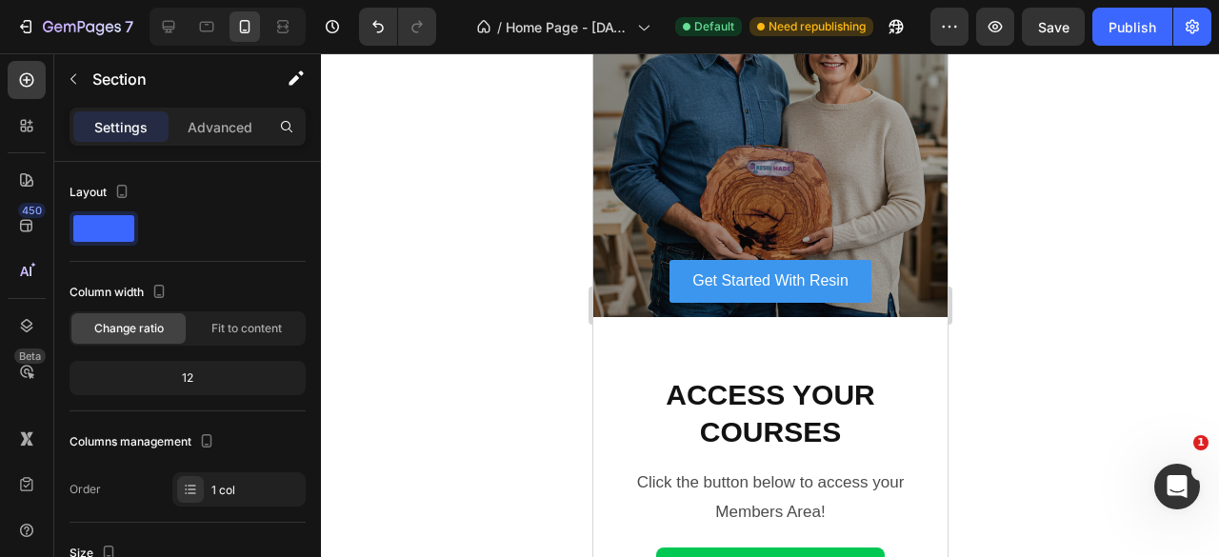
click at [1073, 395] on div at bounding box center [770, 305] width 898 height 504
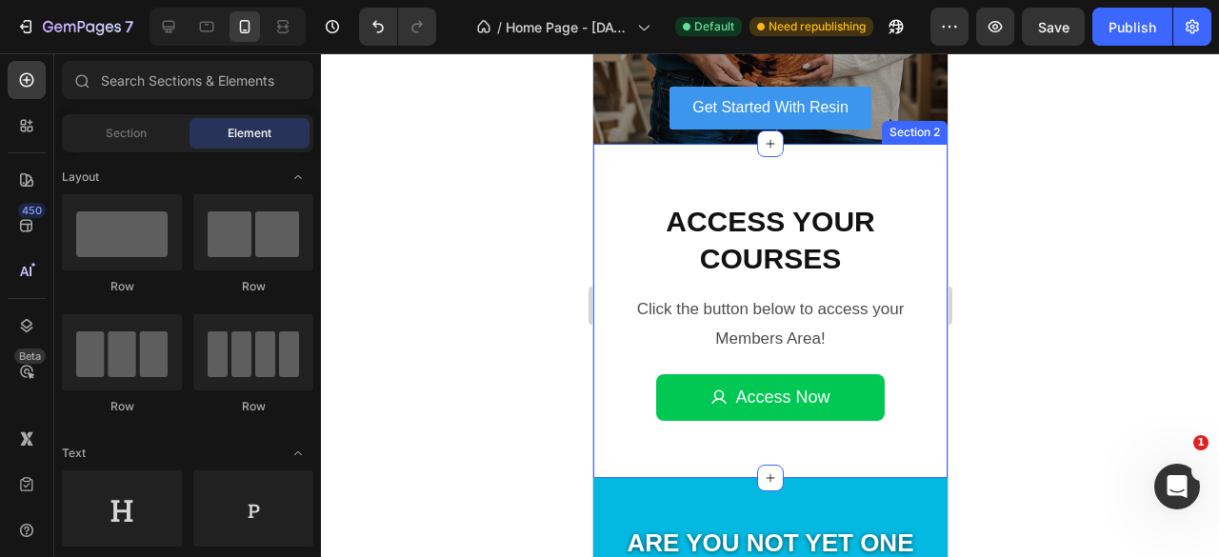
scroll to position [442, 0]
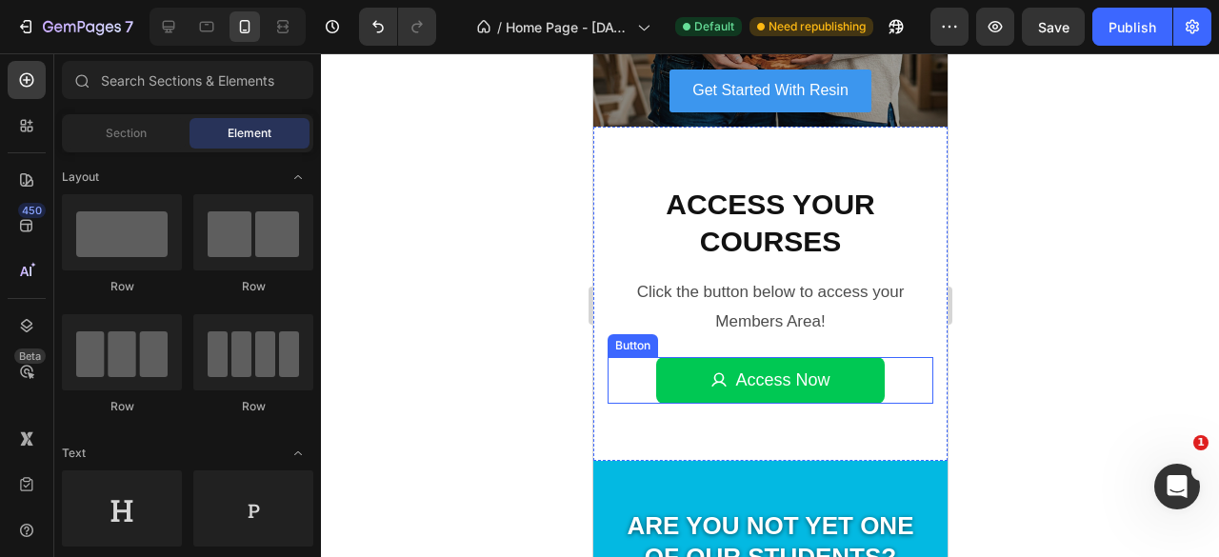
click at [846, 388] on link "Access Now" at bounding box center [769, 380] width 228 height 46
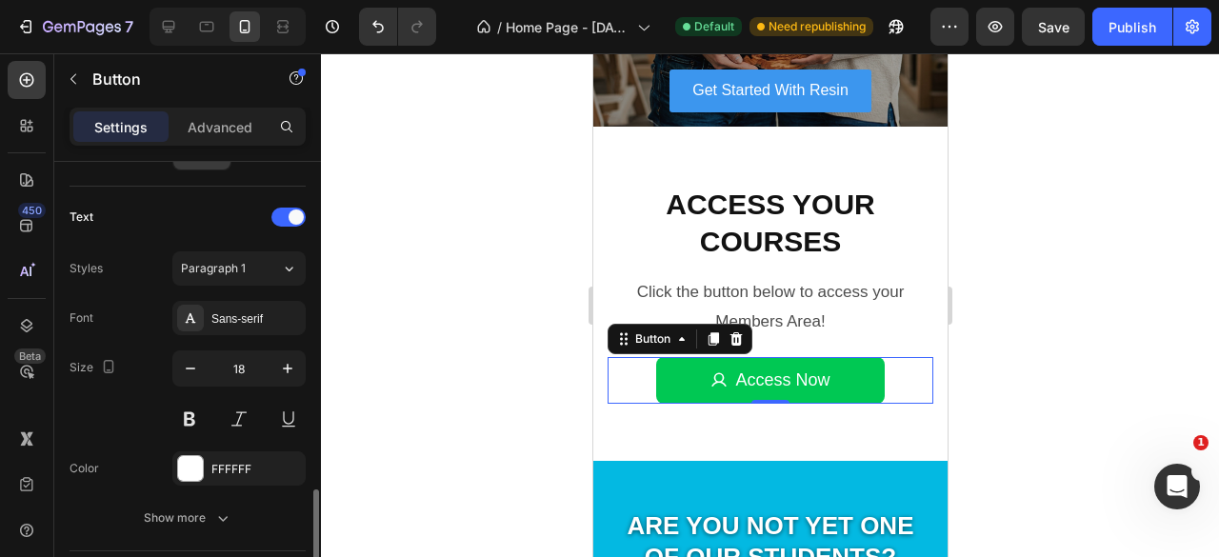
scroll to position [857, 0]
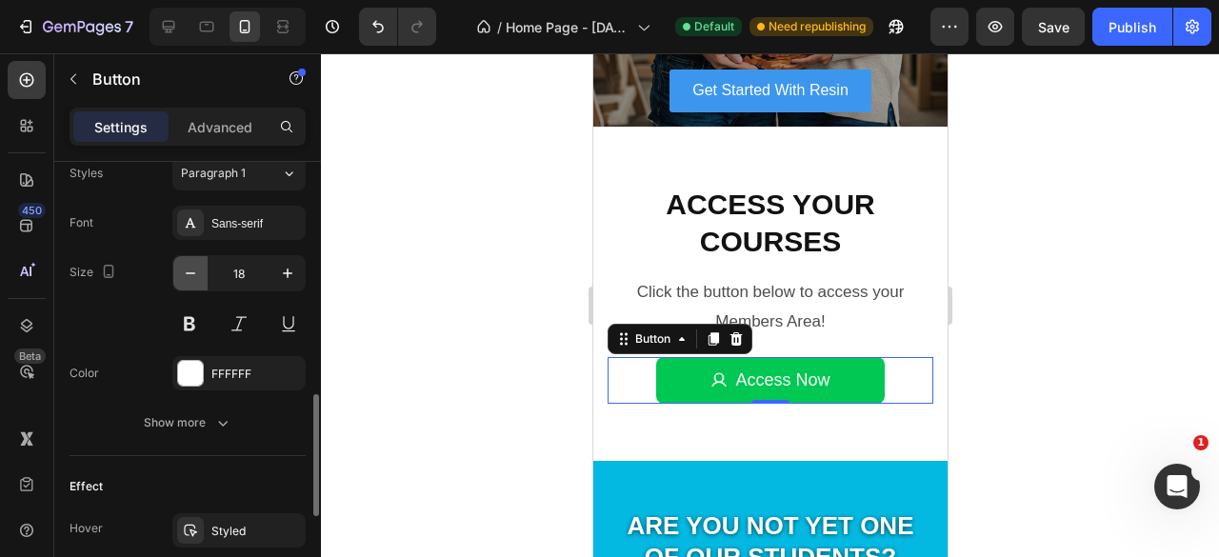
click at [190, 265] on icon "button" at bounding box center [190, 273] width 19 height 19
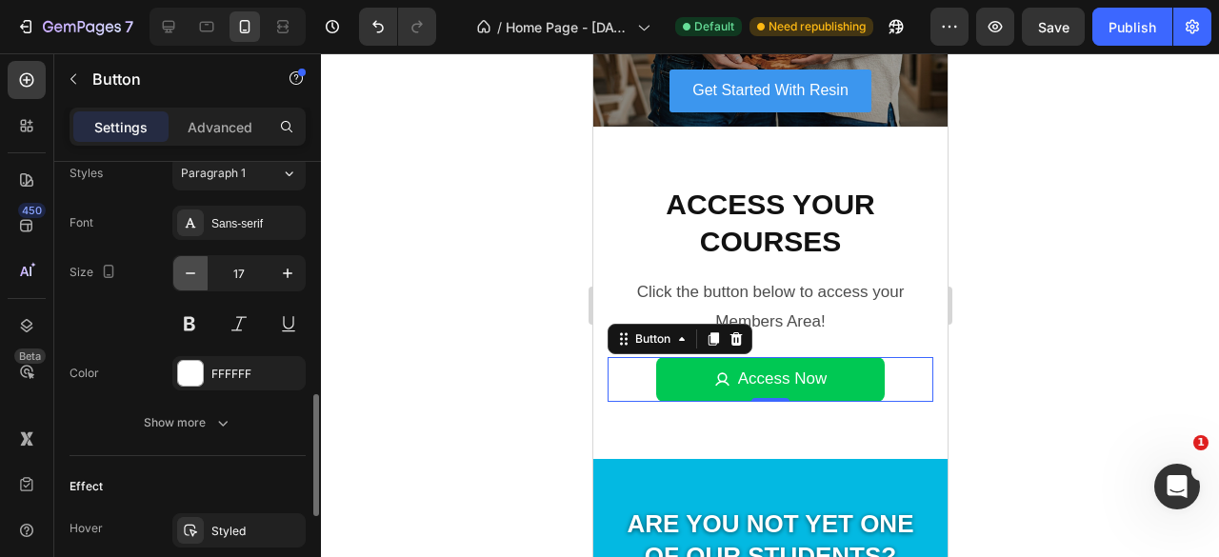
click at [190, 265] on icon "button" at bounding box center [190, 273] width 19 height 19
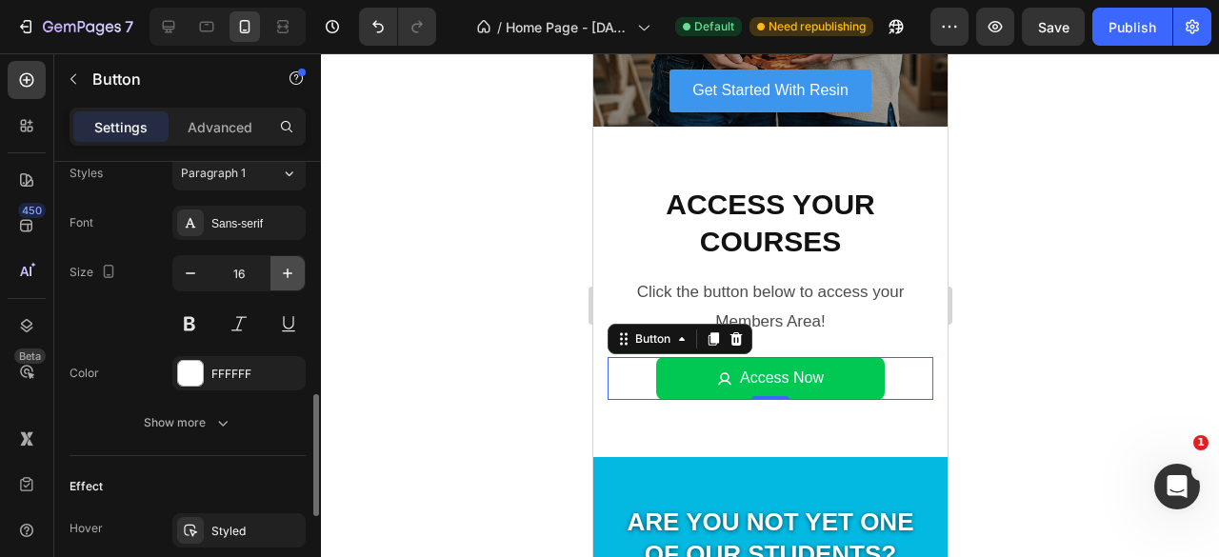
click at [279, 270] on icon "button" at bounding box center [287, 273] width 19 height 19
type input "17"
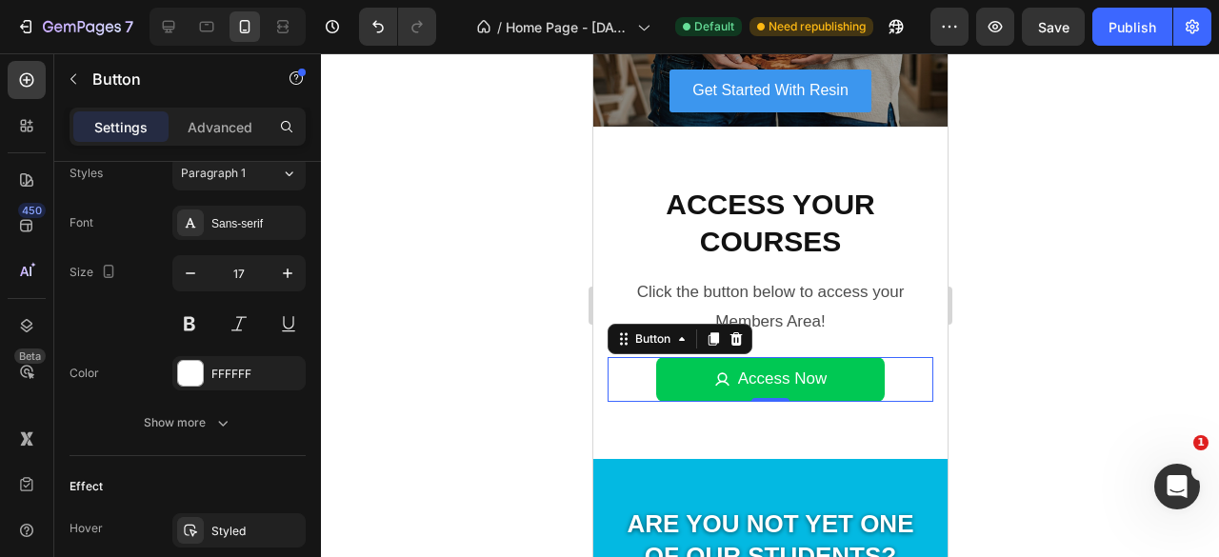
click at [1040, 363] on div at bounding box center [770, 305] width 898 height 504
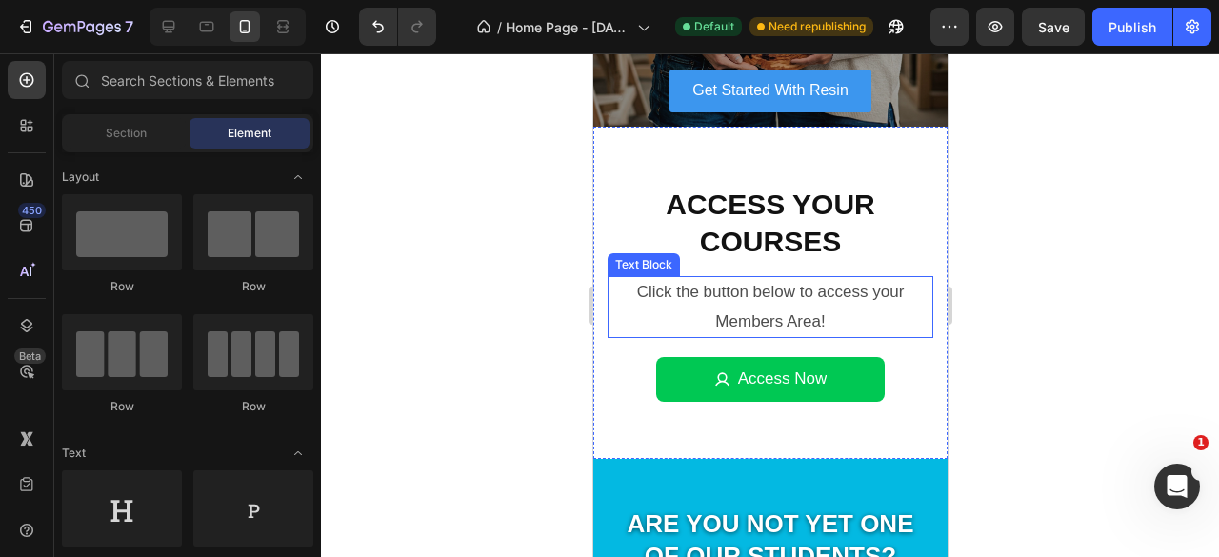
click at [773, 318] on p "Click the button below to access your Members Area!" at bounding box center [770, 307] width 322 height 58
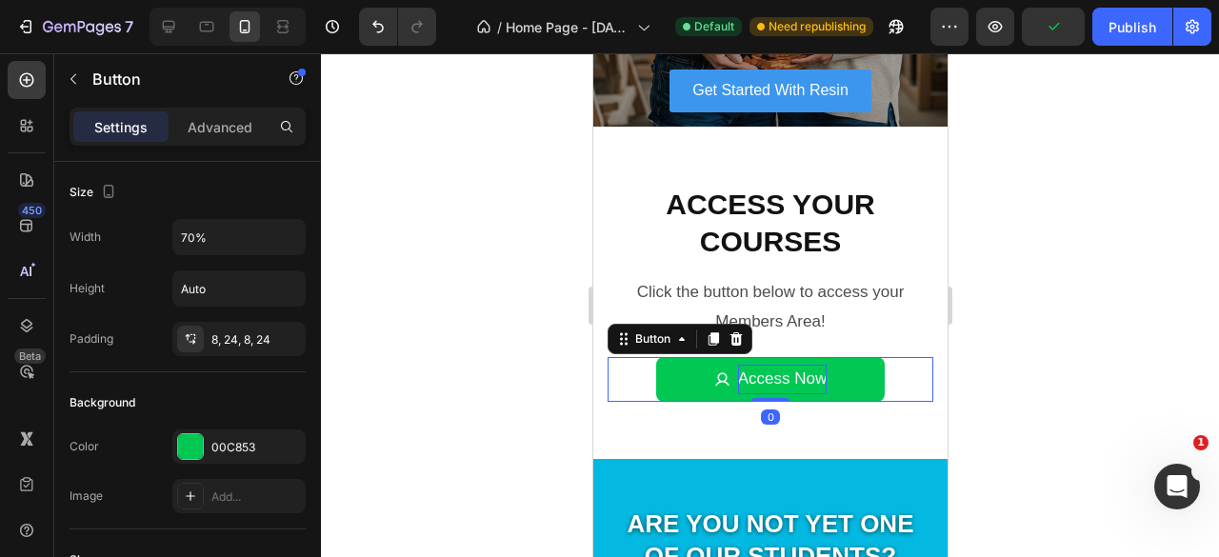
click at [750, 374] on p "Access Now" at bounding box center [782, 380] width 90 height 30
click at [681, 382] on link "Access Now" at bounding box center [769, 379] width 228 height 45
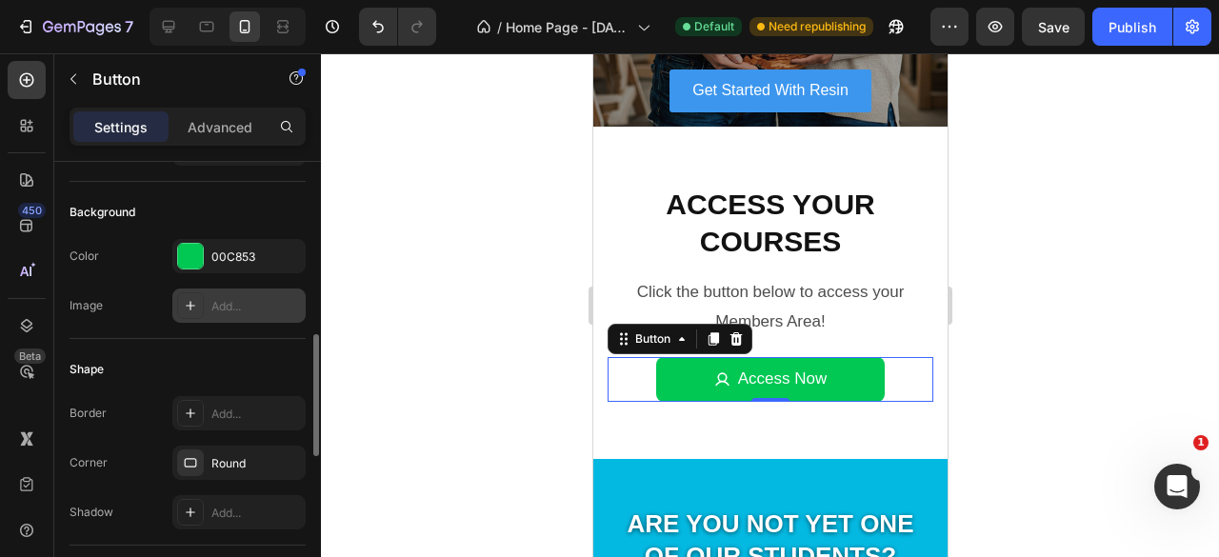
scroll to position [0, 0]
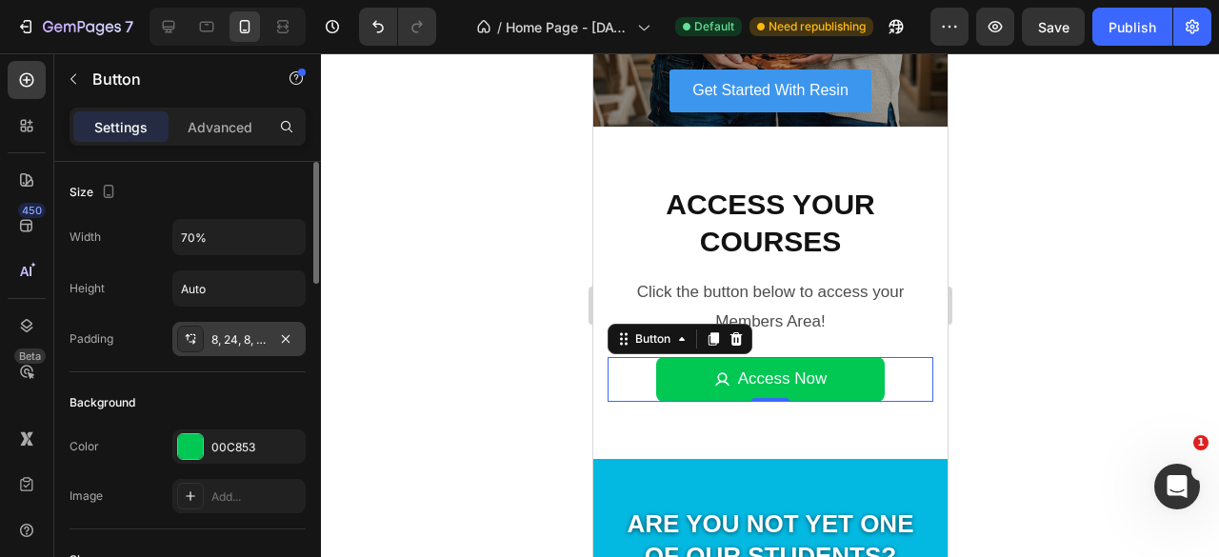
click at [243, 334] on div "8, 24, 8, 24" at bounding box center [238, 339] width 55 height 17
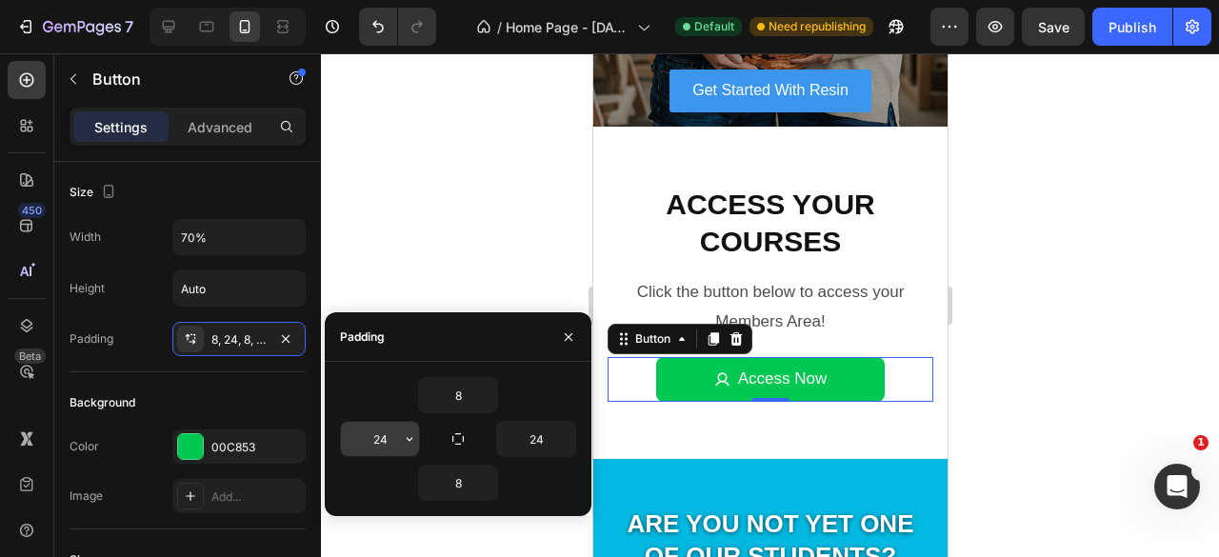
click at [389, 443] on input "24" at bounding box center [380, 439] width 78 height 34
type input "20"
click at [552, 437] on input "24" at bounding box center [536, 439] width 78 height 34
type input "20"
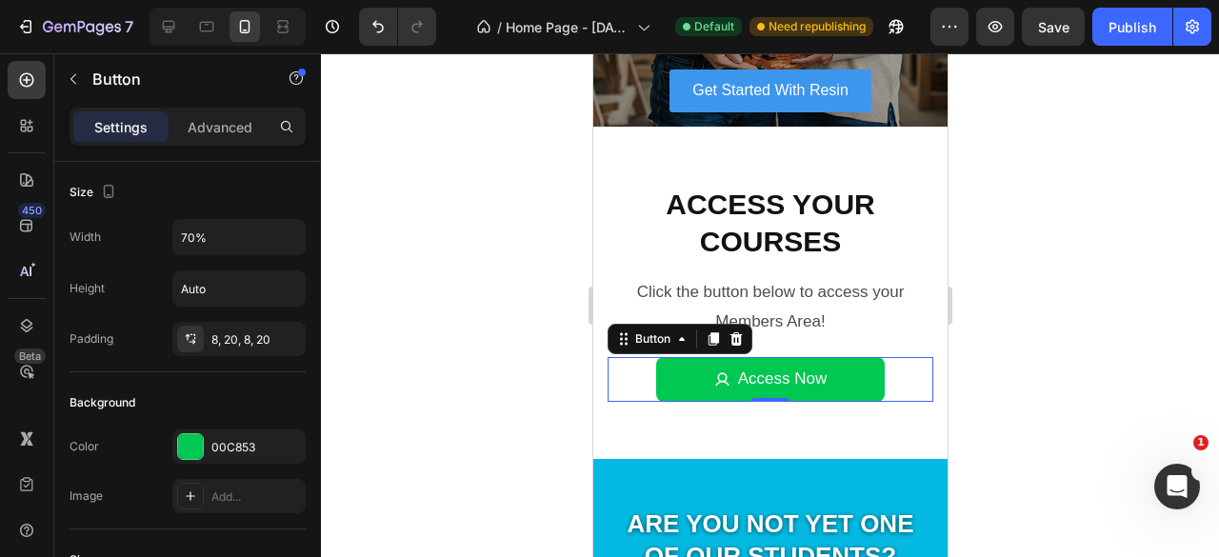
click at [1057, 302] on div at bounding box center [770, 305] width 898 height 504
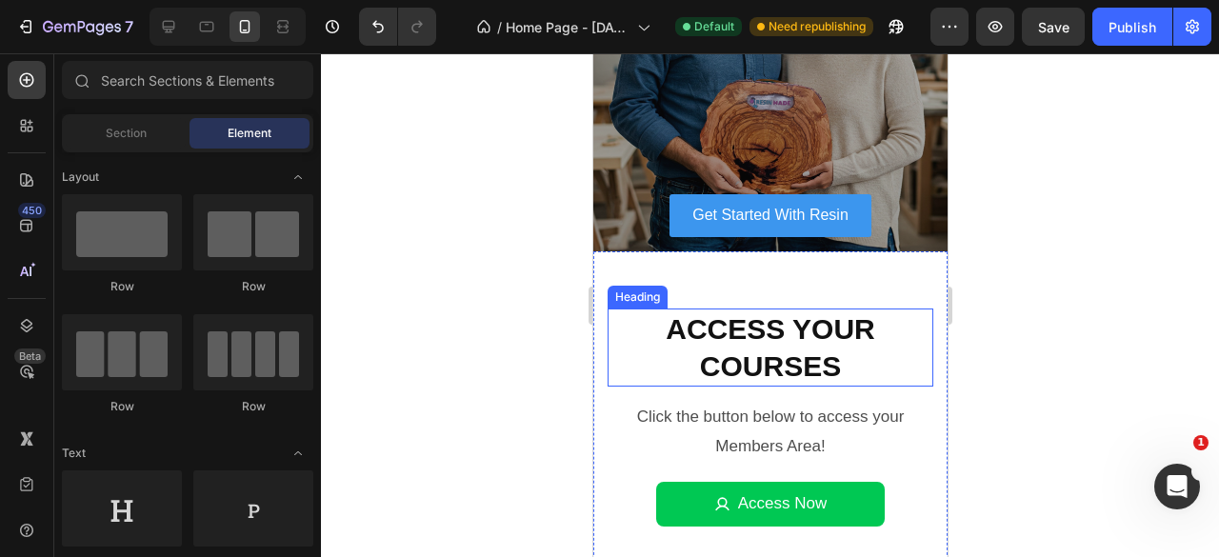
scroll to position [347, 0]
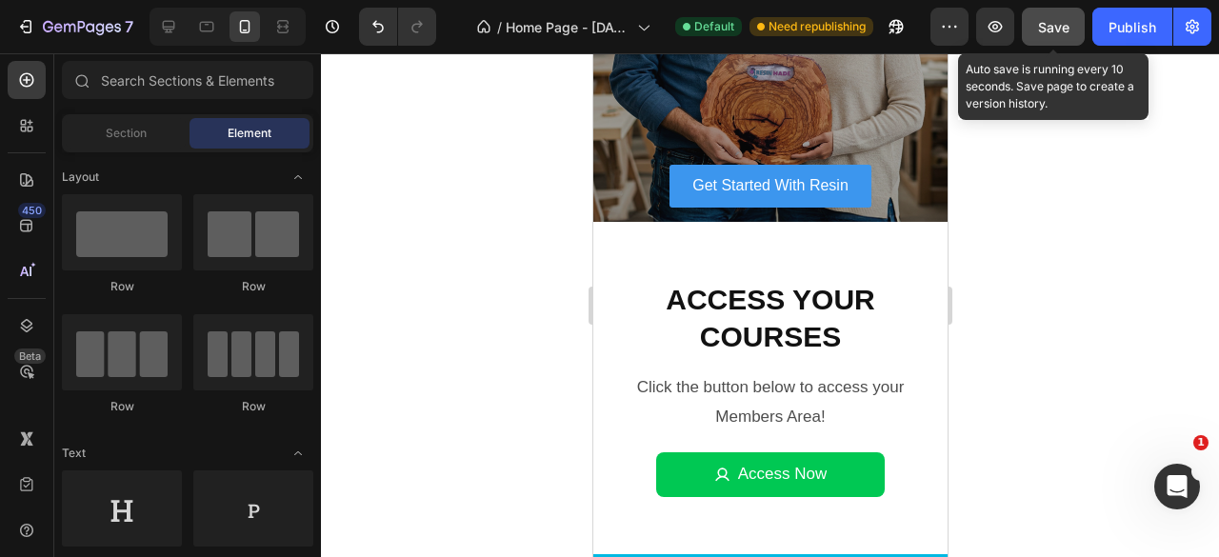
click at [1056, 30] on span "Save" at bounding box center [1053, 27] width 31 height 16
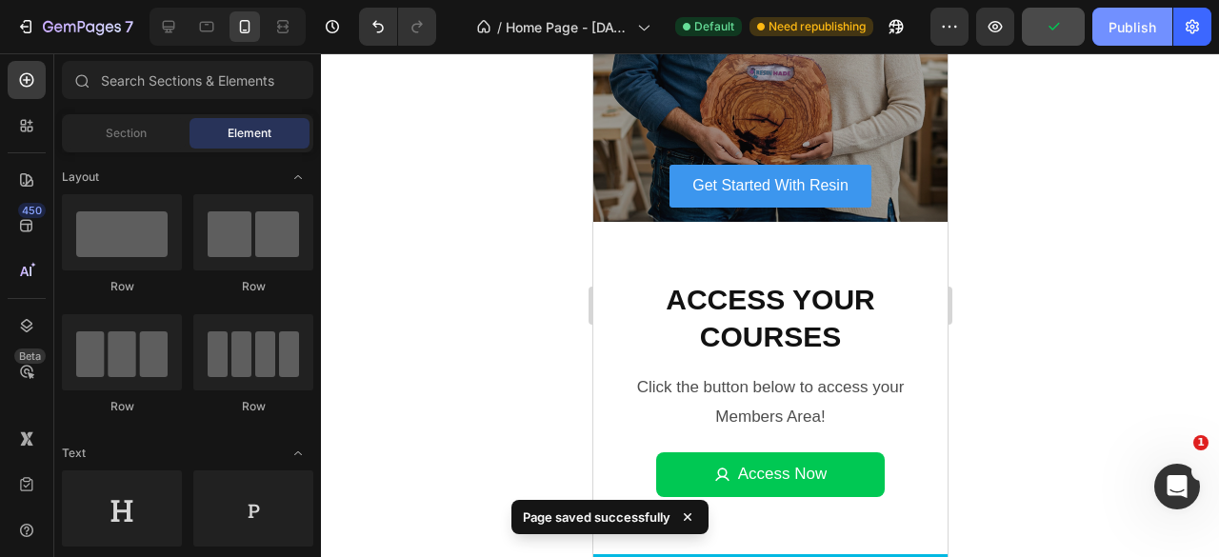
click at [1144, 24] on div "Publish" at bounding box center [1133, 27] width 48 height 20
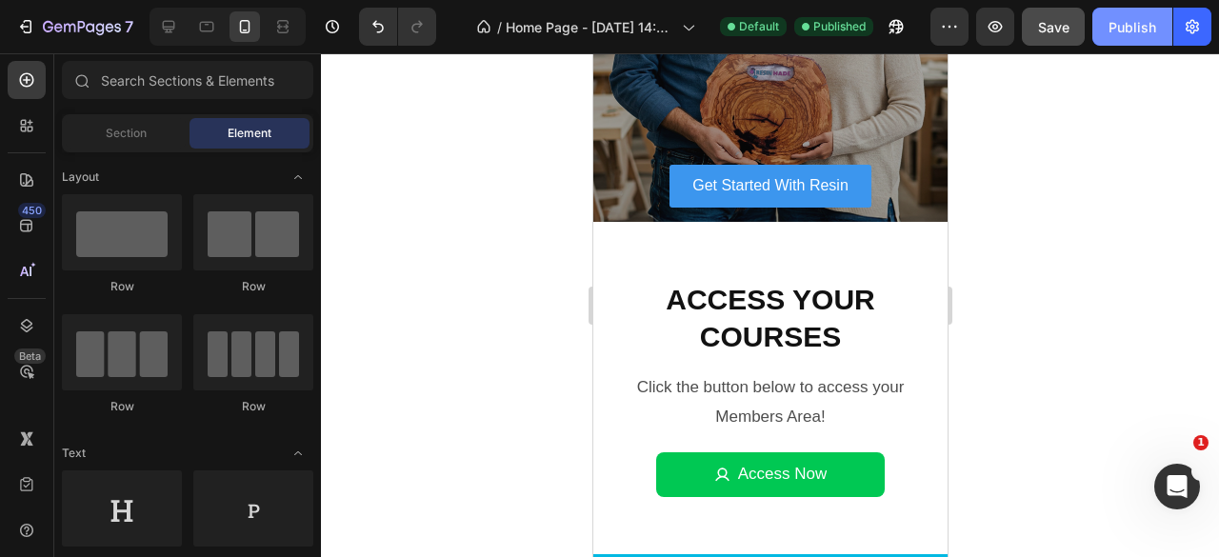
click at [1148, 30] on div "Publish" at bounding box center [1133, 27] width 48 height 20
click at [1129, 130] on div at bounding box center [770, 305] width 898 height 504
